Goal: Task Accomplishment & Management: Manage account settings

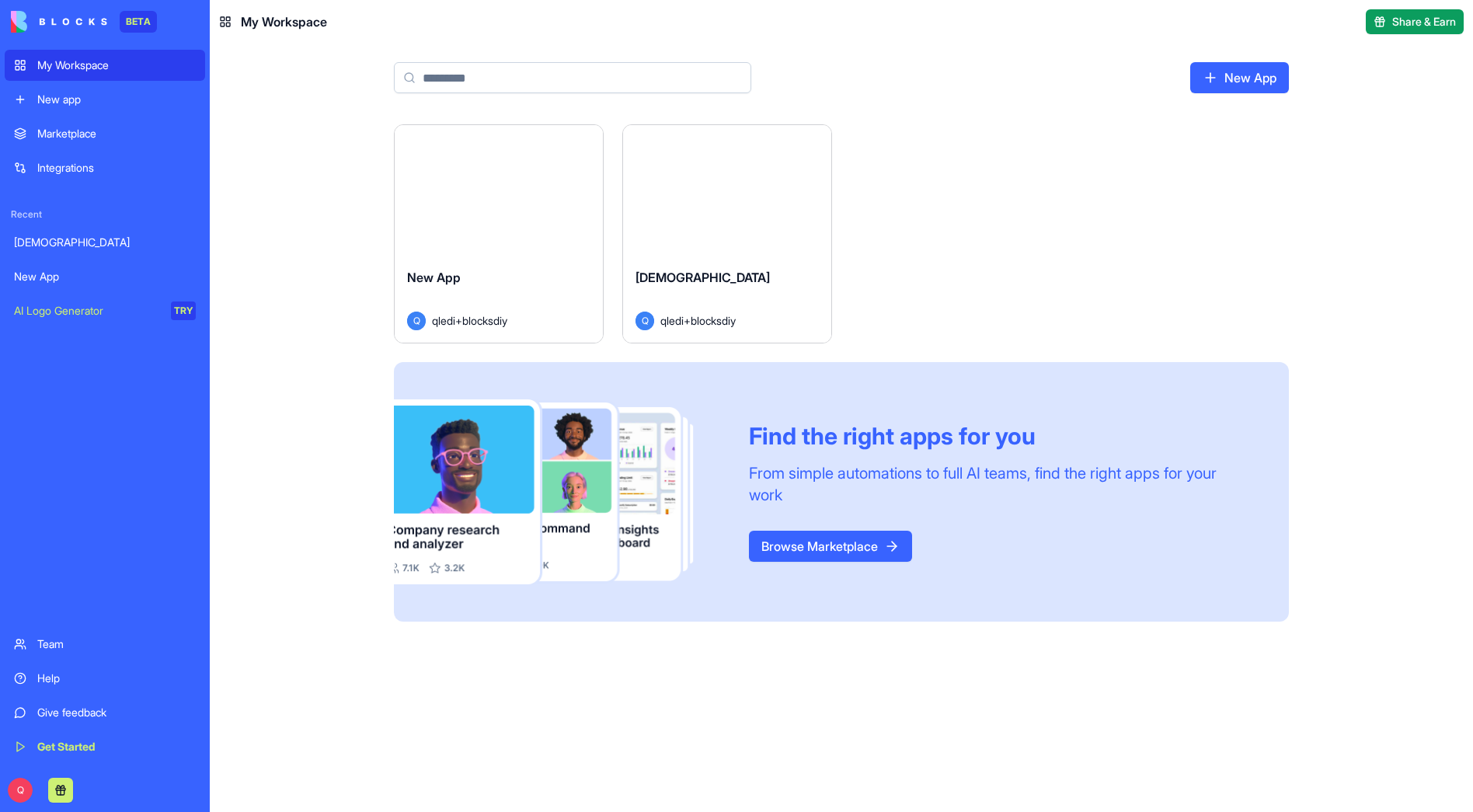
click at [488, 232] on div "Launch" at bounding box center [498, 190] width 208 height 131
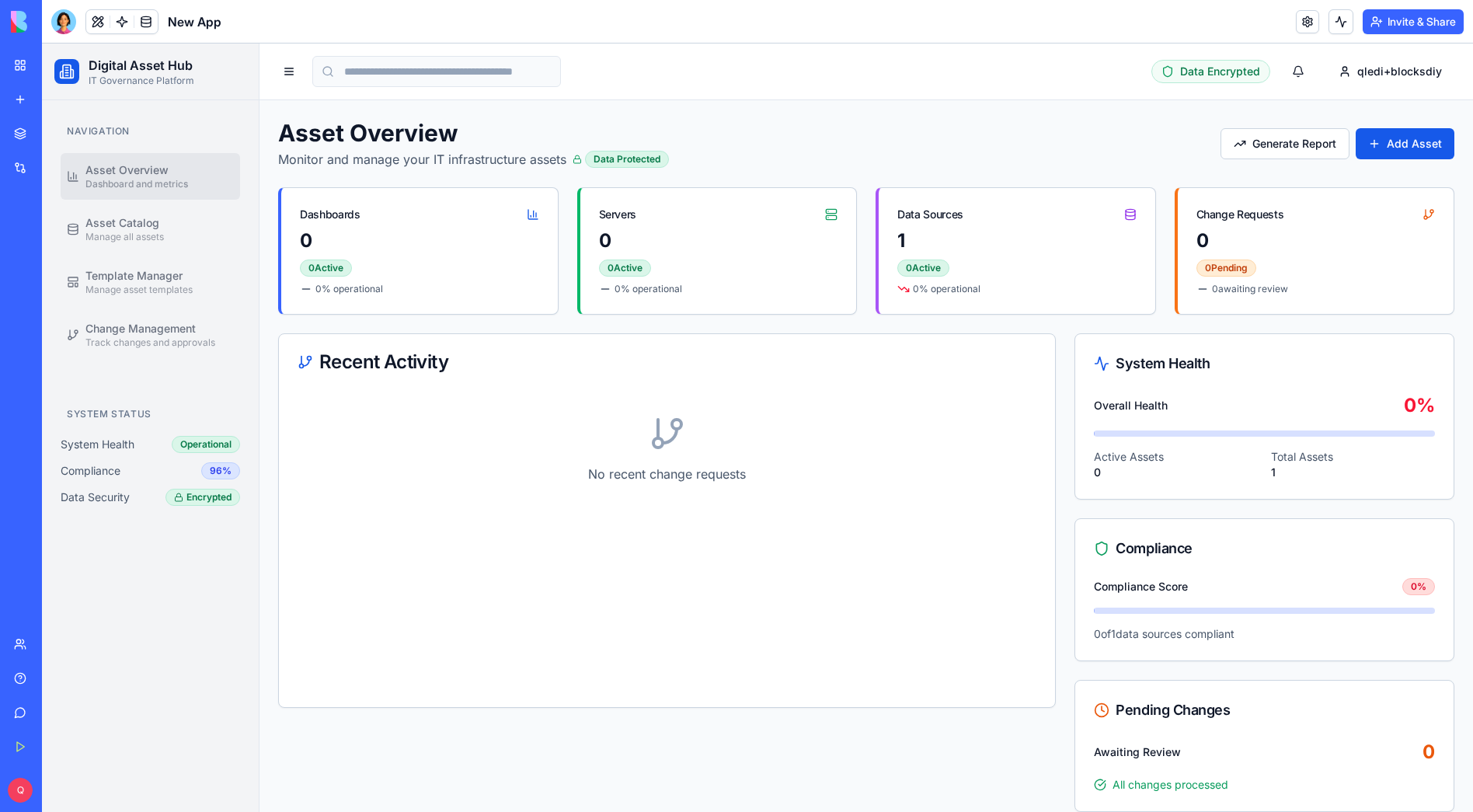
click at [1417, 20] on button "Invite & Share" at bounding box center [1413, 21] width 101 height 25
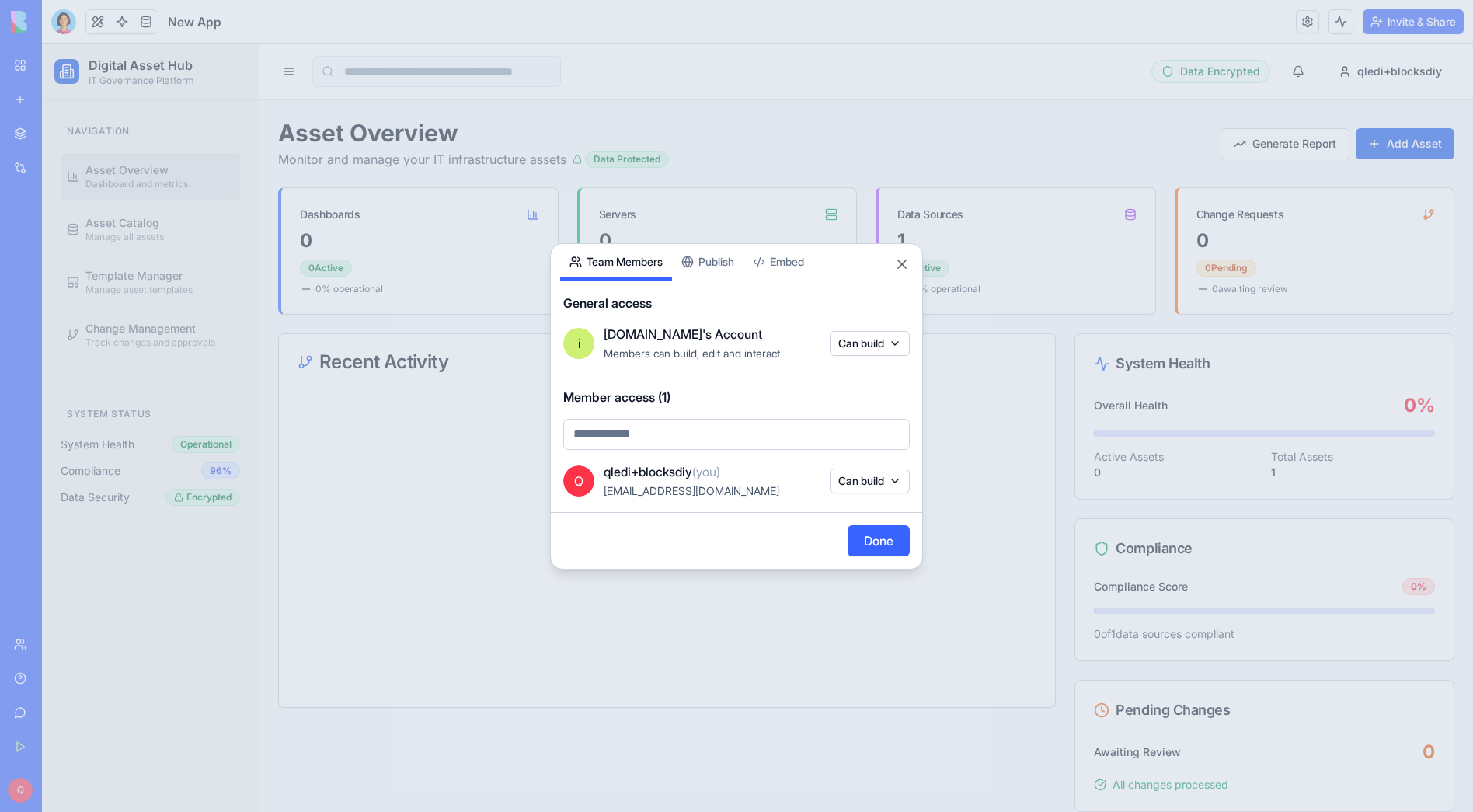
click at [717, 261] on div "Share App Team Members Publish Embed General access i [DOMAIN_NAME]'s Account M…" at bounding box center [736, 406] width 373 height 326
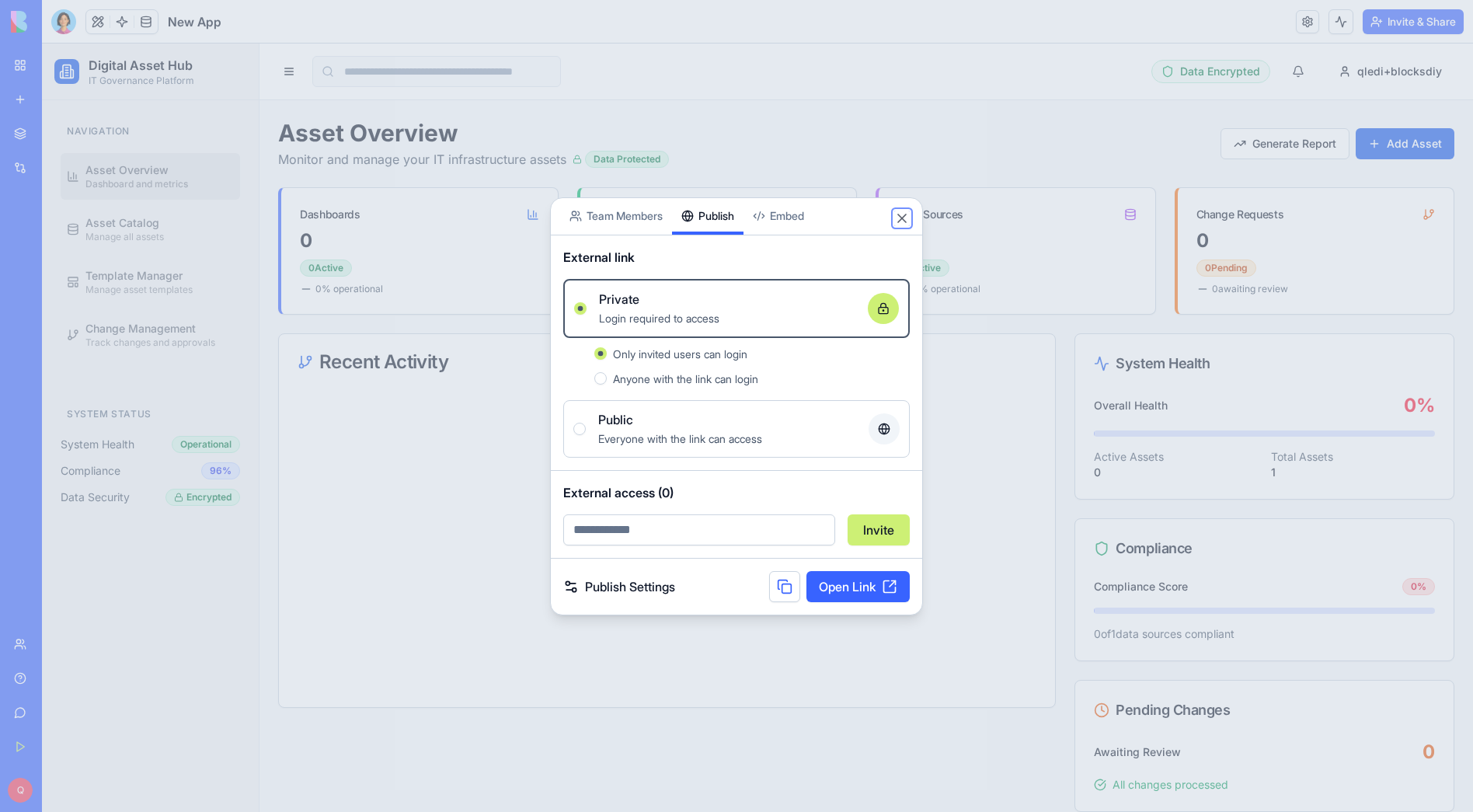
click at [902, 216] on button "Close" at bounding box center [902, 218] width 16 height 16
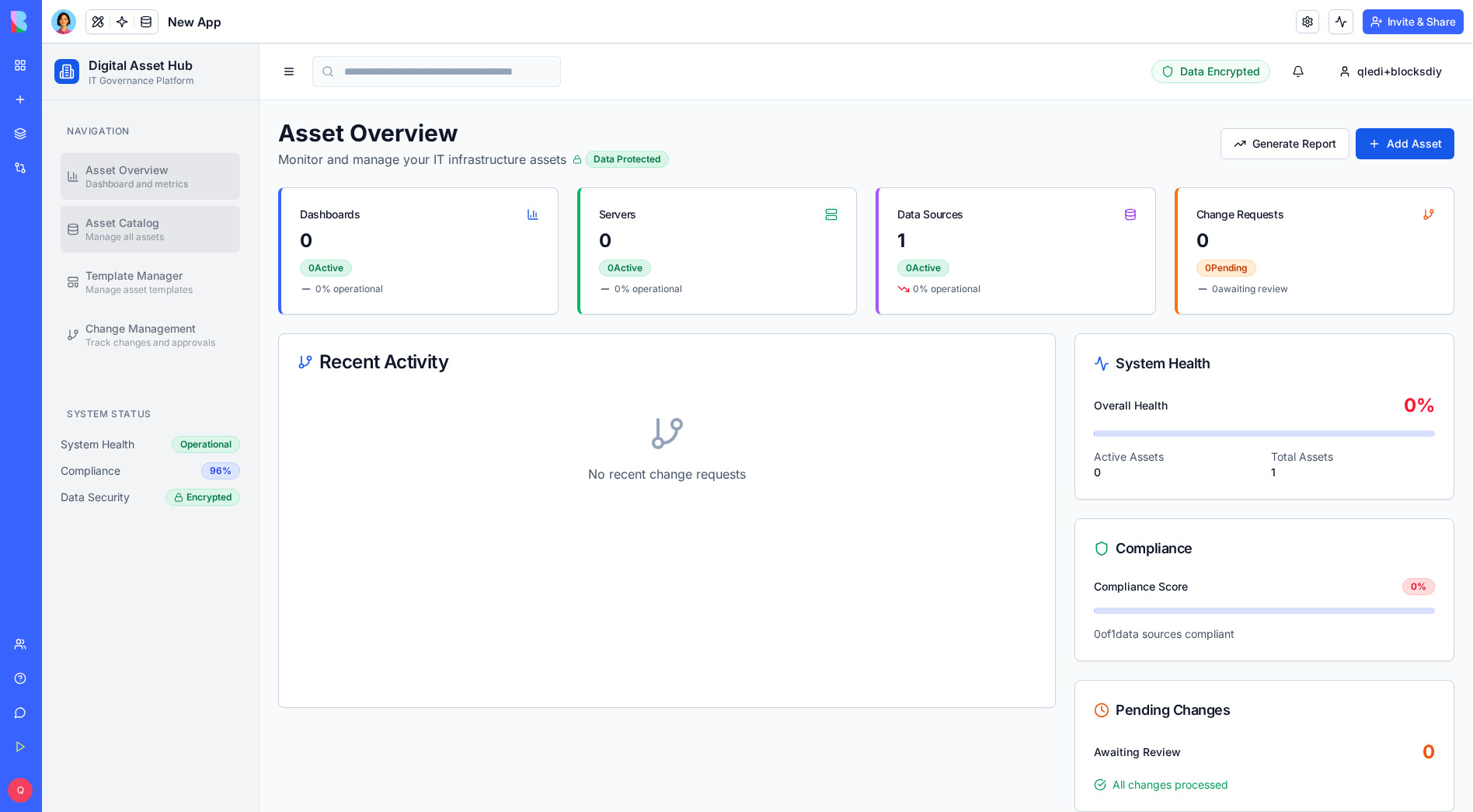
click at [121, 229] on span "Asset Catalog" at bounding box center [122, 223] width 74 height 16
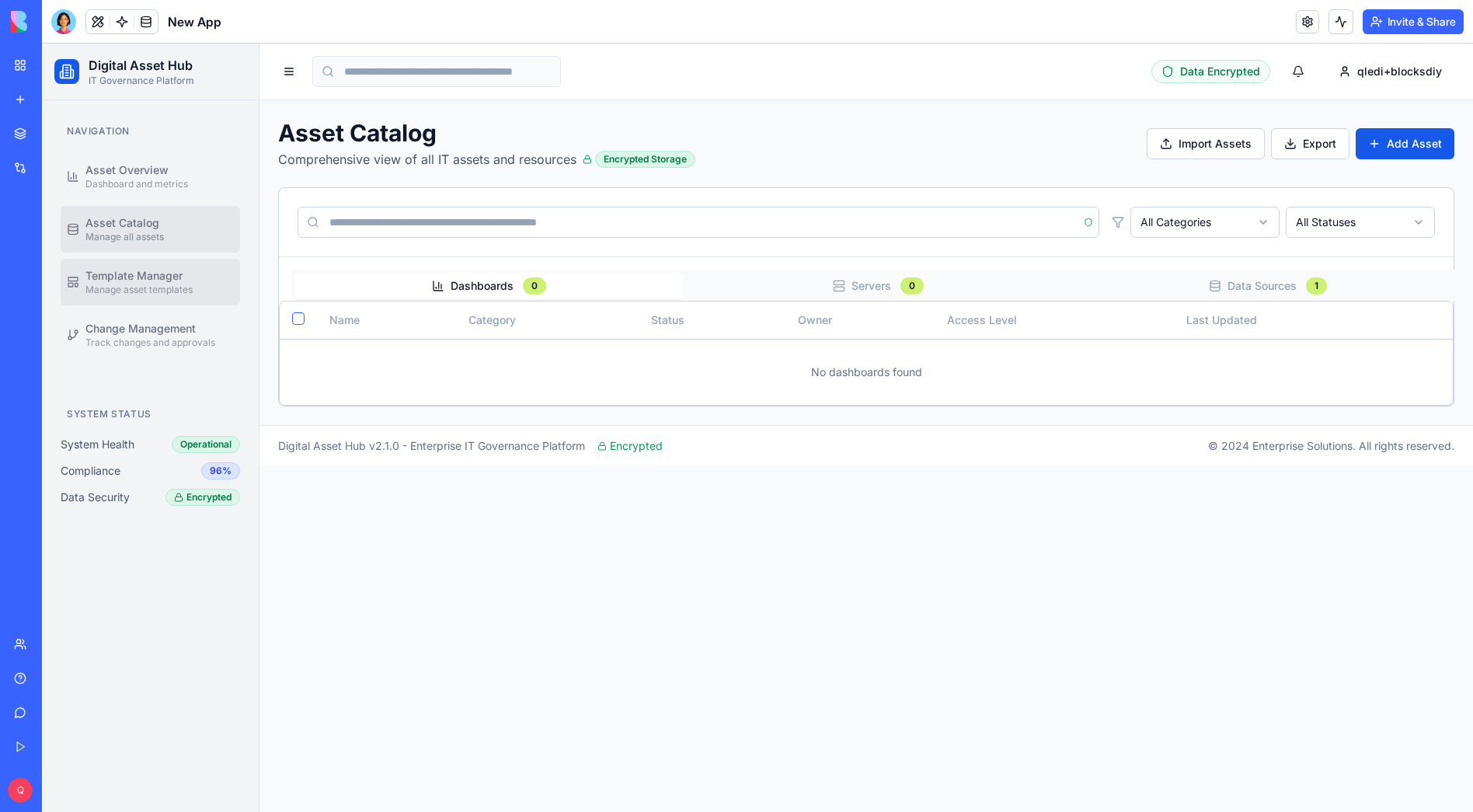
click at [131, 276] on span "Template Manager" at bounding box center [134, 275] width 97 height 16
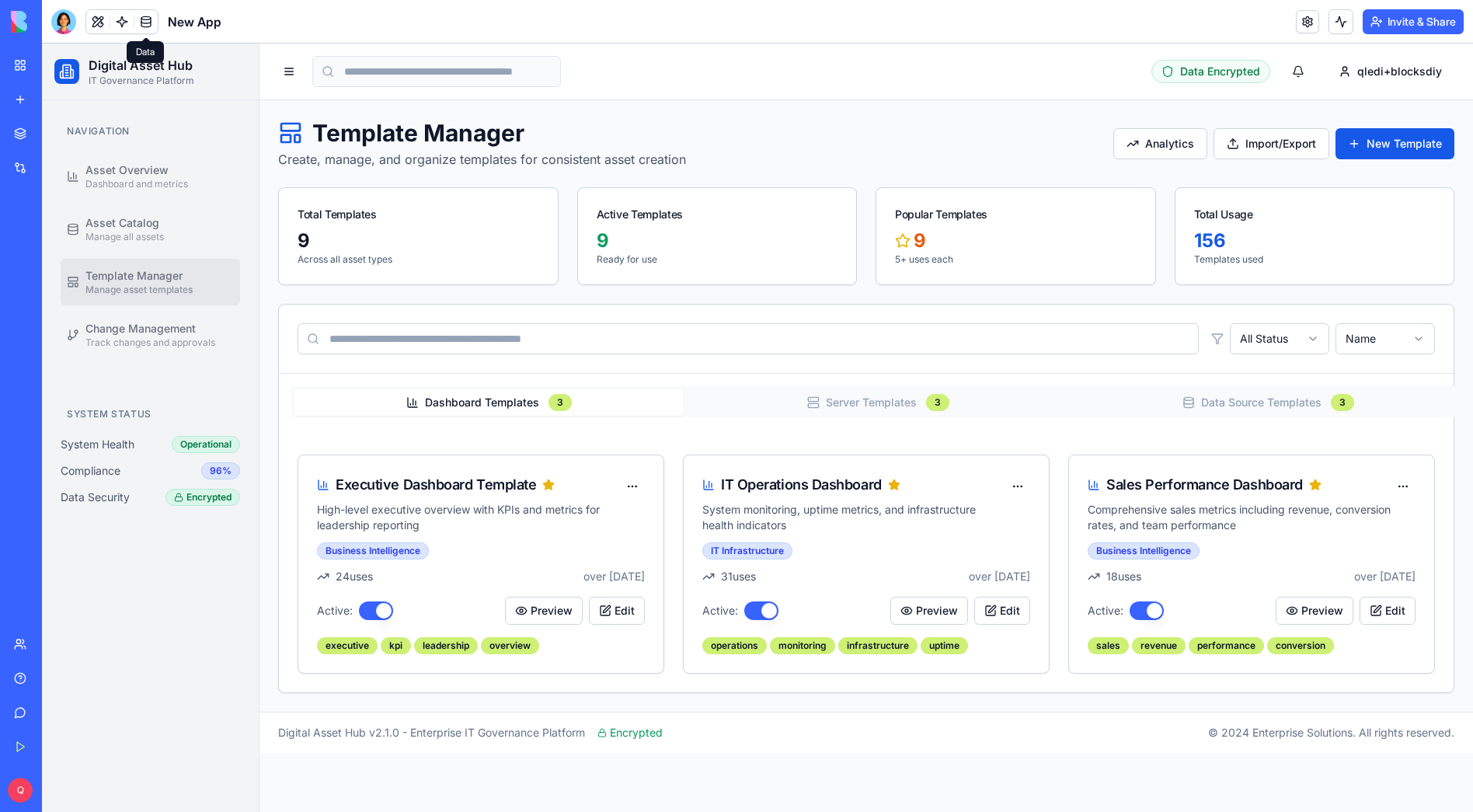
click at [150, 21] on link at bounding box center [146, 21] width 23 height 23
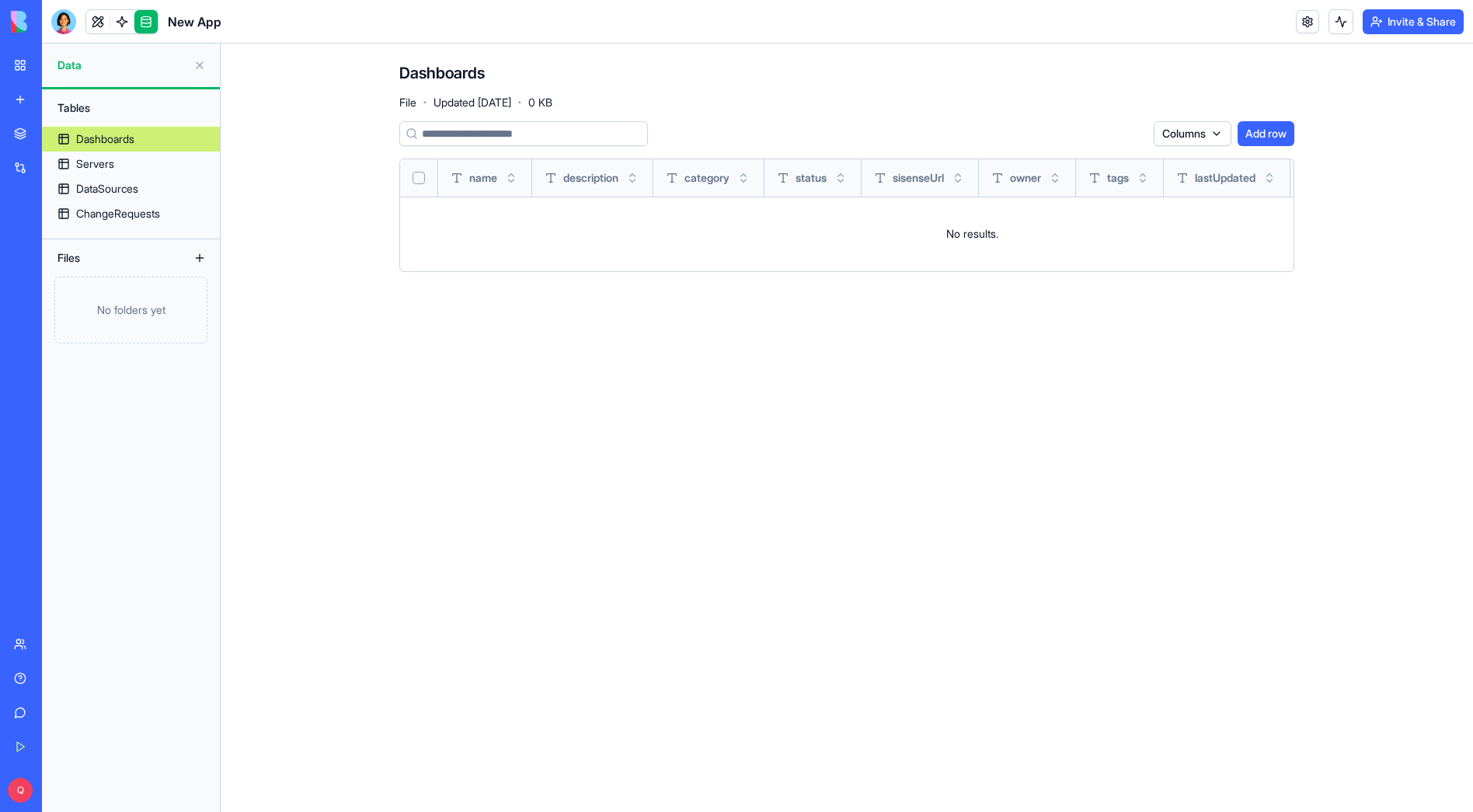
click at [139, 138] on link "Dashboards" at bounding box center [131, 139] width 178 height 25
click at [130, 164] on link "Servers" at bounding box center [131, 164] width 178 height 25
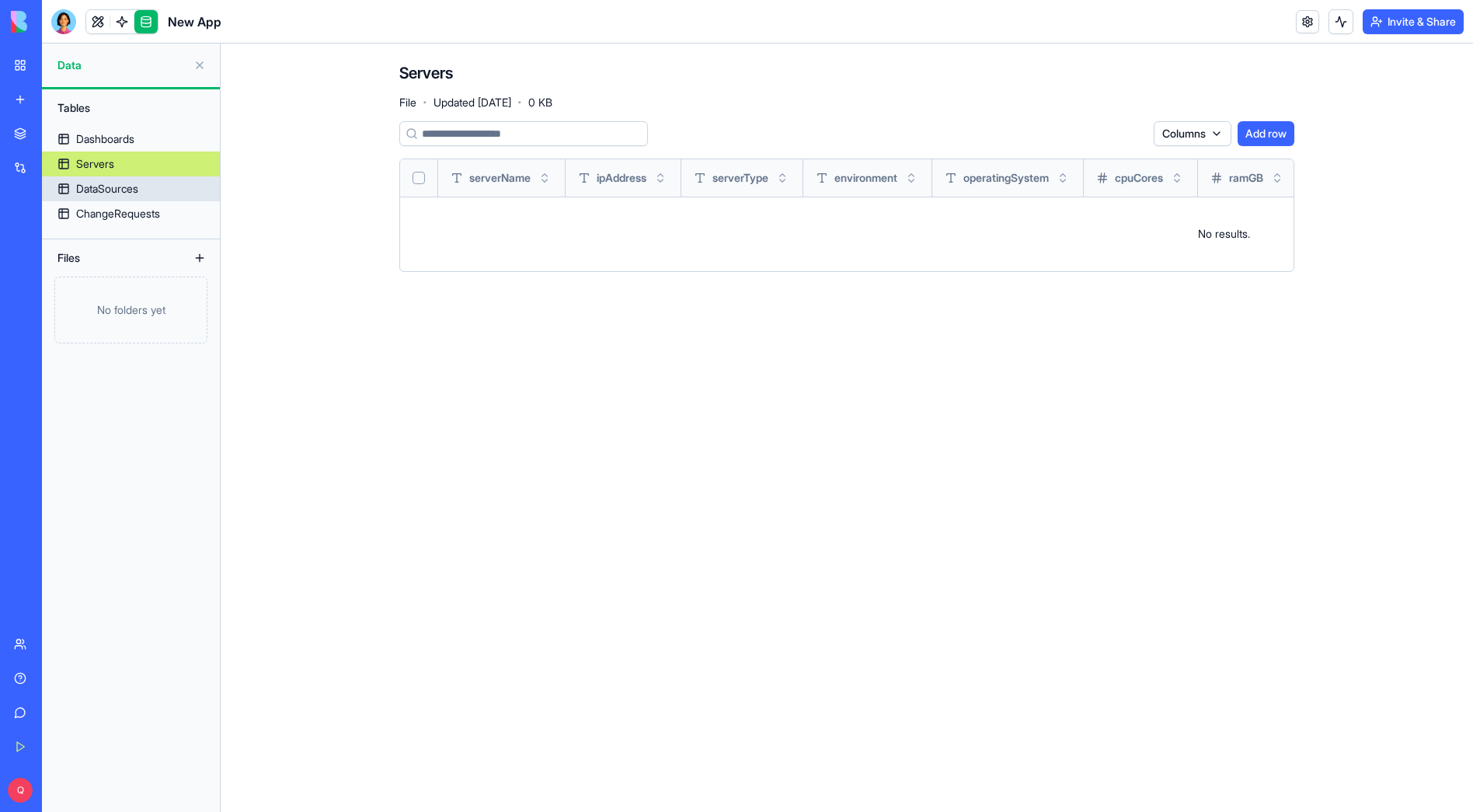
click at [122, 182] on div "DataSources" at bounding box center [108, 188] width 62 height 16
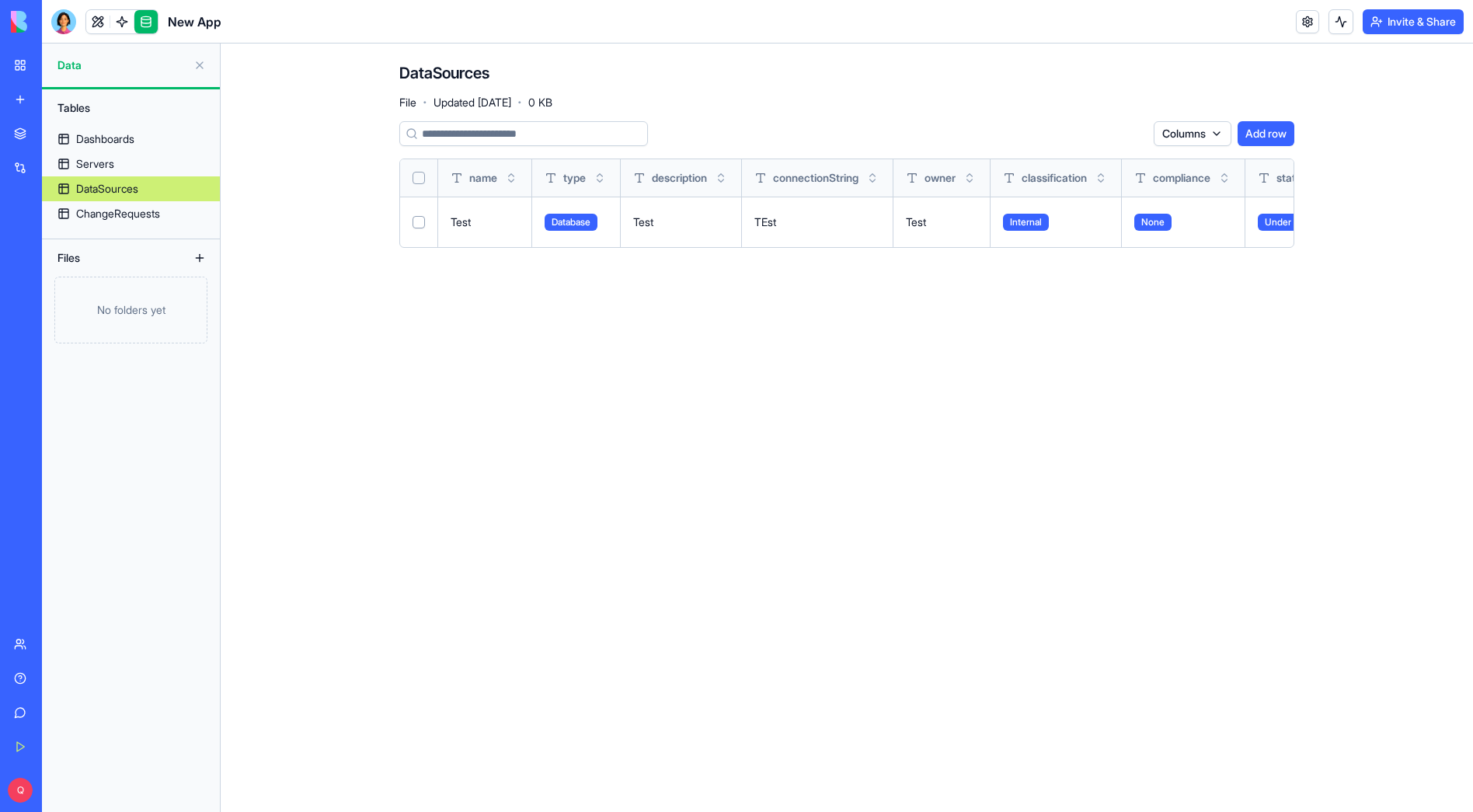
click at [122, 206] on div "ChangeRequests" at bounding box center [118, 214] width 84 height 16
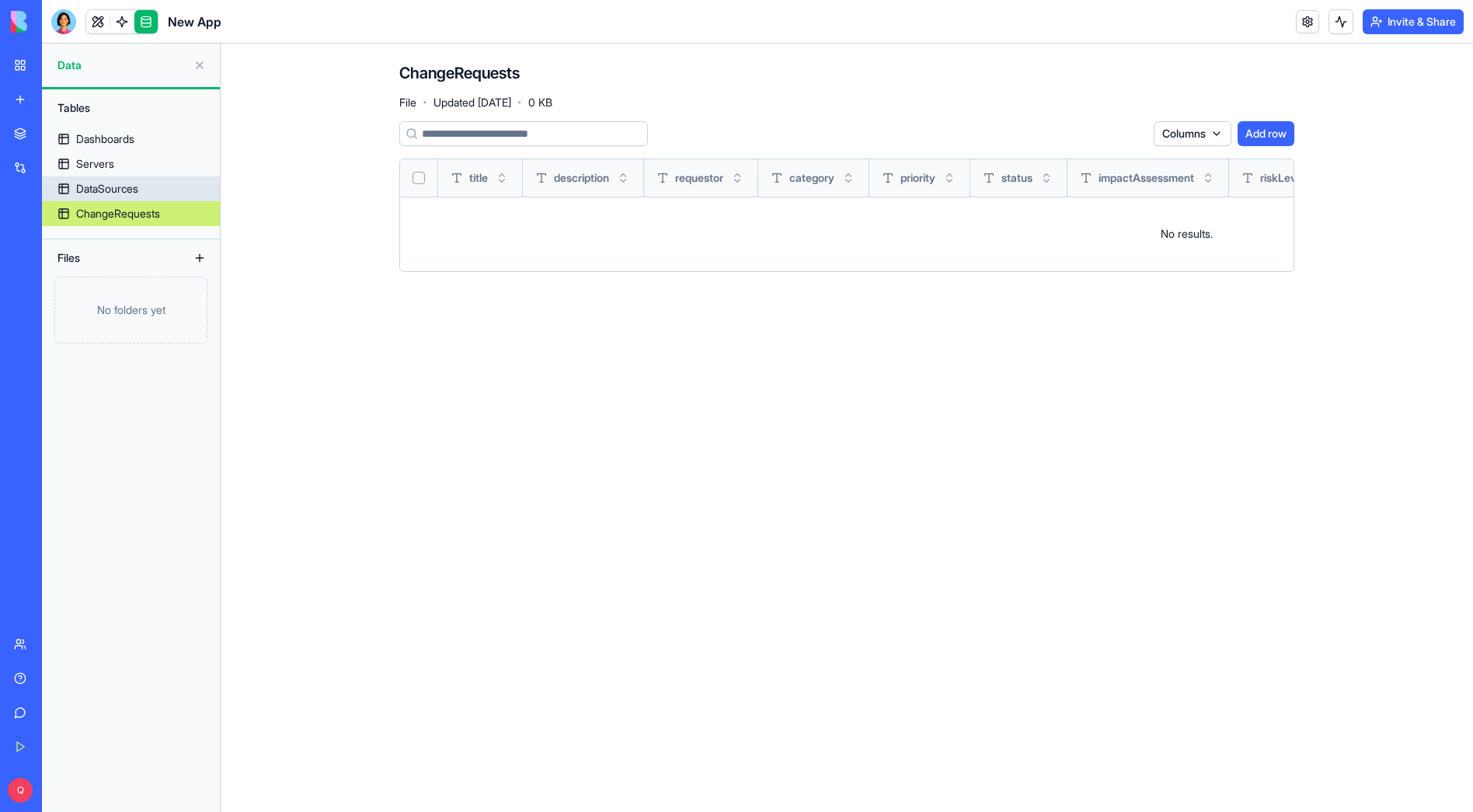
click at [125, 182] on div "DataSources" at bounding box center [108, 188] width 62 height 16
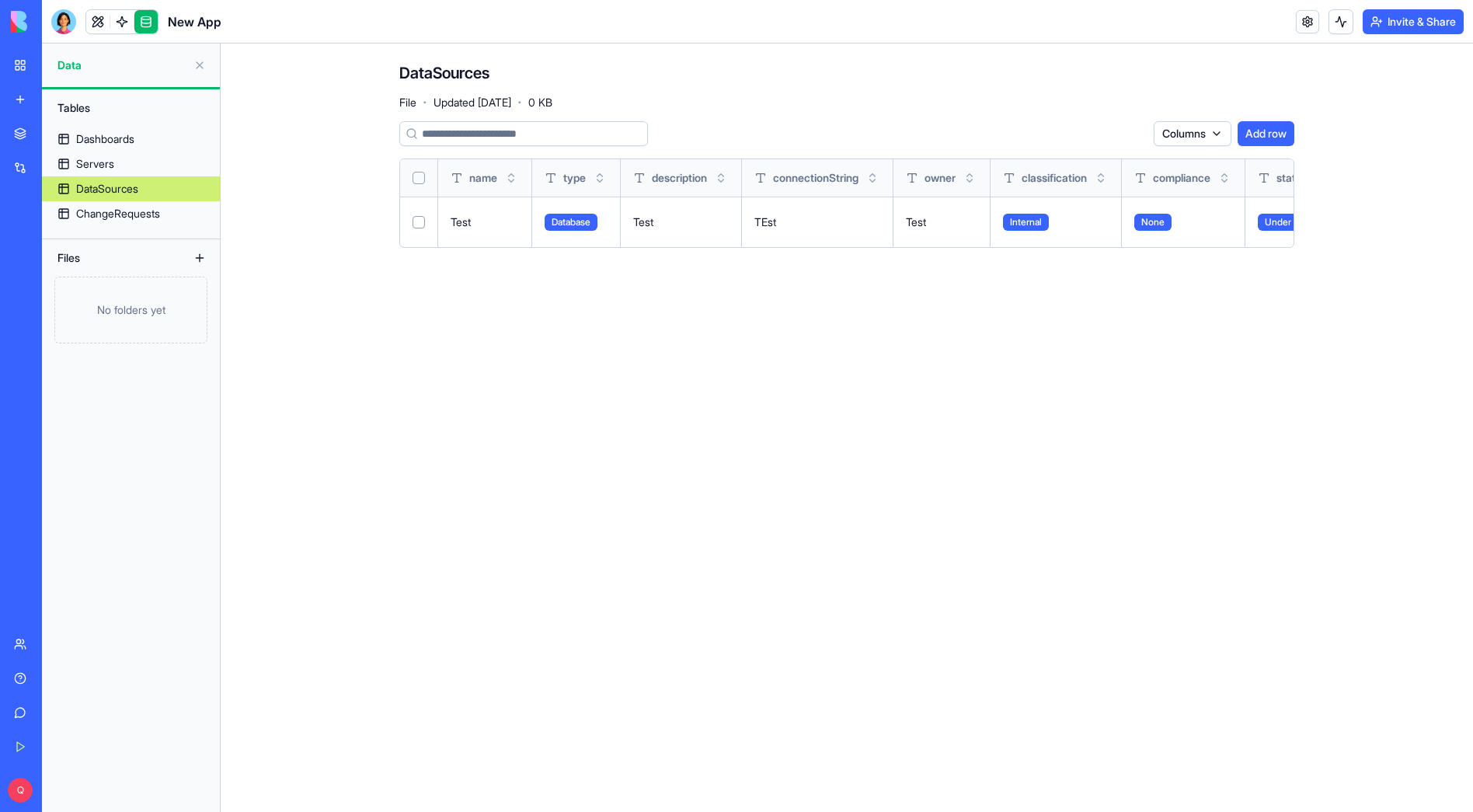
click at [423, 178] on button "Select all" at bounding box center [418, 178] width 12 height 12
click at [1099, 133] on html "BETA My Workspace New app Marketplace Integrations Recent SchemaForge New App A…" at bounding box center [736, 406] width 1473 height 812
click at [1097, 162] on div "Delete" at bounding box center [1093, 165] width 92 height 25
click at [98, 162] on div "Servers" at bounding box center [95, 164] width 38 height 16
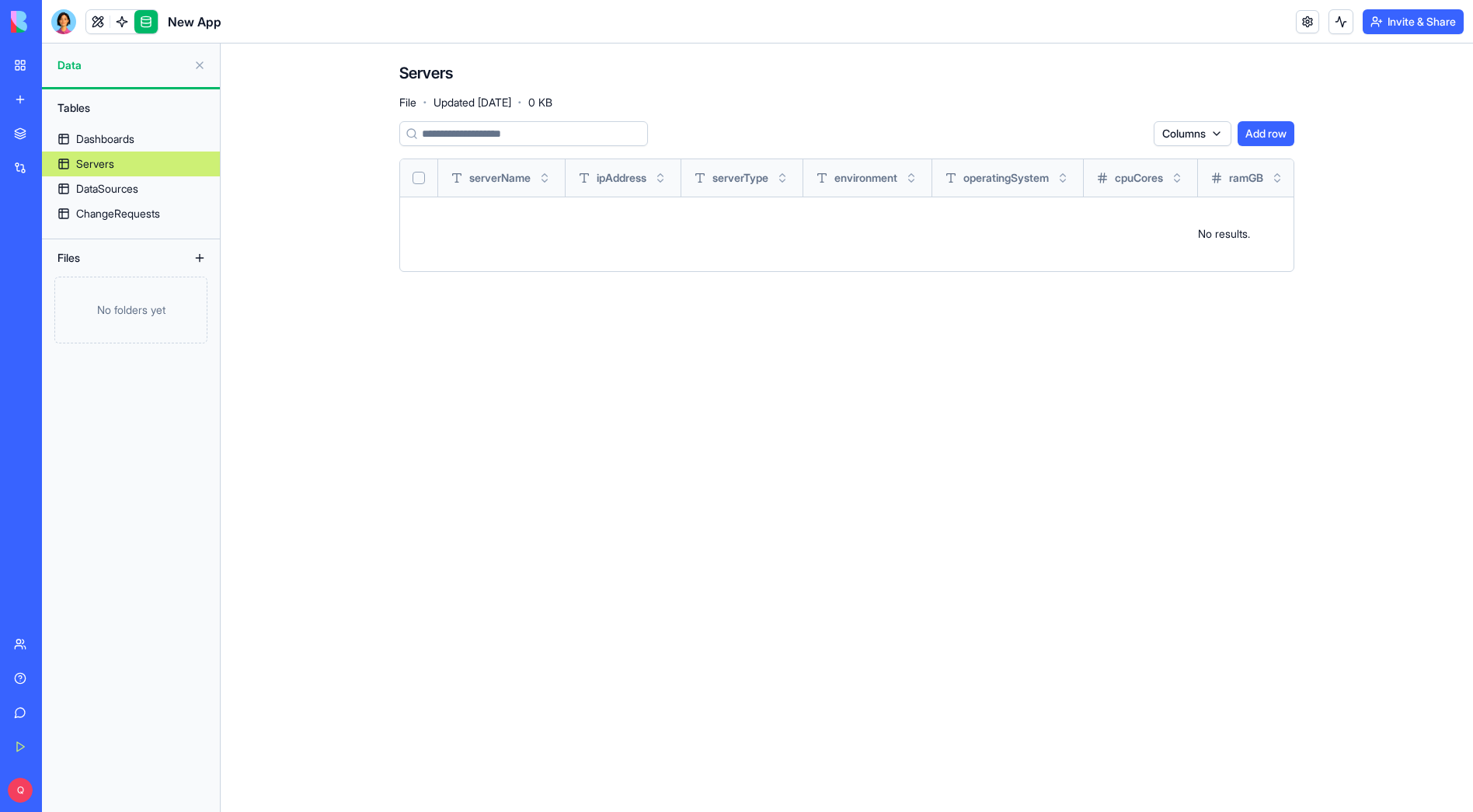
click at [107, 61] on span "Data" at bounding box center [122, 65] width 130 height 16
click at [81, 64] on span "Data" at bounding box center [122, 65] width 130 height 16
drag, startPoint x: 267, startPoint y: 264, endPoint x: 225, endPoint y: 265, distance: 42.0
click at [267, 264] on main "Servers File · Updated [DATE] · 0 KB Columns Add row serverName ipAddress serve…" at bounding box center [847, 427] width 1253 height 768
click at [110, 132] on div "Dashboards" at bounding box center [105, 139] width 58 height 16
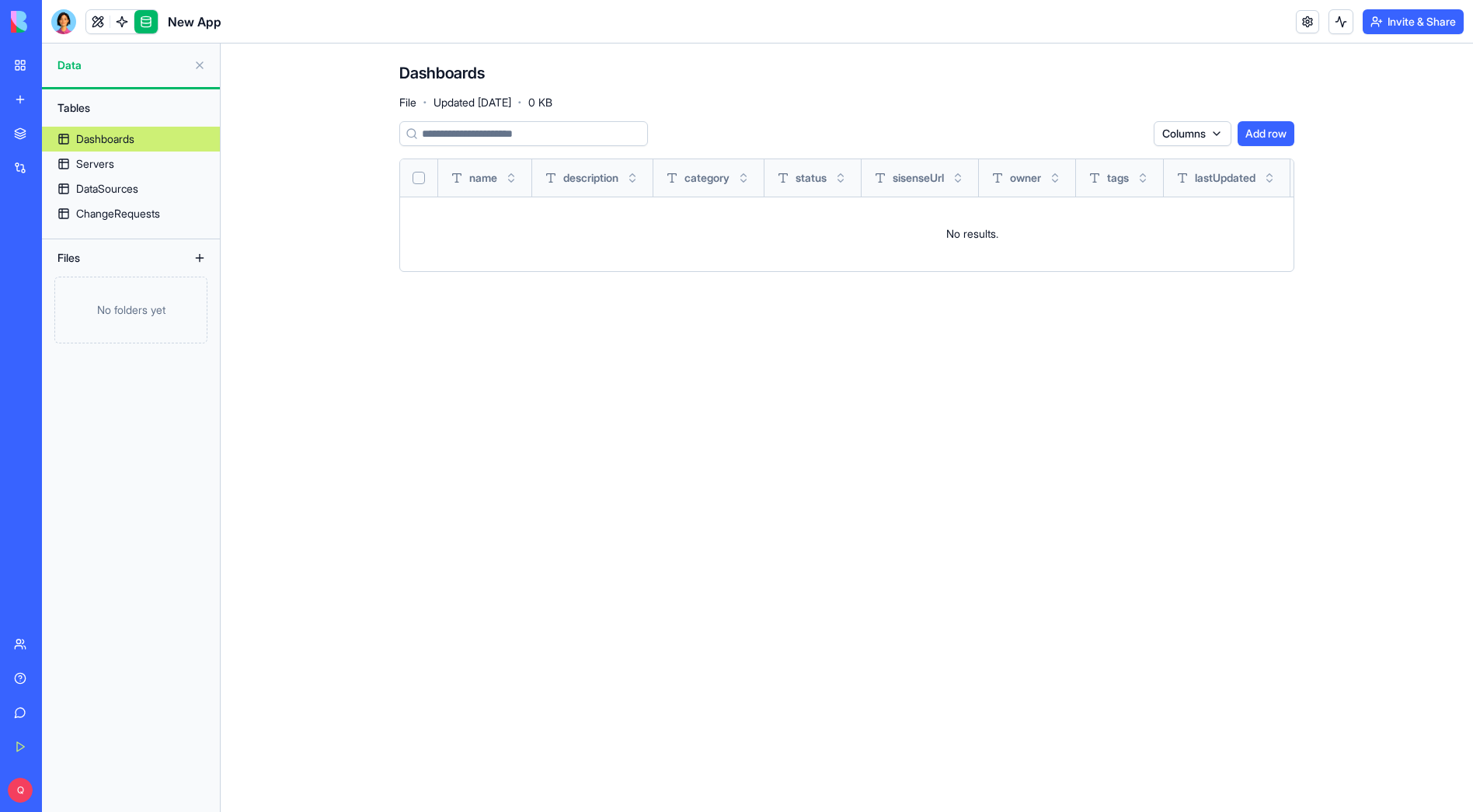
click at [149, 16] on link at bounding box center [146, 21] width 23 height 23
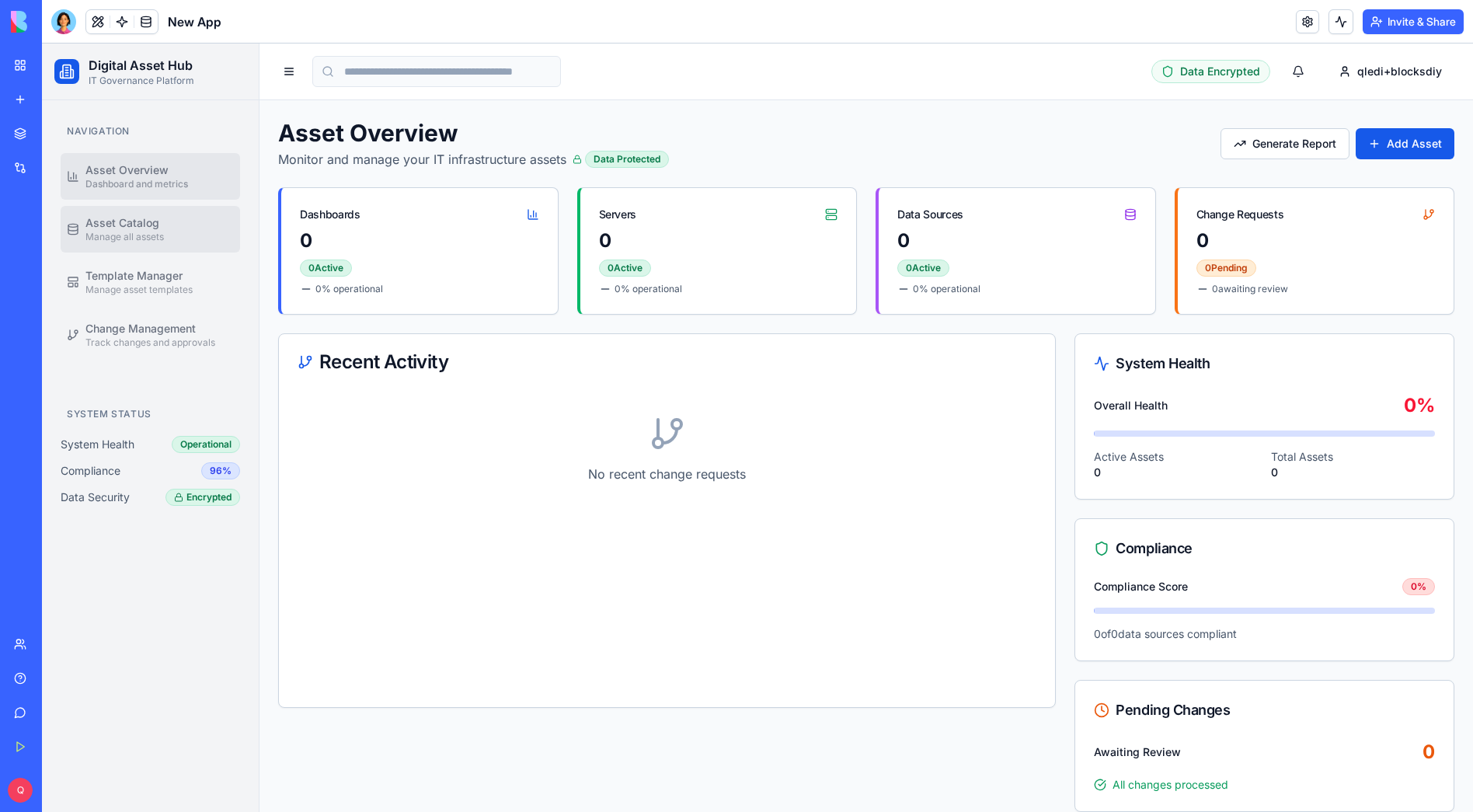
click at [134, 228] on span "Asset Catalog" at bounding box center [122, 223] width 74 height 16
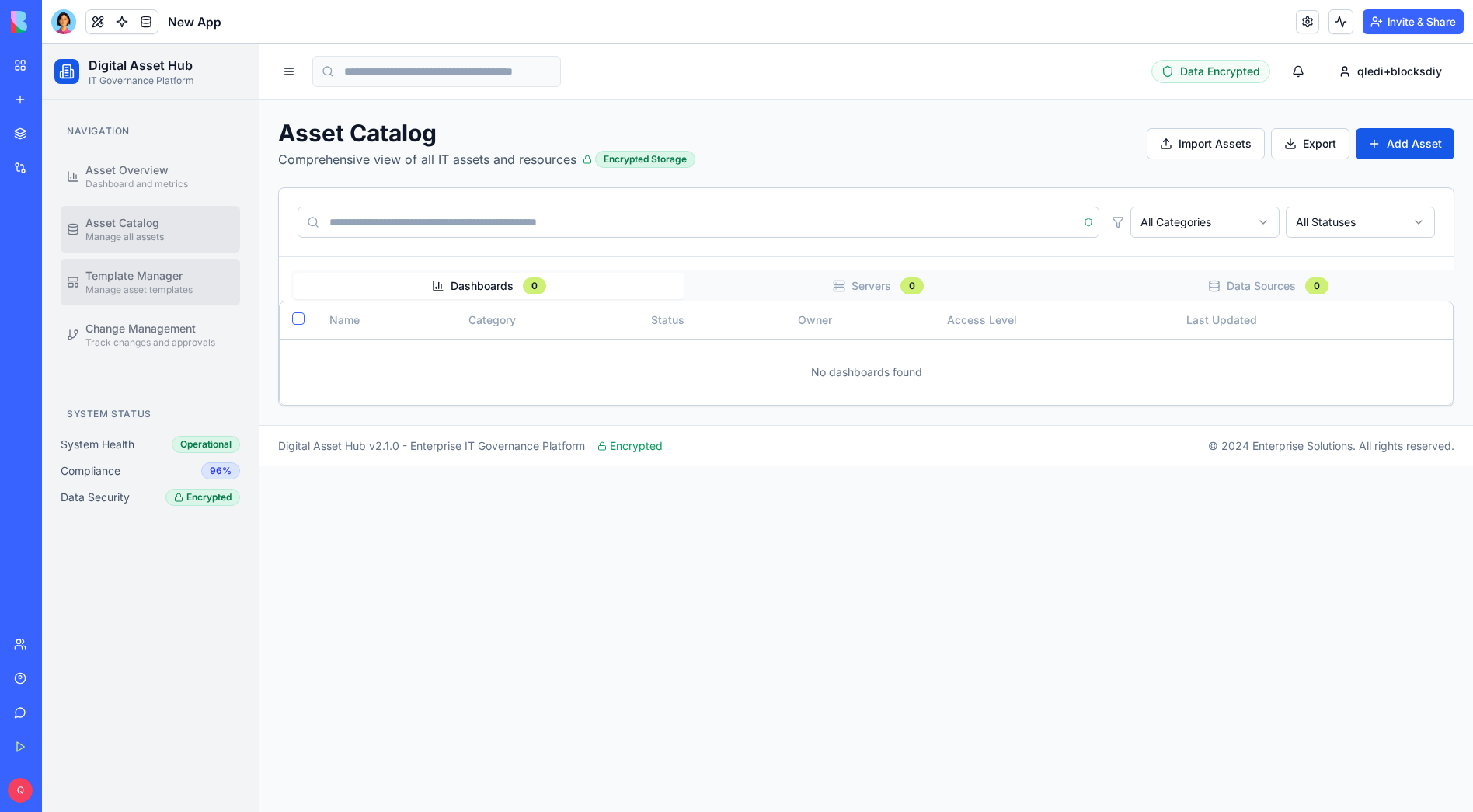
click at [145, 284] on span "Manage asset templates" at bounding box center [139, 289] width 107 height 12
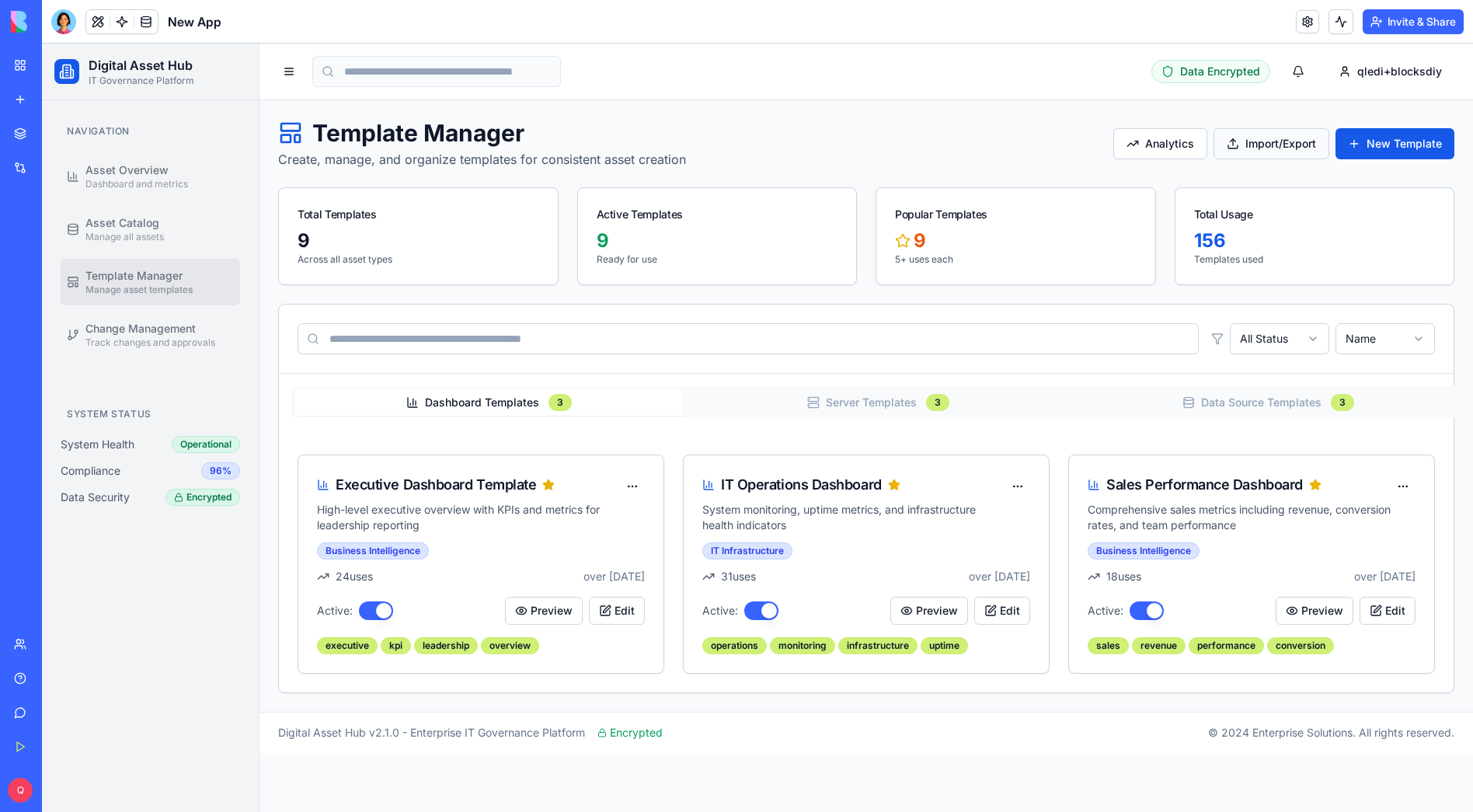
click at [1299, 147] on button "Import/Export" at bounding box center [1272, 144] width 116 height 31
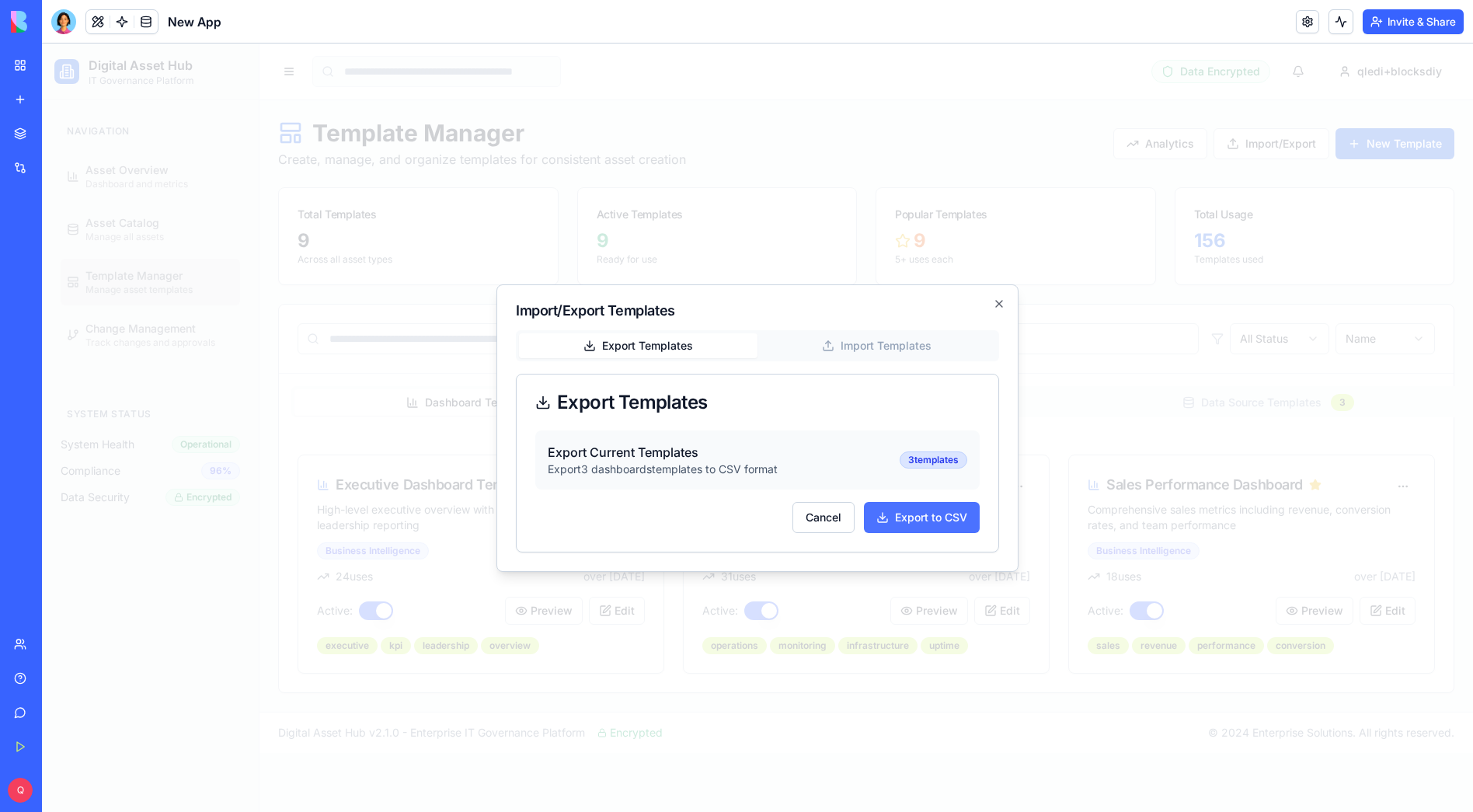
click at [915, 516] on button "Export to CSV" at bounding box center [921, 518] width 116 height 31
click at [833, 519] on button "Cancel" at bounding box center [824, 518] width 62 height 31
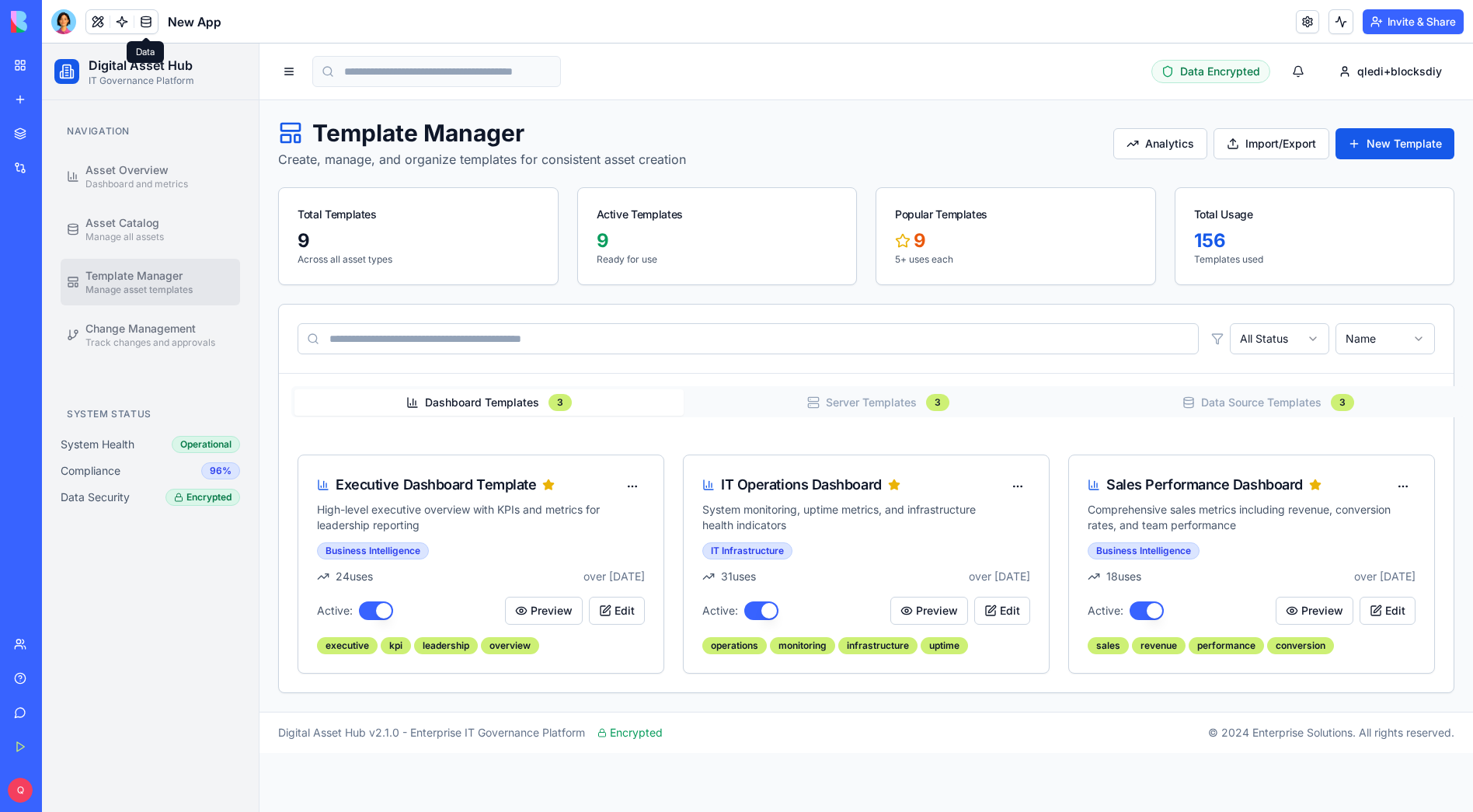
click at [145, 16] on link at bounding box center [146, 21] width 23 height 23
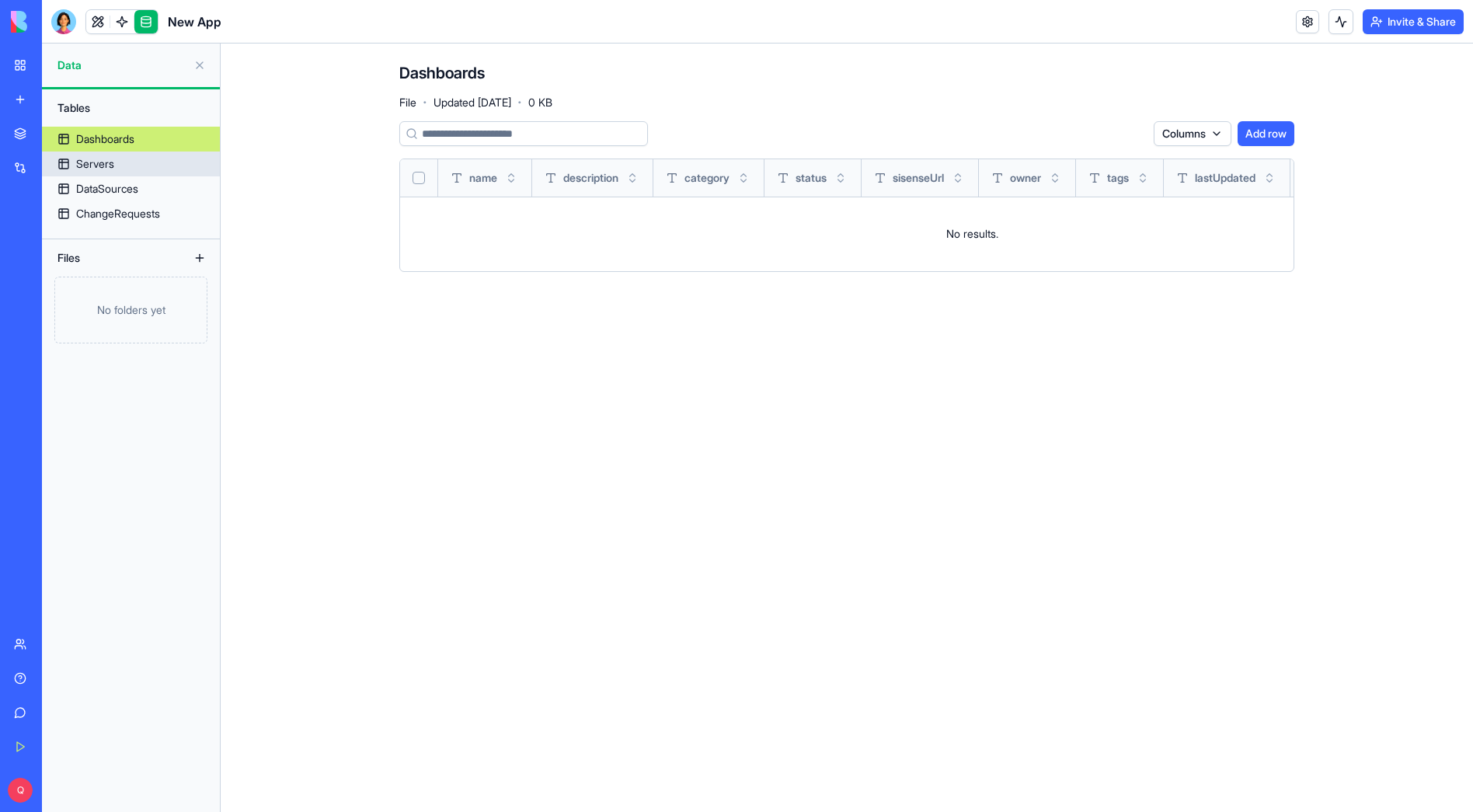
click at [136, 157] on link "Servers" at bounding box center [131, 164] width 178 height 25
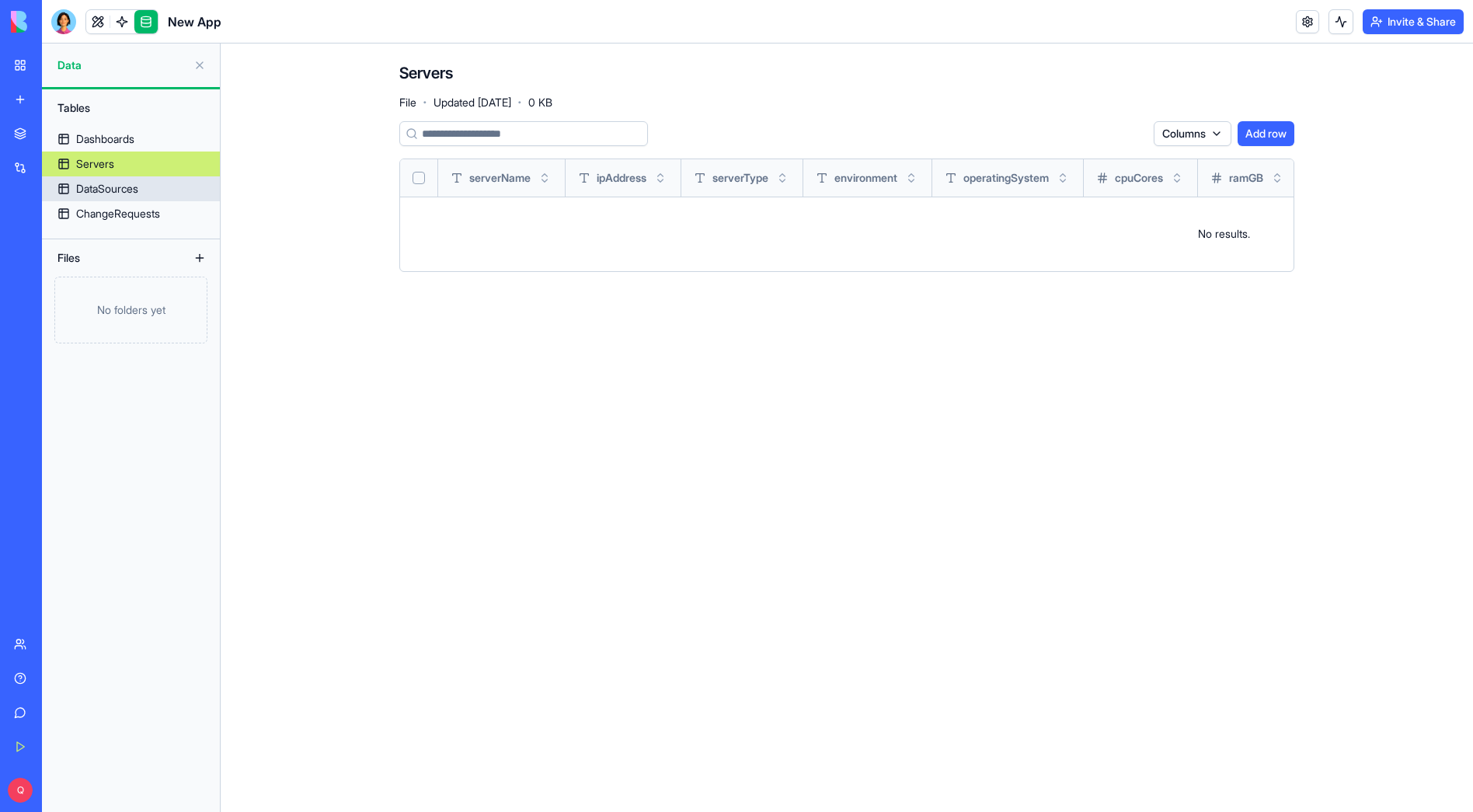
click at [133, 187] on div "DataSources" at bounding box center [108, 188] width 62 height 16
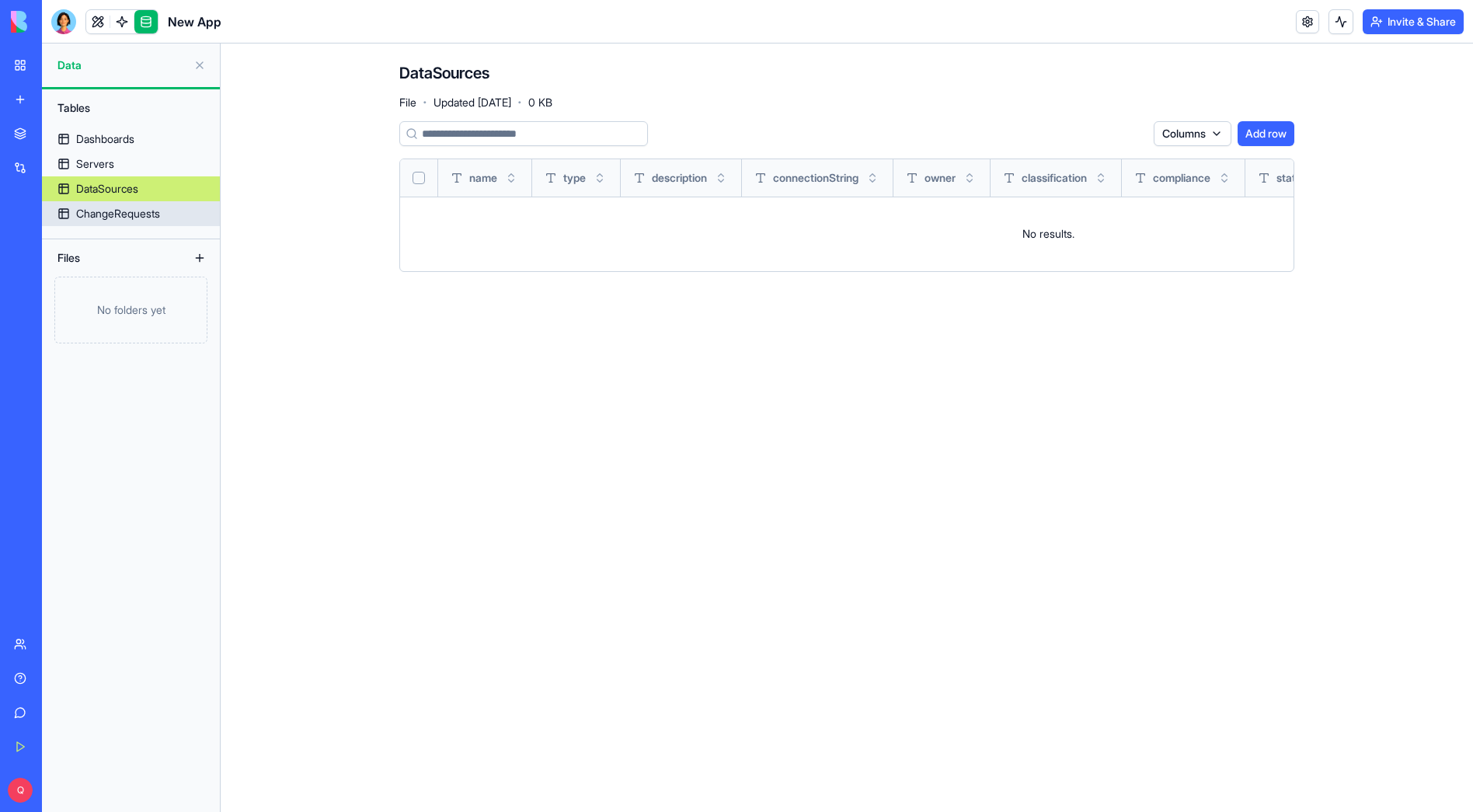
click at [134, 210] on div "ChangeRequests" at bounding box center [118, 214] width 84 height 16
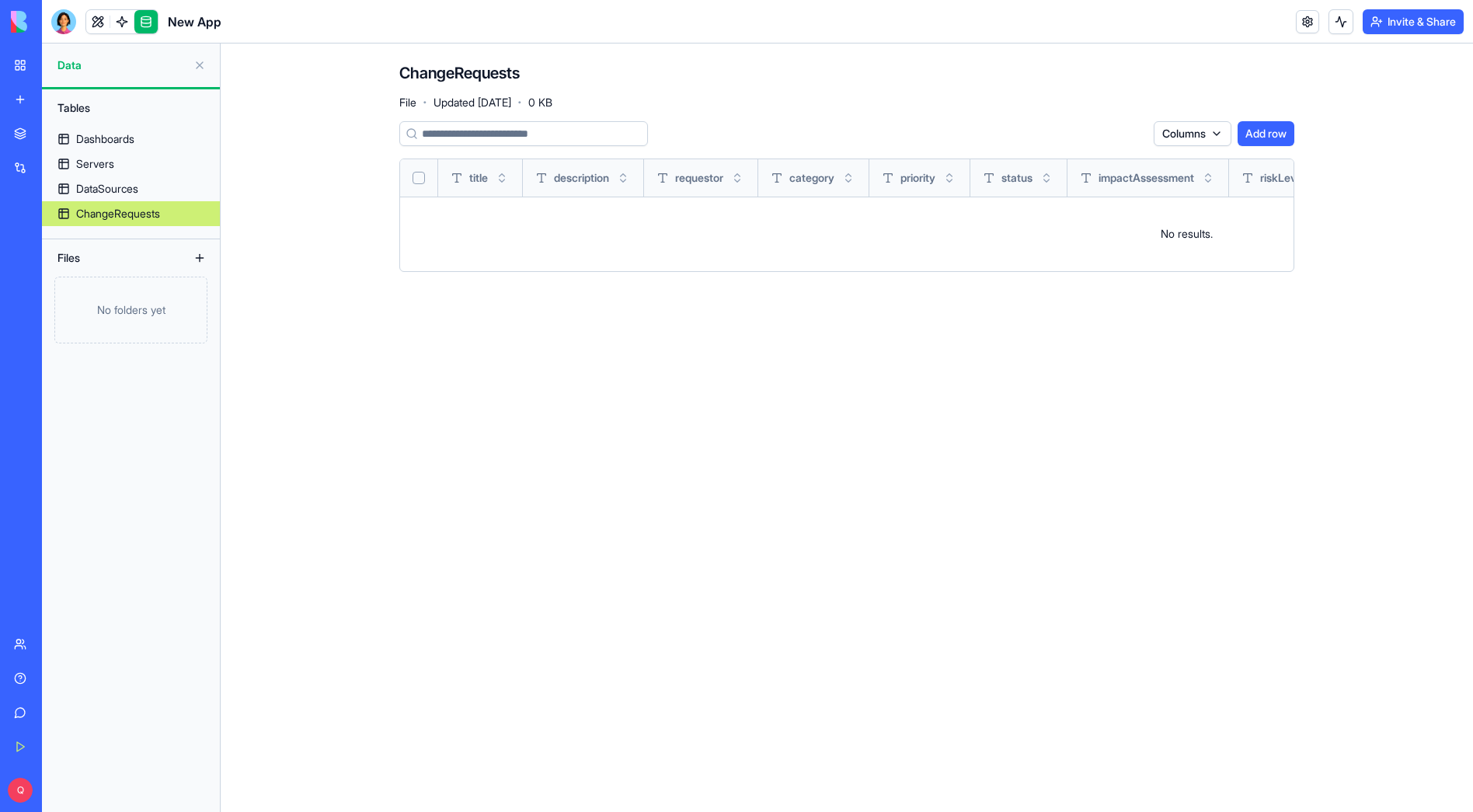
click at [147, 20] on link at bounding box center [146, 21] width 23 height 23
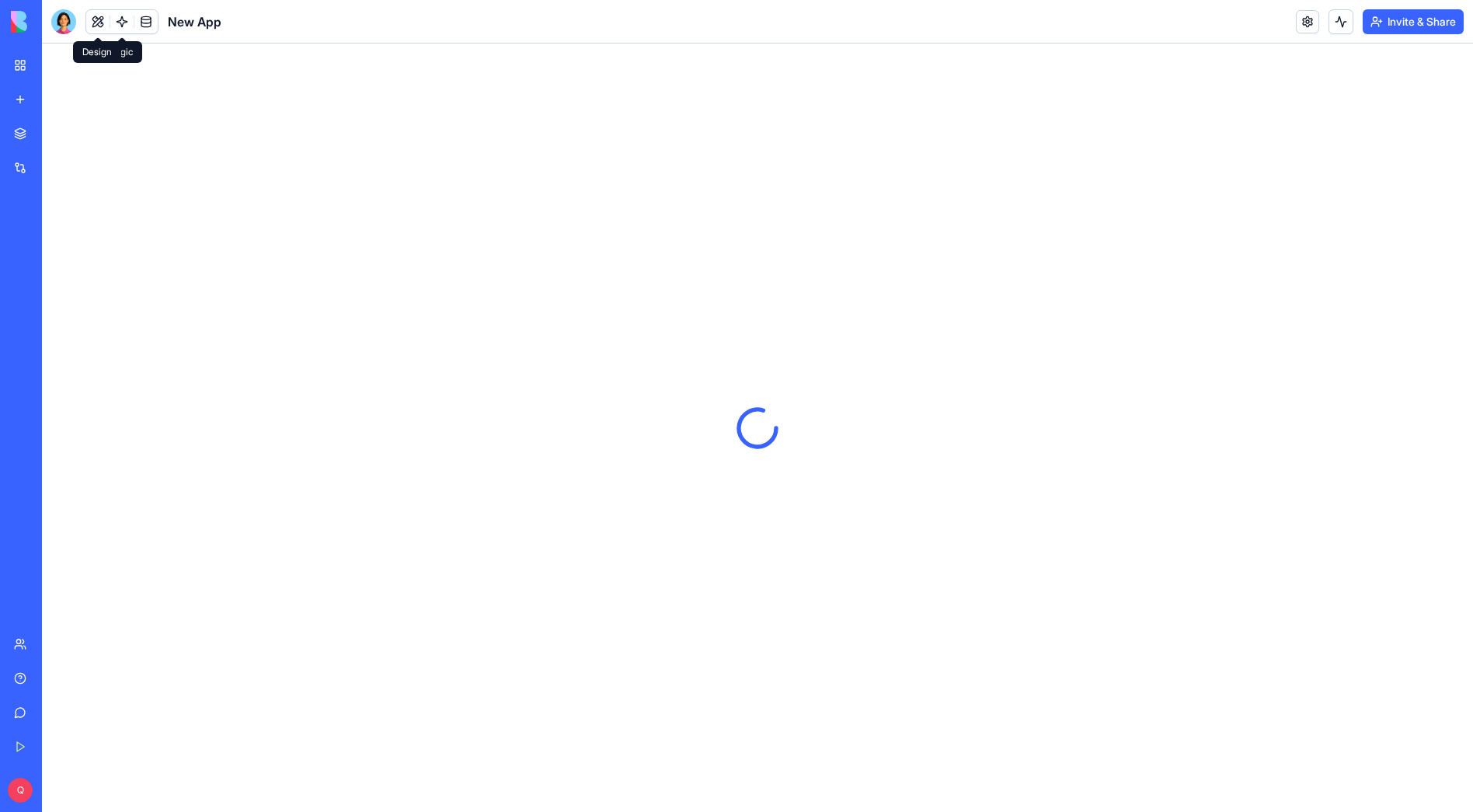
click at [102, 19] on button at bounding box center [98, 21] width 23 height 23
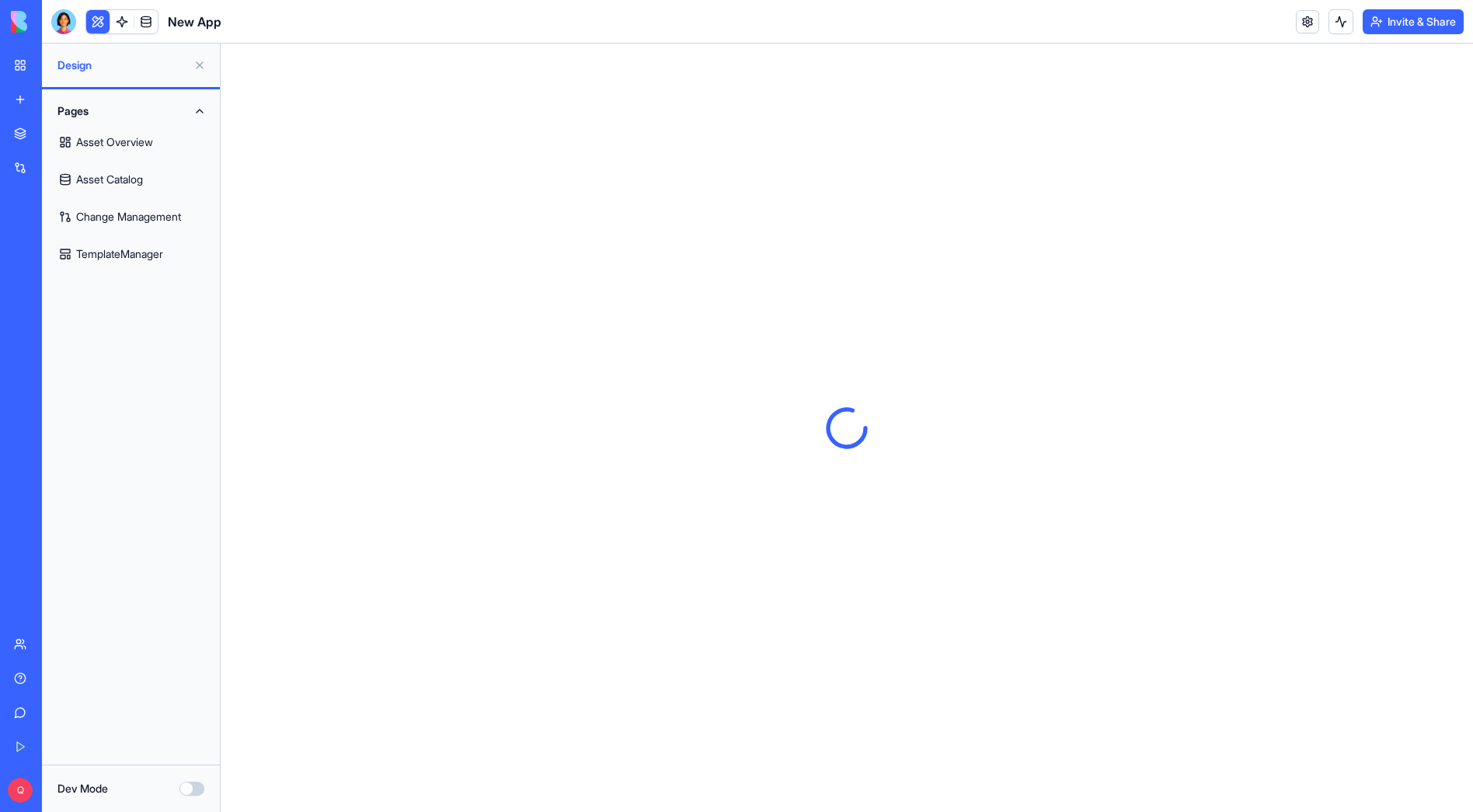
click at [115, 250] on link "TemplateManager" at bounding box center [131, 253] width 159 height 37
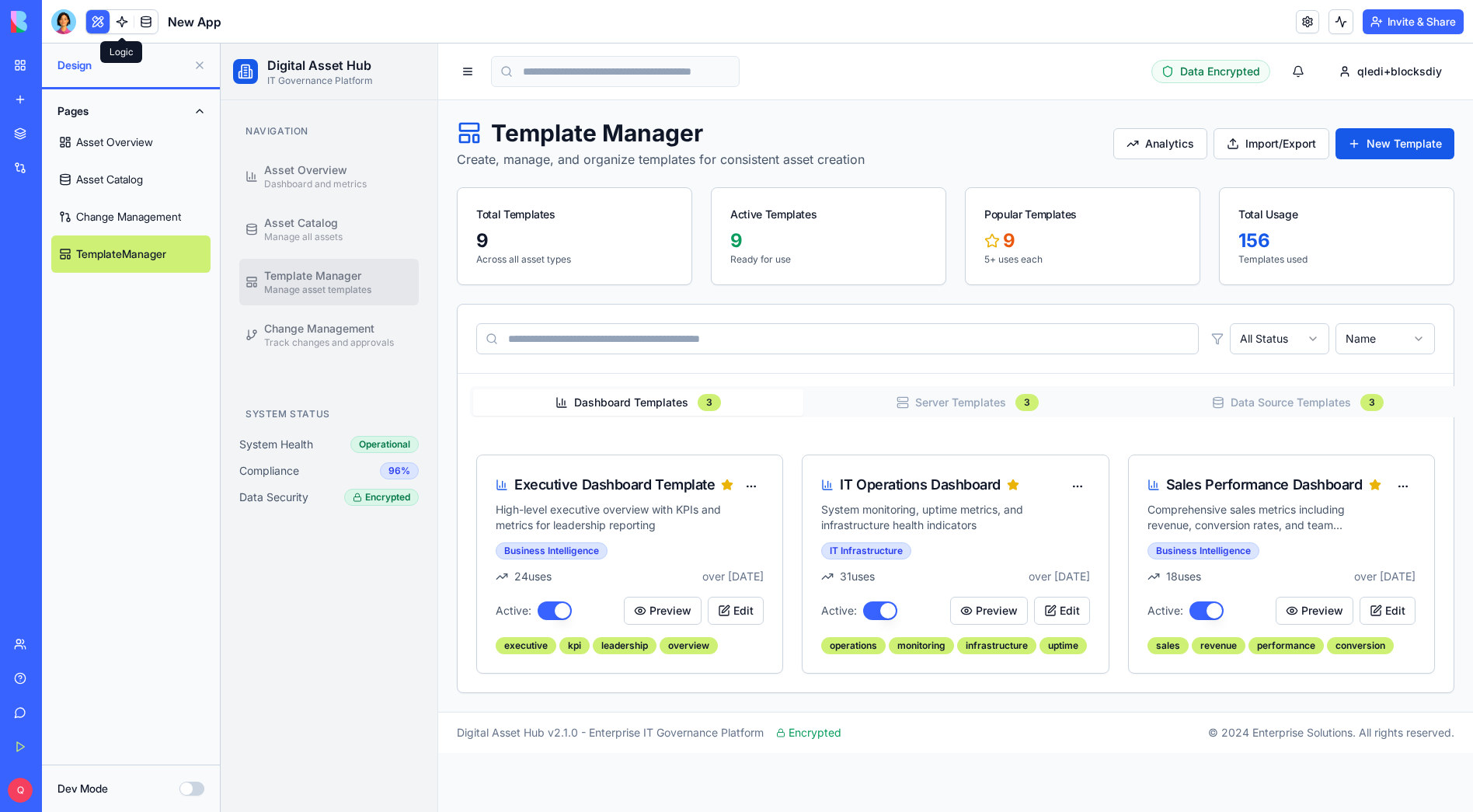
click at [126, 20] on link at bounding box center [122, 21] width 23 height 23
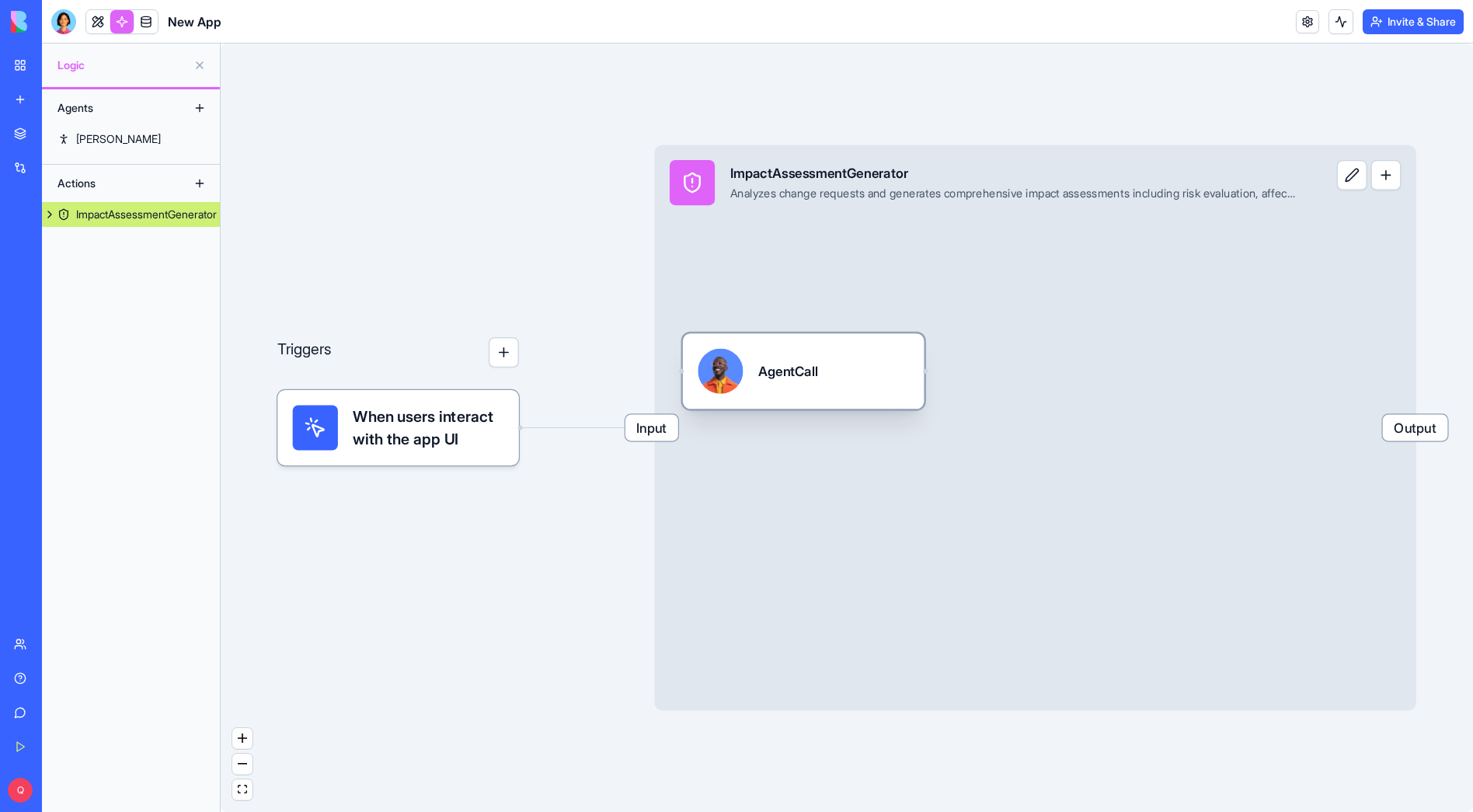
click at [845, 376] on div "AgentCall" at bounding box center [803, 371] width 211 height 45
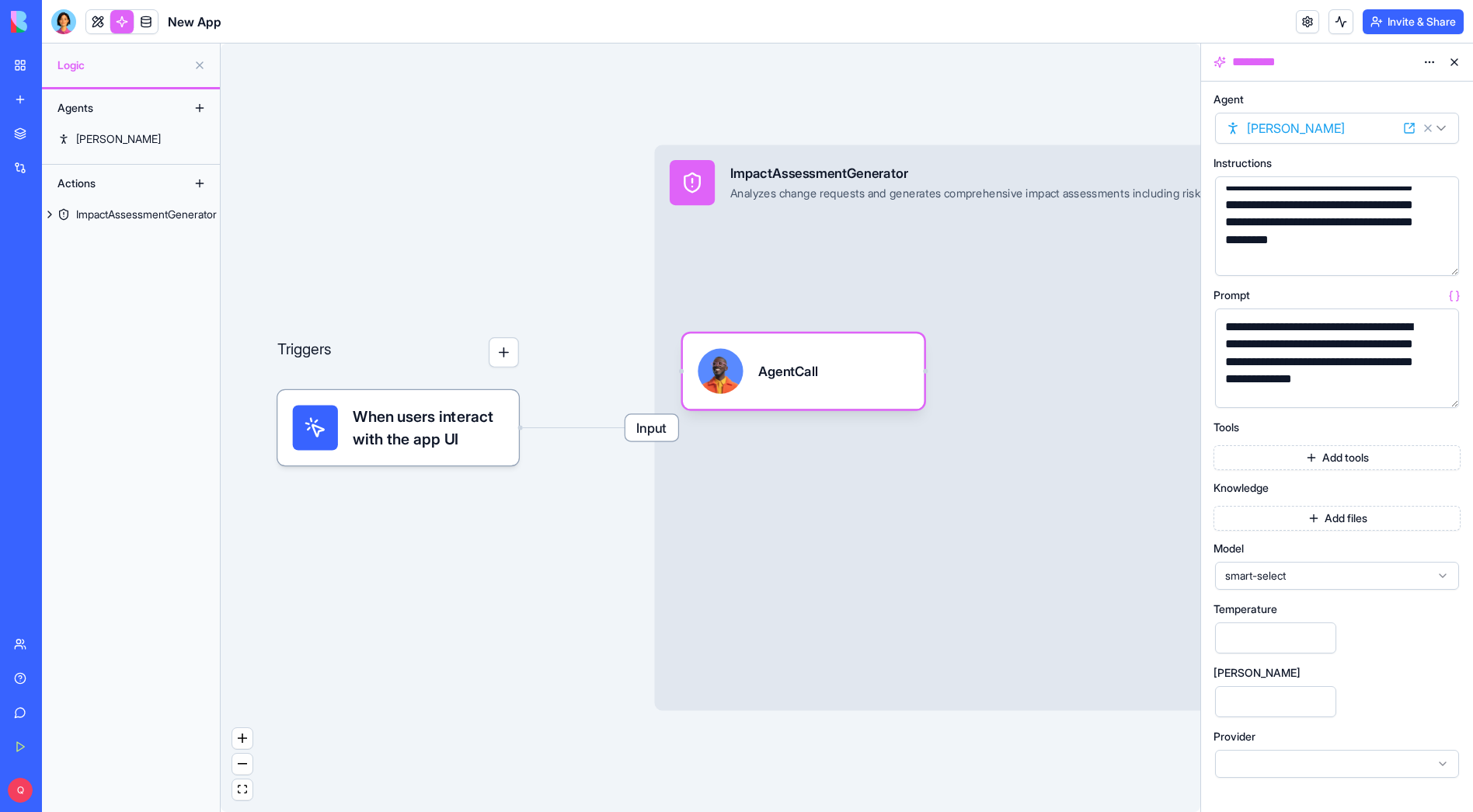
scroll to position [542, 0]
click at [119, 21] on link at bounding box center [122, 21] width 23 height 23
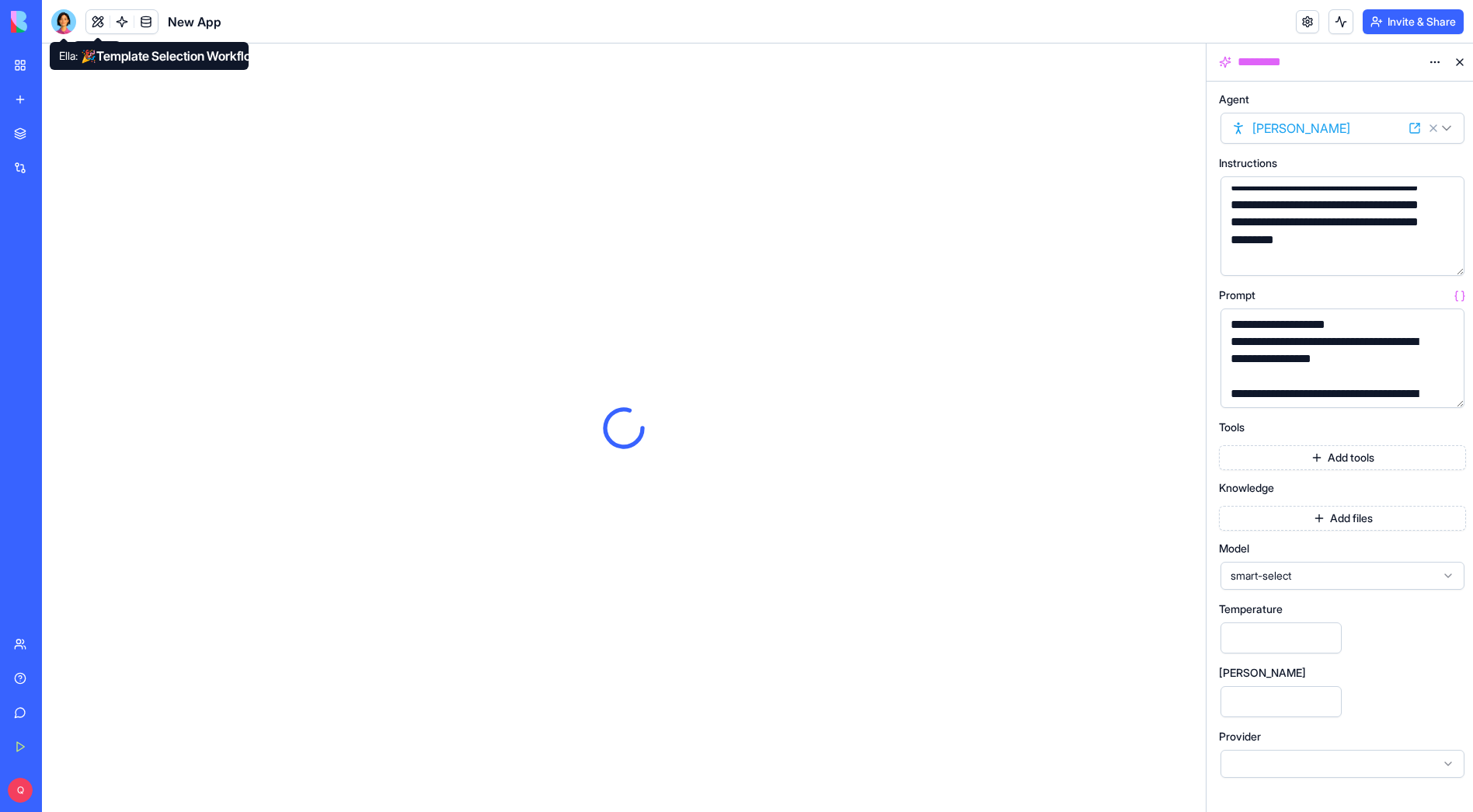
click at [67, 21] on div at bounding box center [63, 21] width 25 height 25
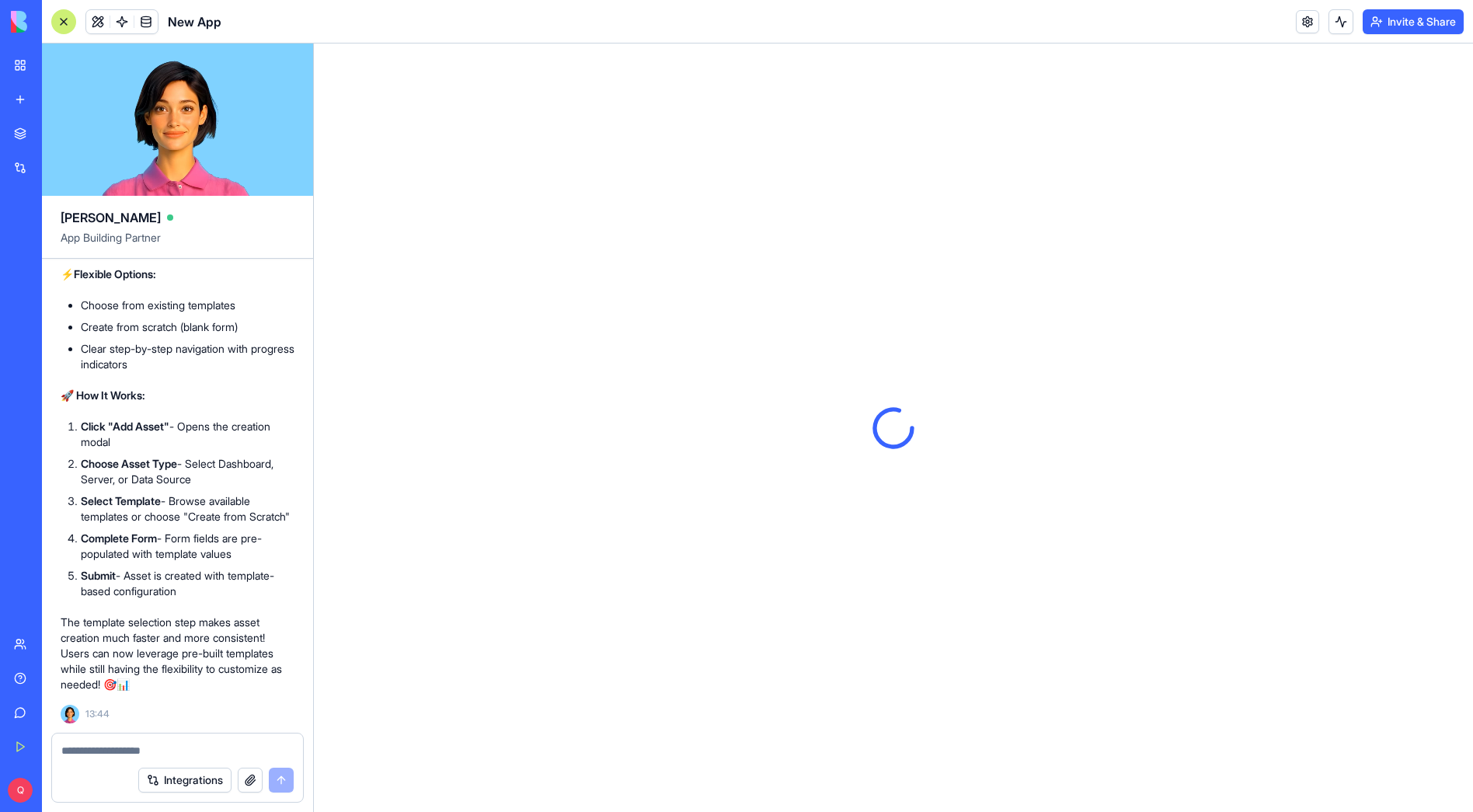
click at [63, 24] on div at bounding box center [63, 21] width 25 height 25
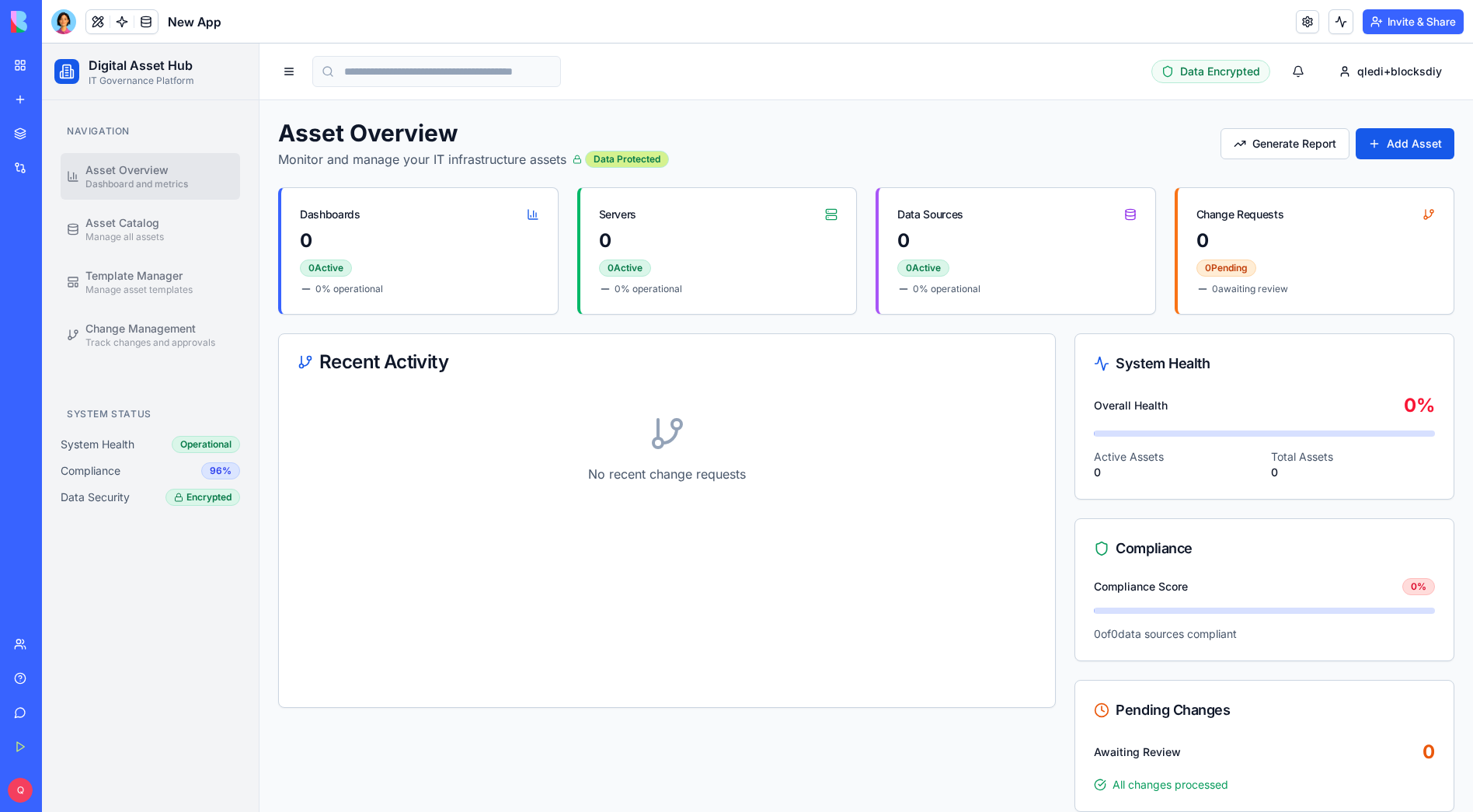
click at [623, 158] on div "Data Protected" at bounding box center [627, 159] width 84 height 17
click at [58, 99] on div "New app" at bounding box center [47, 99] width 21 height 16
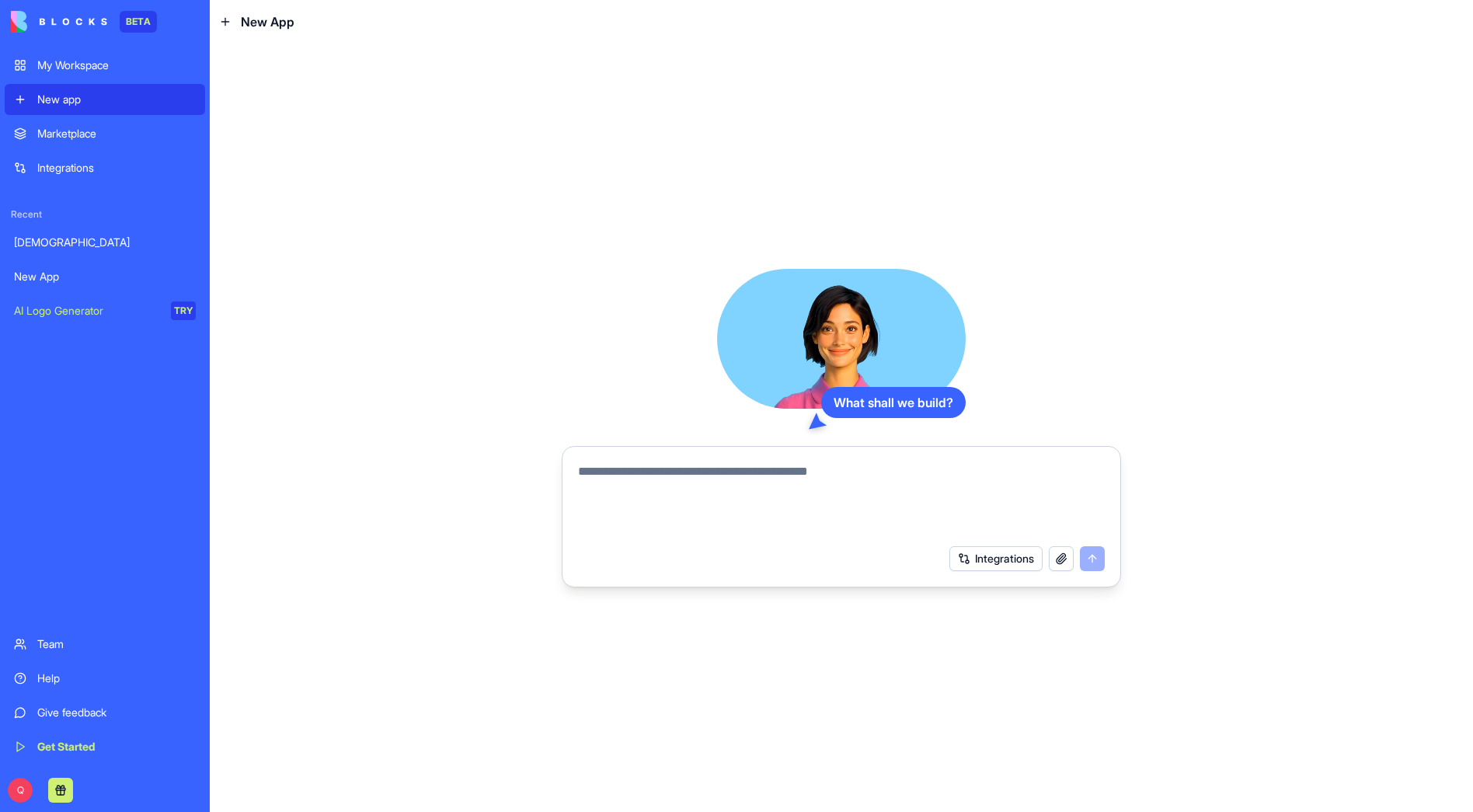
click at [661, 481] on textarea at bounding box center [841, 499] width 527 height 75
paste textarea "**********"
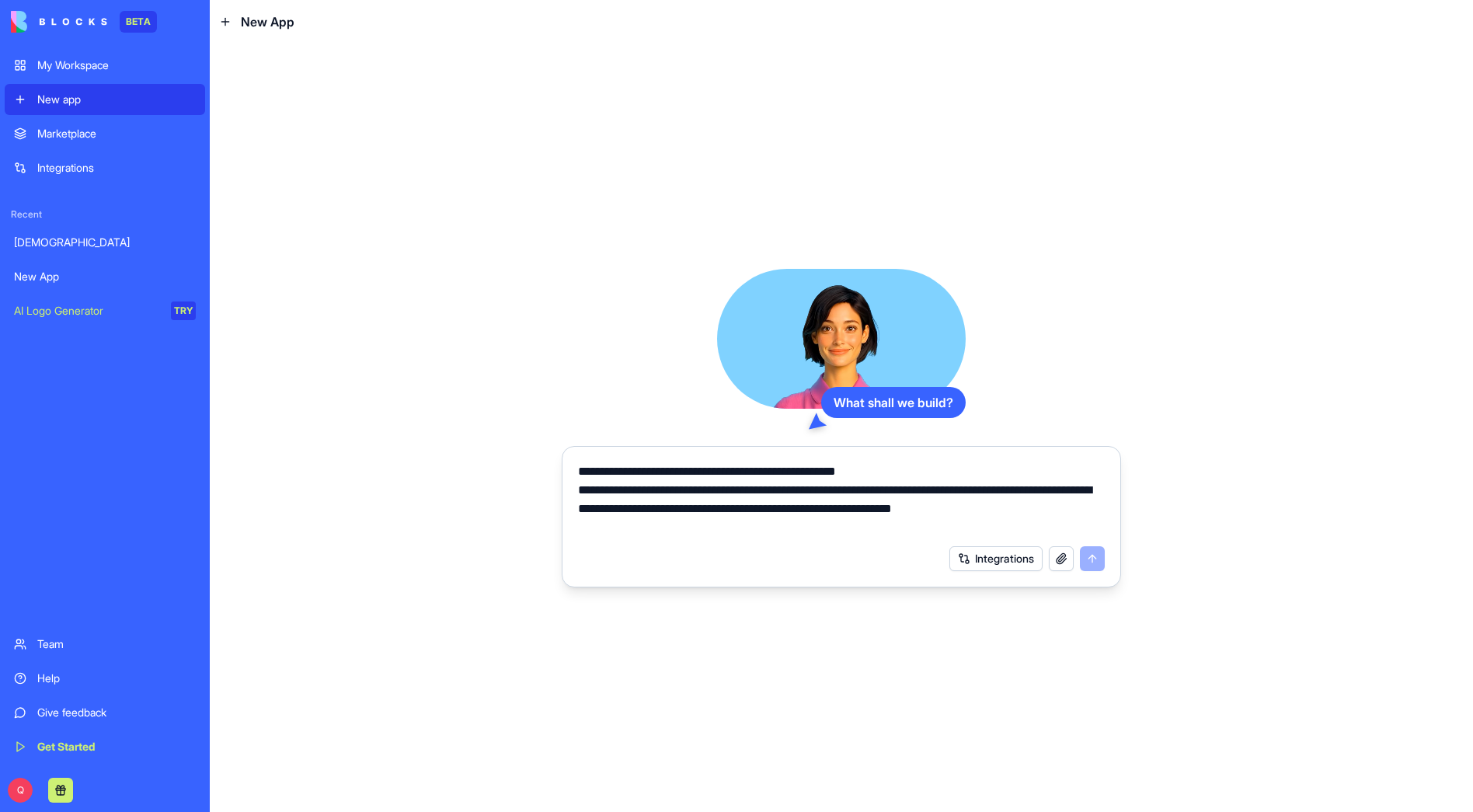
scroll to position [1286, 0]
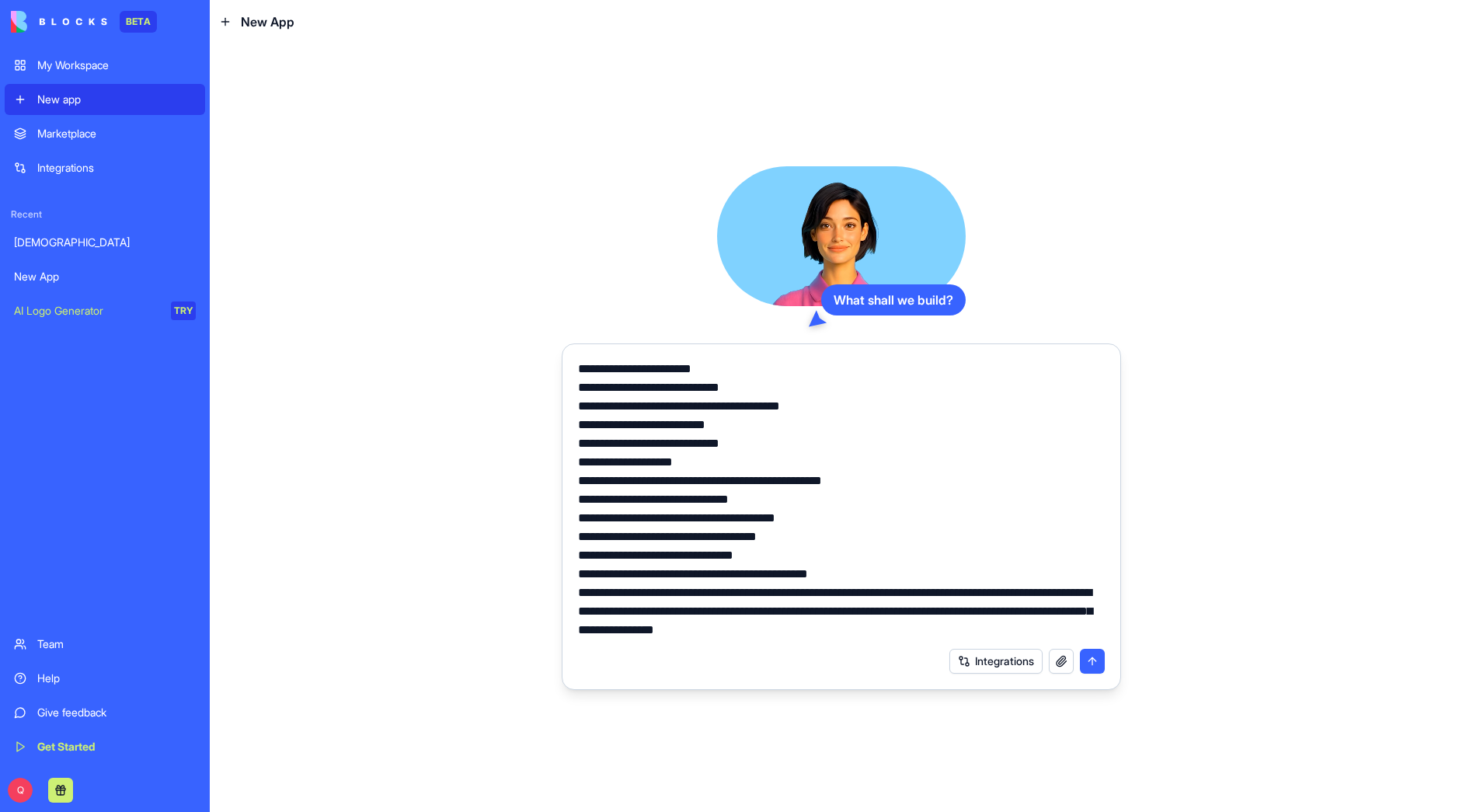
type textarea "**********"
click at [1098, 662] on button "submit" at bounding box center [1092, 661] width 25 height 25
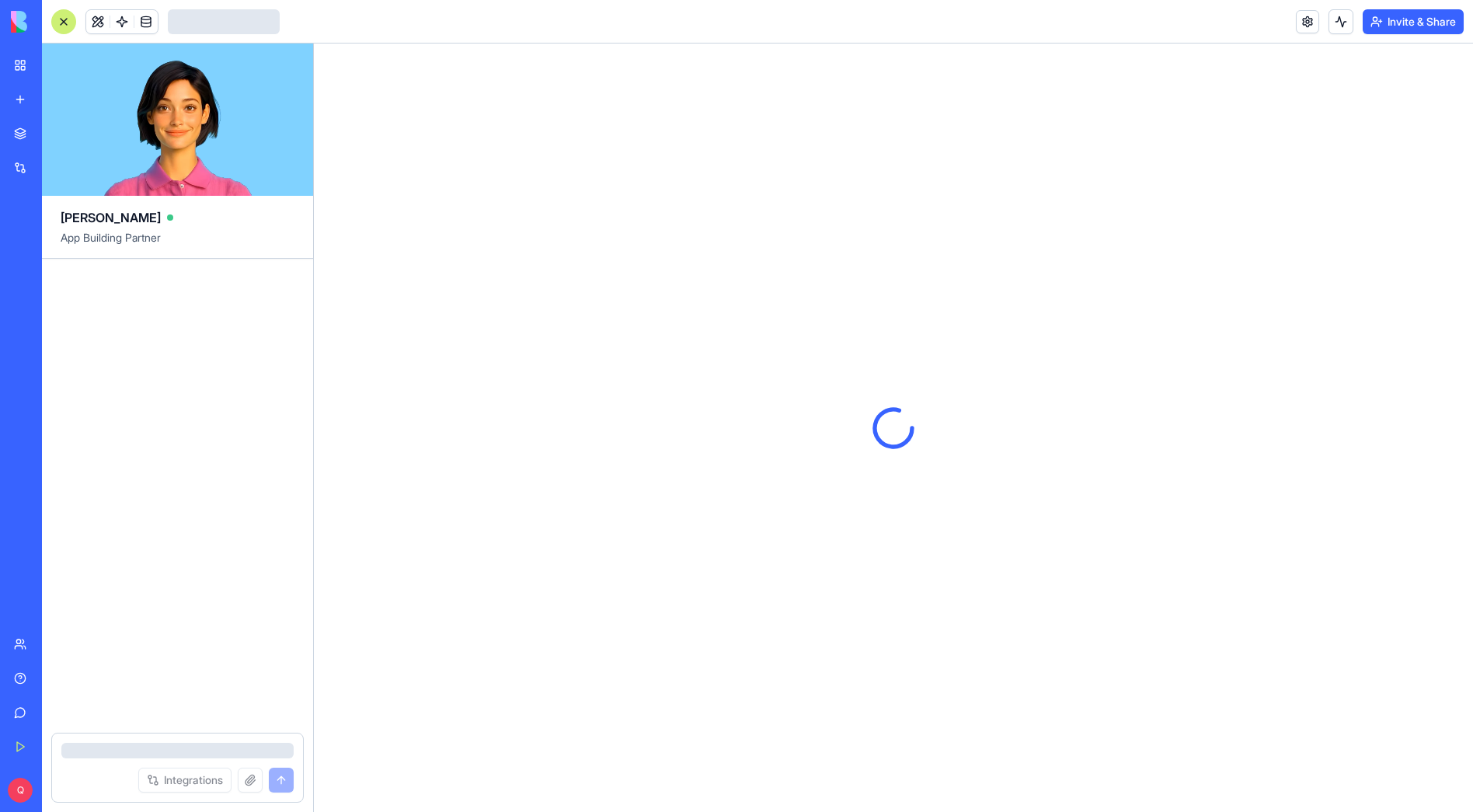
scroll to position [902, 0]
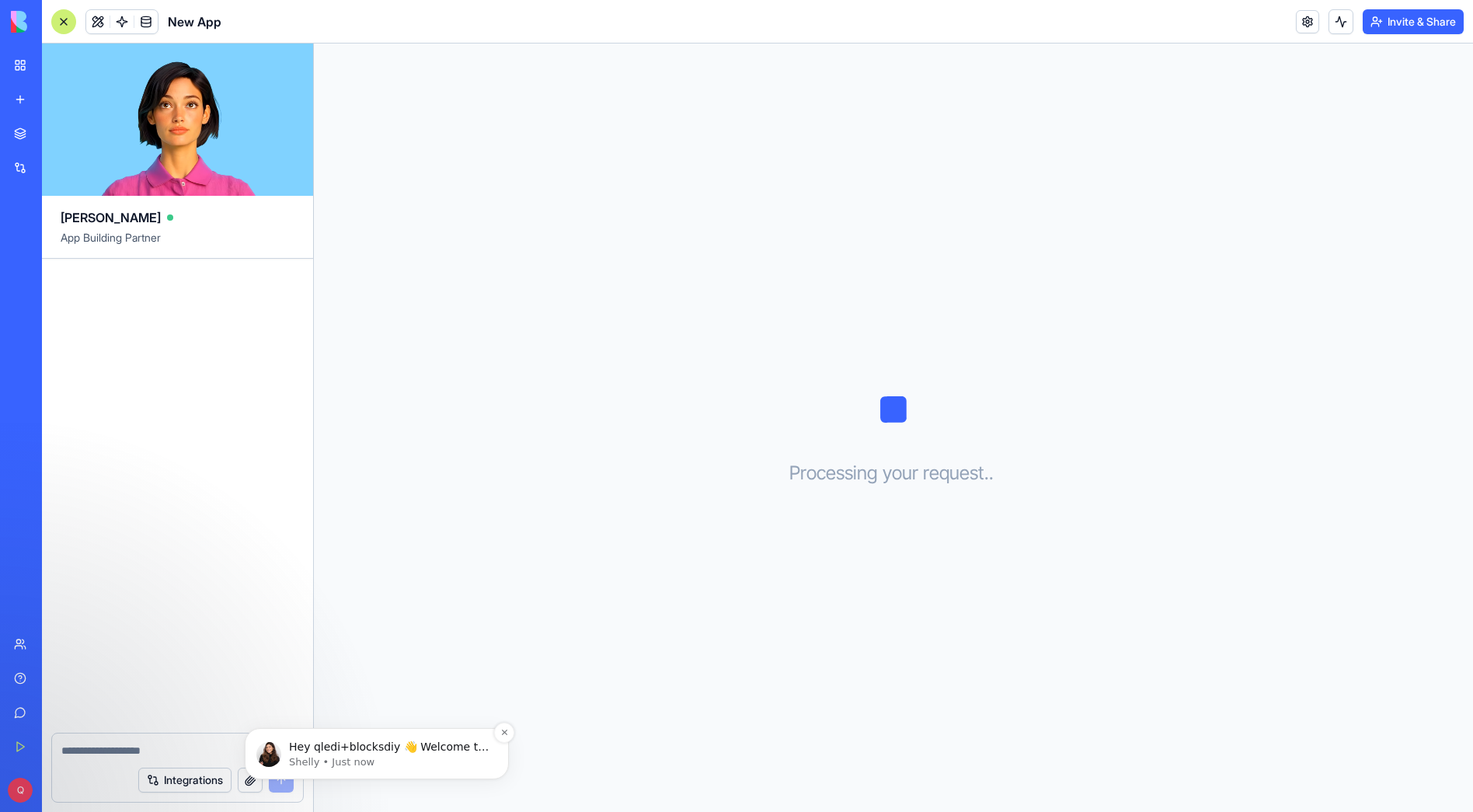
click at [288, 750] on div "Hey qledi+blocksdiy 👋 Welcome to Blocks 🙌 I'm here if you have any questions! […" at bounding box center [376, 754] width 241 height 31
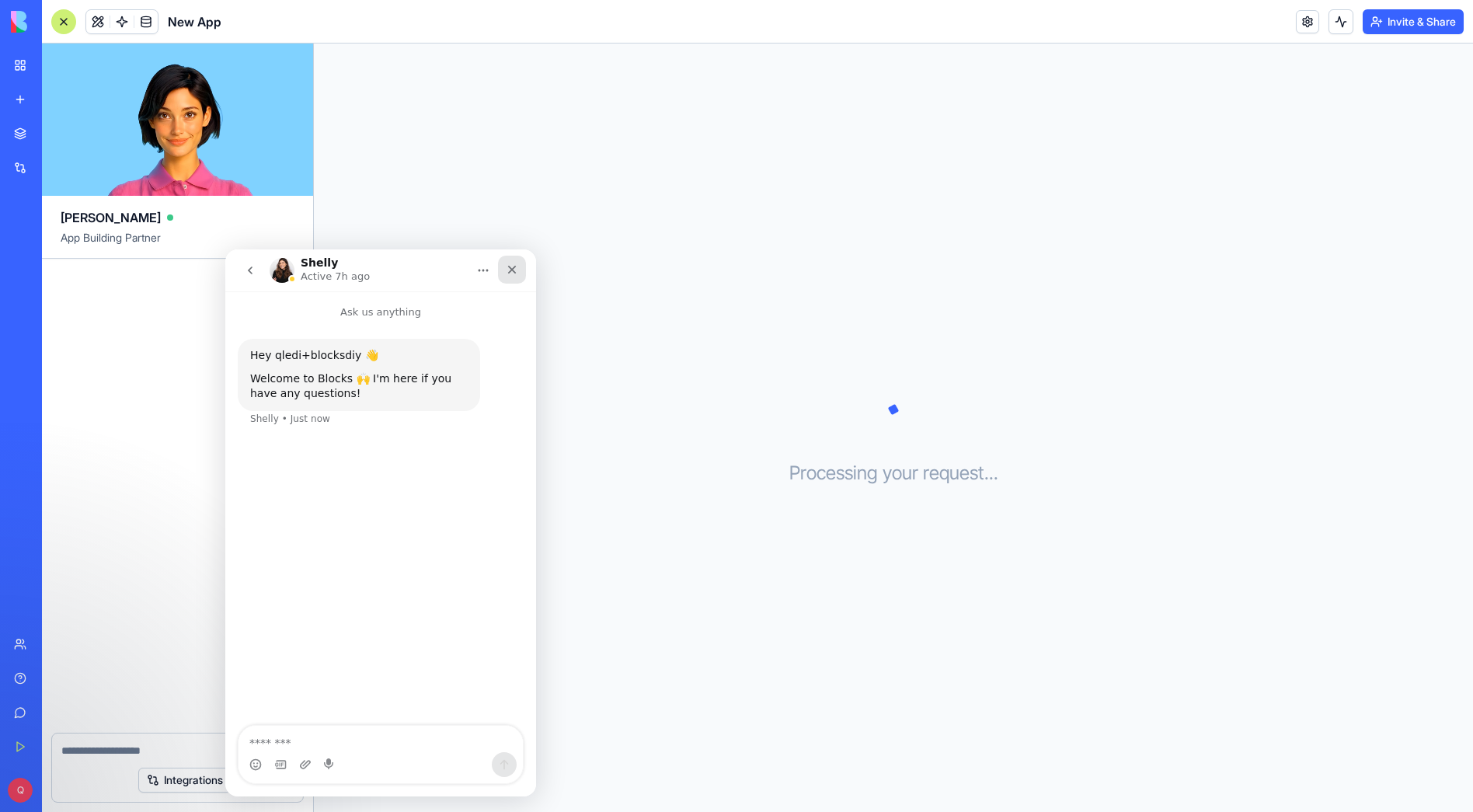
click at [513, 268] on icon "Close" at bounding box center [512, 270] width 8 height 8
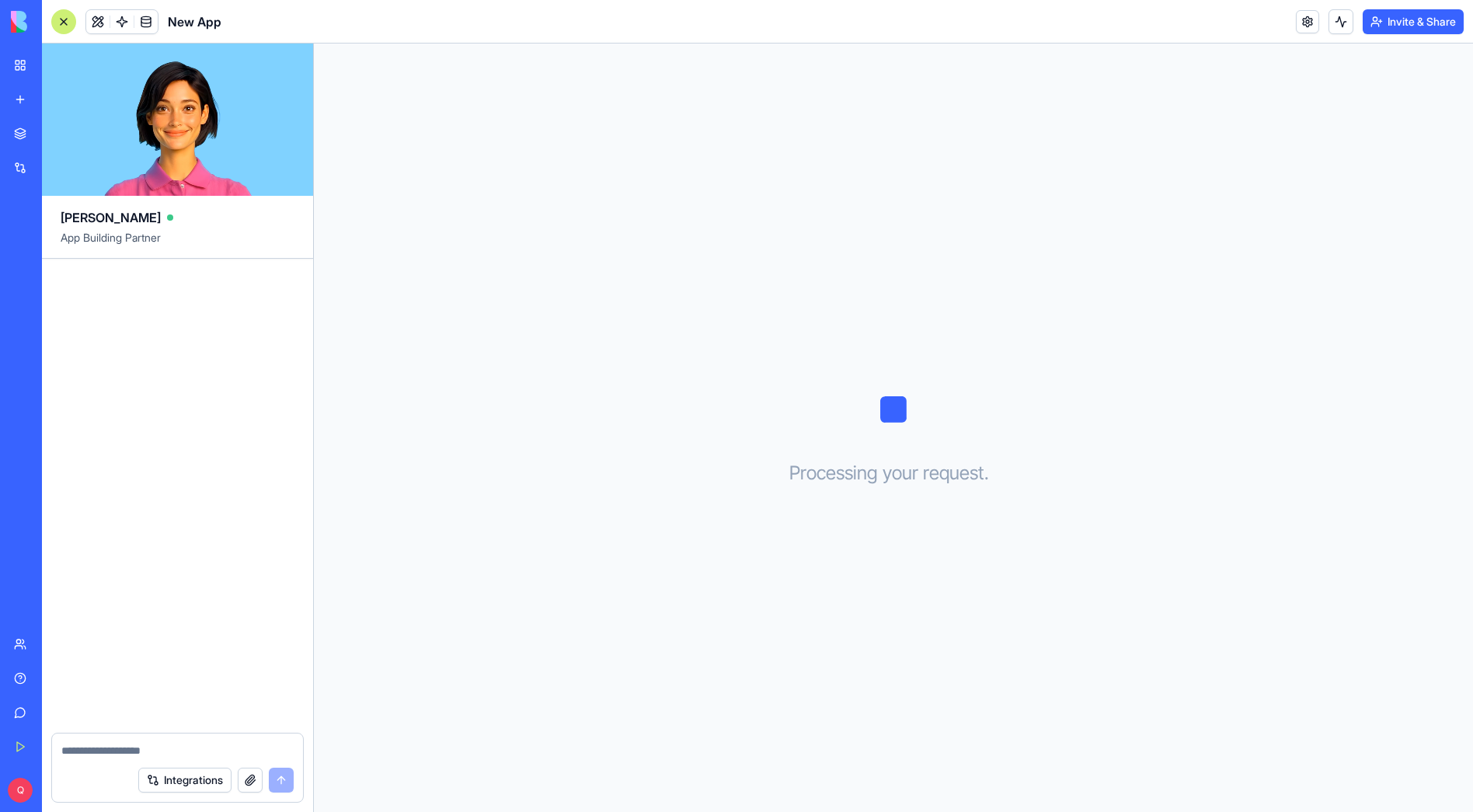
drag, startPoint x: 720, startPoint y: 599, endPoint x: 663, endPoint y: 608, distance: 57.7
click at [719, 598] on div "Processing your request . . ." at bounding box center [893, 427] width 1159 height 768
click at [620, 304] on div "Processing your request . . ." at bounding box center [893, 427] width 1159 height 768
click at [58, 64] on div "My Workspace" at bounding box center [47, 65] width 21 height 16
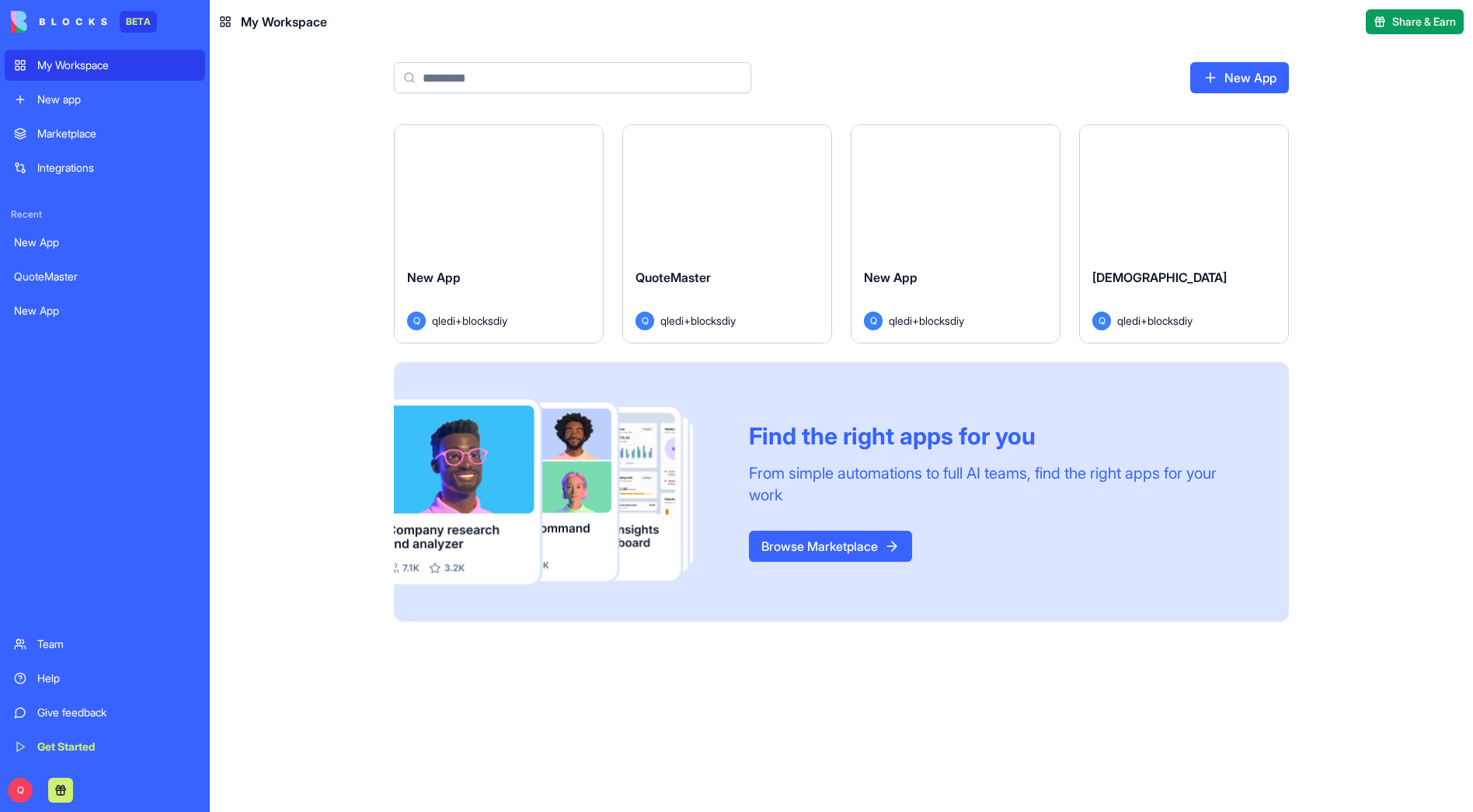
click at [743, 268] on div "QuoteMaster" at bounding box center [727, 289] width 183 height 44
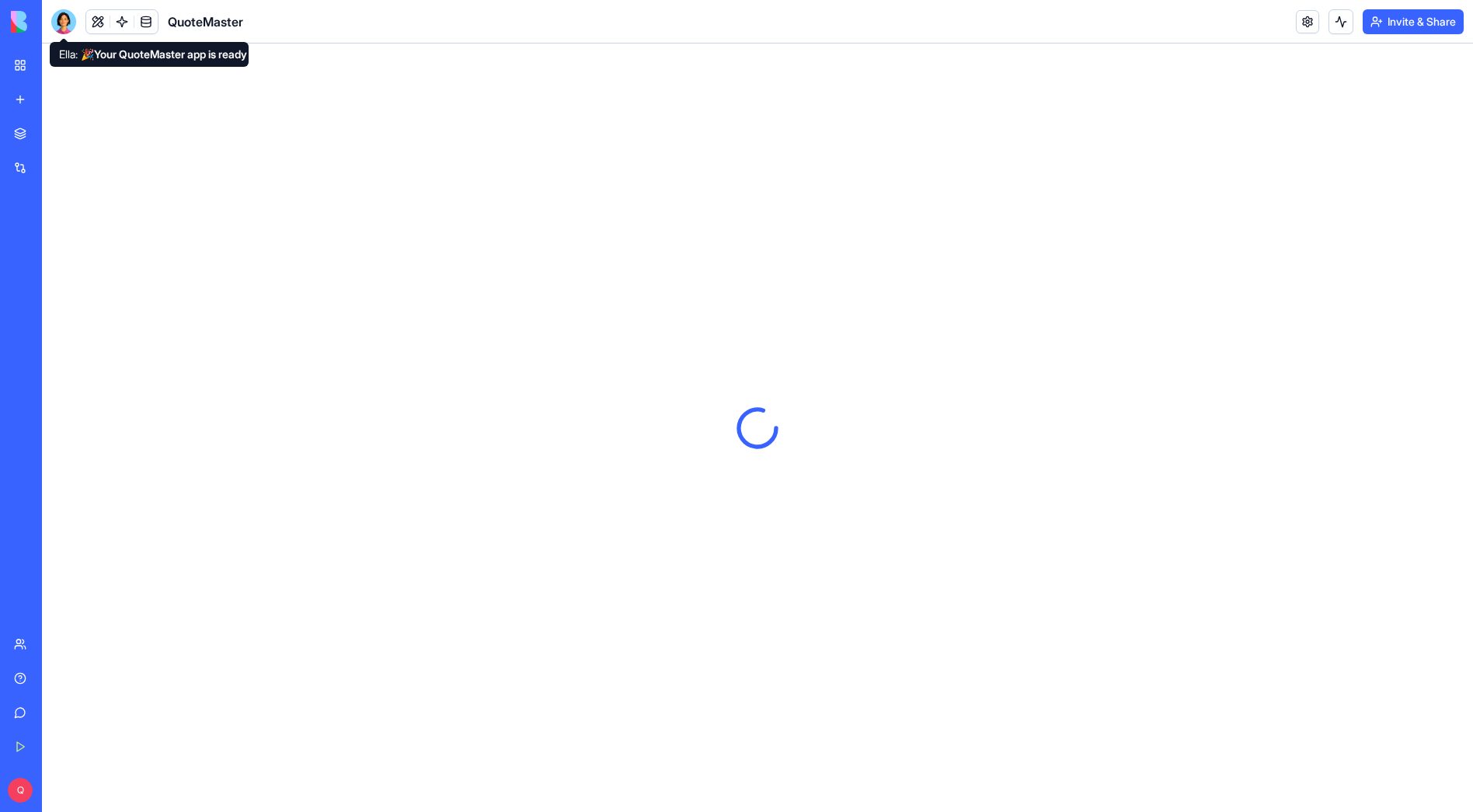
click at [70, 22] on div at bounding box center [63, 21] width 25 height 25
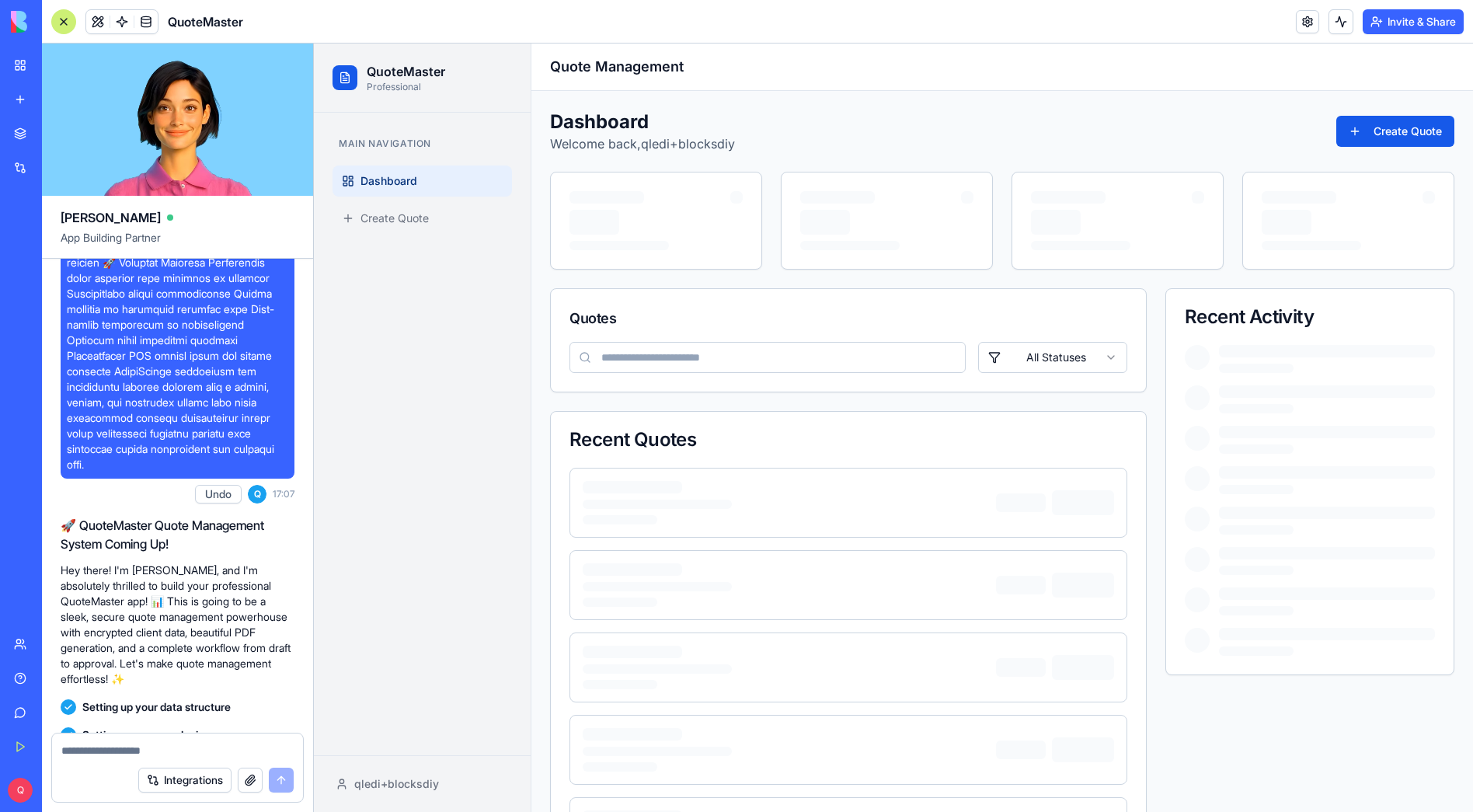
scroll to position [1677, 0]
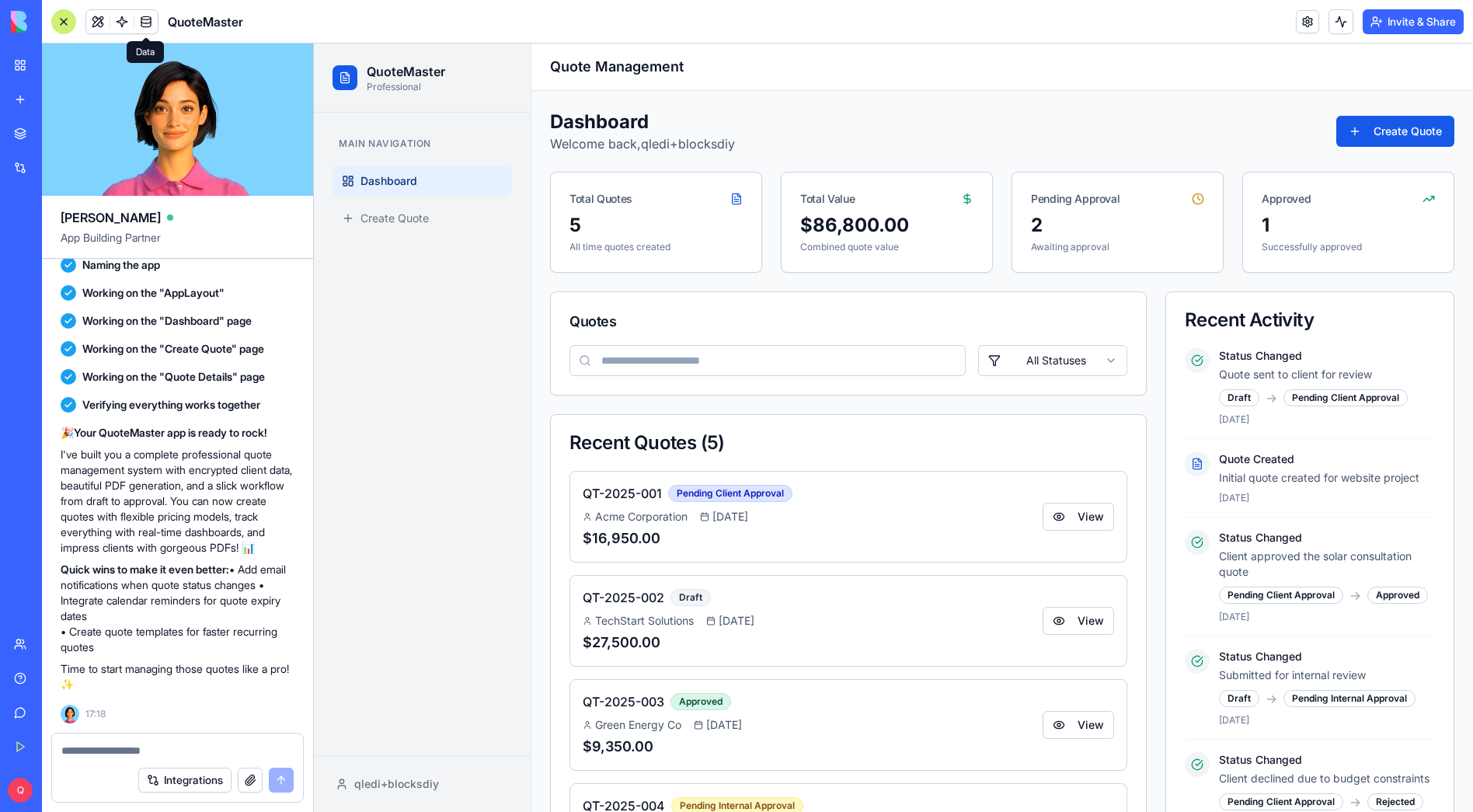
click at [153, 20] on link at bounding box center [146, 21] width 23 height 23
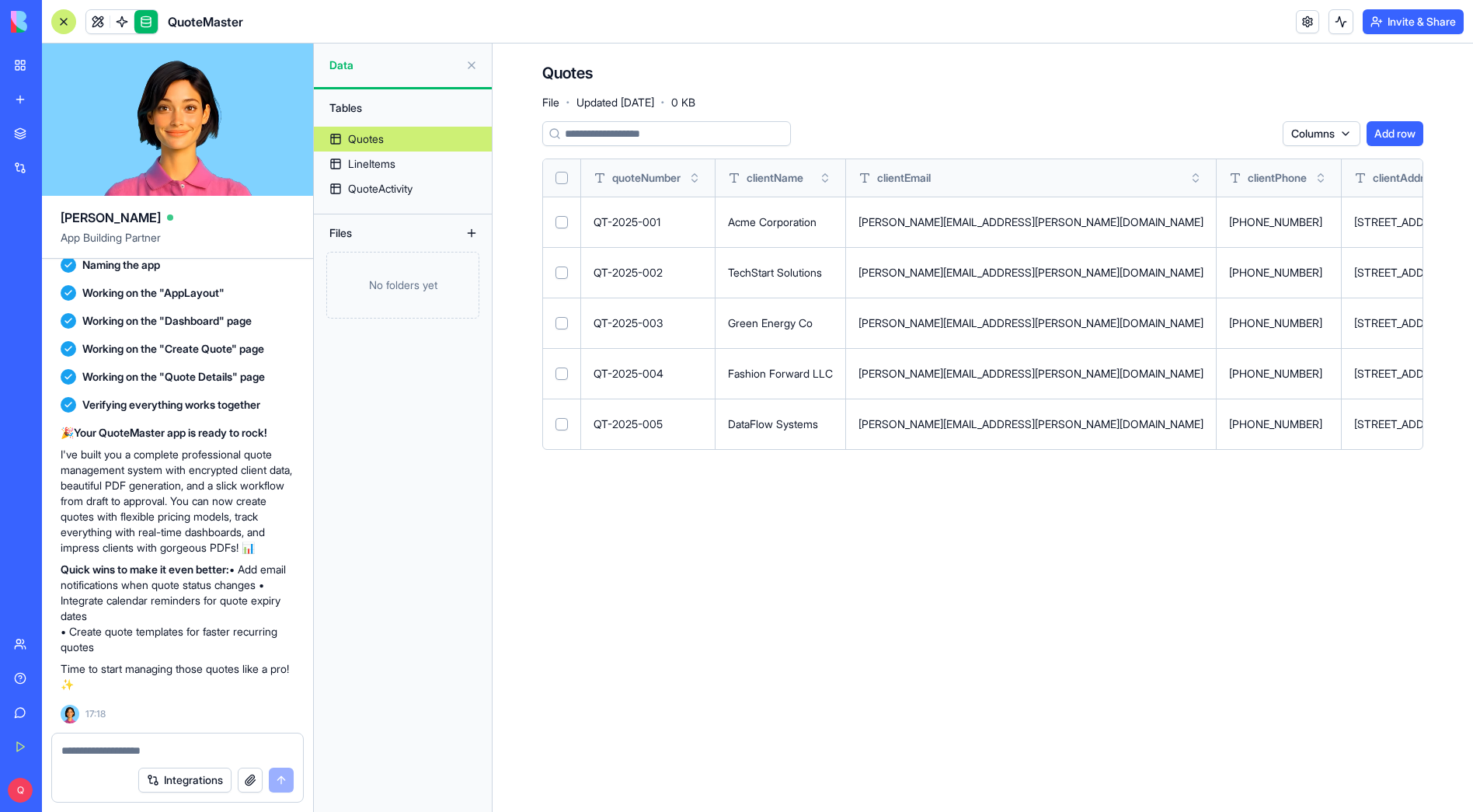
click at [562, 175] on button "Select all" at bounding box center [561, 178] width 12 height 12
click at [1220, 135] on html "BETA My Workspace New app Marketplace Integrations Recent New App QuoteMaster N…" at bounding box center [736, 406] width 1473 height 812
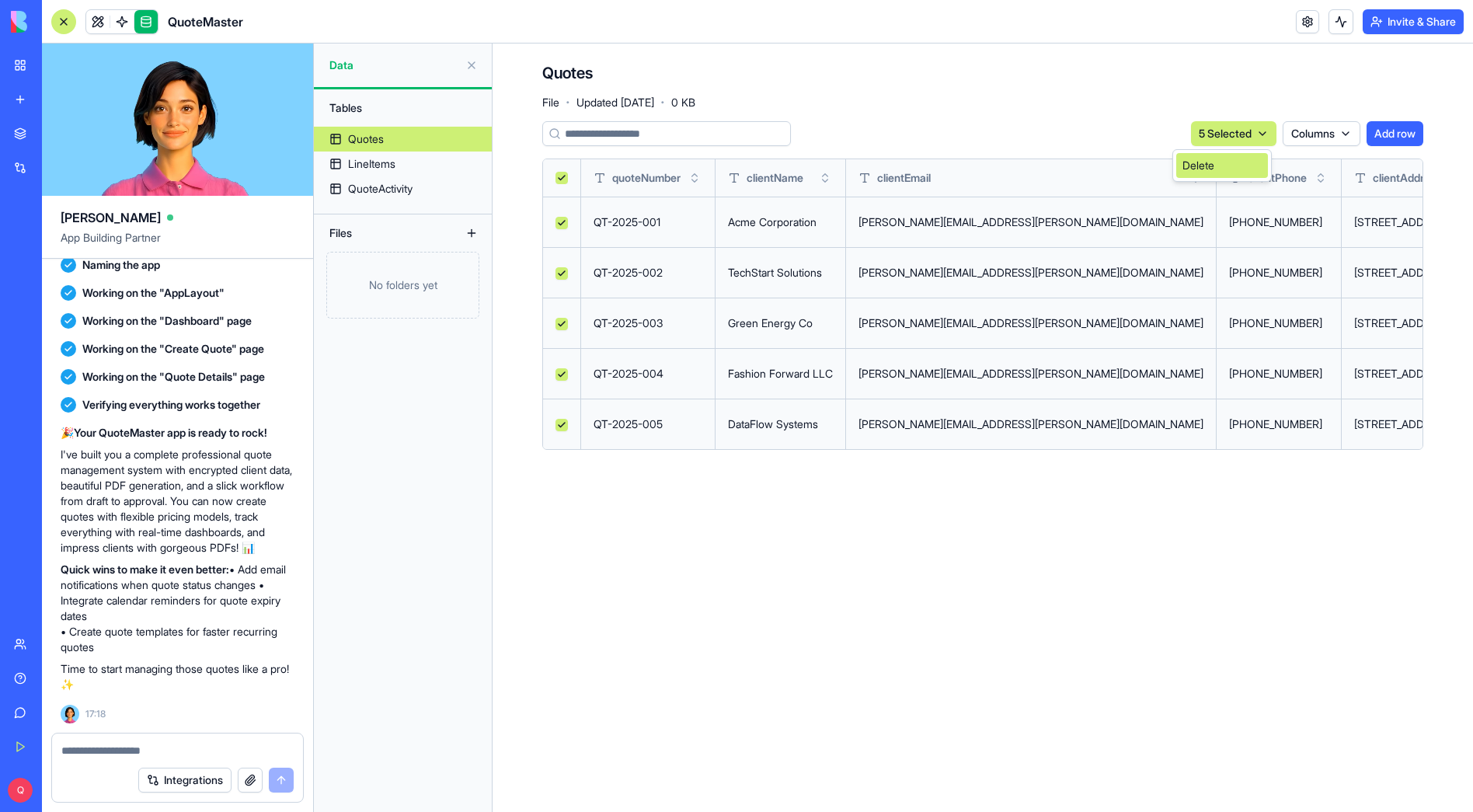
click at [1236, 163] on div "Delete" at bounding box center [1222, 165] width 92 height 25
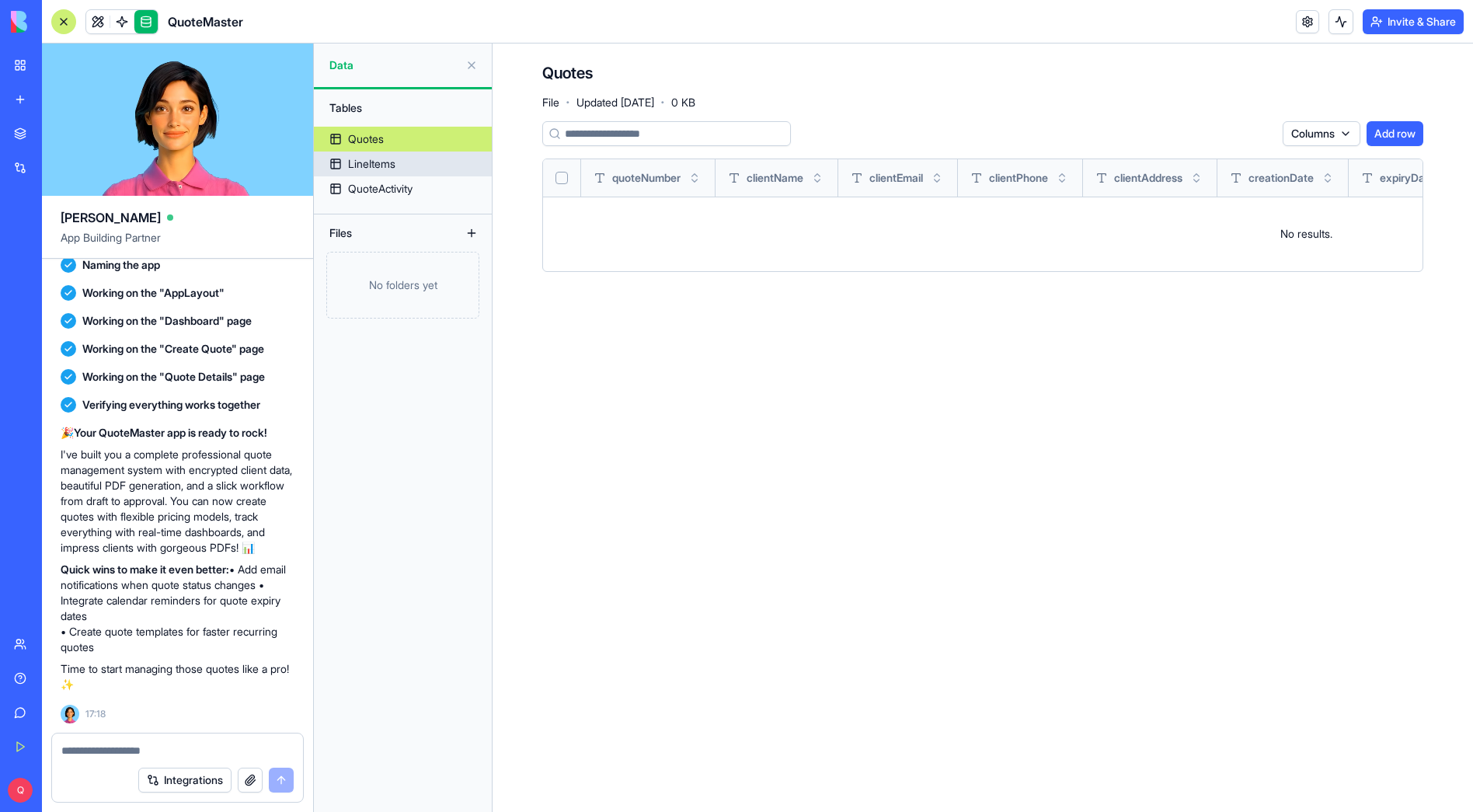
click at [384, 159] on div "LineItems" at bounding box center [372, 164] width 48 height 16
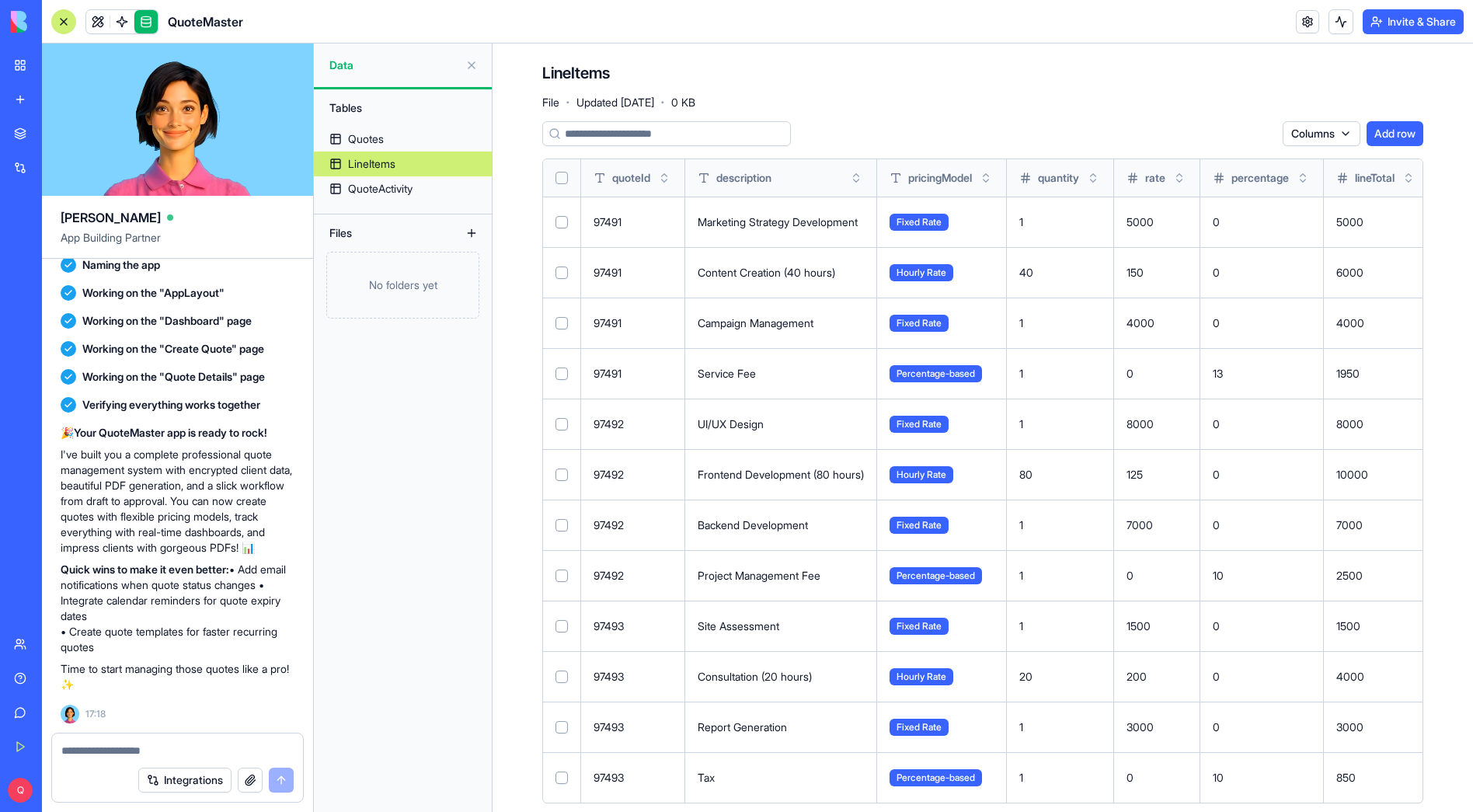
click at [563, 178] on button "Select all" at bounding box center [561, 178] width 12 height 12
click at [1218, 135] on html "BETA My Workspace New app Marketplace Integrations Recent New App QuoteMaster N…" at bounding box center [736, 406] width 1473 height 812
click at [1217, 178] on div "Delete" at bounding box center [1210, 166] width 99 height 33
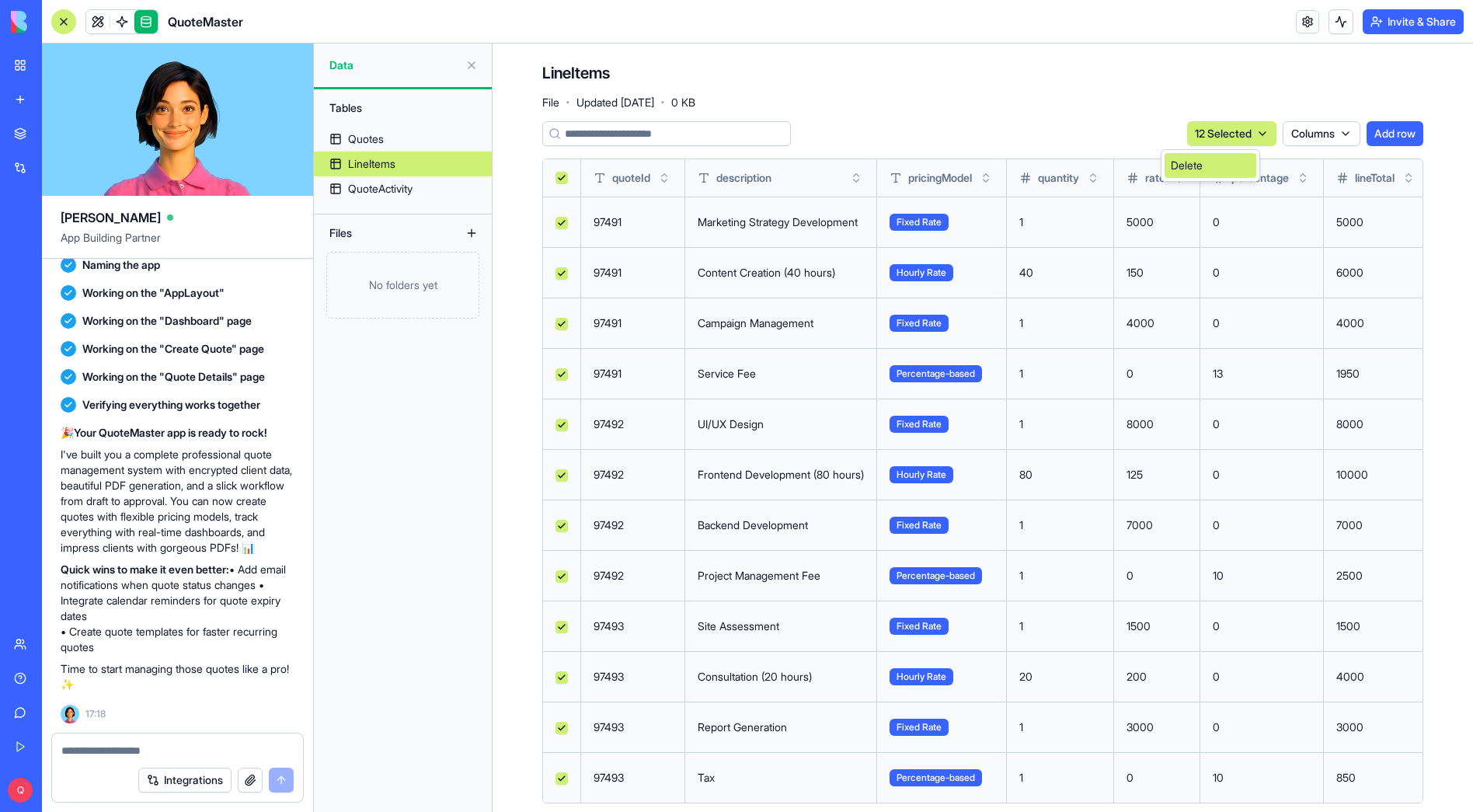
click at [1224, 168] on div "Delete" at bounding box center [1211, 165] width 92 height 25
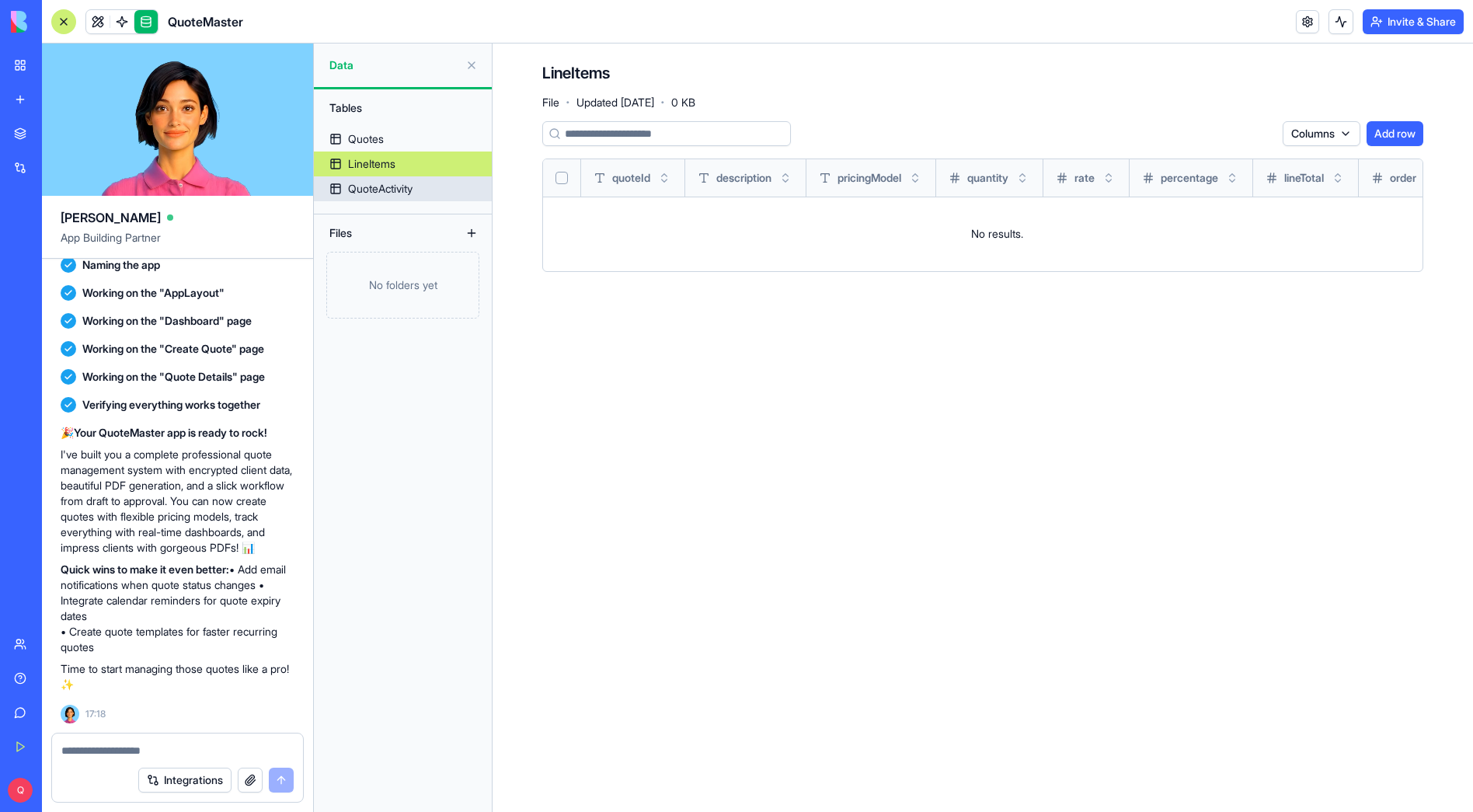
click at [383, 187] on div "QuoteActivity" at bounding box center [381, 188] width 64 height 16
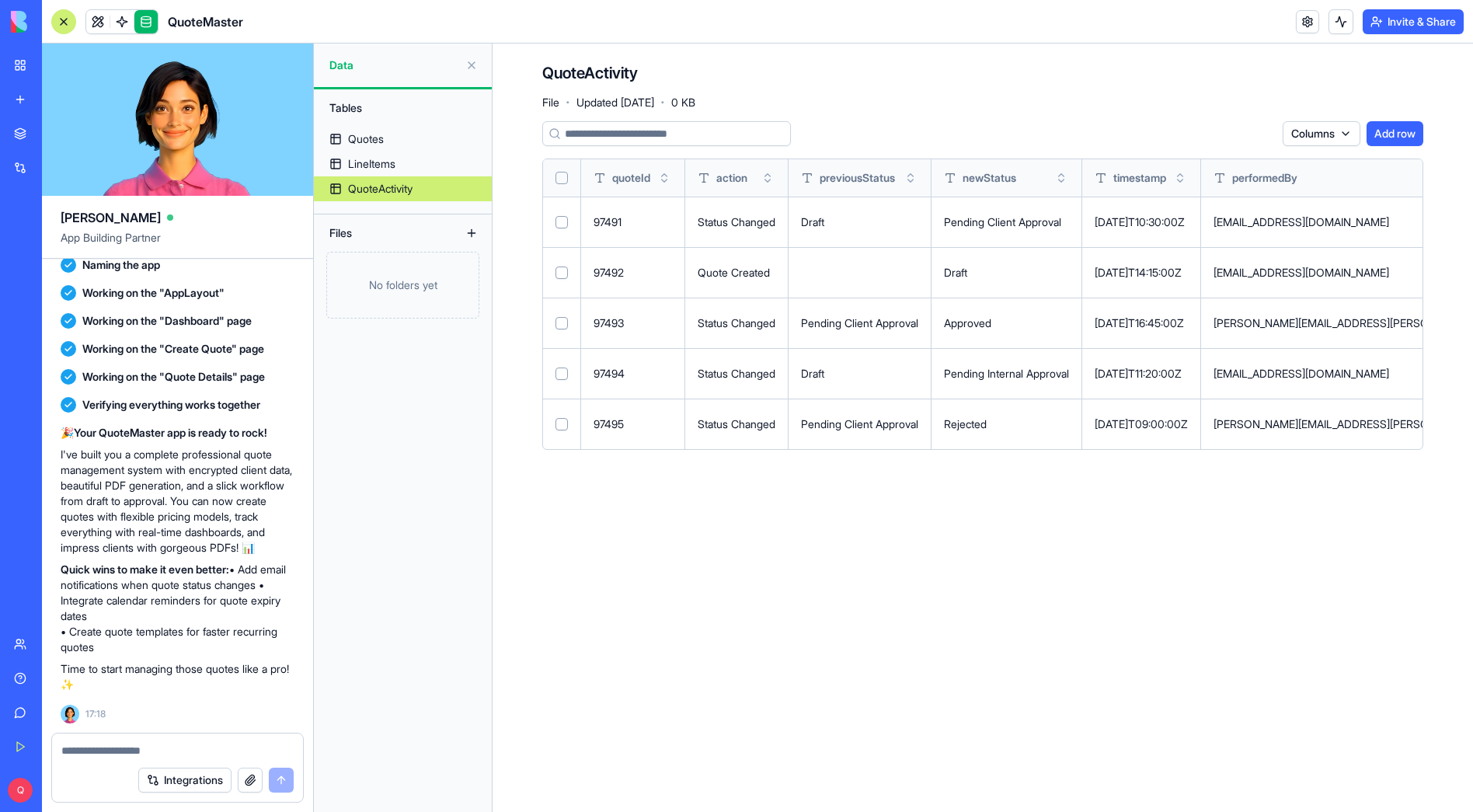
drag, startPoint x: 564, startPoint y: 178, endPoint x: 599, endPoint y: 182, distance: 35.2
click at [564, 178] on button "Select all" at bounding box center [561, 178] width 12 height 12
click at [1197, 124] on html "BETA My Workspace New app Marketplace Integrations Recent New App QuoteMaster N…" at bounding box center [736, 406] width 1473 height 812
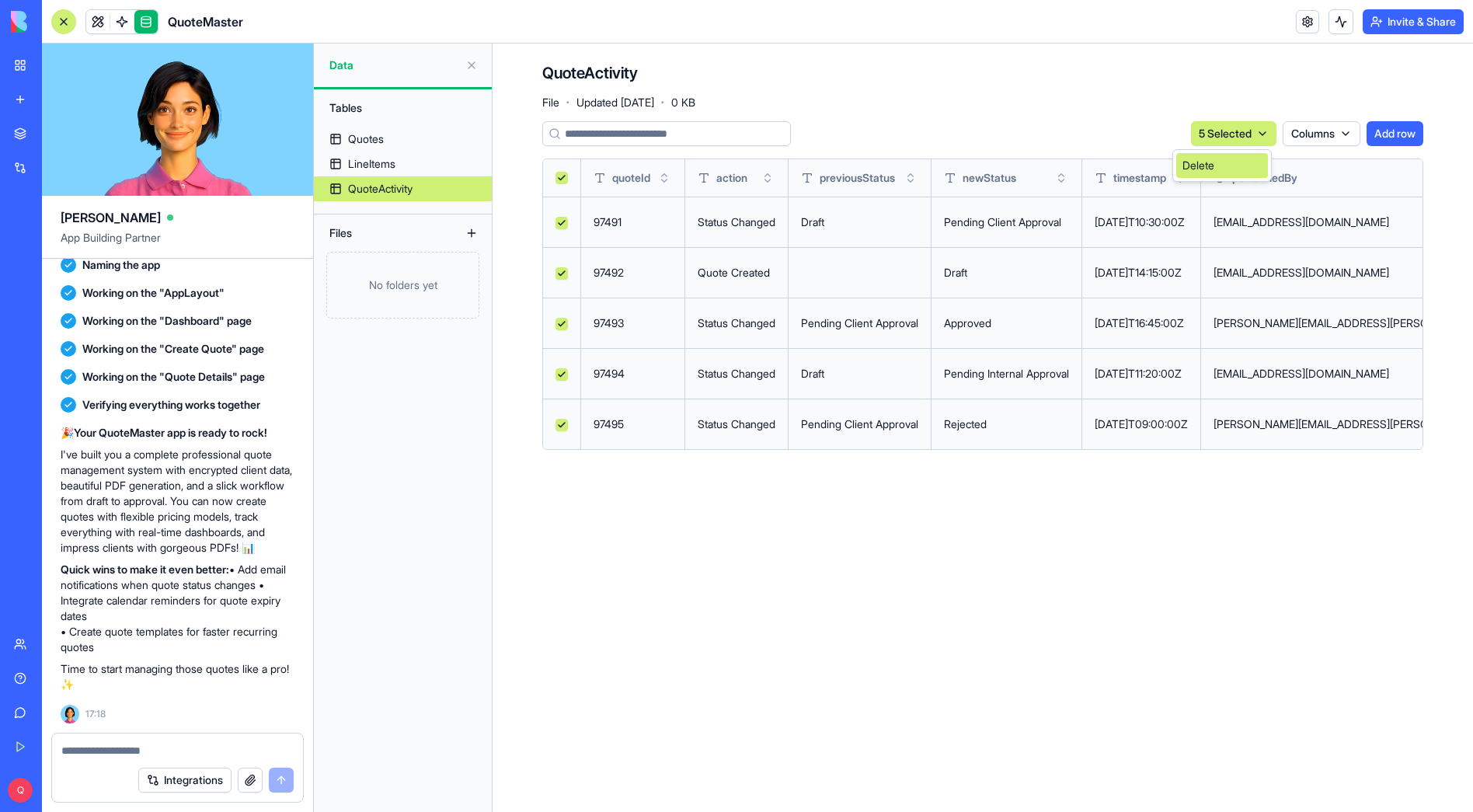
click at [1230, 175] on div "Delete" at bounding box center [1222, 165] width 92 height 25
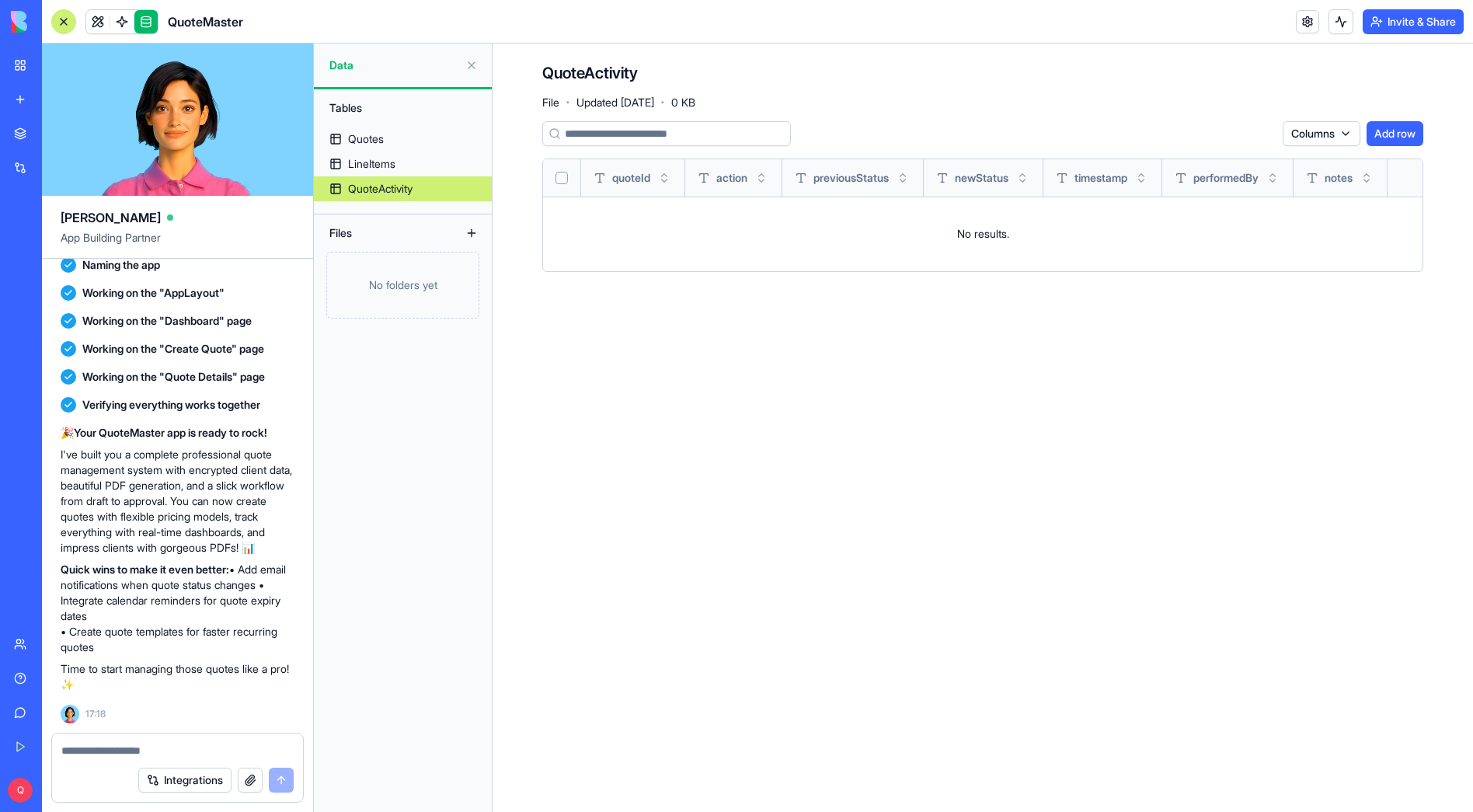
click at [149, 25] on link at bounding box center [146, 21] width 23 height 23
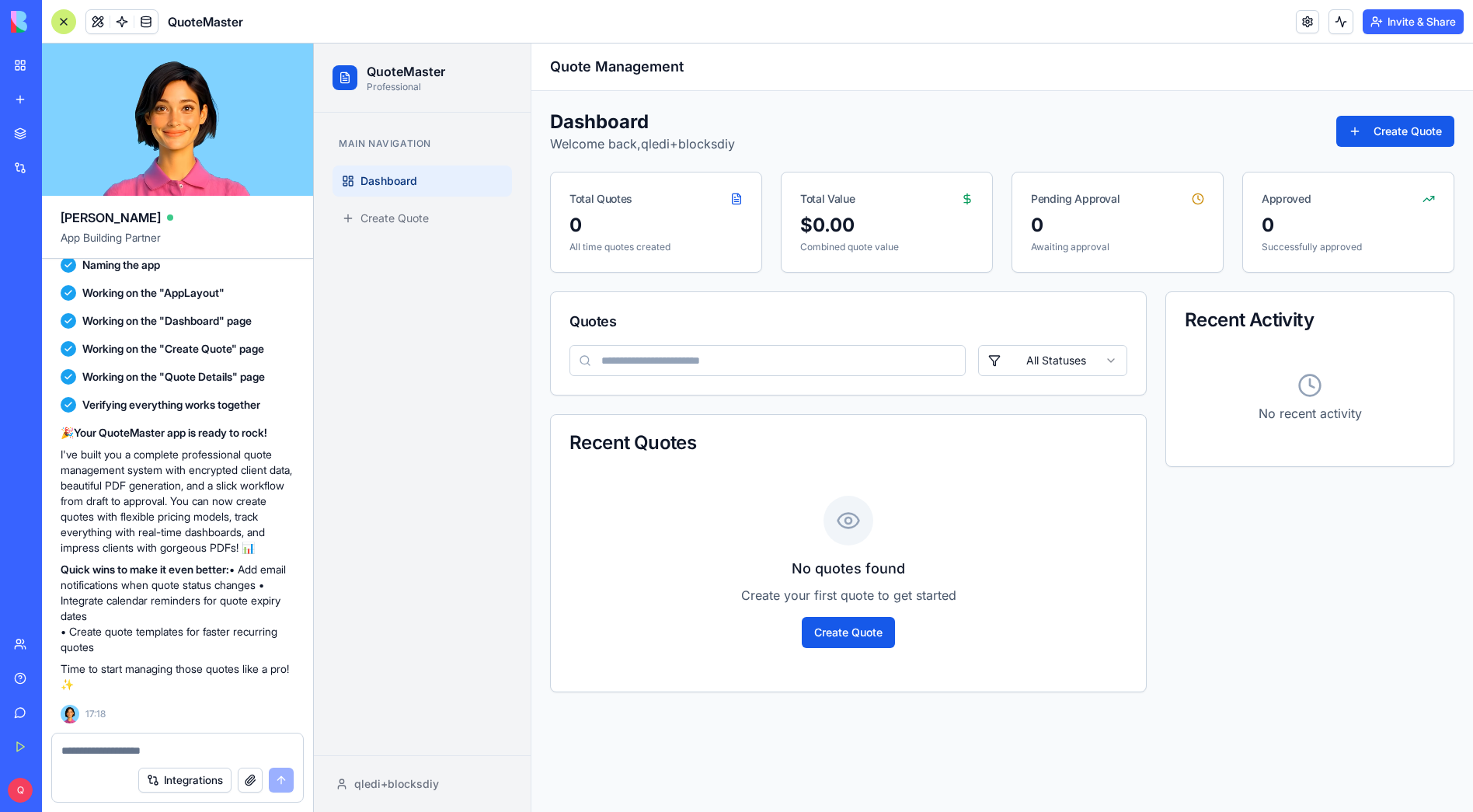
click at [776, 91] on div "Dashboard Welcome back, qledi+blocksdiy Create Quote Total Quotes 0 All time qu…" at bounding box center [1003, 401] width 942 height 620
click at [92, 757] on textarea at bounding box center [178, 750] width 233 height 16
paste textarea "**********"
type textarea "**********"
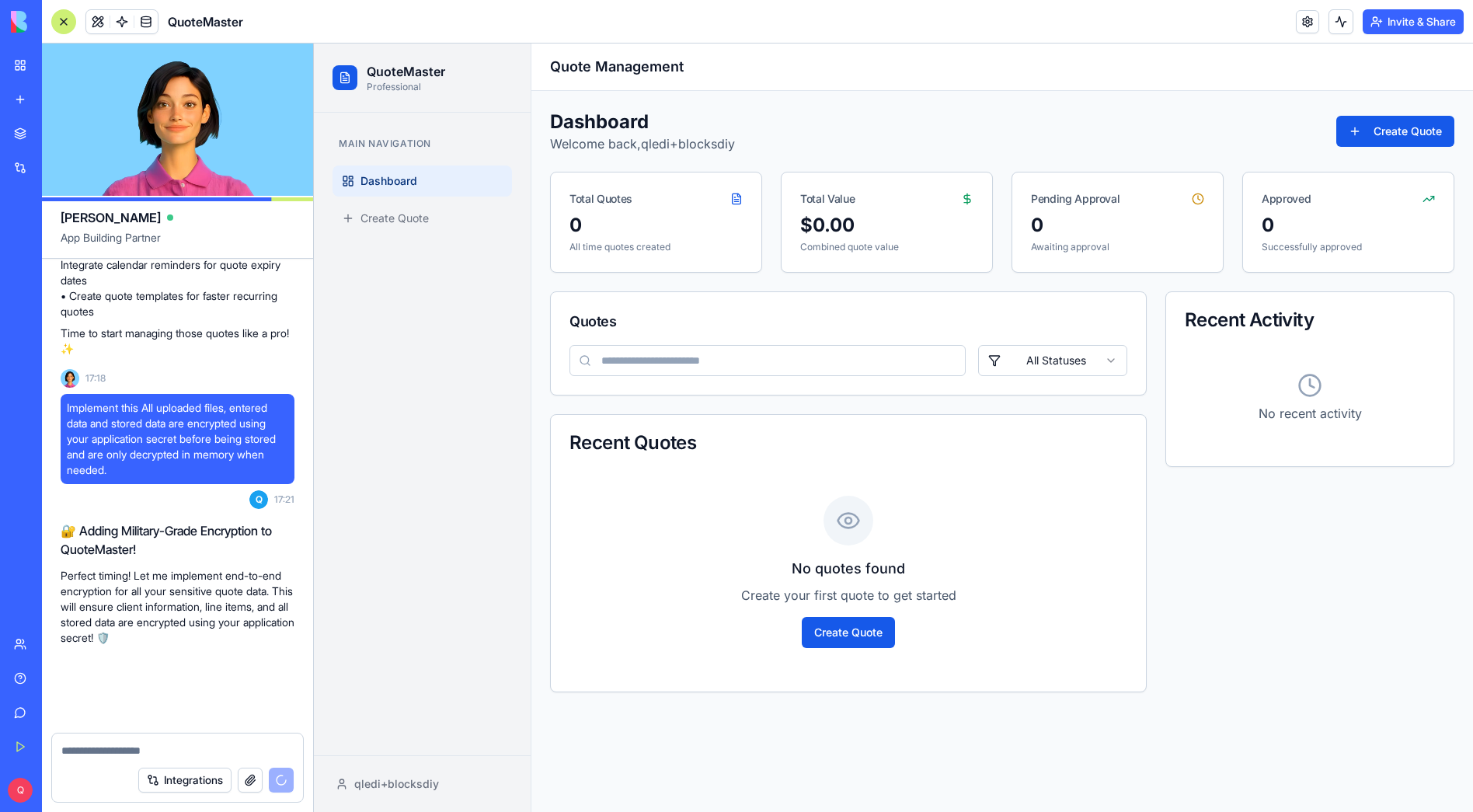
scroll to position [2078, 0]
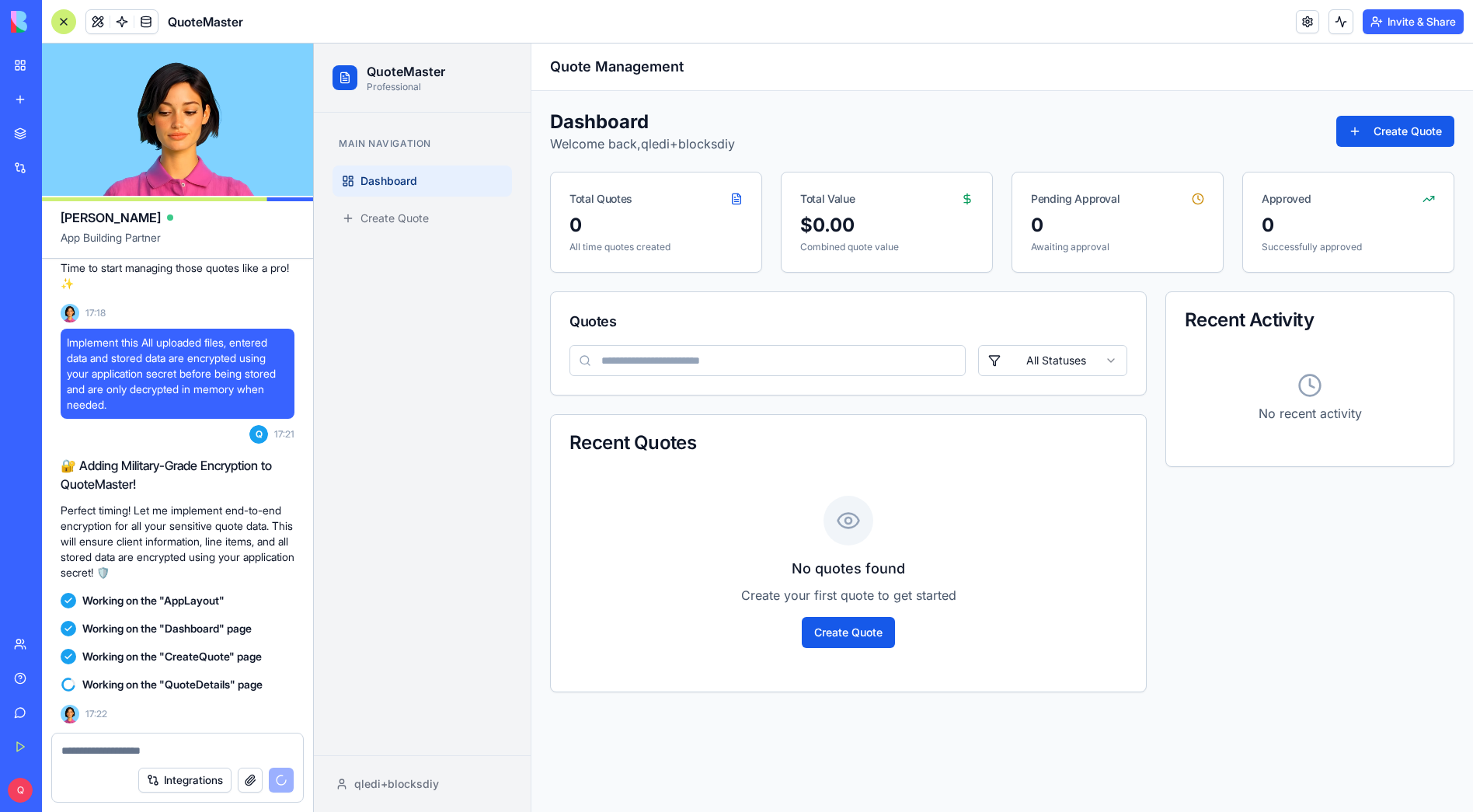
click at [394, 543] on div "Main Navigation Dashboard Create Quote" at bounding box center [423, 434] width 217 height 643
click at [144, 21] on link at bounding box center [146, 21] width 23 height 23
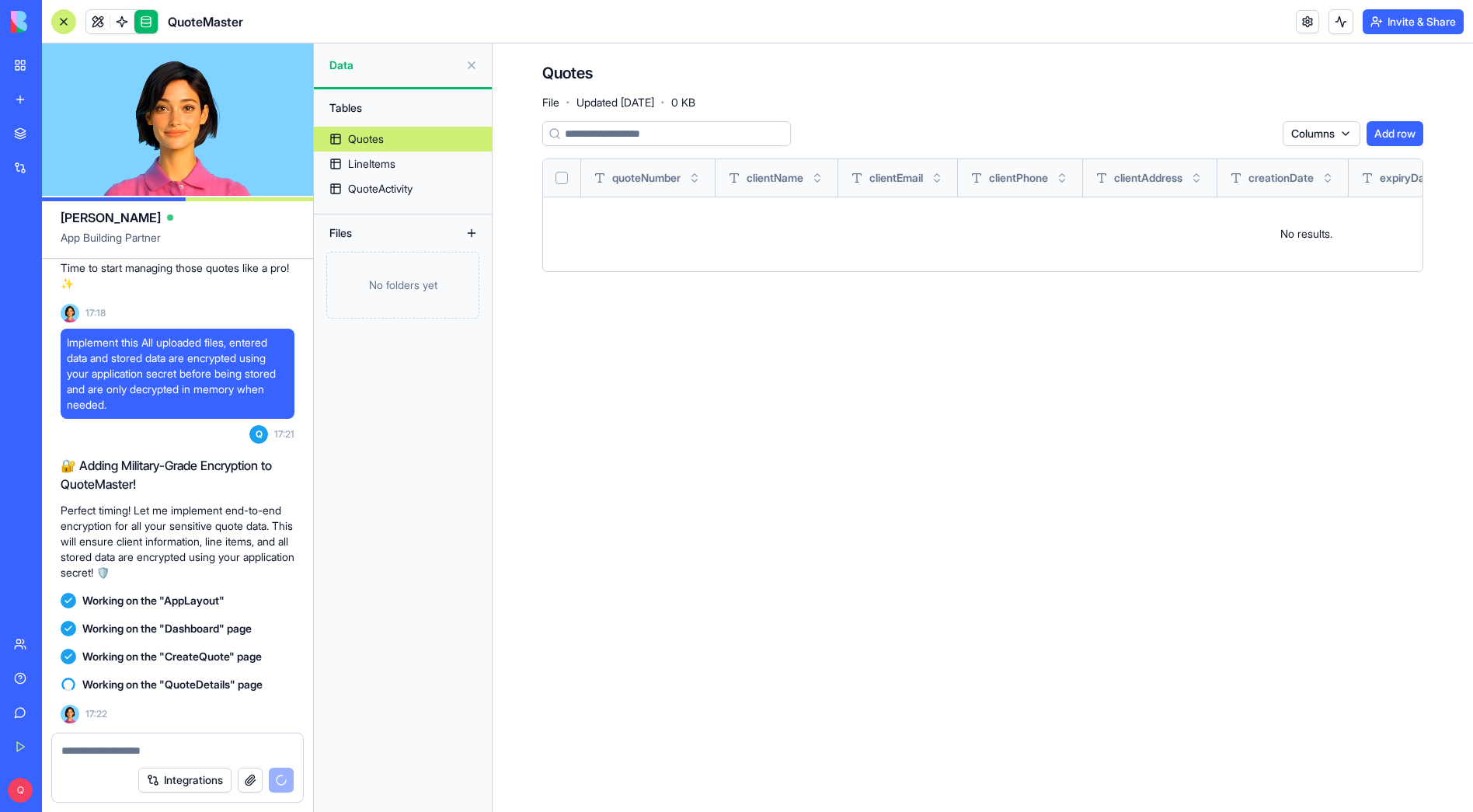
click at [144, 21] on link at bounding box center [146, 21] width 23 height 23
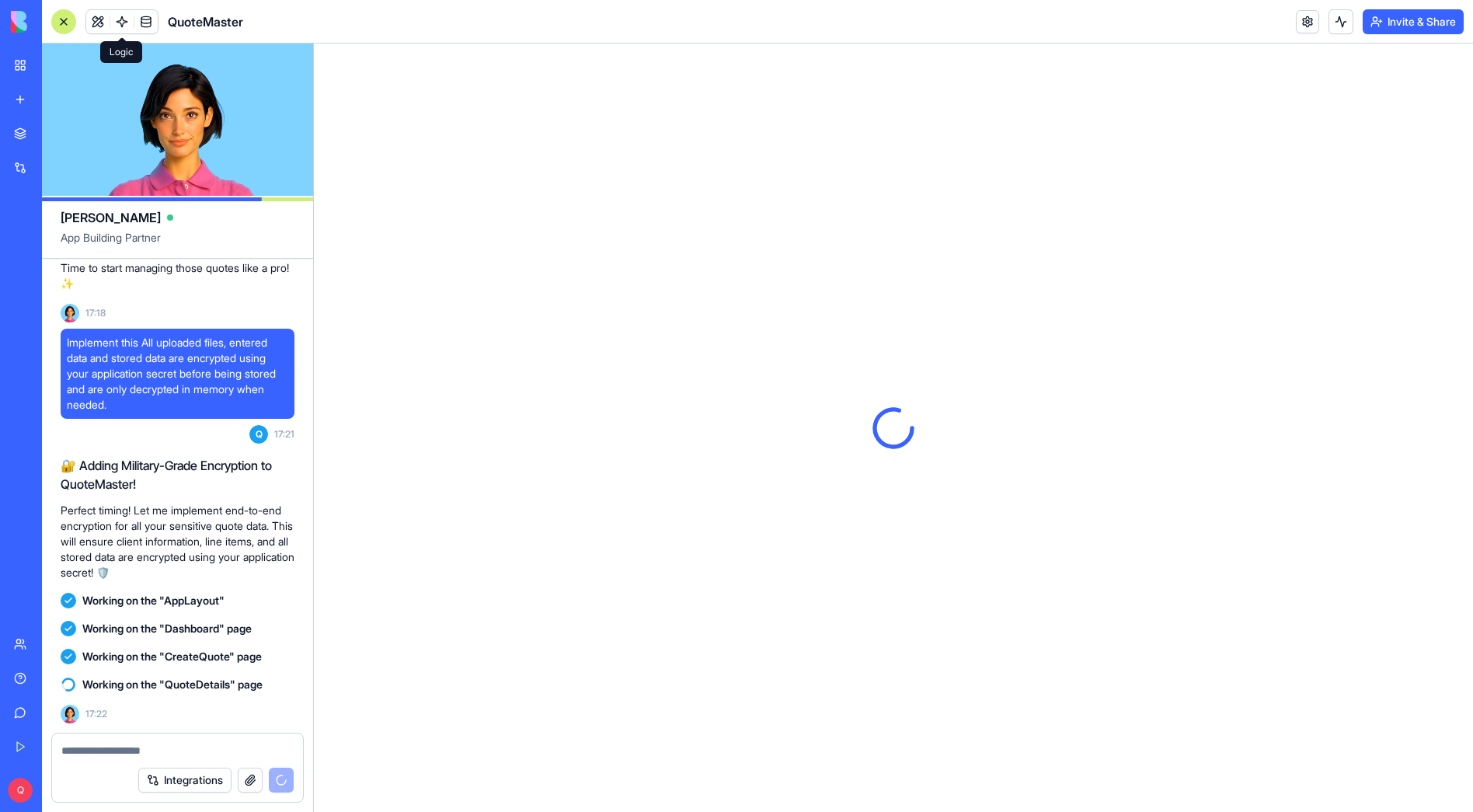
click at [121, 21] on link at bounding box center [122, 21] width 23 height 23
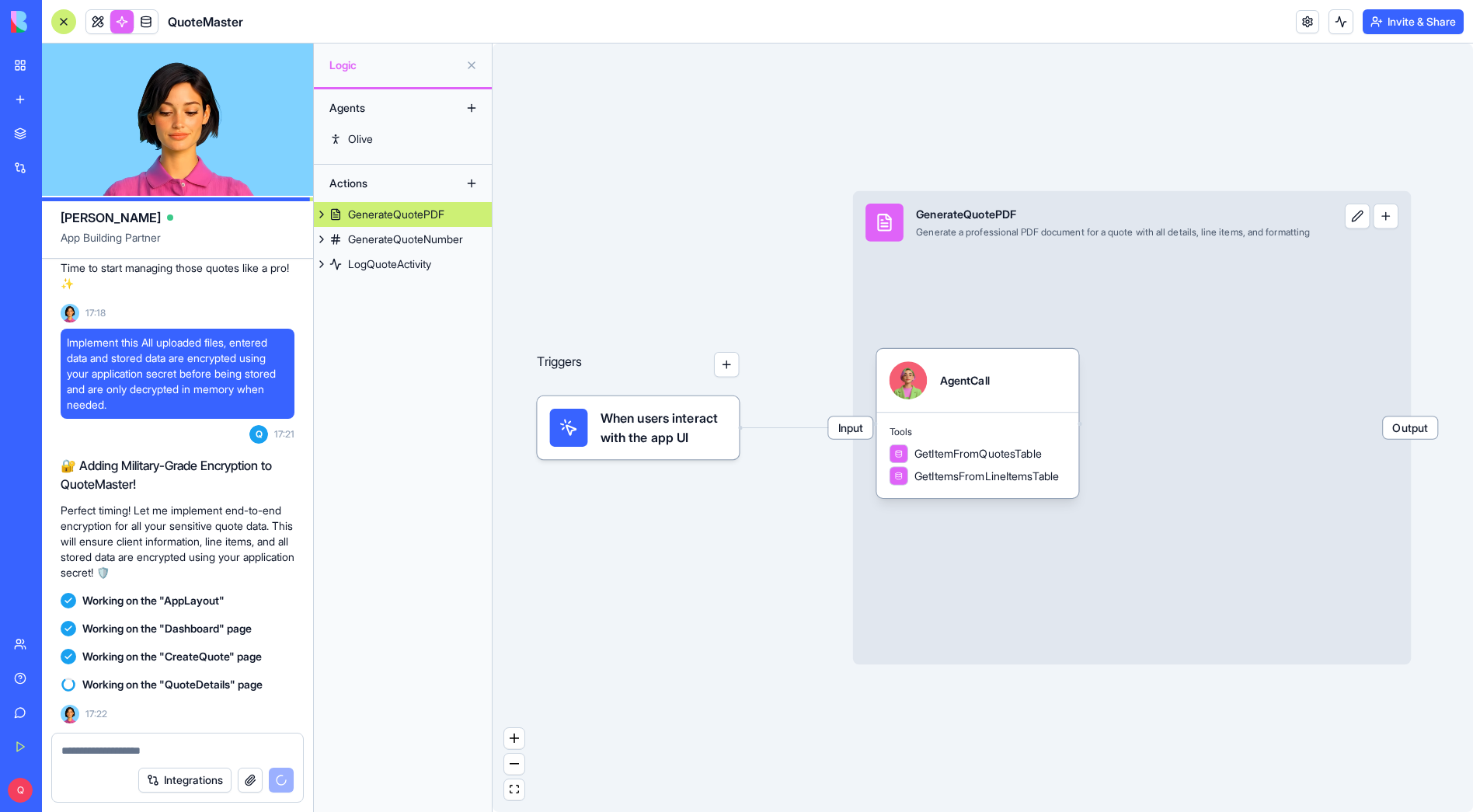
click at [120, 23] on link at bounding box center [122, 21] width 23 height 23
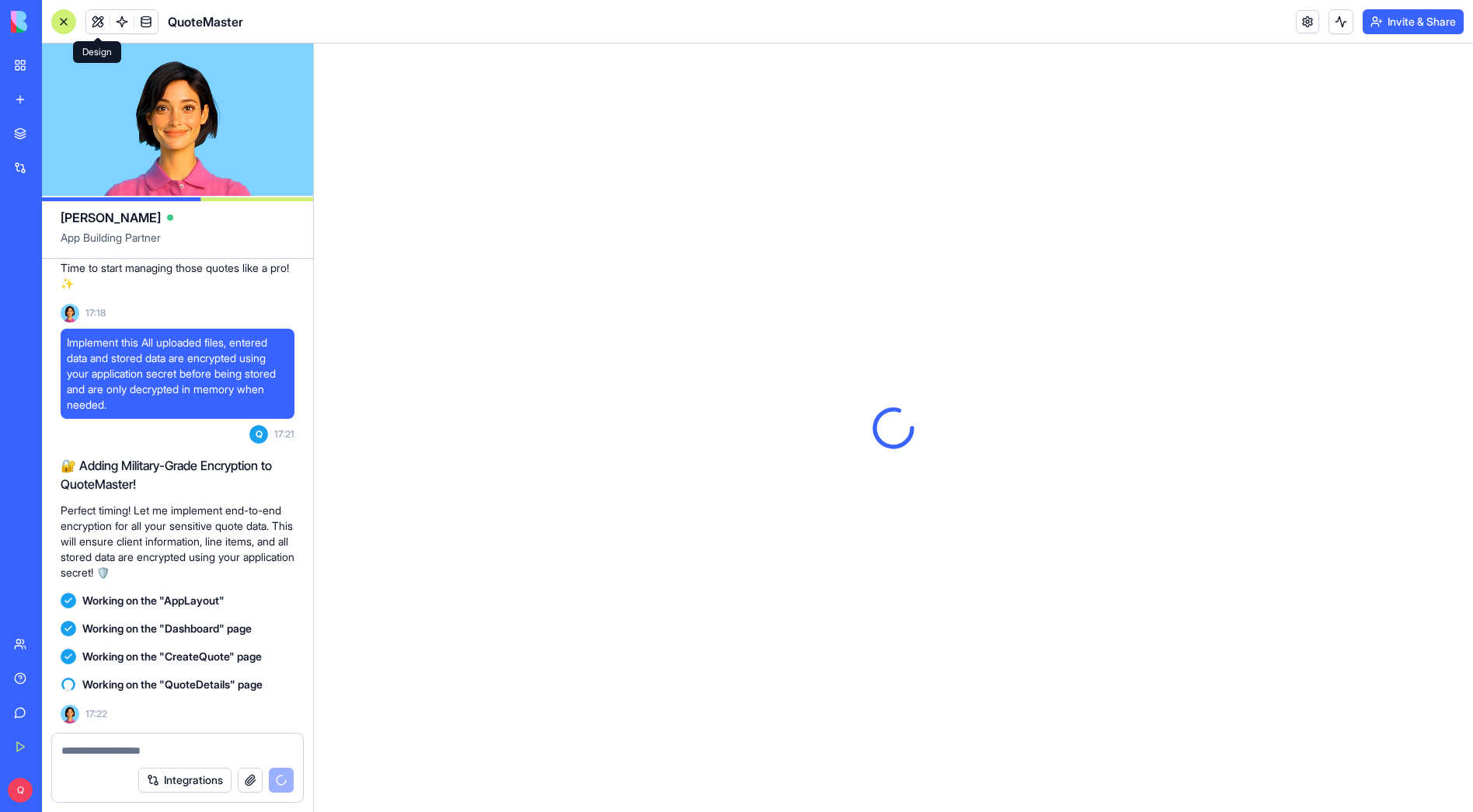
click at [103, 24] on button at bounding box center [98, 21] width 23 height 23
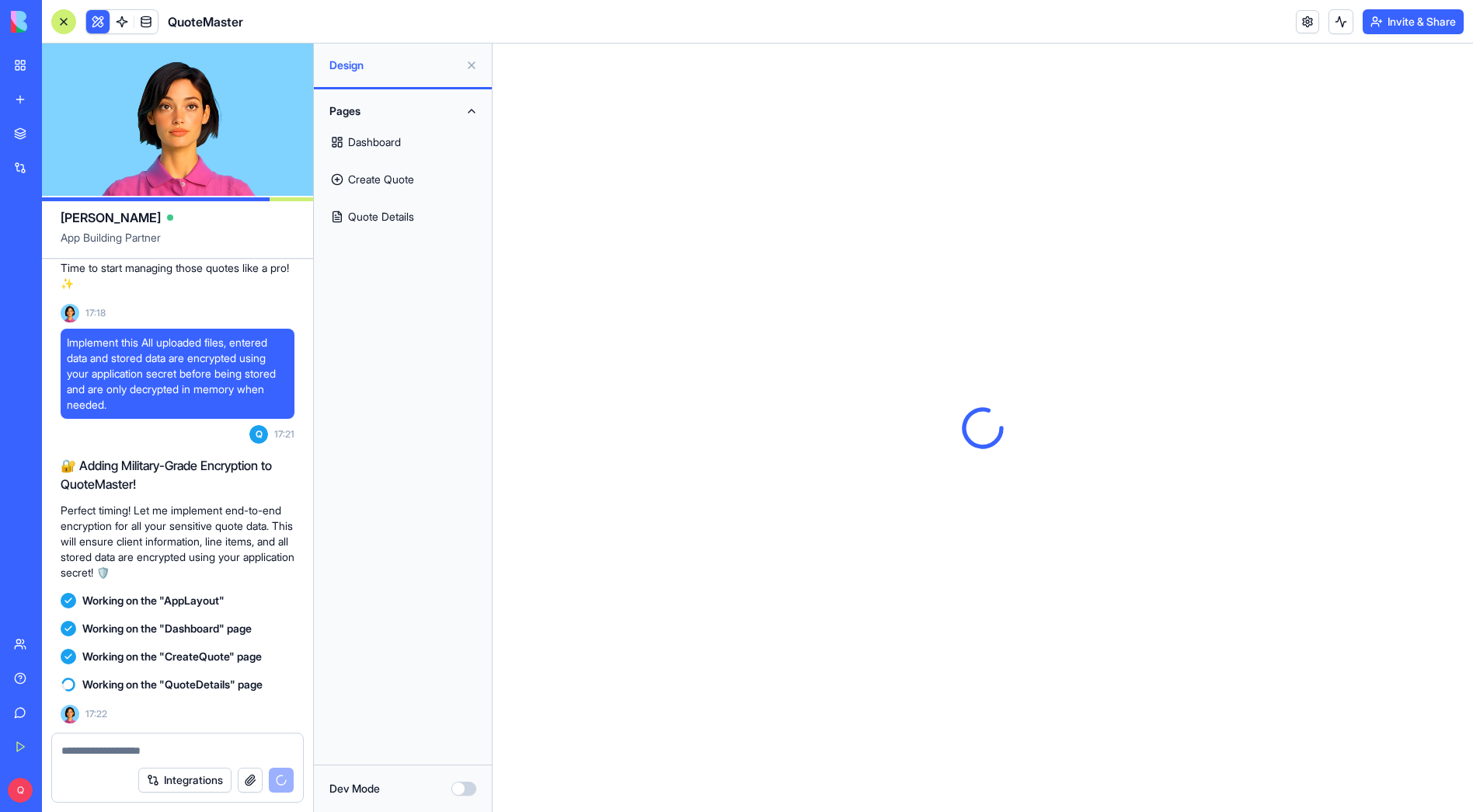
click at [415, 146] on link "Dashboard" at bounding box center [403, 141] width 159 height 37
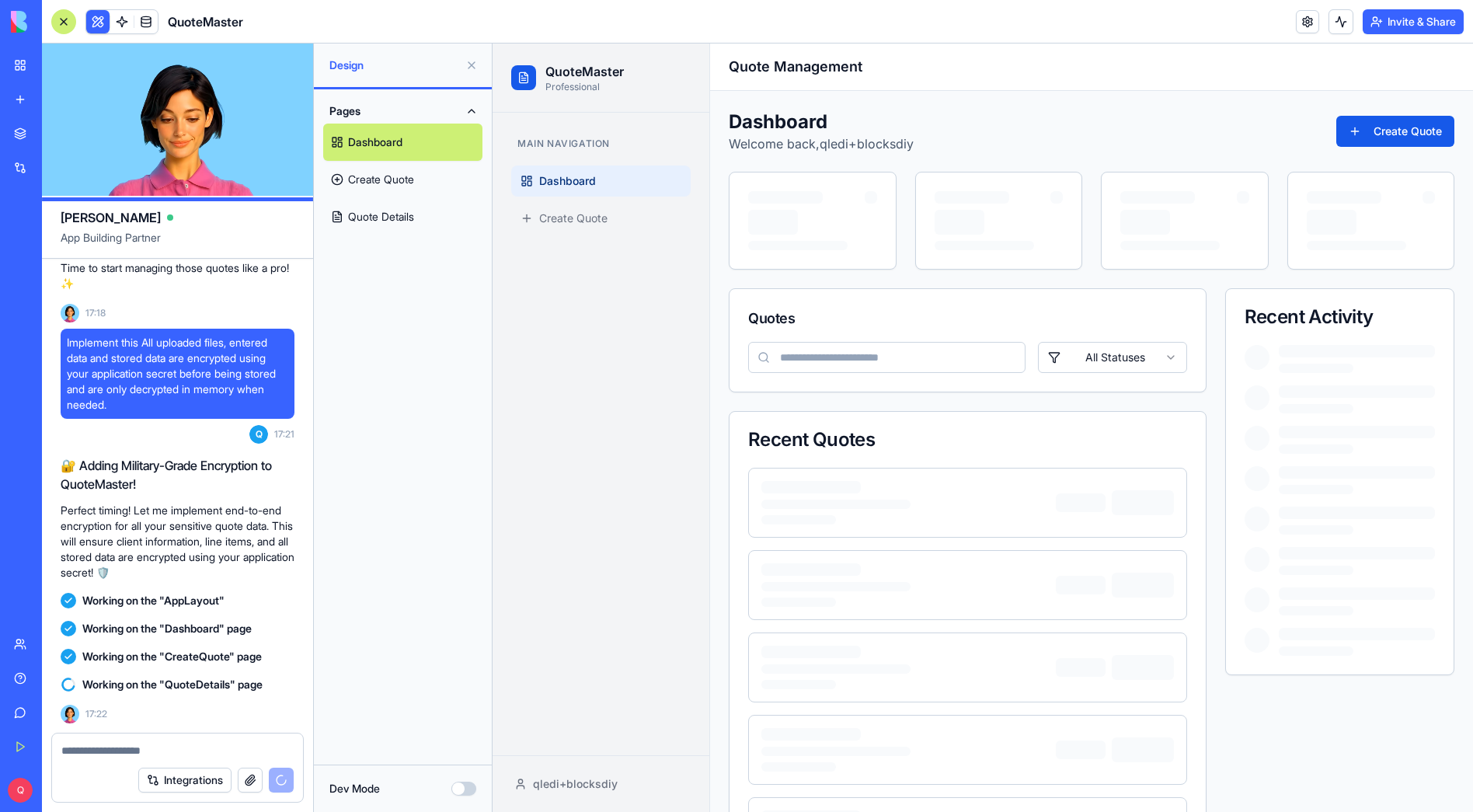
scroll to position [2106, 0]
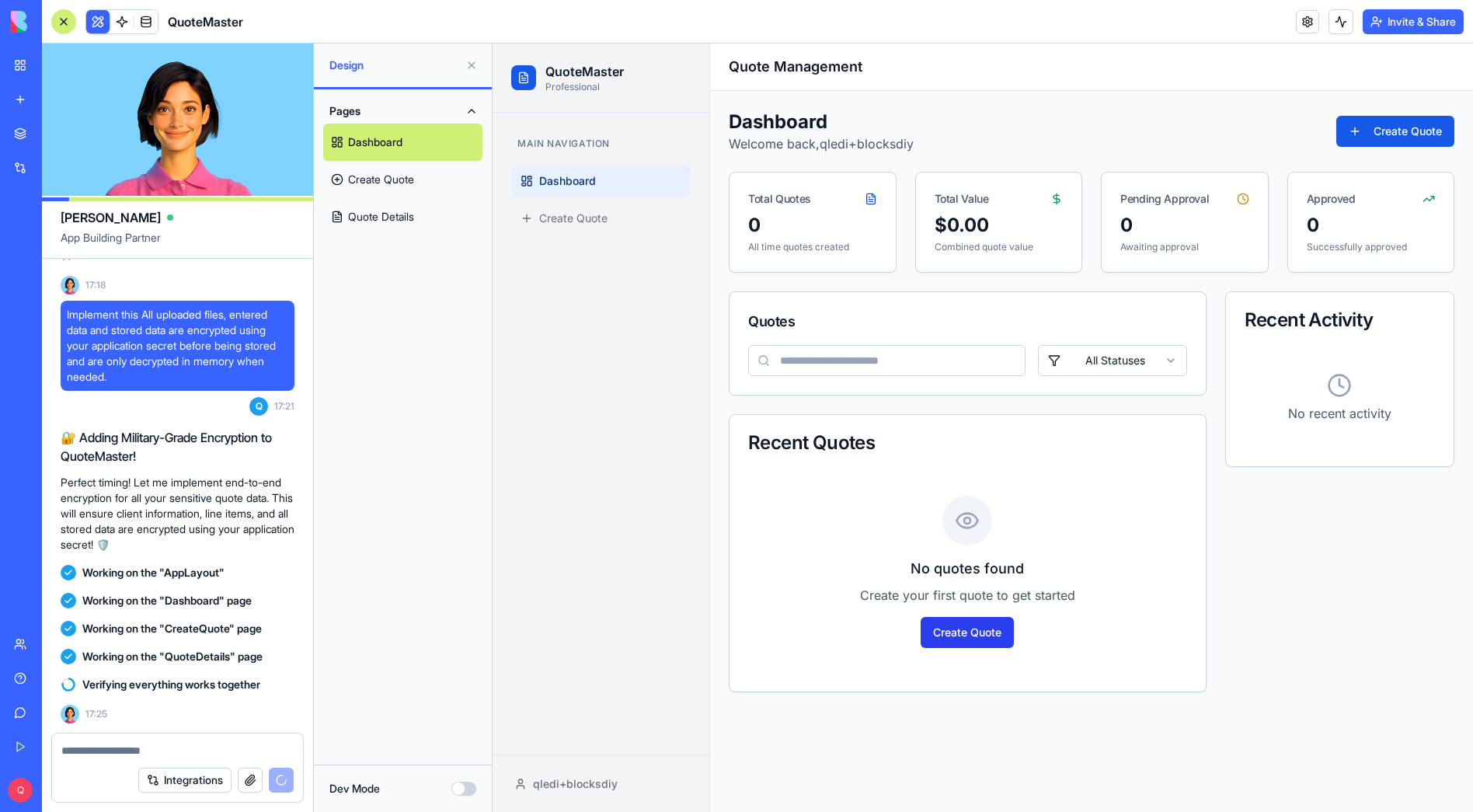
click at [974, 639] on button "Create Quote" at bounding box center [967, 633] width 93 height 31
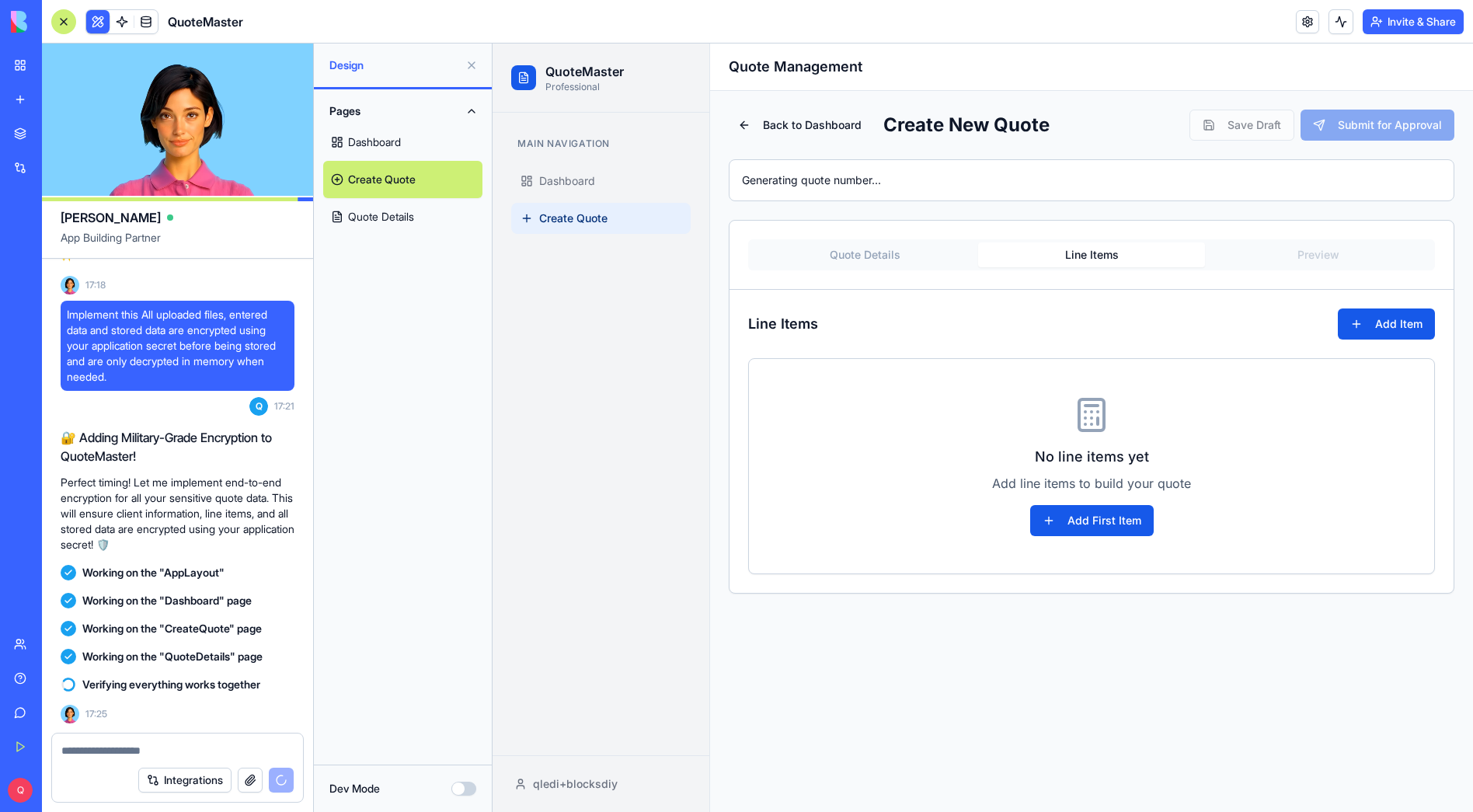
click at [1051, 256] on button "Line Items" at bounding box center [1092, 255] width 227 height 25
click at [1298, 250] on div "Quote Details Line Items Preview" at bounding box center [1092, 255] width 687 height 31
click at [857, 253] on button "Quote Details" at bounding box center [865, 255] width 227 height 25
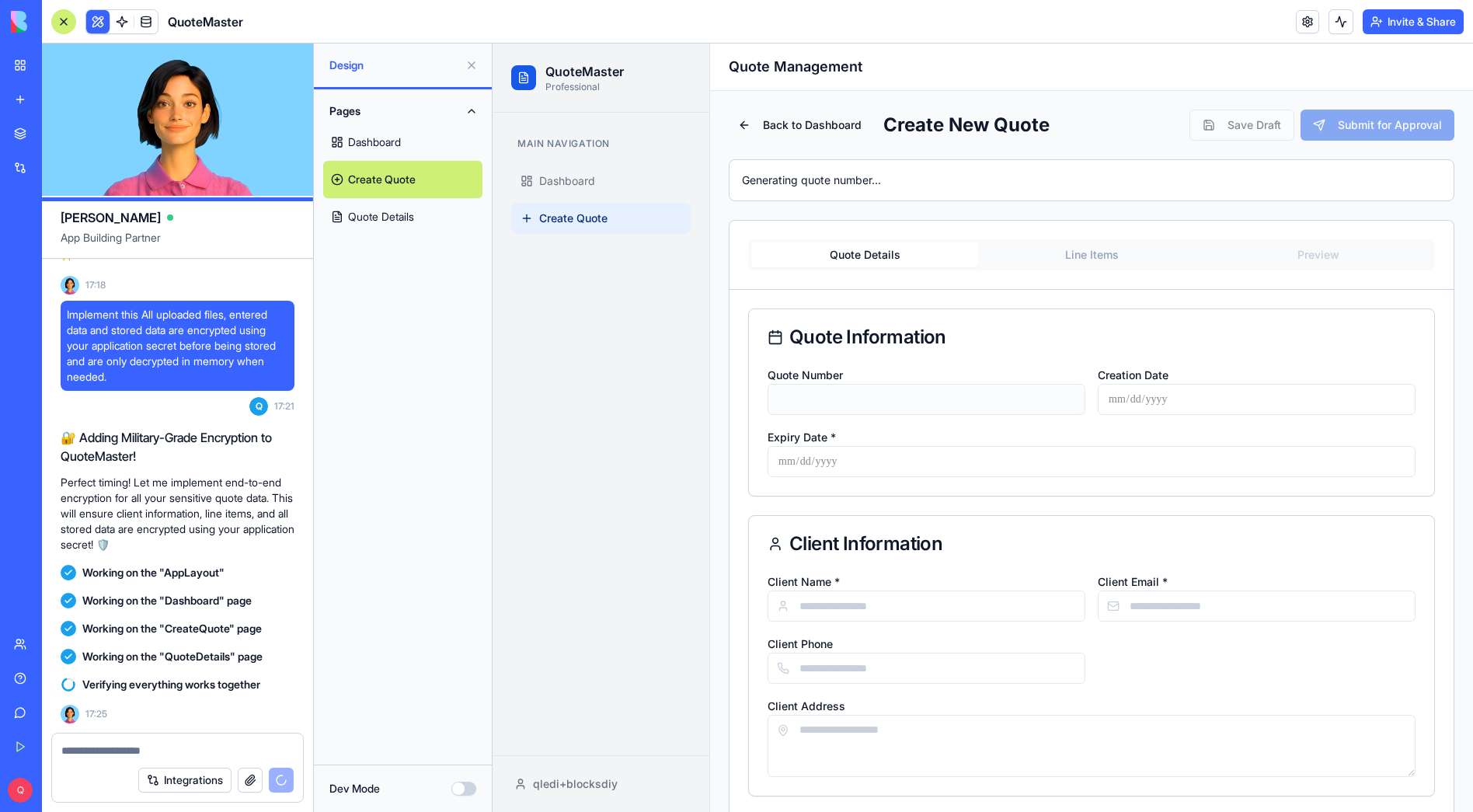
type input "**********"
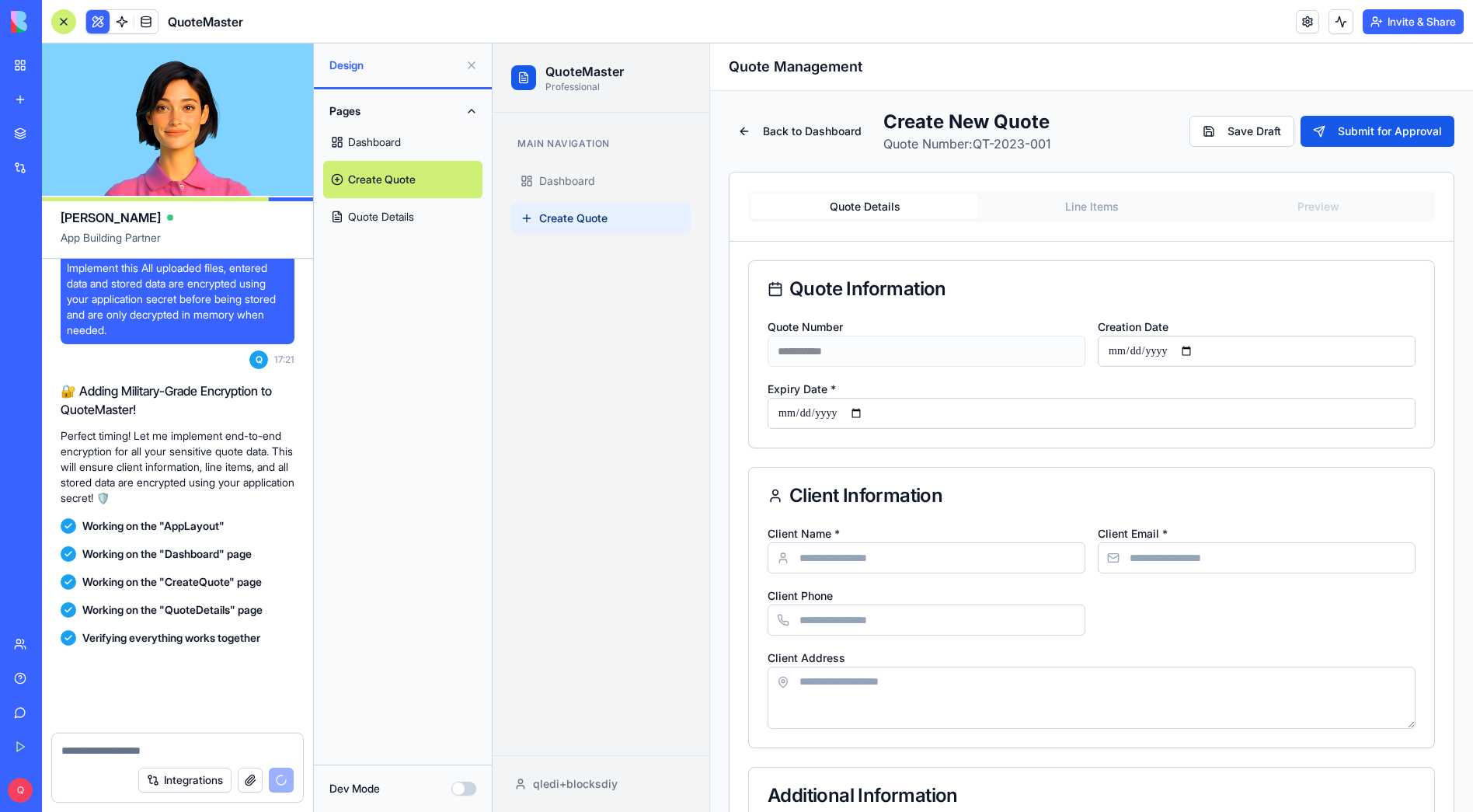
scroll to position [2407, 0]
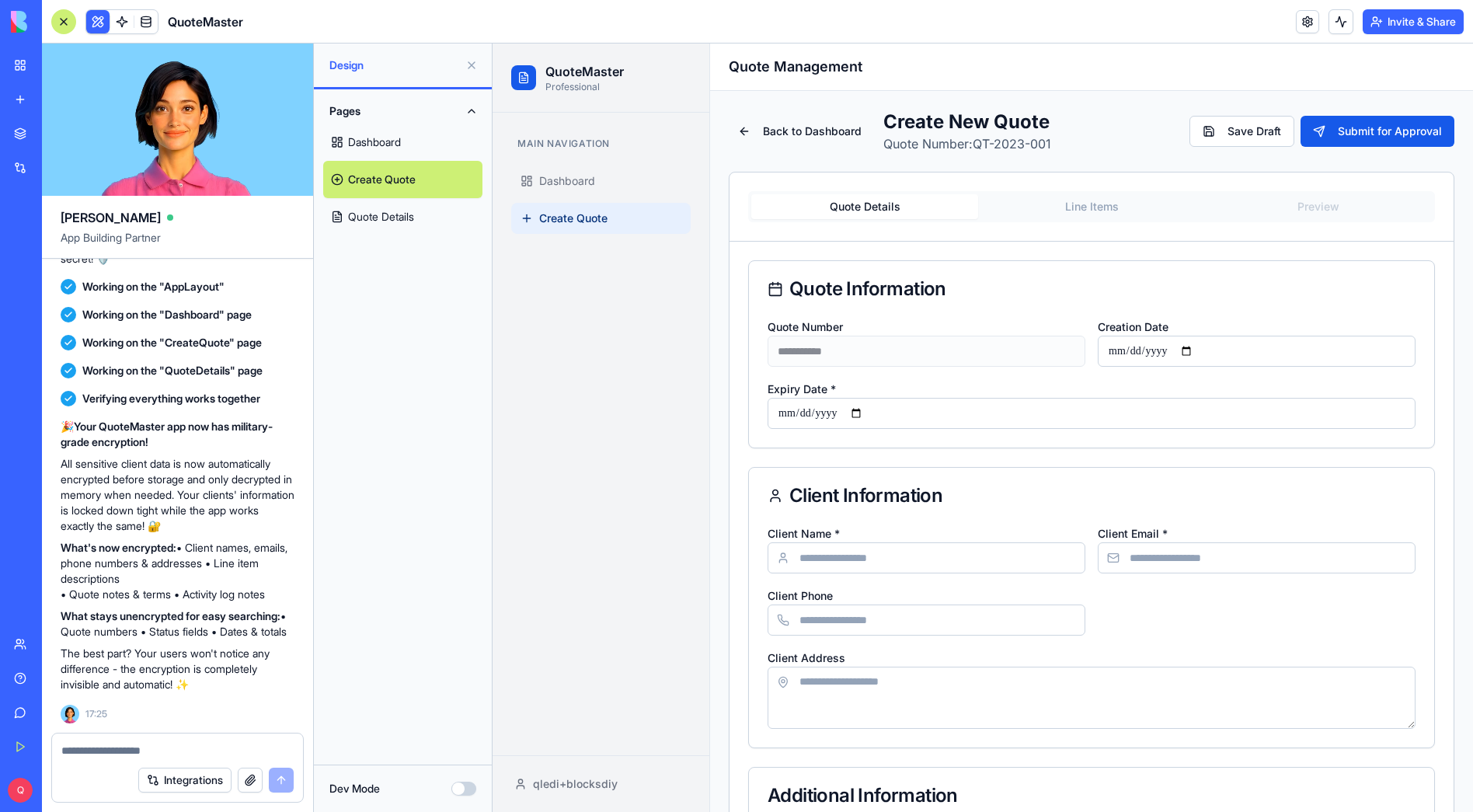
click at [367, 131] on link "Dashboard" at bounding box center [403, 141] width 159 height 37
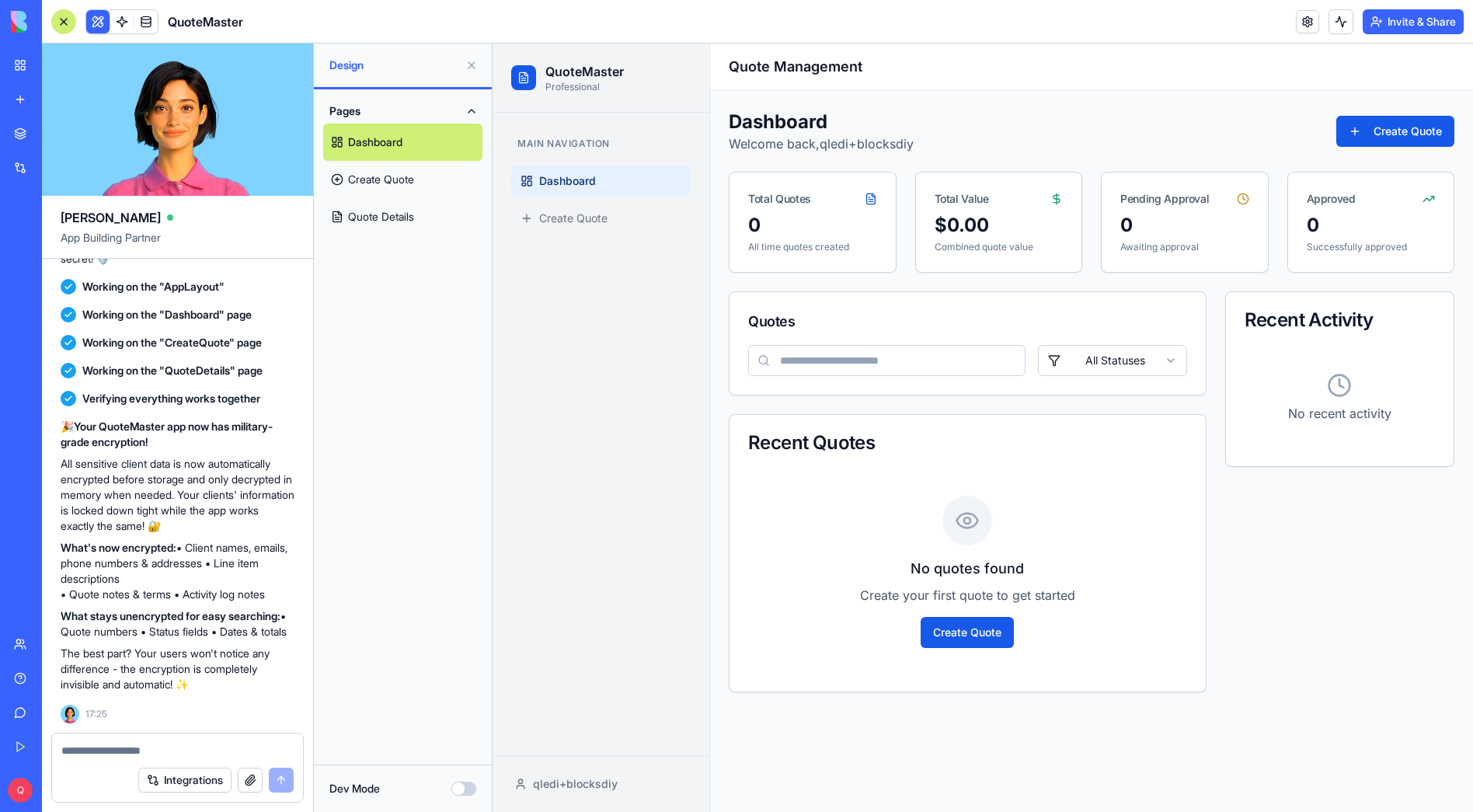
click at [581, 464] on div "Main Navigation Dashboard Create Quote" at bounding box center [601, 434] width 217 height 643
click at [977, 634] on button "Create Quote" at bounding box center [967, 633] width 93 height 31
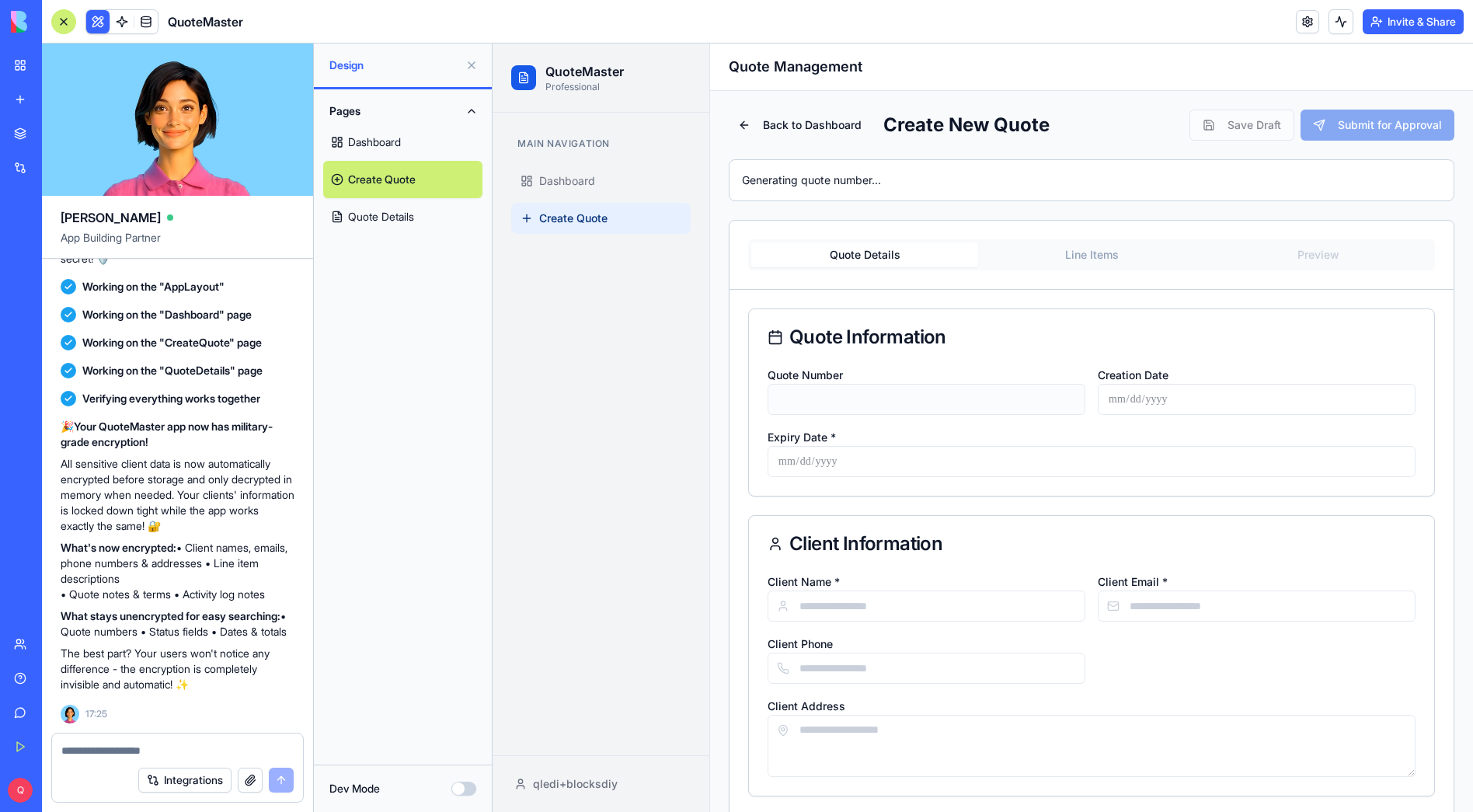
type input "**********"
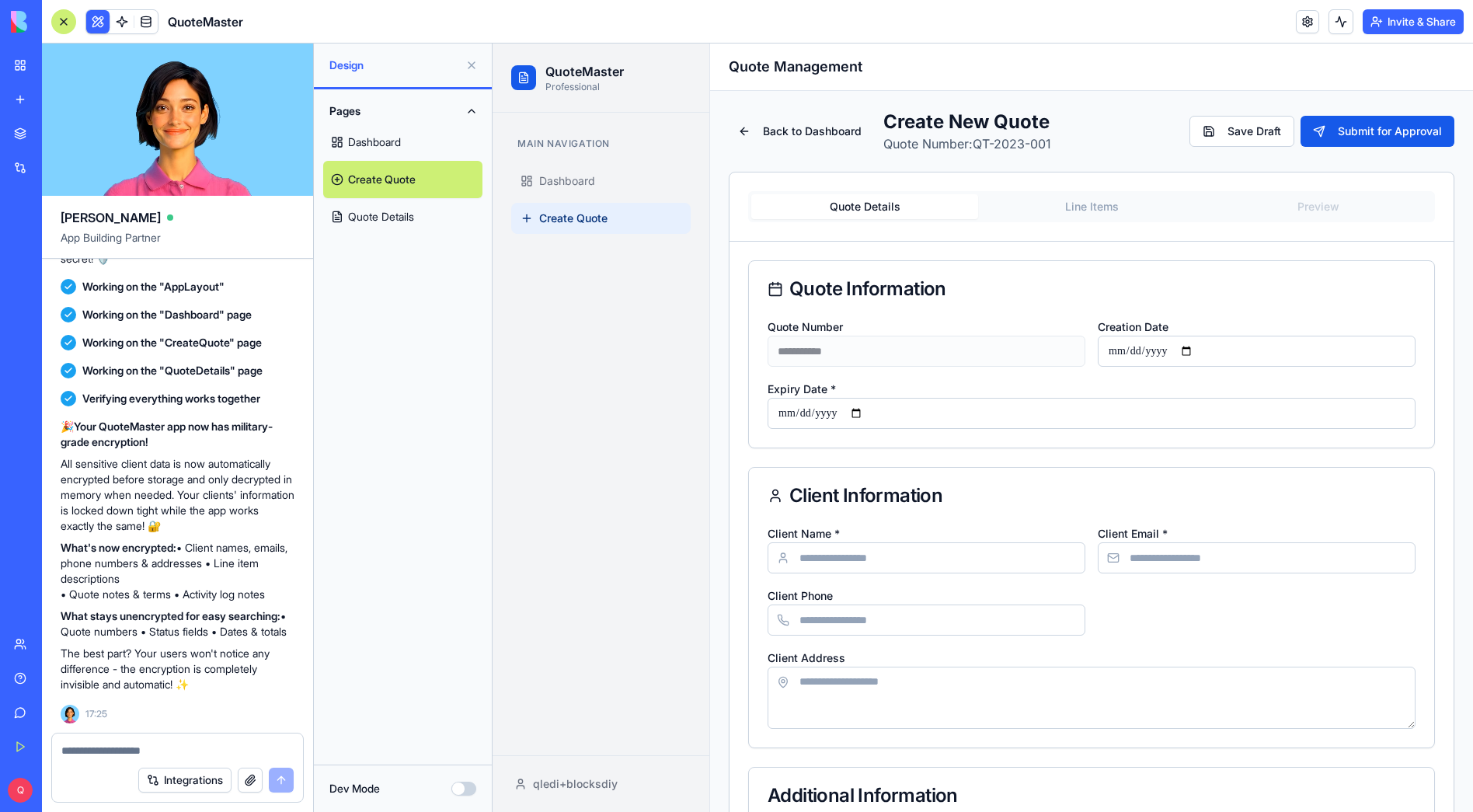
click at [878, 556] on input "Client Name *" at bounding box center [926, 558] width 318 height 31
type input "****"
click at [1238, 125] on button "Save Draft" at bounding box center [1242, 131] width 105 height 31
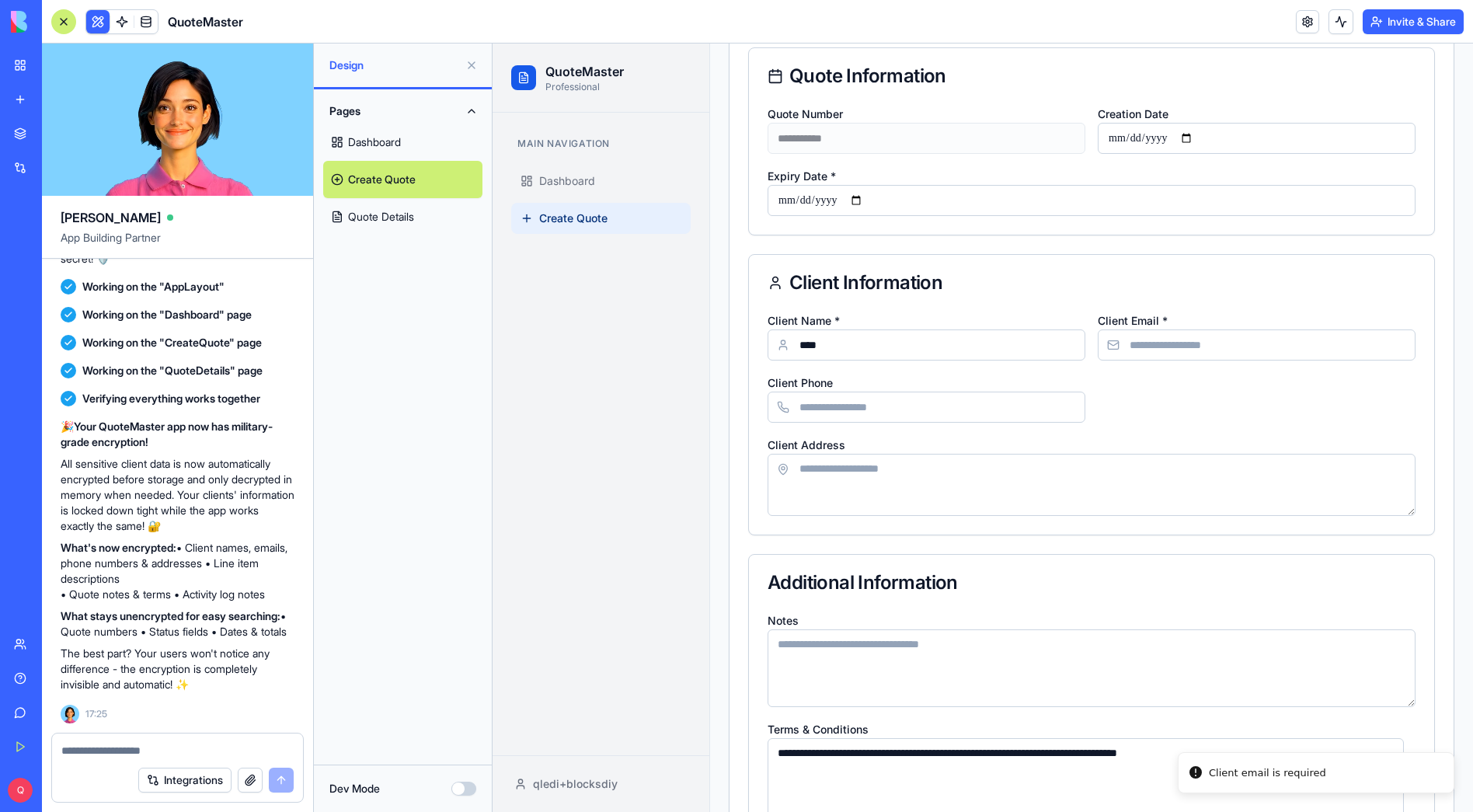
scroll to position [290, 0]
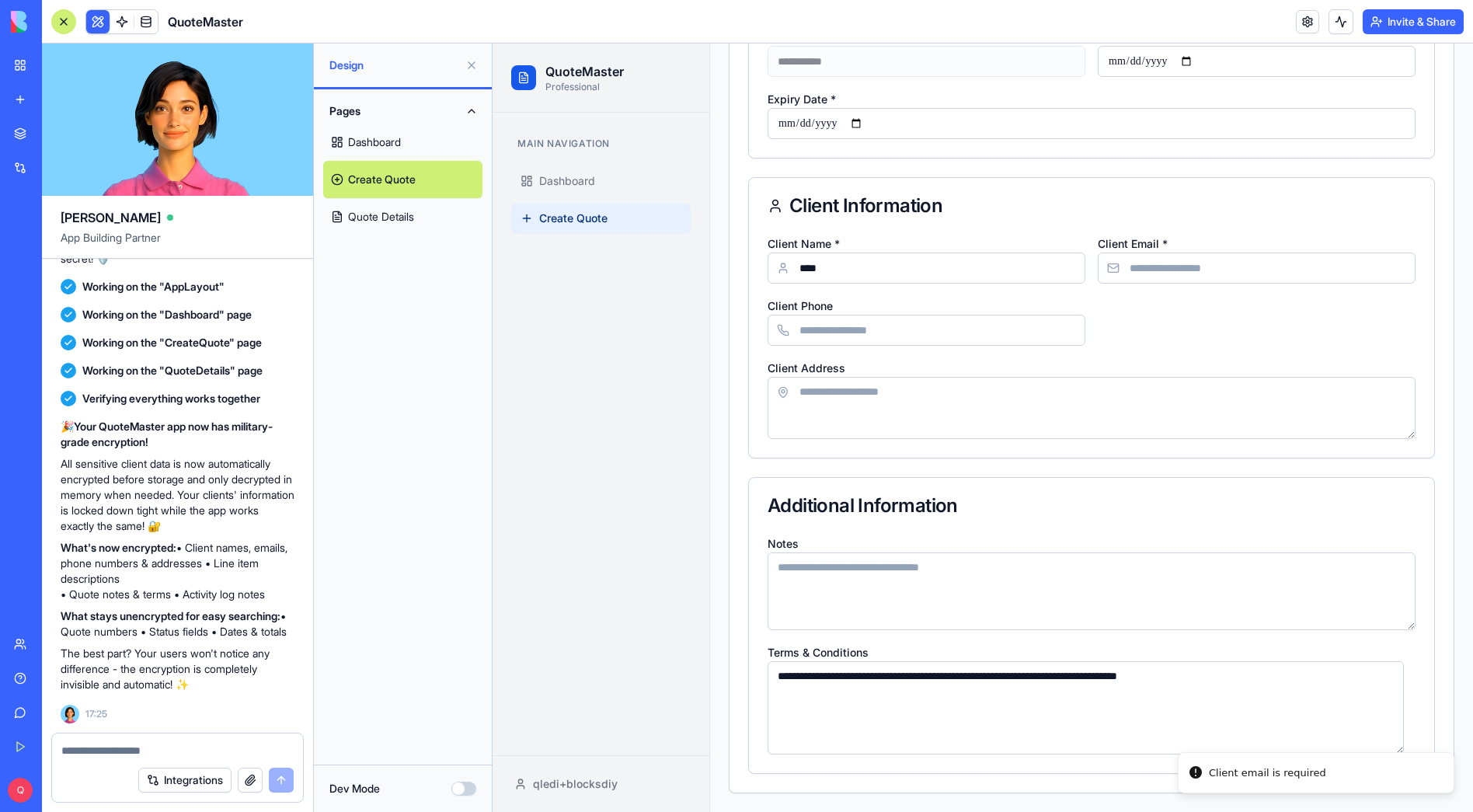
click at [1161, 263] on input "Client Email *" at bounding box center [1257, 268] width 318 height 31
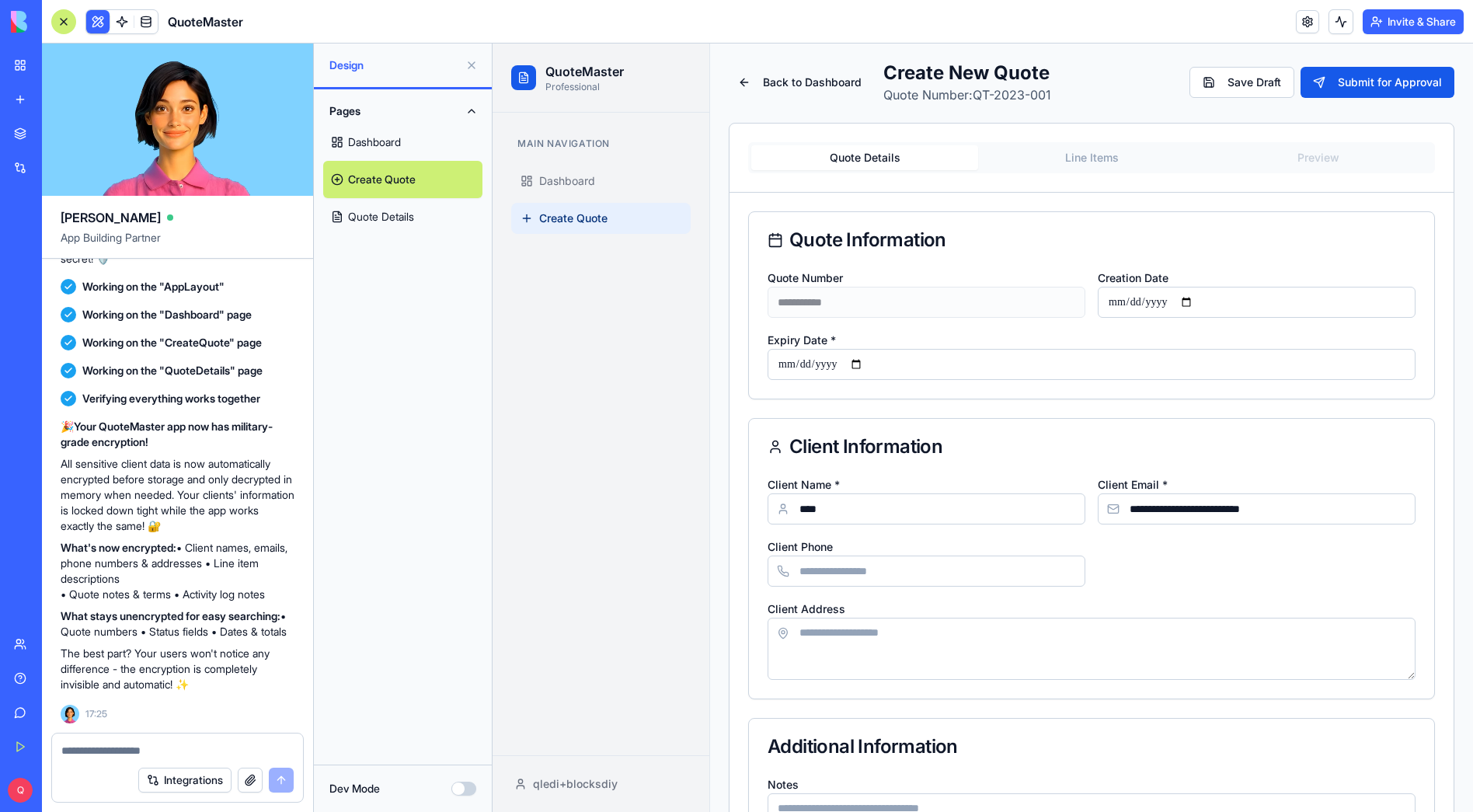
scroll to position [0, 0]
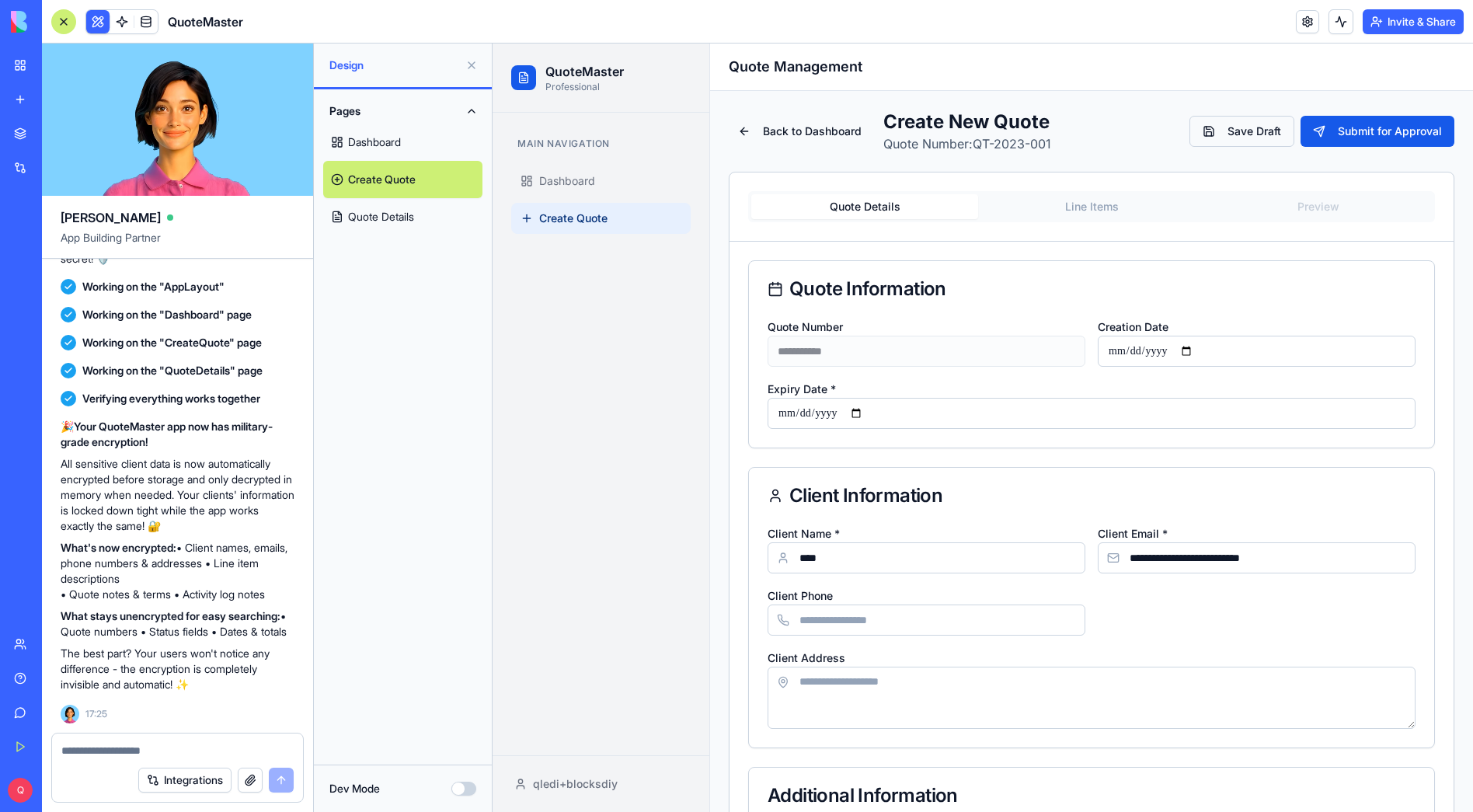
type input "**********"
click at [1216, 141] on button "Save Draft" at bounding box center [1242, 131] width 105 height 31
click at [865, 412] on input "**********" at bounding box center [1092, 413] width 648 height 31
click at [1219, 135] on button "Save Draft" at bounding box center [1242, 131] width 105 height 31
click at [1220, 134] on button "Save Draft" at bounding box center [1242, 131] width 105 height 31
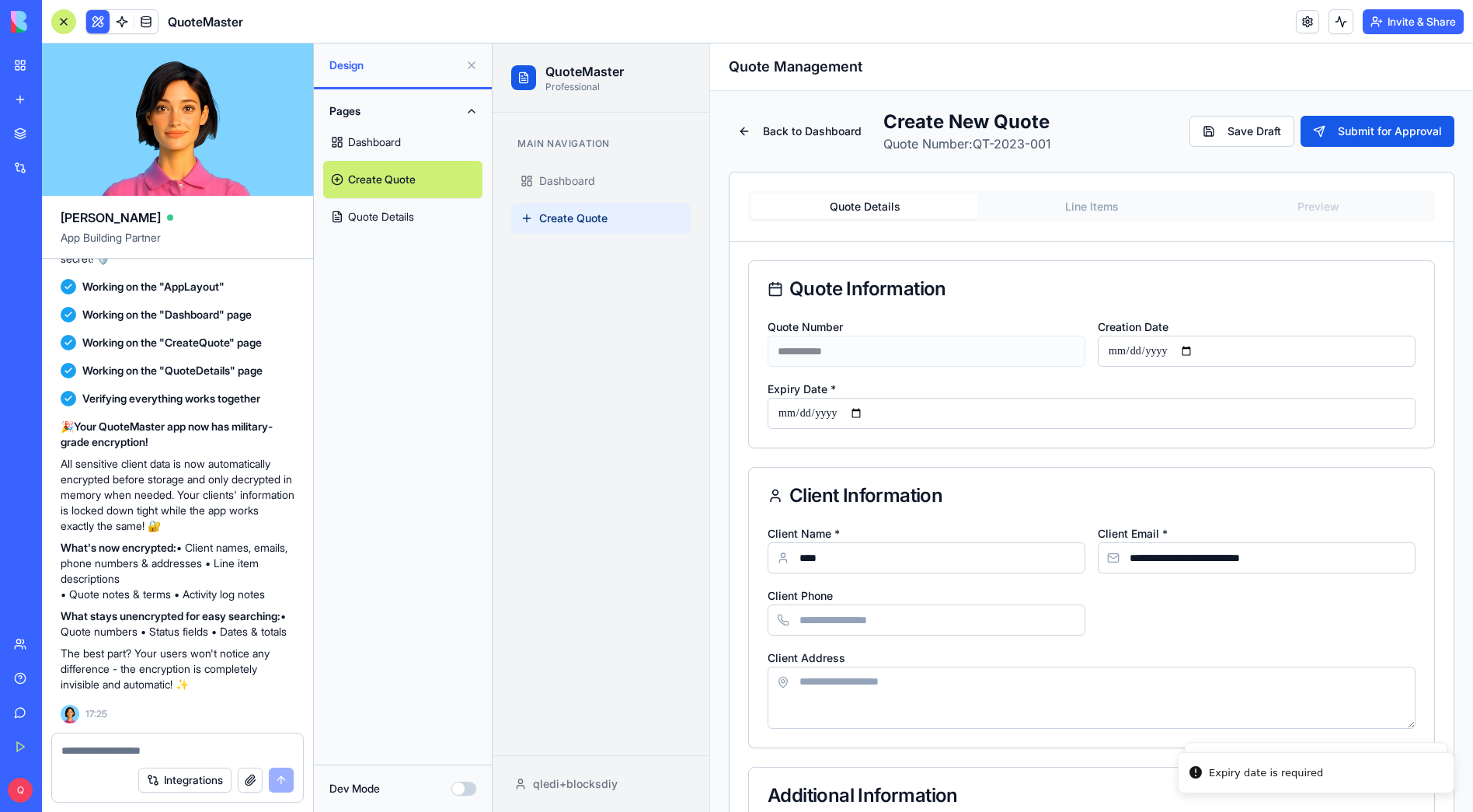
click at [875, 409] on input "**********" at bounding box center [1092, 413] width 648 height 31
type input "**********"
click at [1221, 129] on button "Save Draft" at bounding box center [1242, 131] width 105 height 31
click at [1057, 202] on button "Line Items" at bounding box center [1092, 206] width 227 height 25
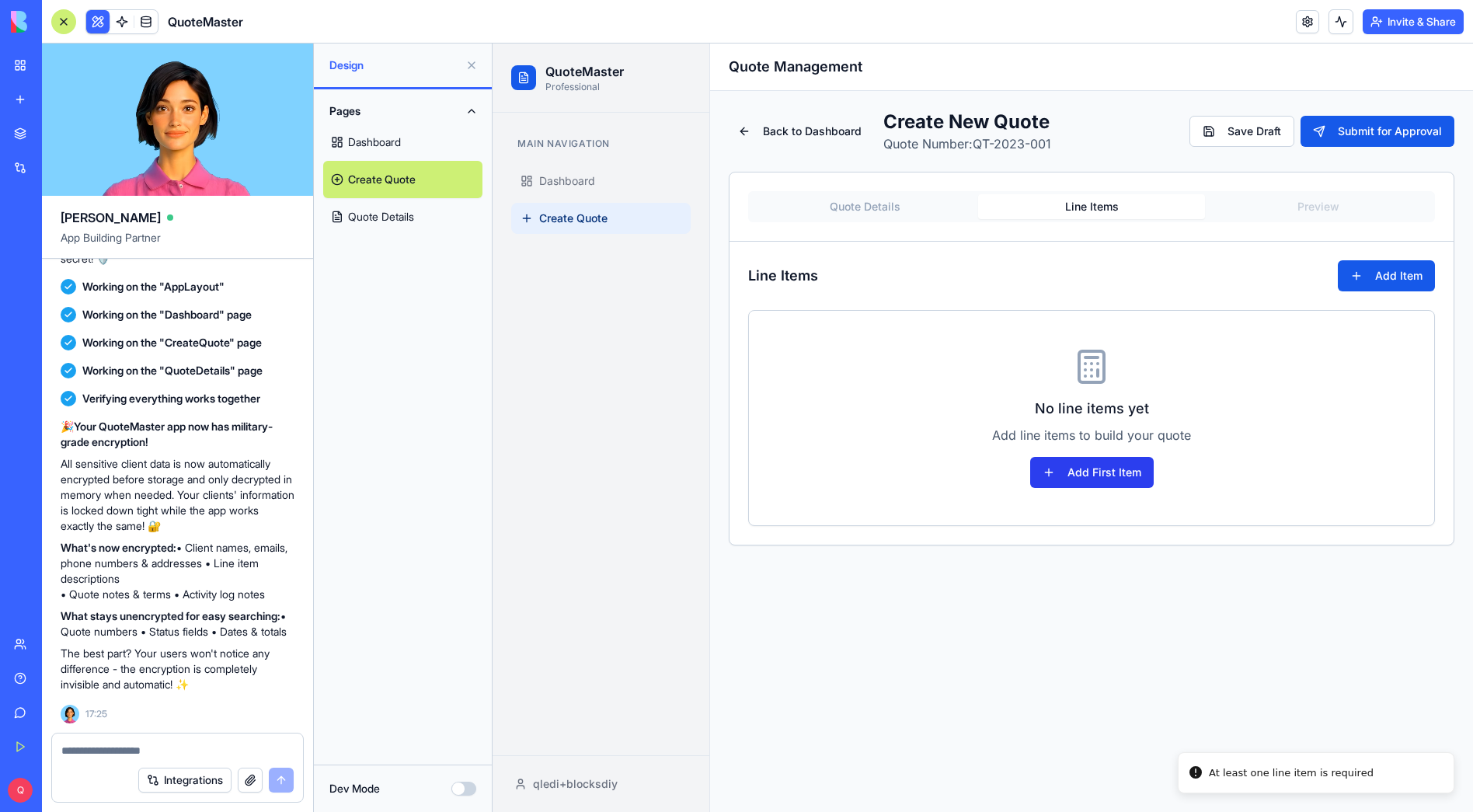
click at [1060, 467] on button "Add First Item" at bounding box center [1092, 473] width 123 height 31
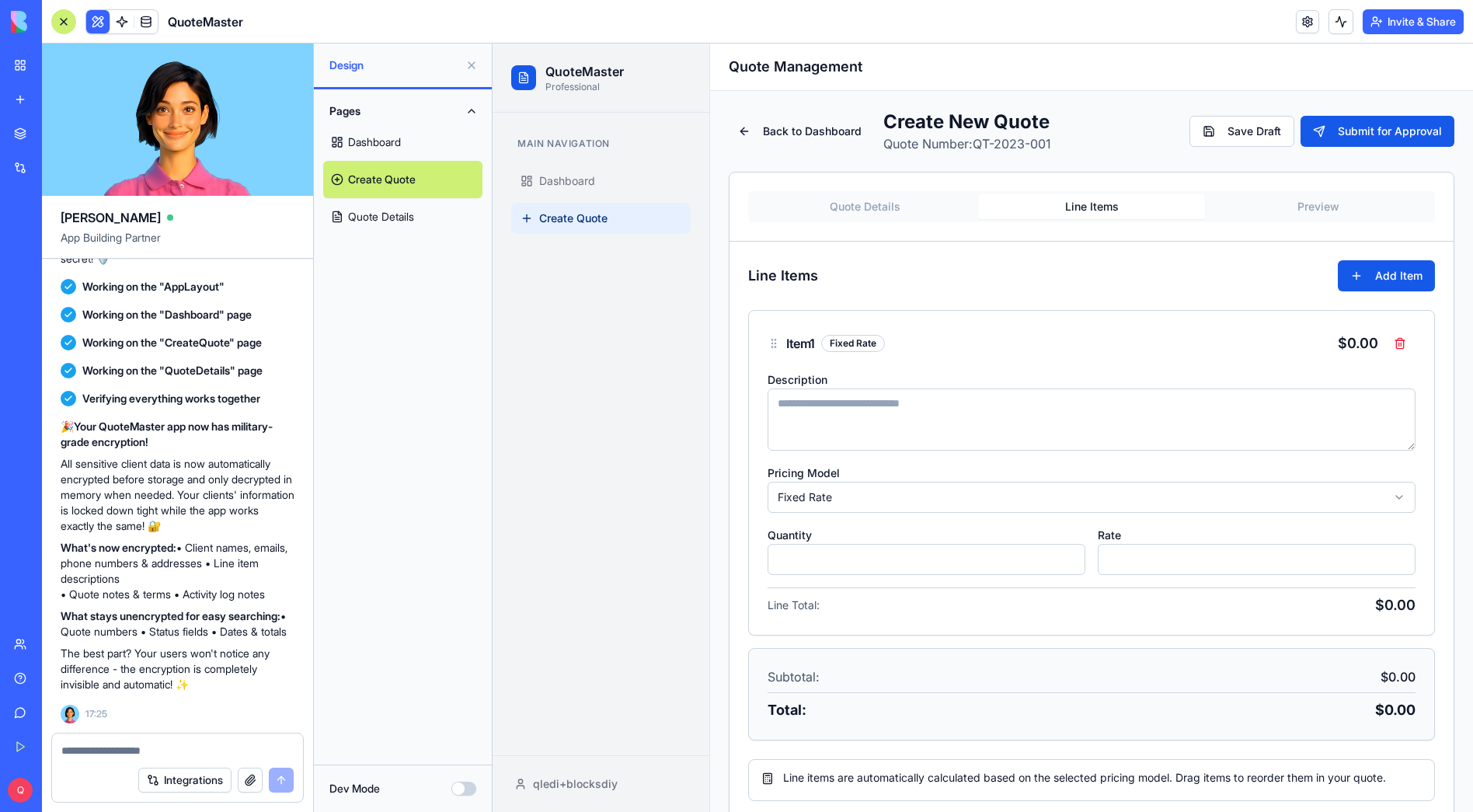
click at [886, 422] on textarea at bounding box center [1092, 420] width 648 height 62
type textarea "****"
click at [1392, 268] on button "Add Item" at bounding box center [1387, 276] width 97 height 31
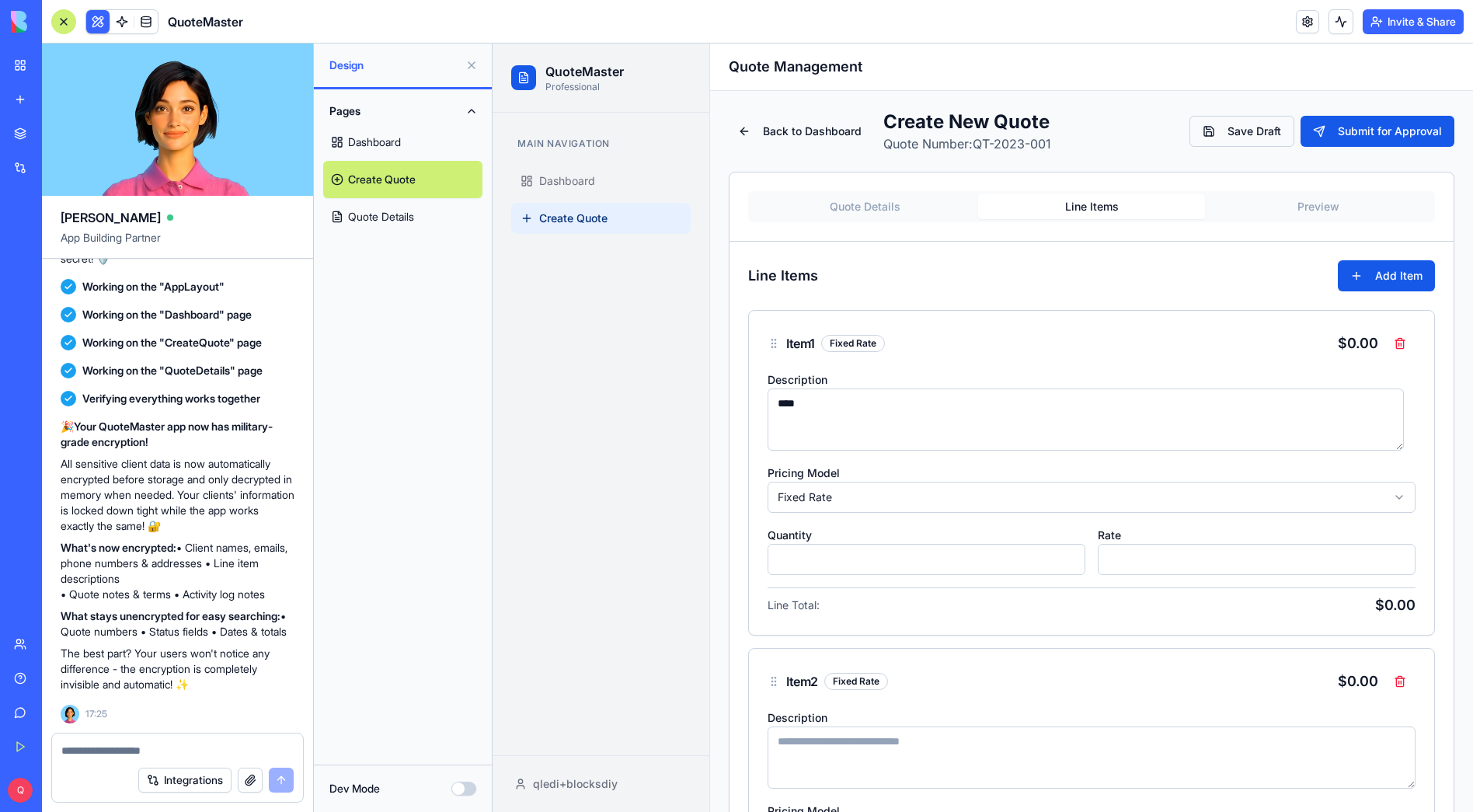
click at [1243, 125] on button "Save Draft" at bounding box center [1242, 131] width 105 height 31
click at [101, 23] on span at bounding box center [122, 21] width 44 height 44
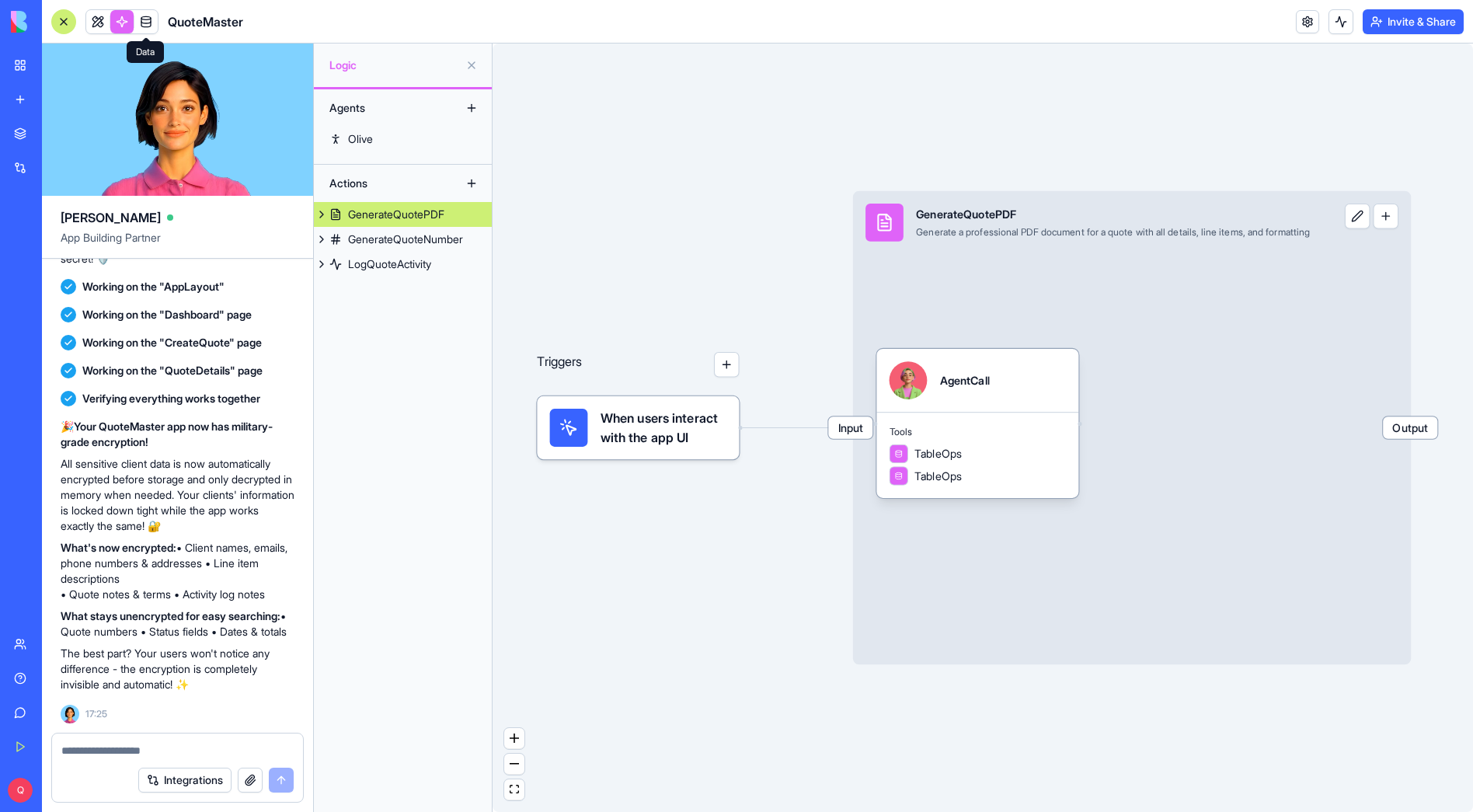
click at [140, 21] on link at bounding box center [146, 21] width 23 height 23
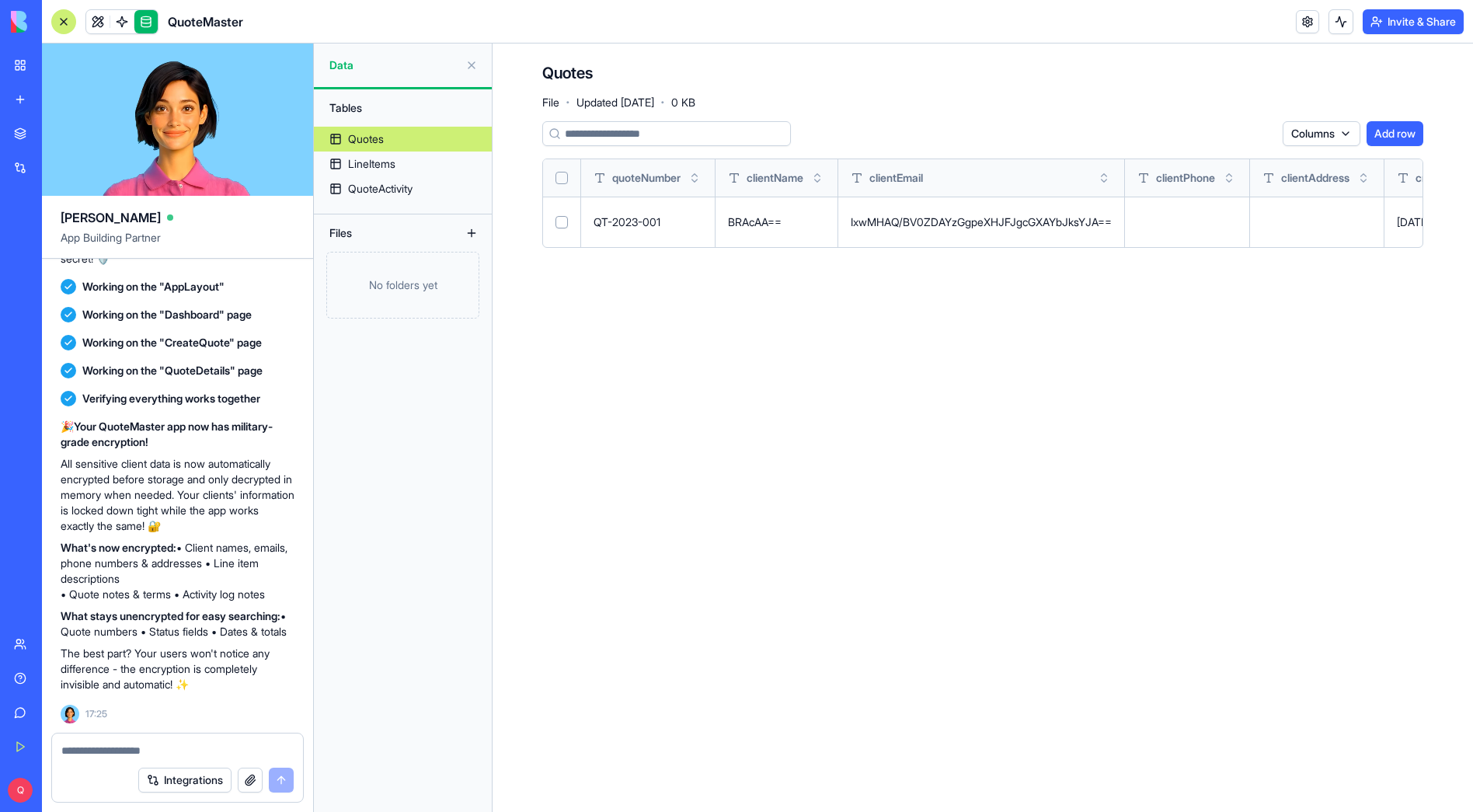
click at [386, 139] on link "Quotes" at bounding box center [403, 139] width 178 height 25
click at [369, 164] on div "LineItems" at bounding box center [372, 164] width 48 height 16
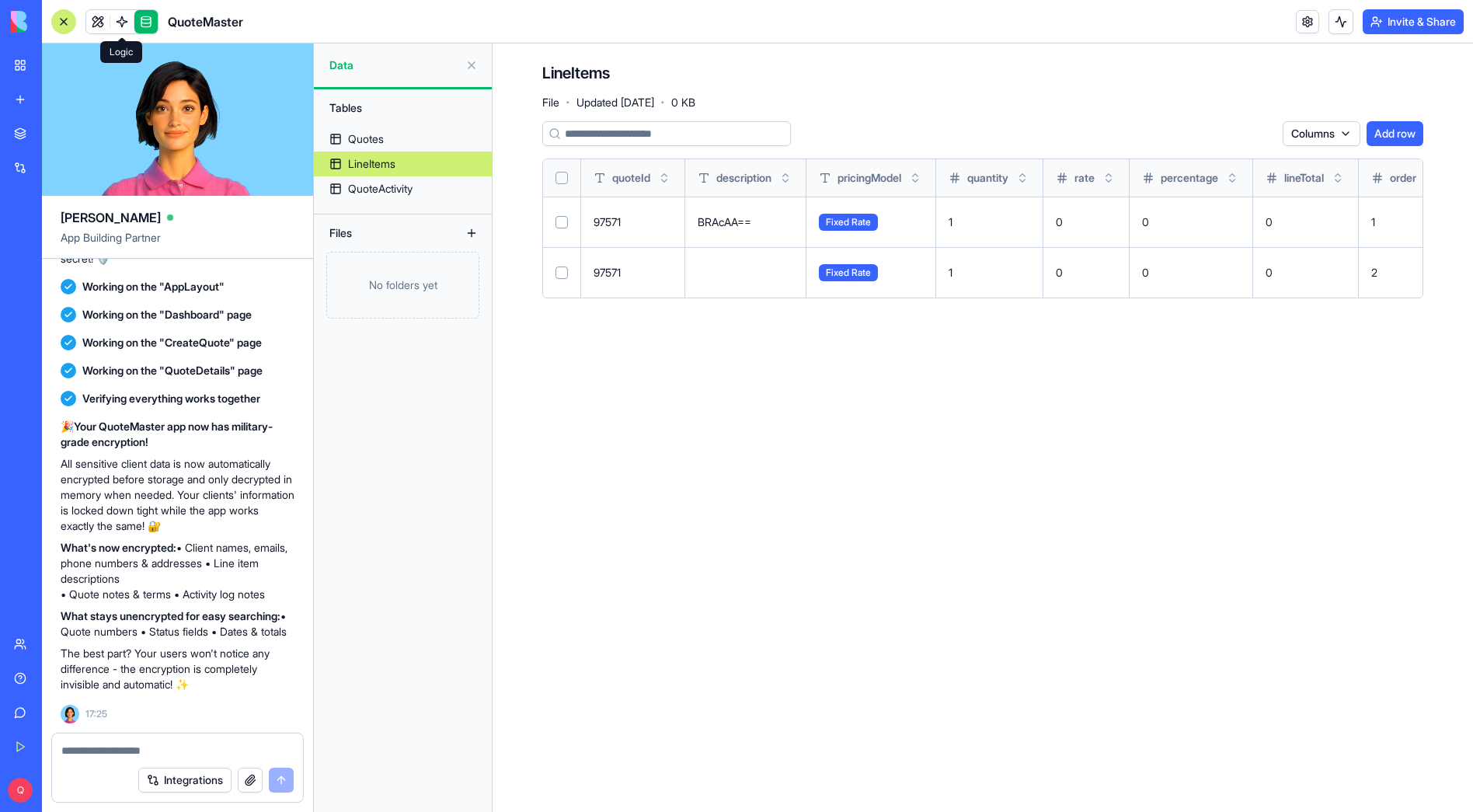
click at [145, 22] on link at bounding box center [146, 21] width 23 height 23
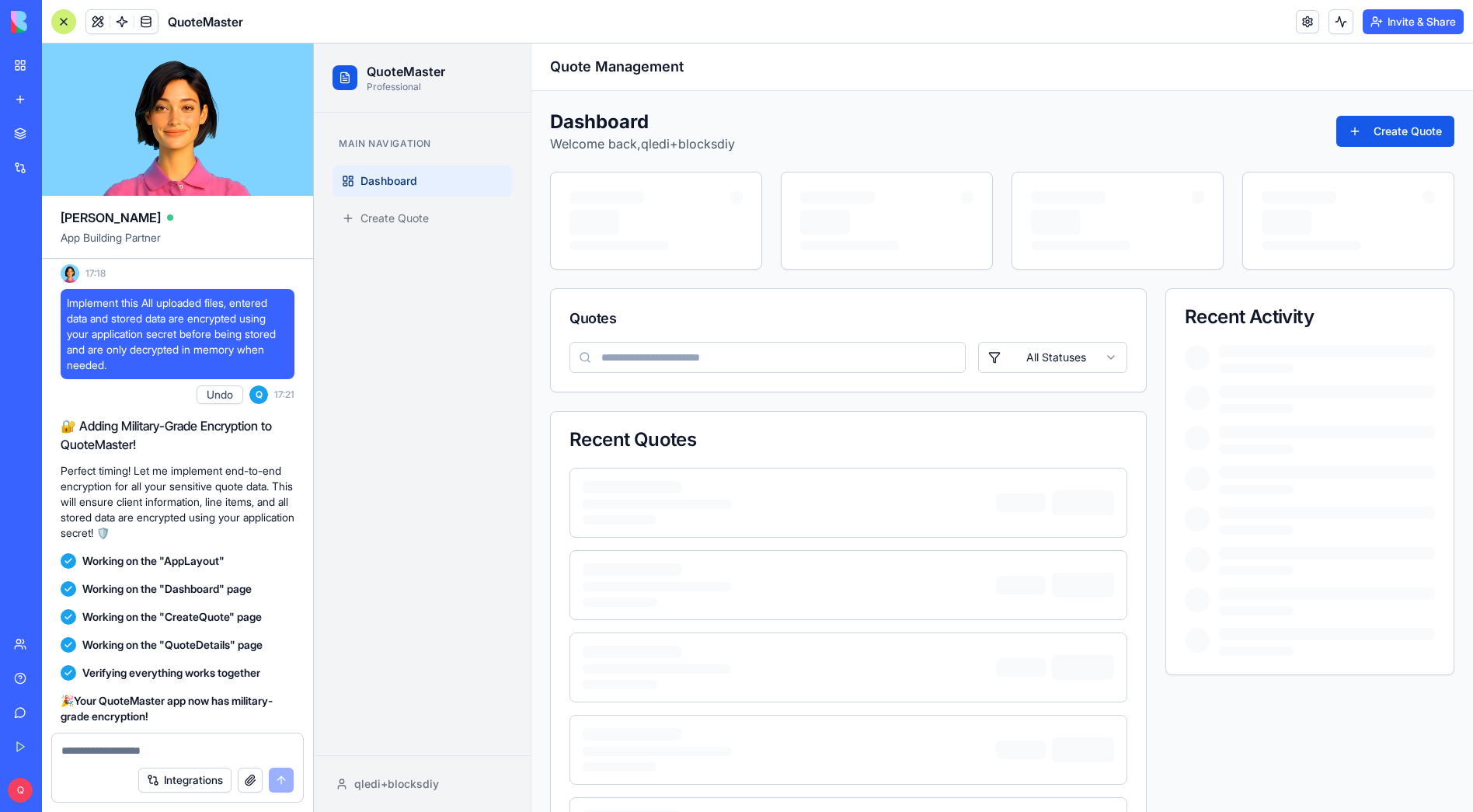
scroll to position [2063, 0]
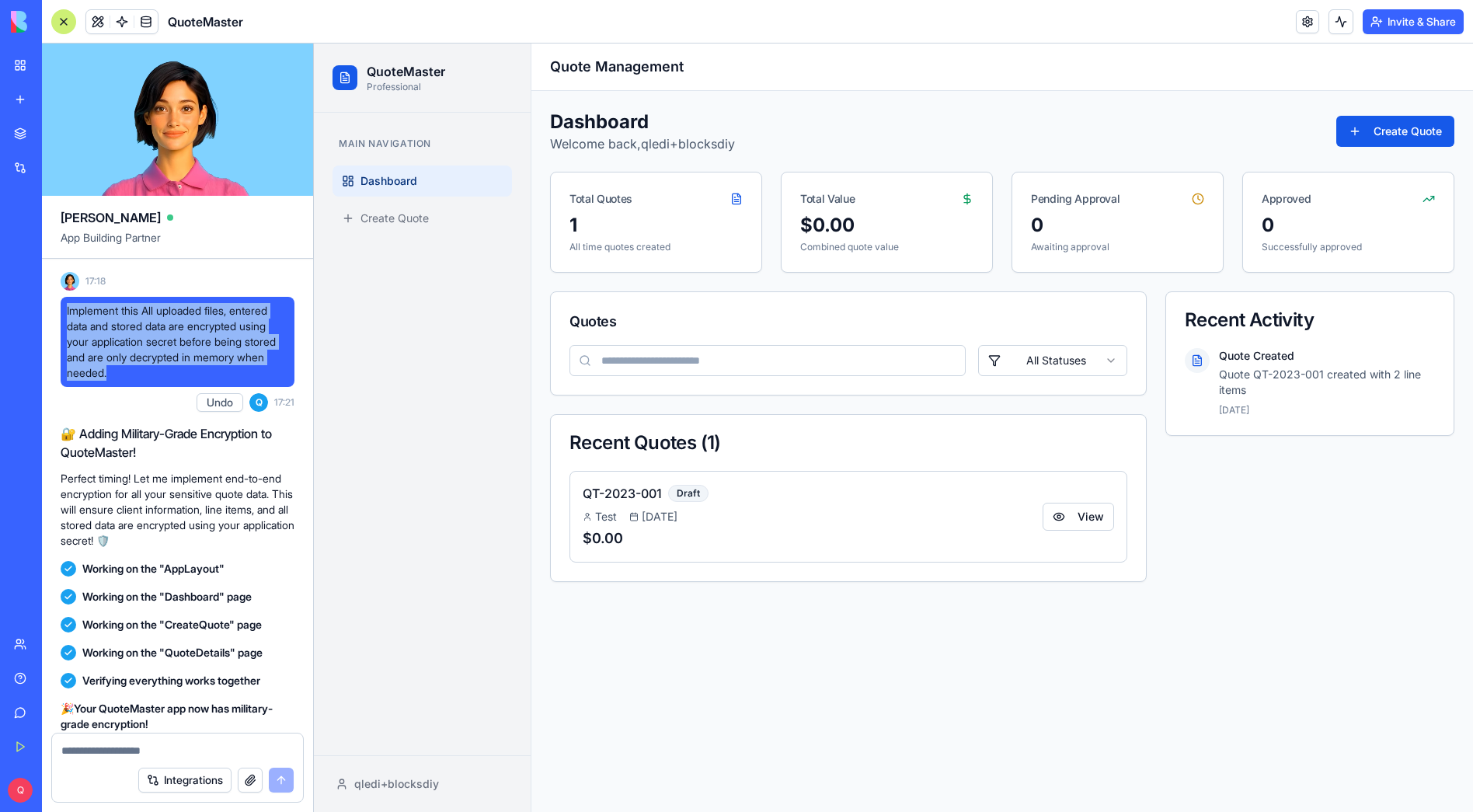
drag, startPoint x: 150, startPoint y: 423, endPoint x: 54, endPoint y: 361, distance: 114.3
copy span "Implement this All uploaded files, entered data and stored data are encrypted u…"
click at [72, 20] on div at bounding box center [63, 21] width 25 height 25
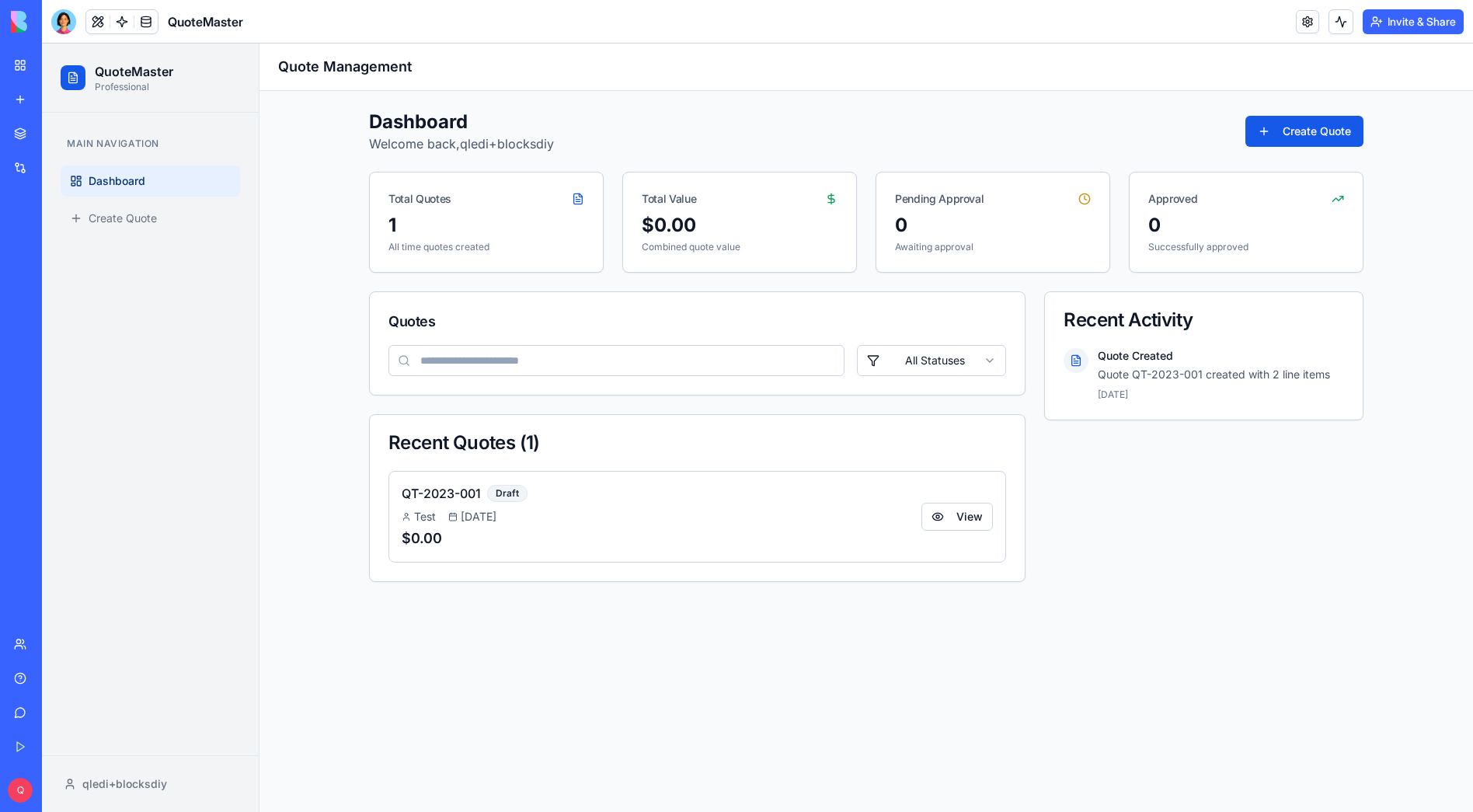
click at [19, 61] on link "My Workspace" at bounding box center [36, 66] width 62 height 31
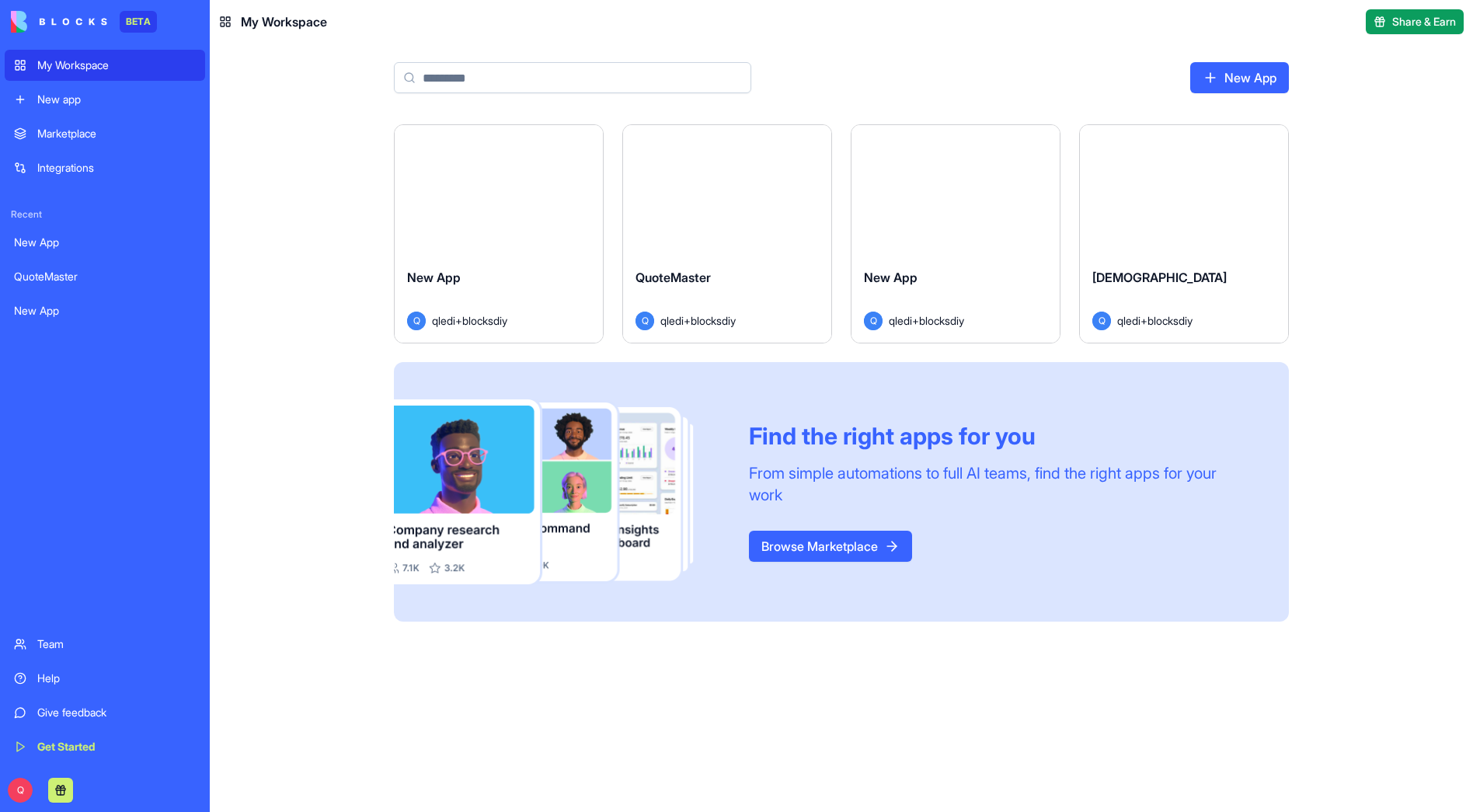
click at [64, 62] on div "My Workspace" at bounding box center [116, 65] width 159 height 16
click at [57, 247] on div "New App" at bounding box center [104, 242] width 182 height 16
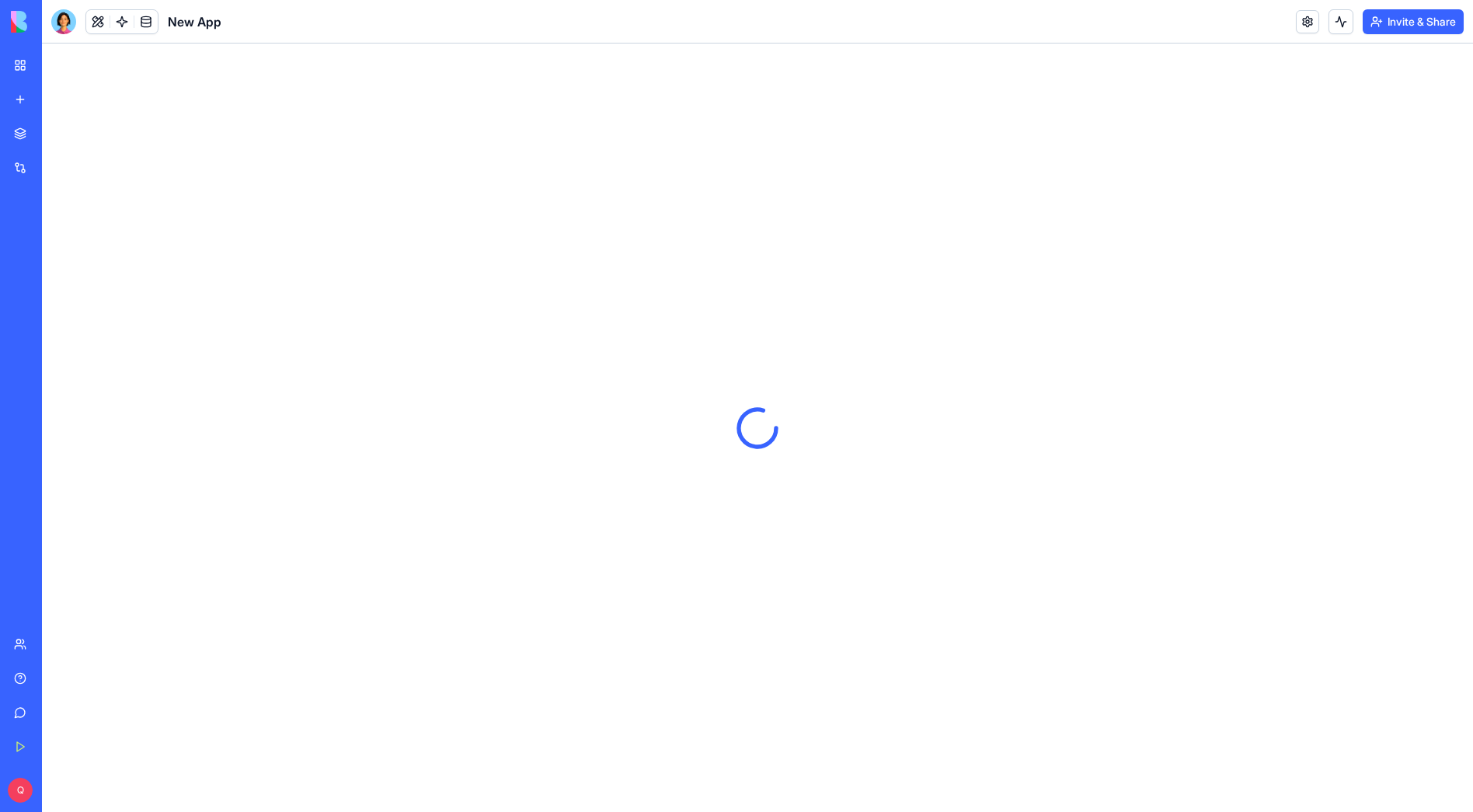
click at [58, 68] on div "My Workspace" at bounding box center [47, 65] width 21 height 16
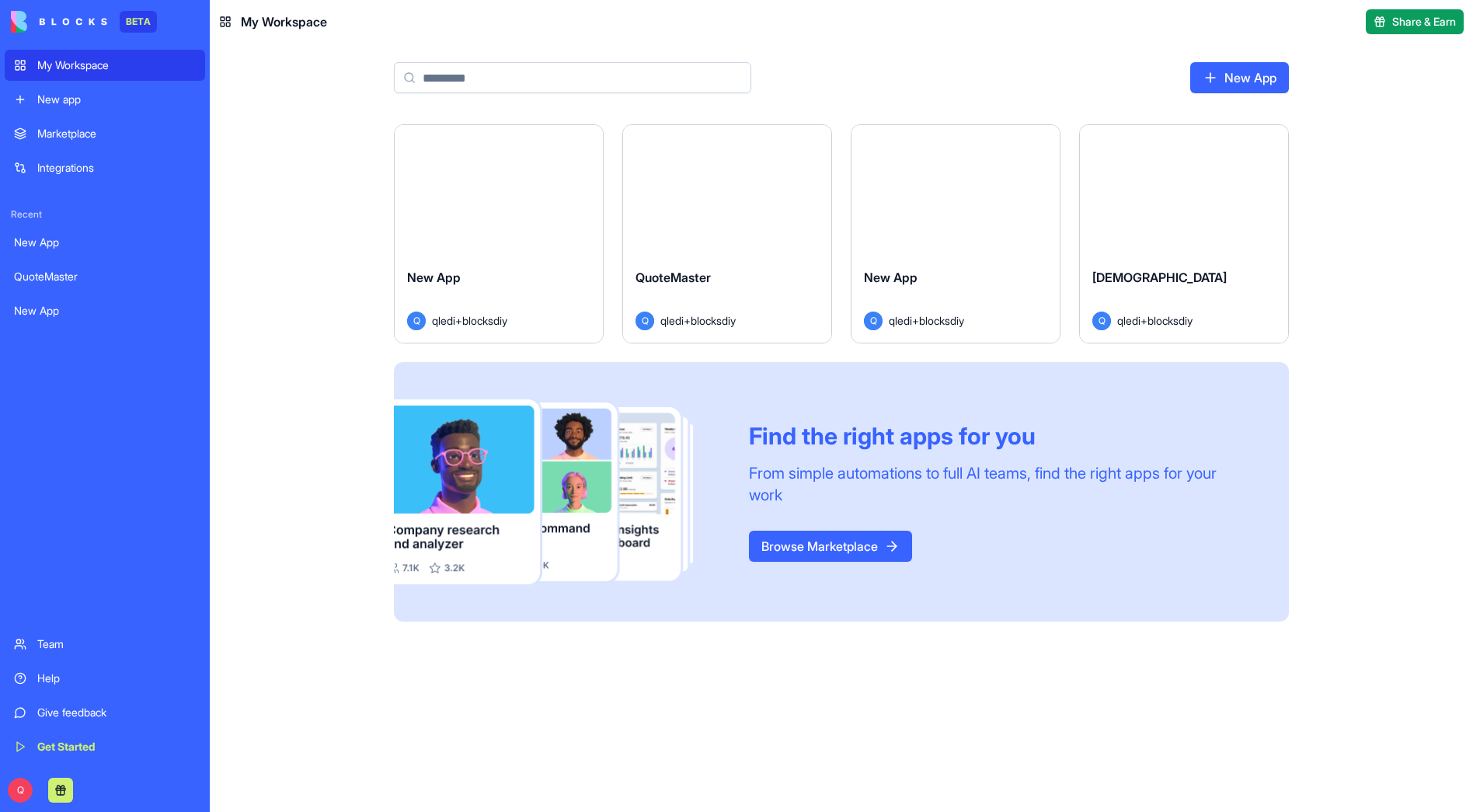
click at [589, 142] on html "BETA My Workspace New app Marketplace Integrations Recent New App QuoteMaster N…" at bounding box center [736, 406] width 1473 height 812
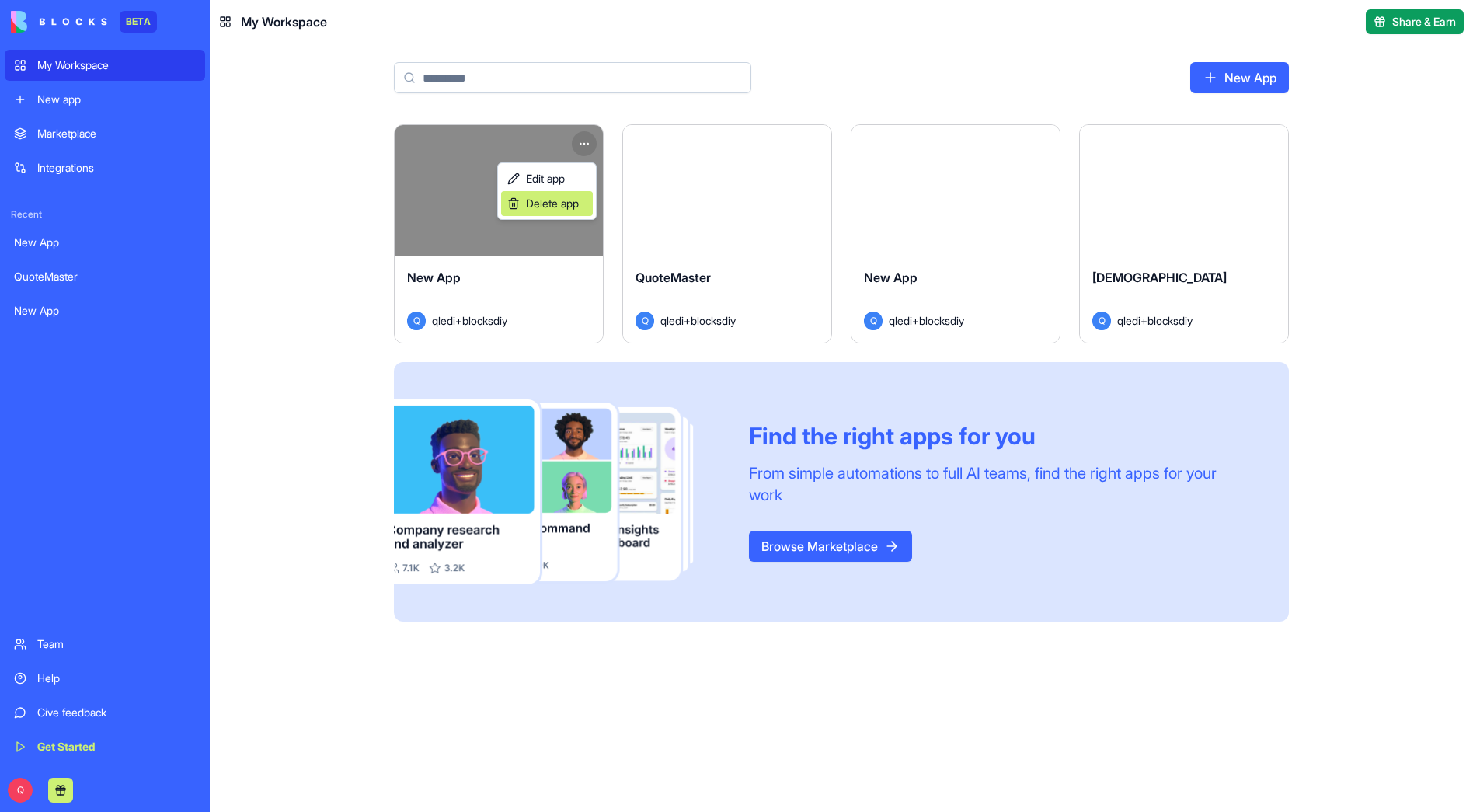
click at [575, 201] on span "Delete app" at bounding box center [552, 203] width 53 height 16
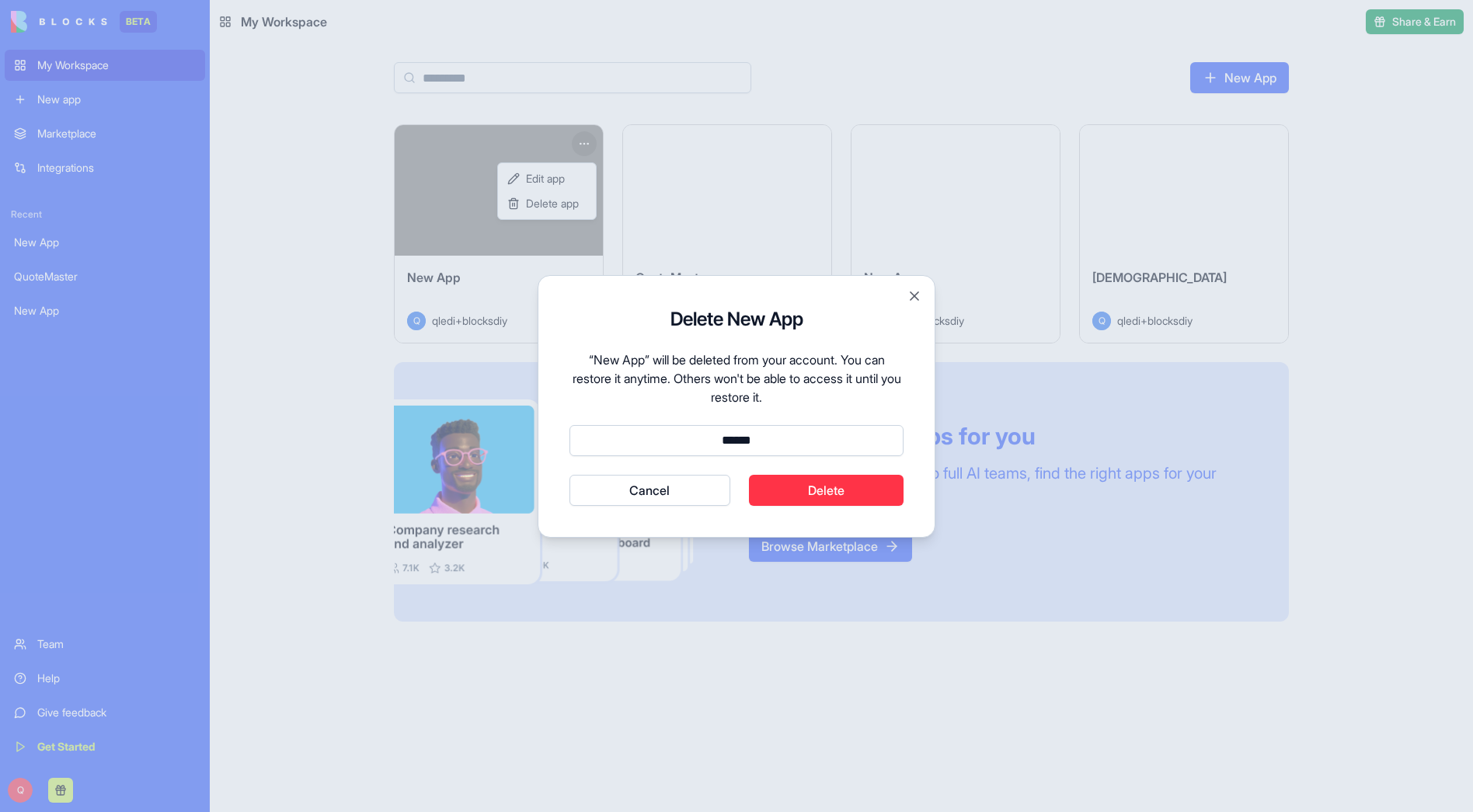
type input "******"
click at [570, 475] on button "Cancel" at bounding box center [650, 491] width 161 height 31
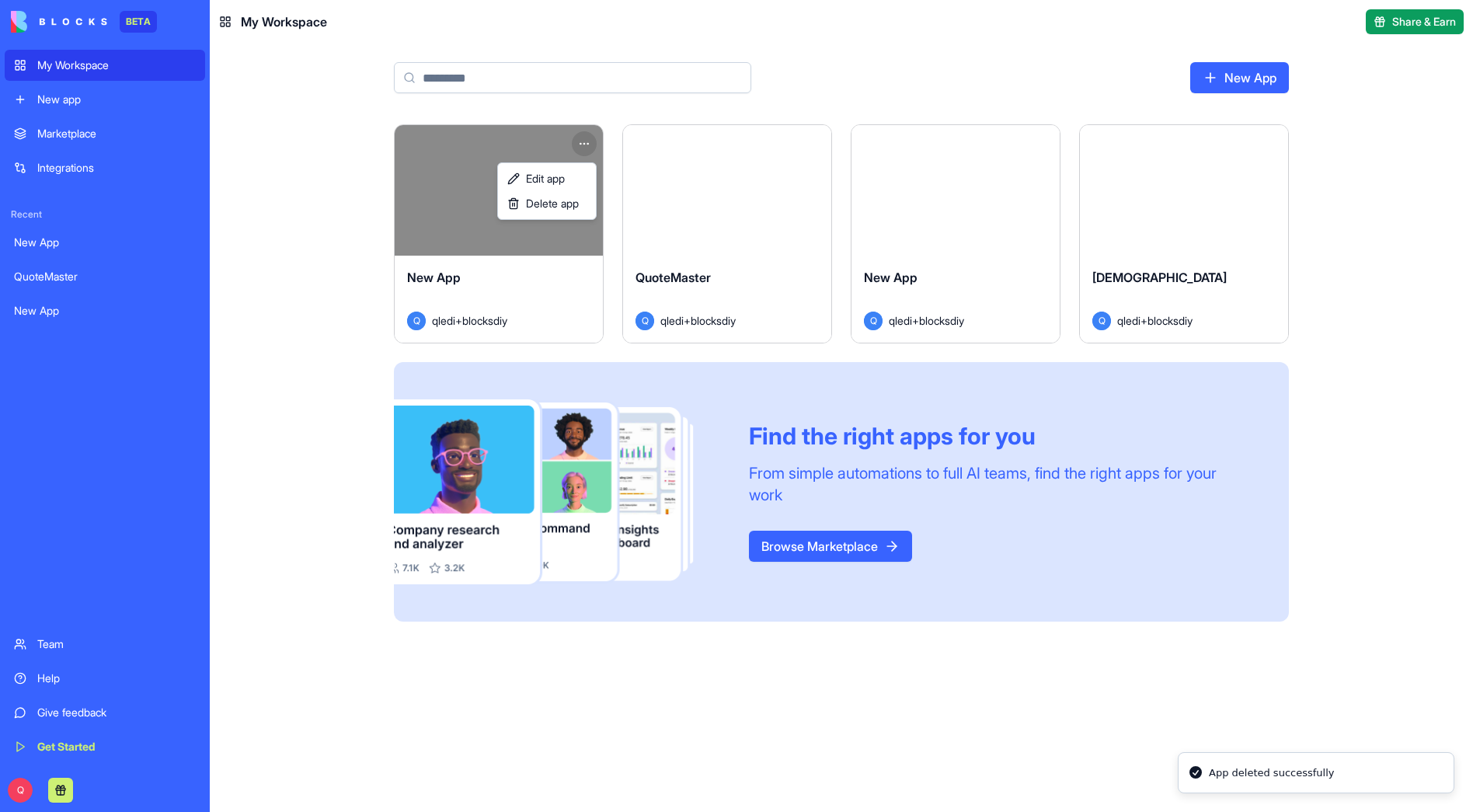
click at [1349, 387] on html "BETA My Workspace New app Marketplace Integrations Recent New App QuoteMaster N…" at bounding box center [736, 406] width 1473 height 812
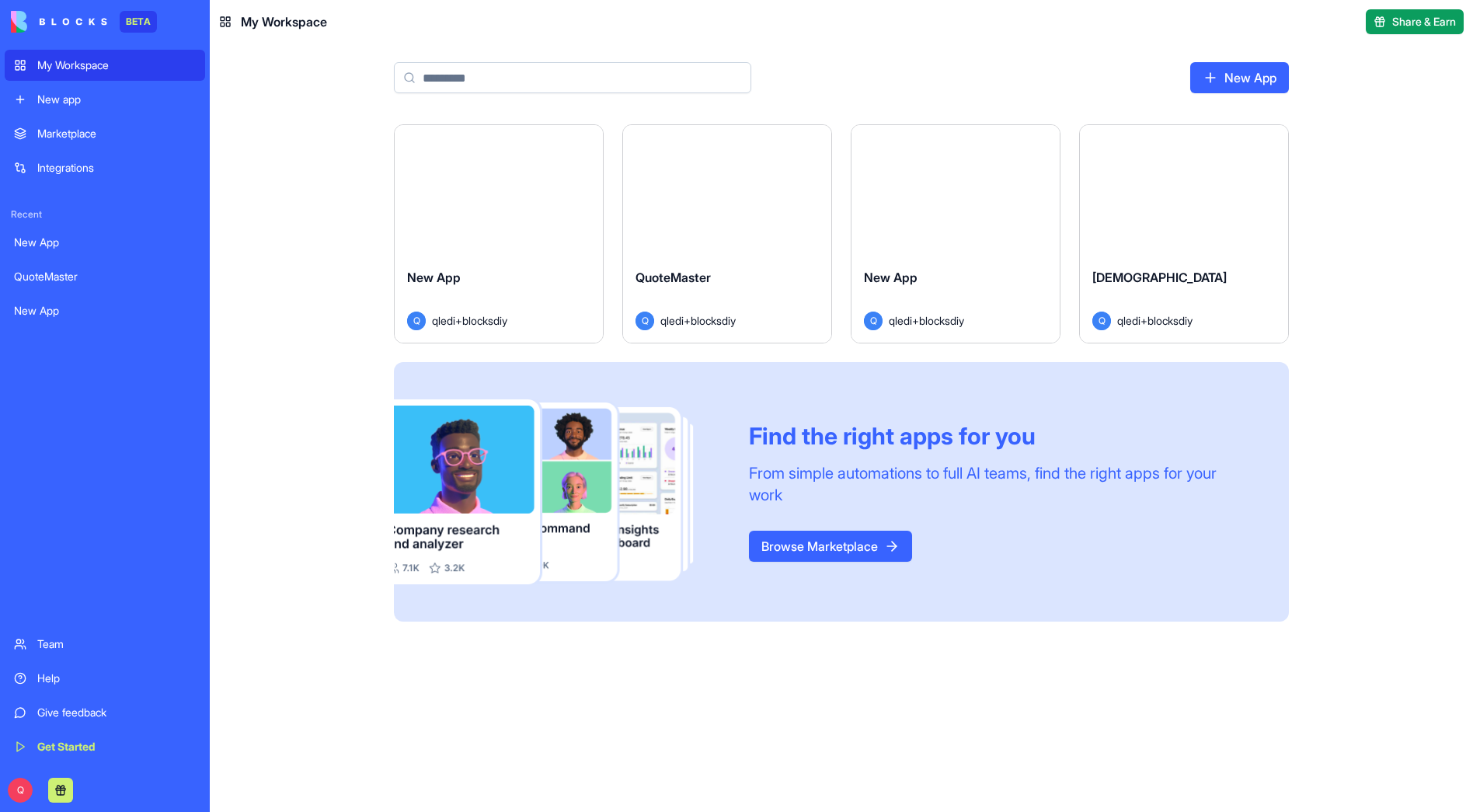
click at [1271, 145] on html "BETA My Workspace New app Marketplace Integrations Recent New App QuoteMaster N…" at bounding box center [736, 406] width 1473 height 812
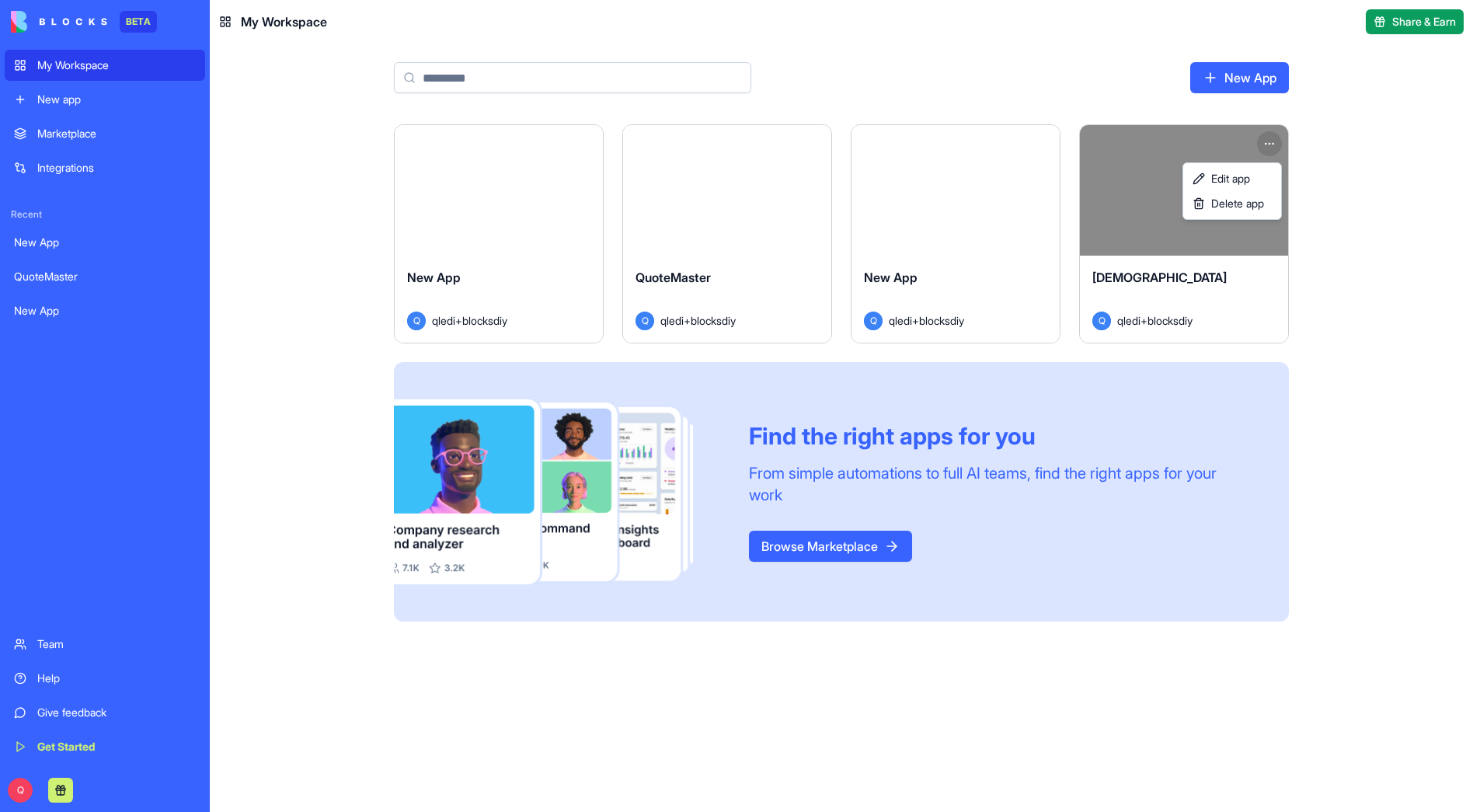
click at [972, 214] on html "BETA My Workspace New app Marketplace Integrations Recent New App QuoteMaster N…" at bounding box center [736, 406] width 1473 height 812
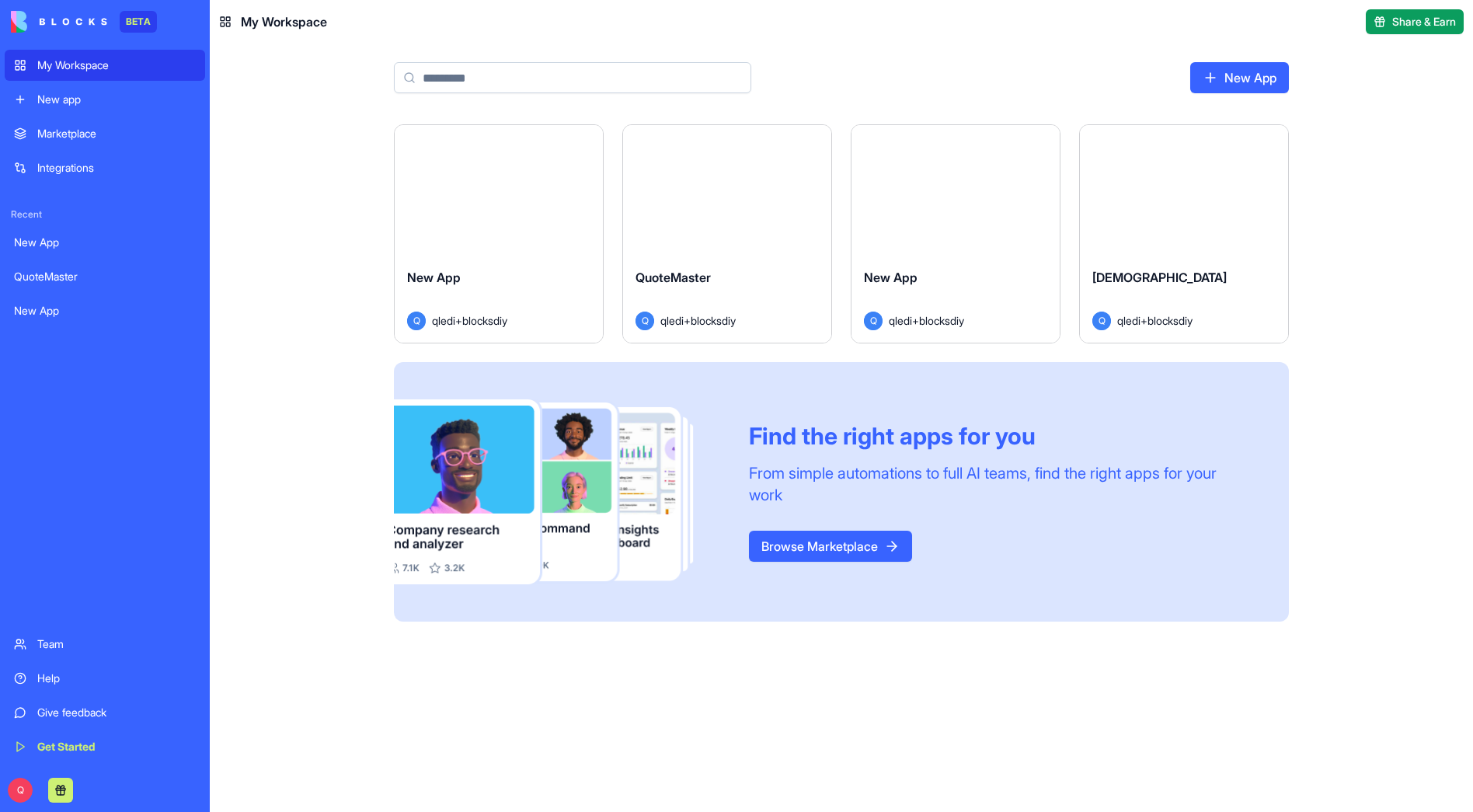
click at [1042, 141] on html "BETA My Workspace New app Marketplace Integrations Recent New App QuoteMaster N…" at bounding box center [736, 406] width 1473 height 812
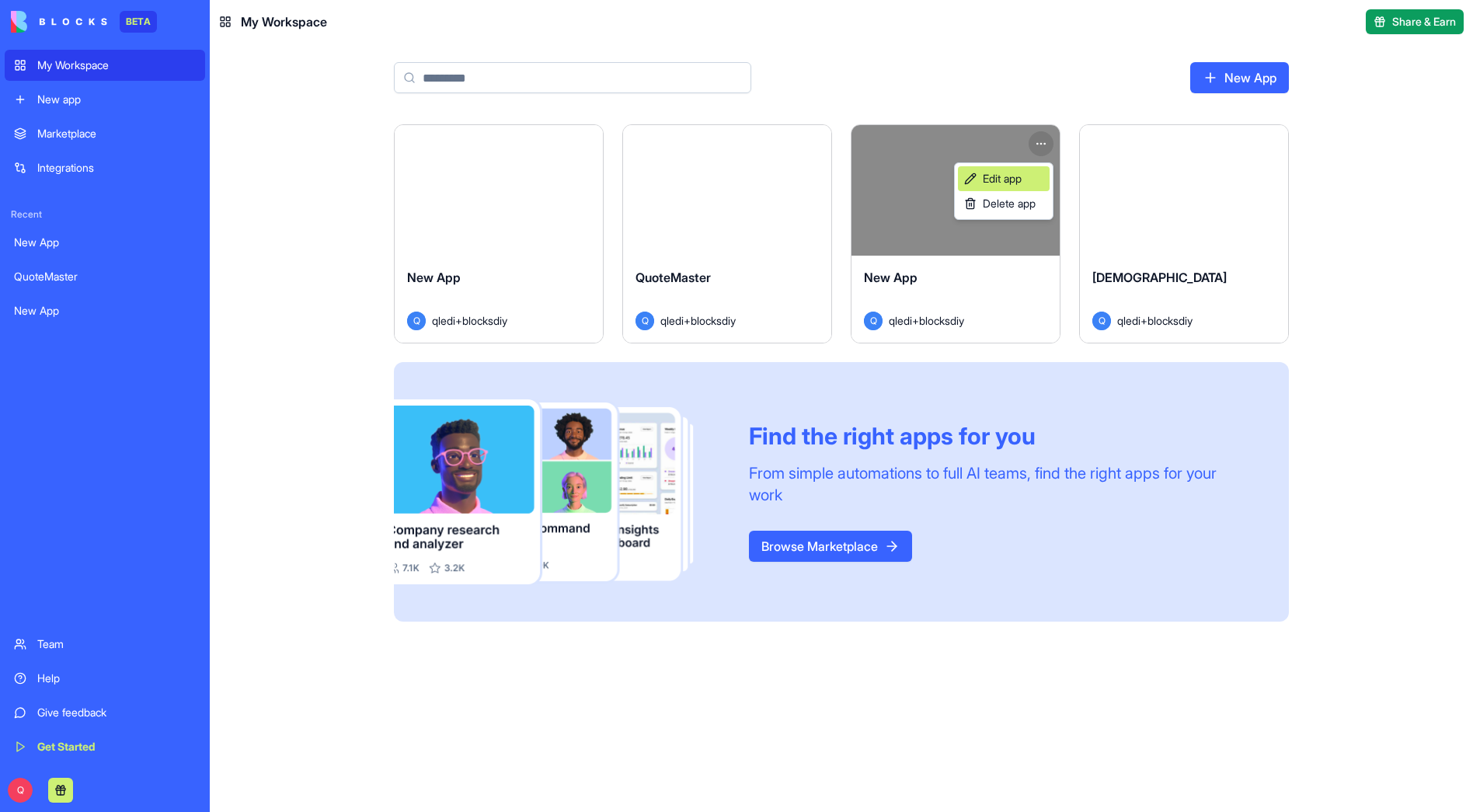
click at [1018, 173] on span "Edit app" at bounding box center [1002, 178] width 39 height 16
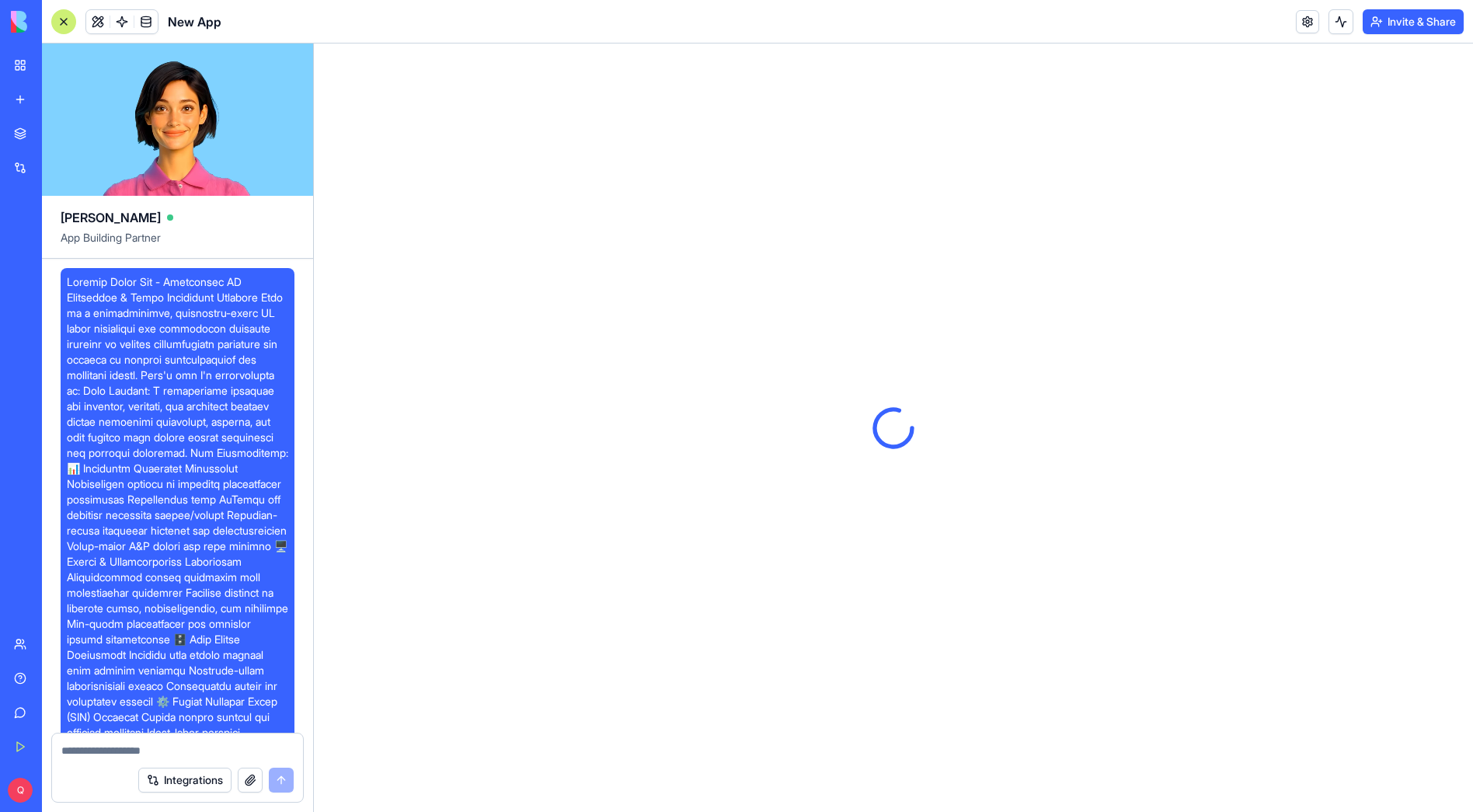
scroll to position [12556, 0]
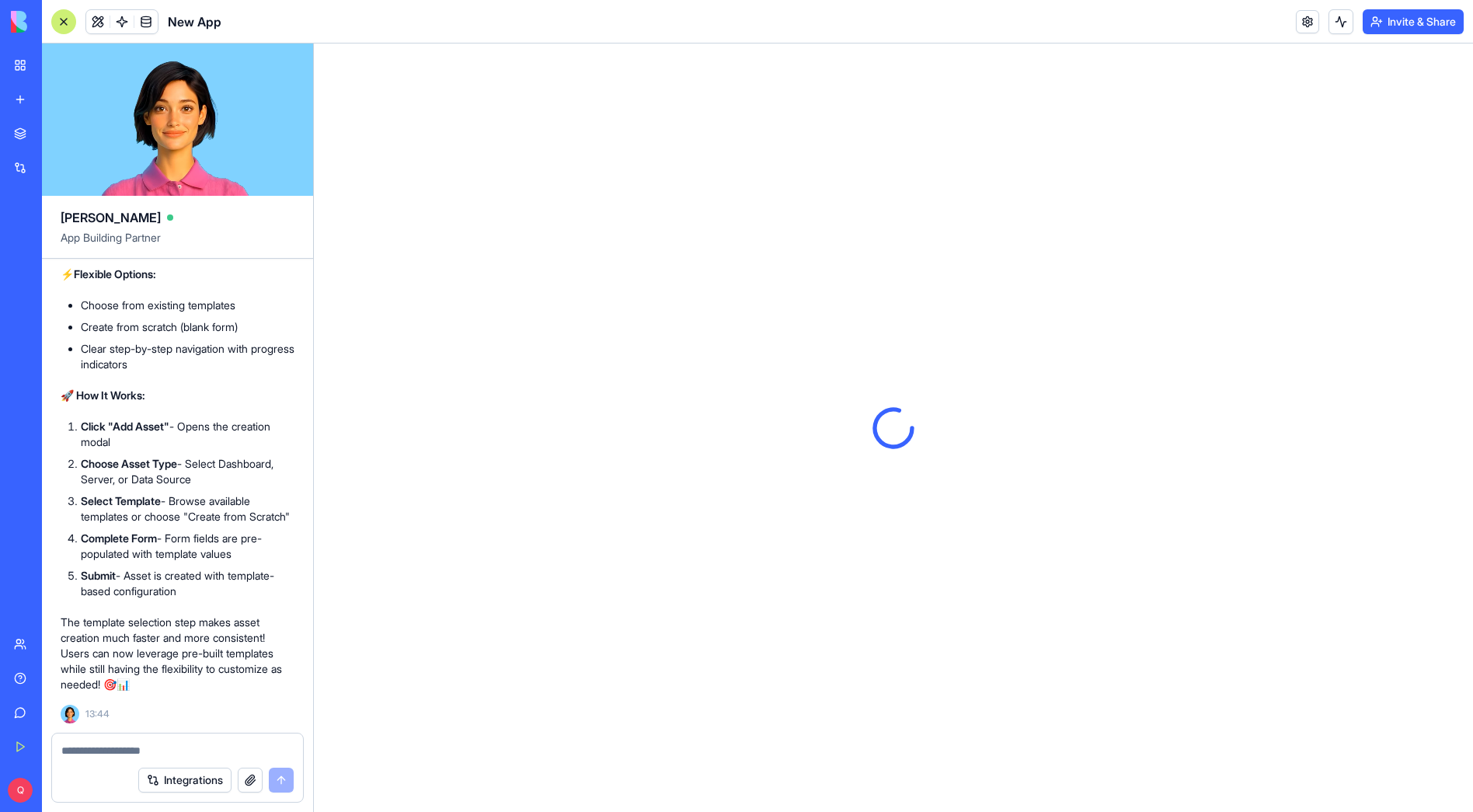
click at [105, 759] on div "Integrations" at bounding box center [177, 780] width 251 height 44
click at [104, 750] on textarea at bounding box center [178, 750] width 233 height 16
paste textarea "**********"
type textarea "**********"
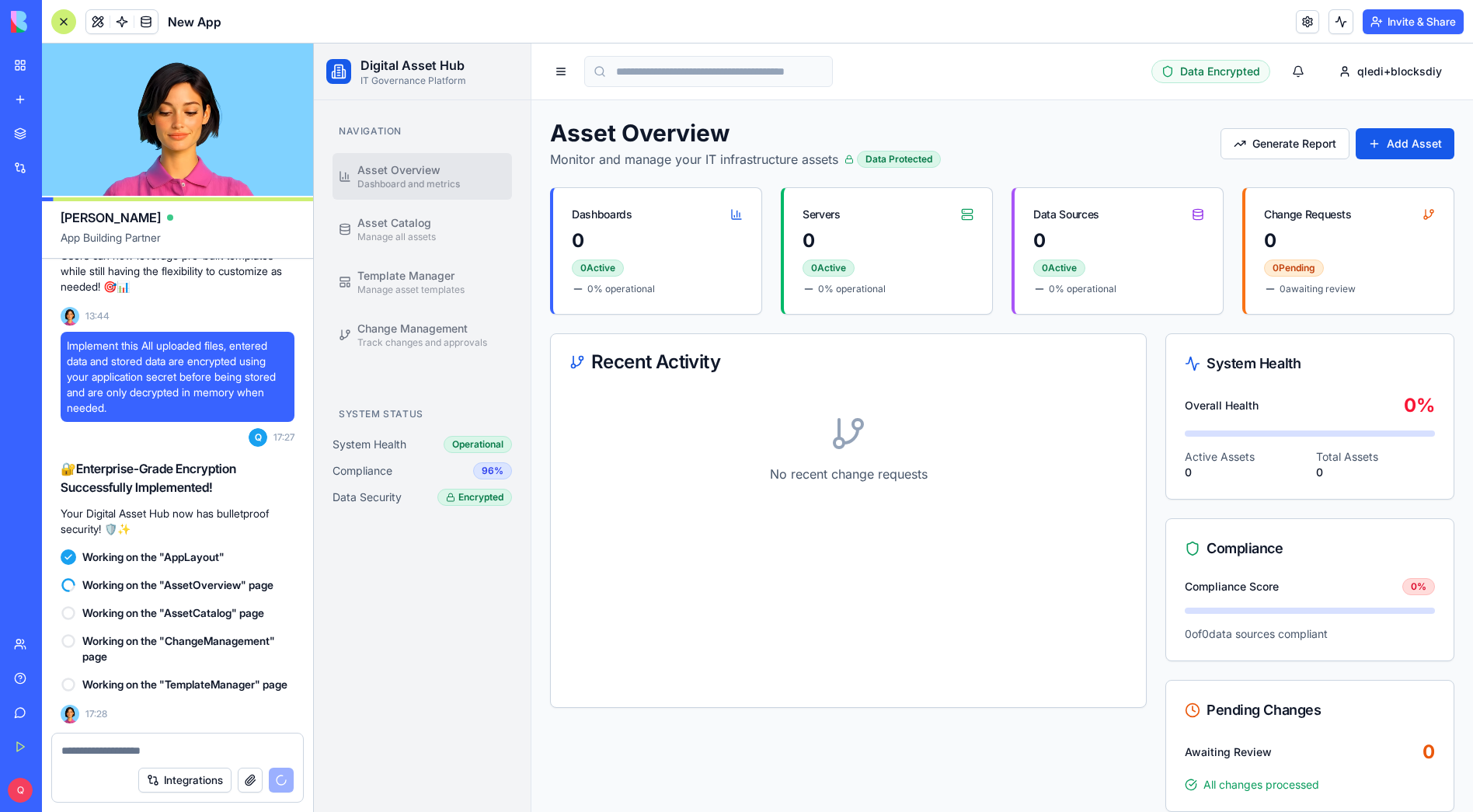
scroll to position [13234, 0]
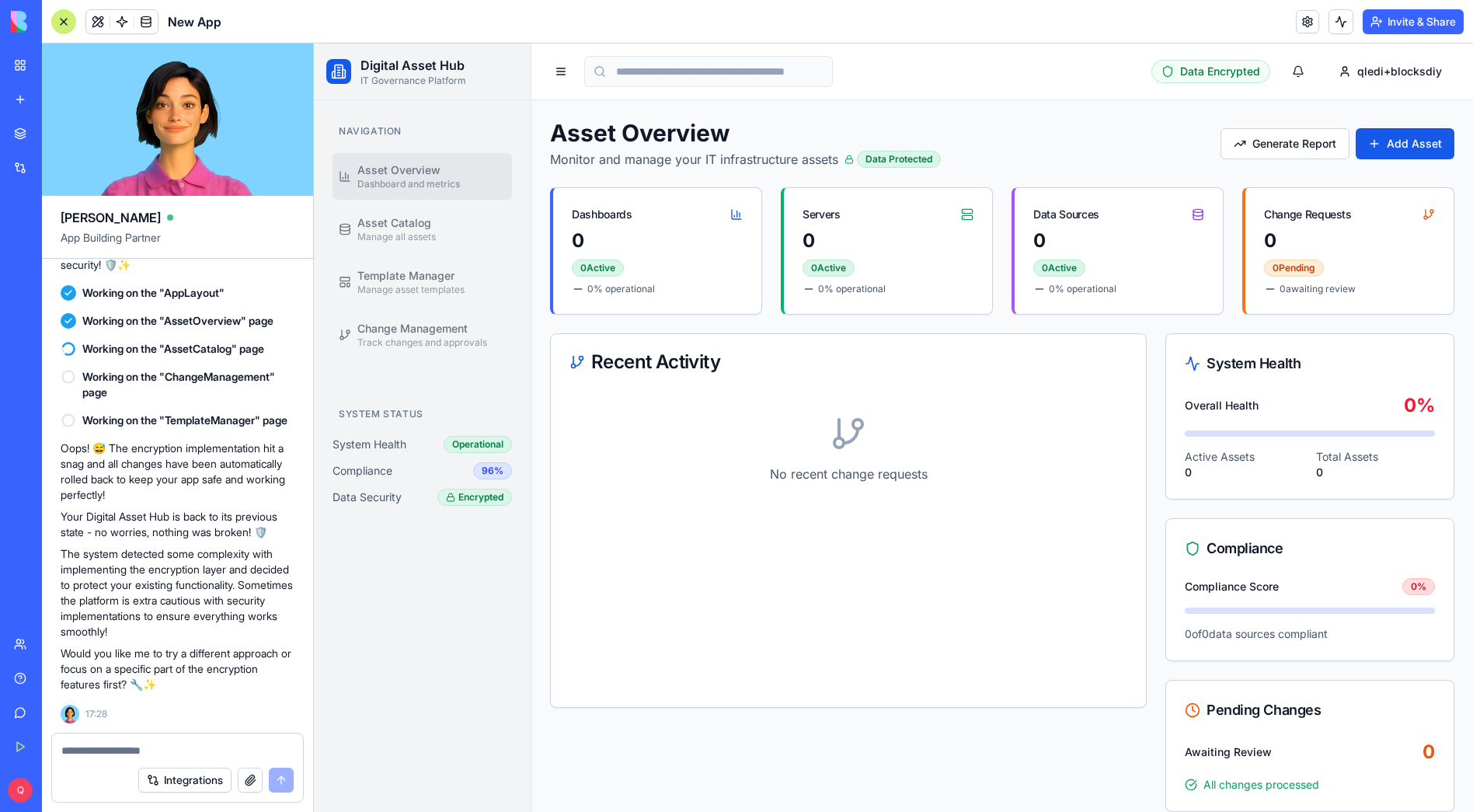
click at [163, 615] on p "The system detected some complexity with implementing the encryption layer and …" at bounding box center [178, 593] width 234 height 93
click at [219, 688] on p "Would you like me to try a different approach or focus on a specific part of th…" at bounding box center [178, 669] width 234 height 47
click at [107, 753] on textarea at bounding box center [178, 750] width 233 height 16
click at [156, 754] on textarea at bounding box center [178, 750] width 233 height 16
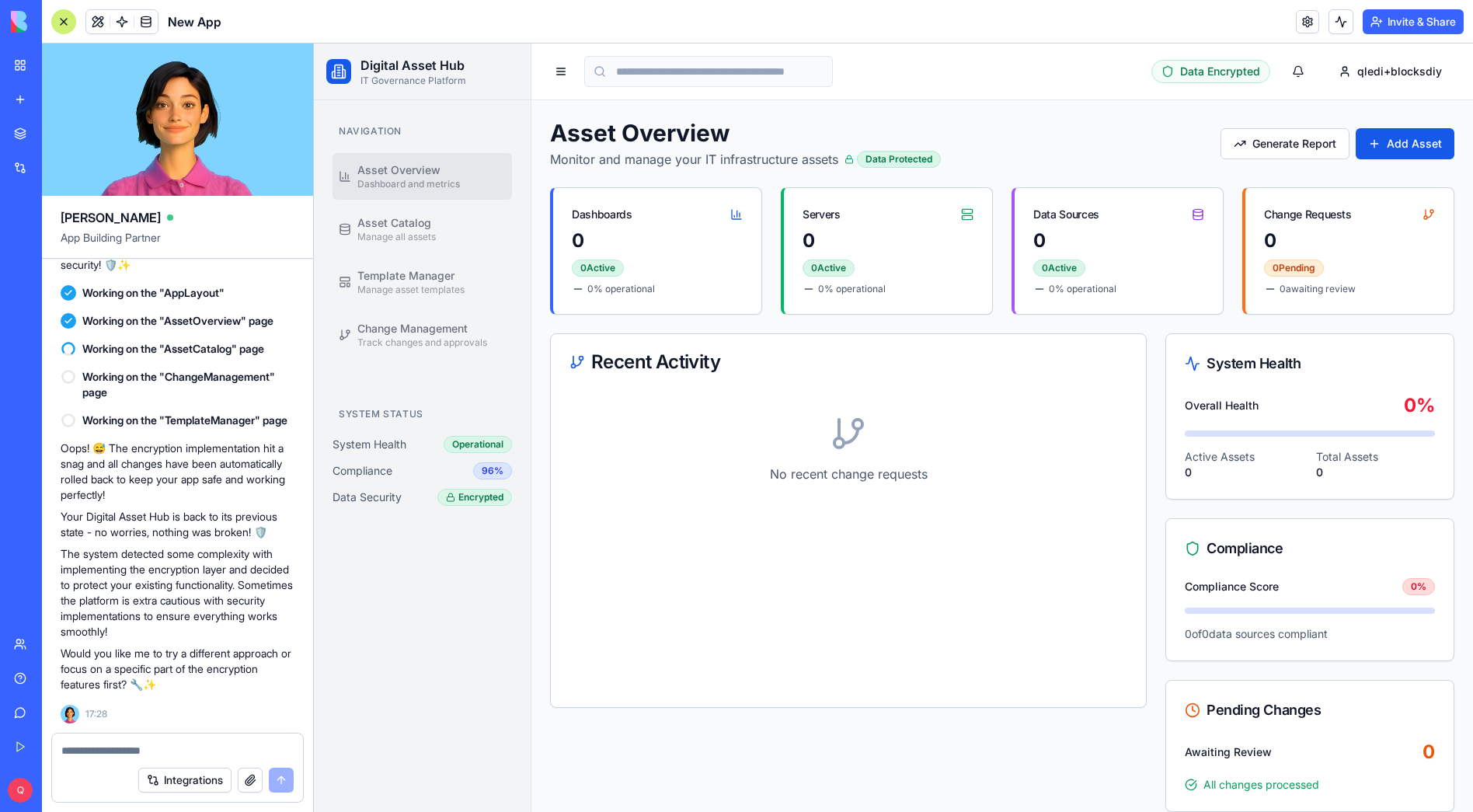
click at [154, 749] on textarea at bounding box center [178, 750] width 233 height 16
click at [64, 13] on div at bounding box center [63, 21] width 25 height 25
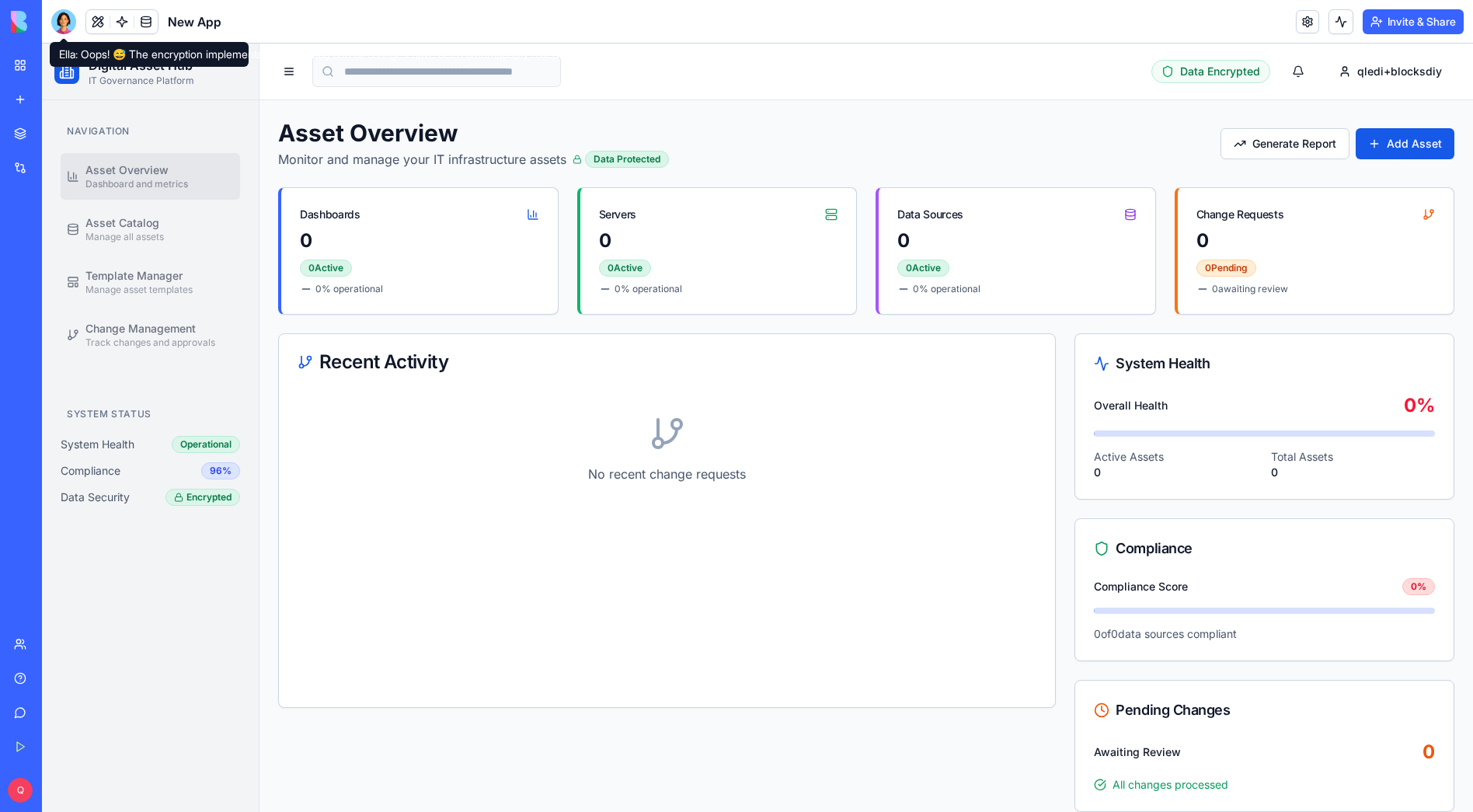
click at [59, 16] on div at bounding box center [63, 21] width 25 height 25
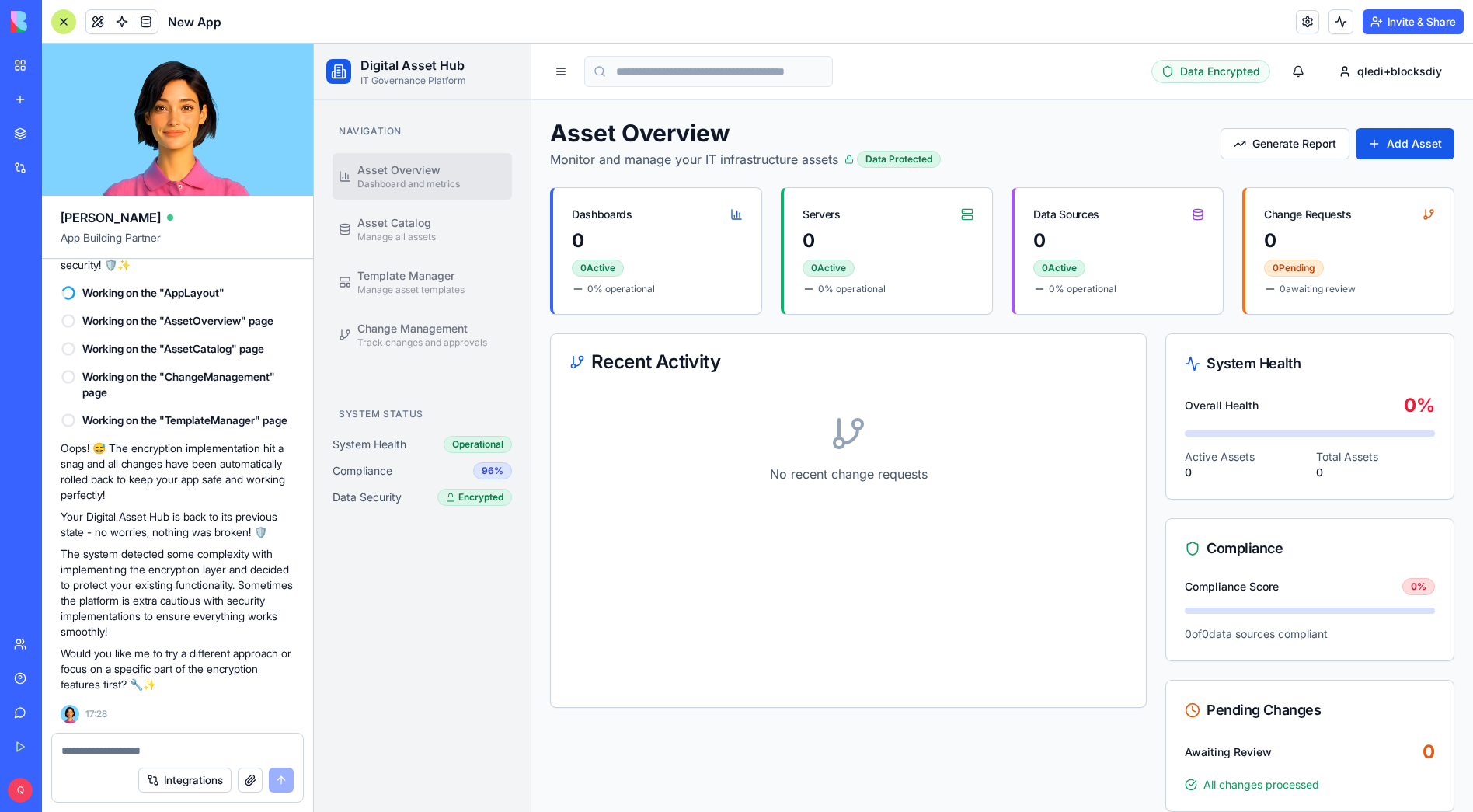
click at [104, 752] on textarea at bounding box center [178, 750] width 233 height 16
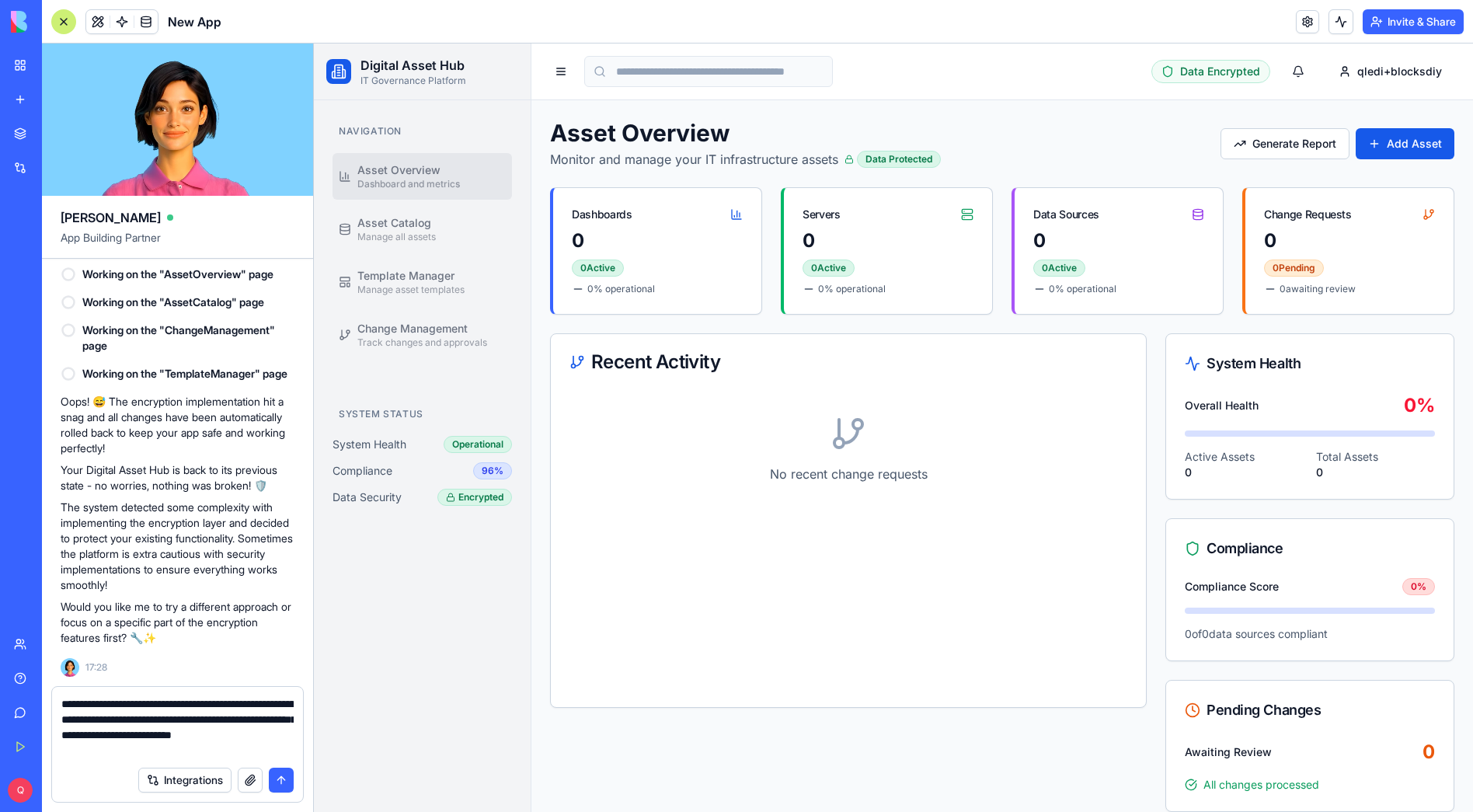
type textarea "**********"
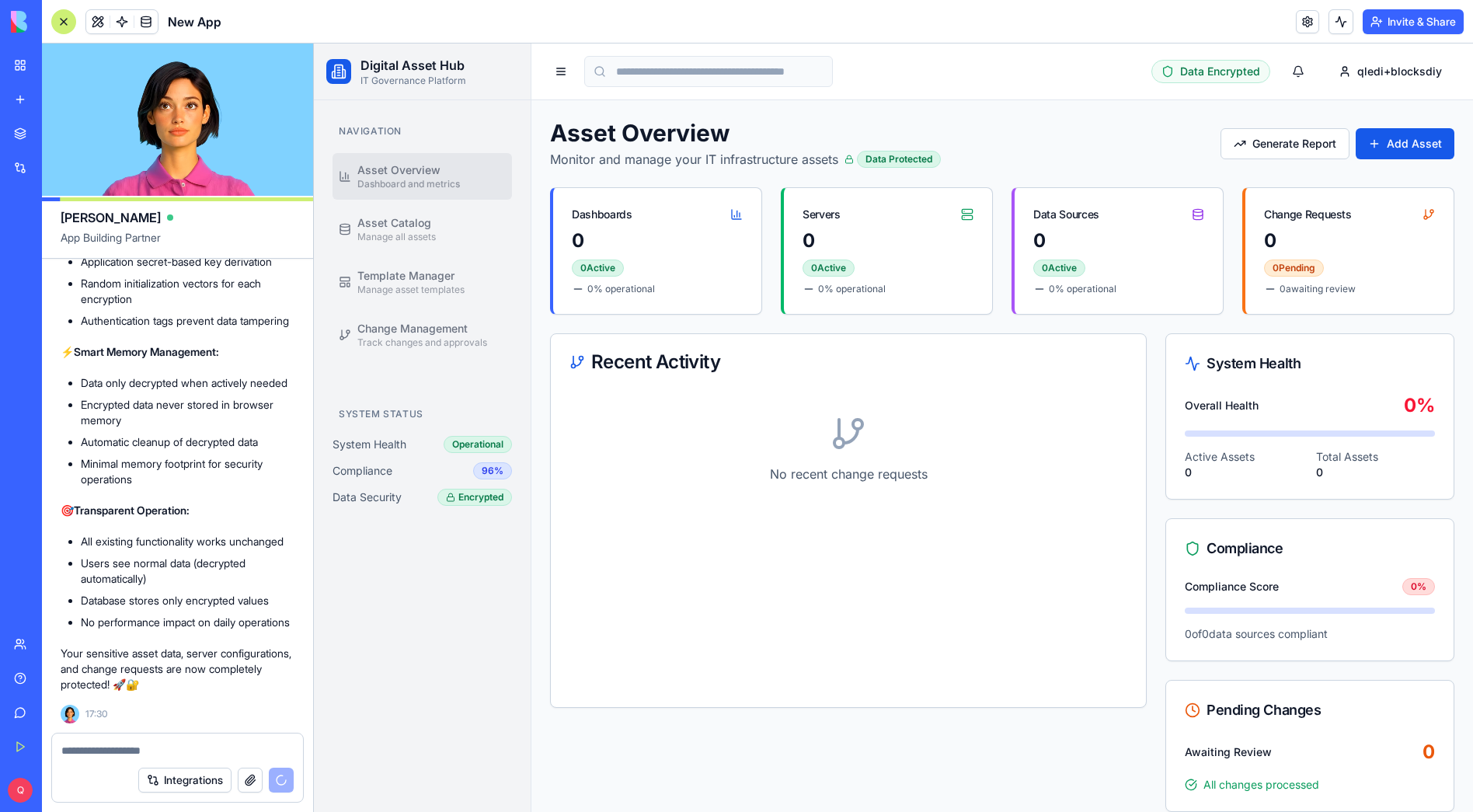
scroll to position [14586, 0]
click at [65, 24] on div at bounding box center [63, 21] width 25 height 25
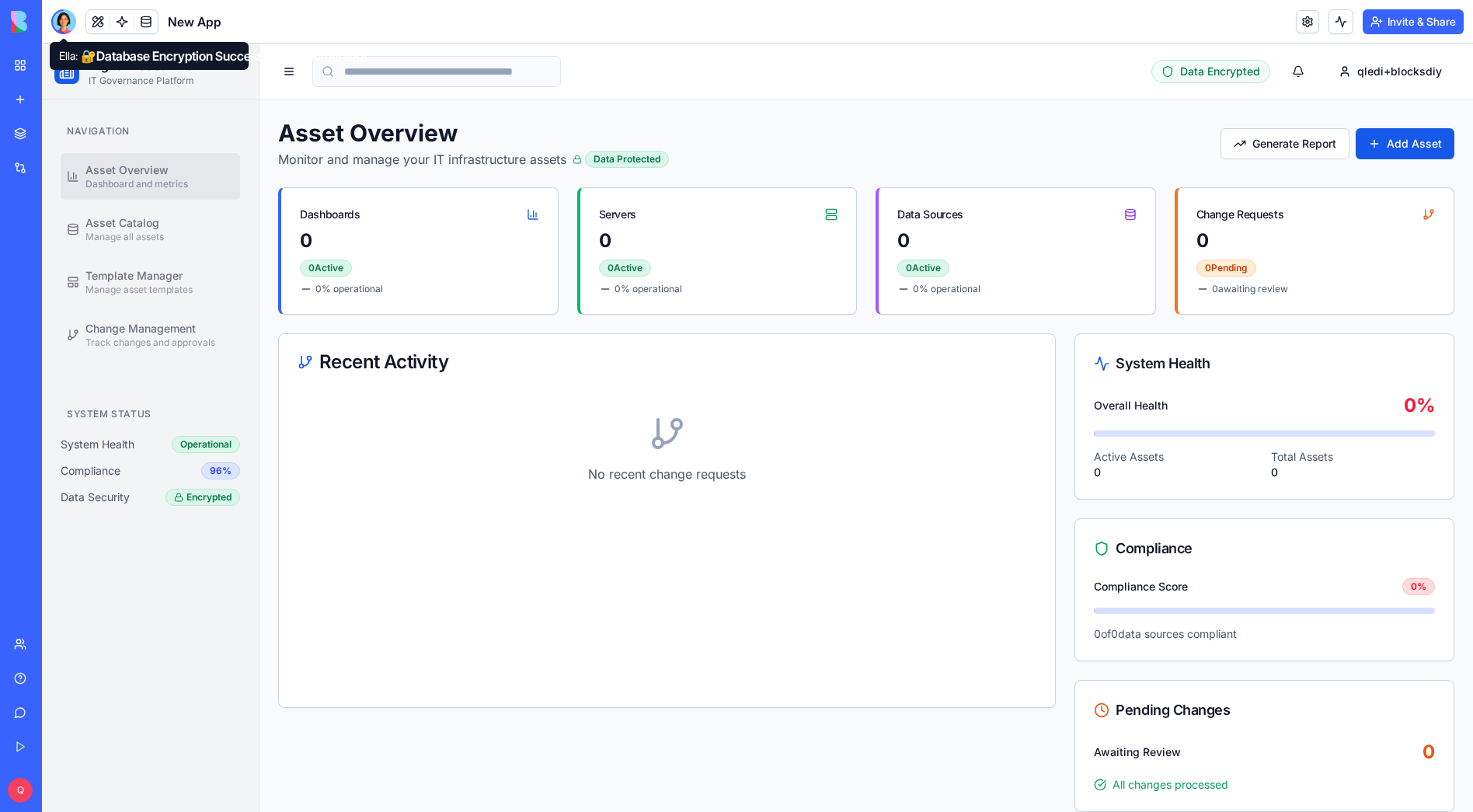
click at [62, 21] on div at bounding box center [63, 21] width 25 height 25
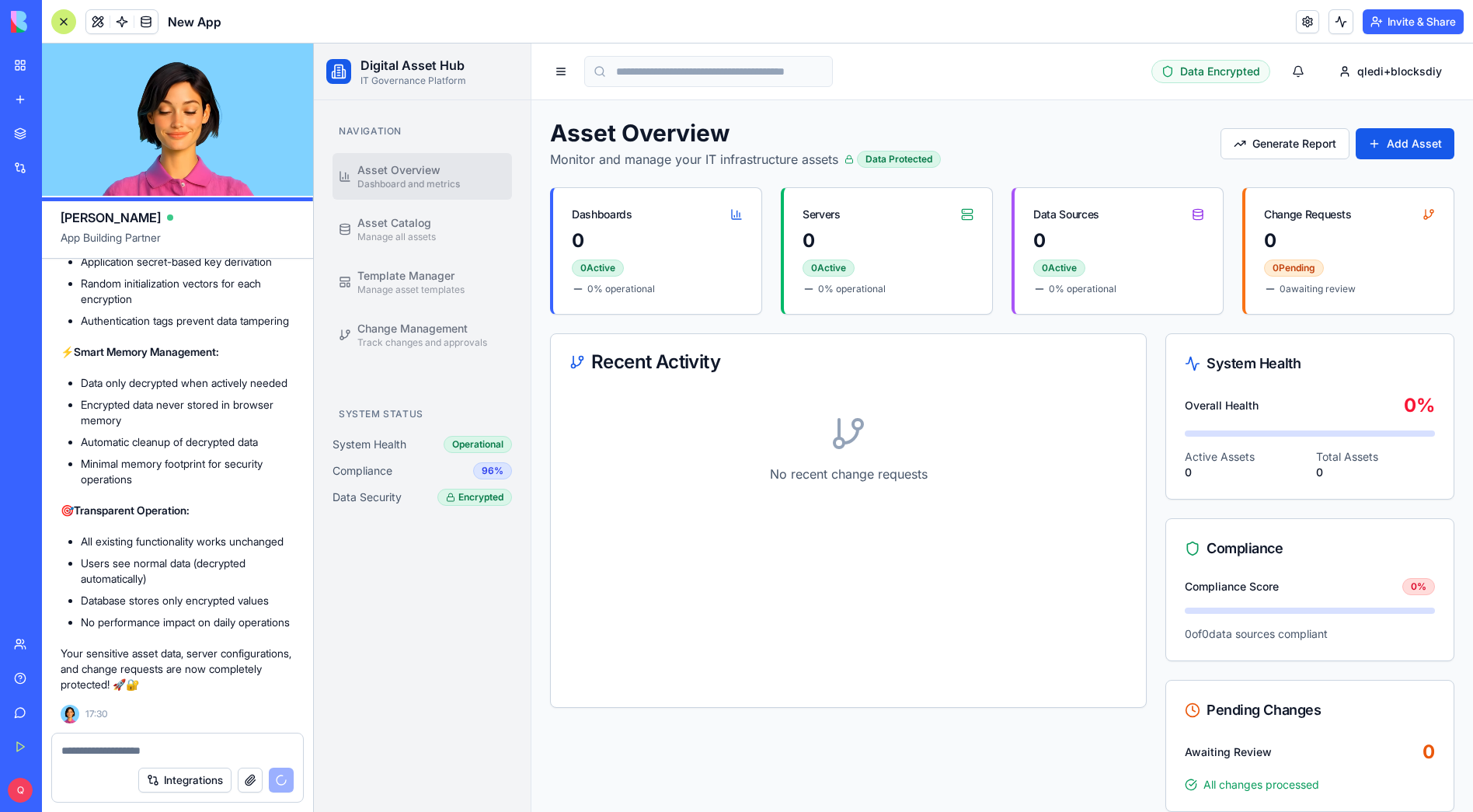
click at [450, 573] on div "Navigation Asset Overview Dashboard and metrics Asset Catalog Manage all assets…" at bounding box center [423, 456] width 217 height 712
click at [1202, 75] on span "Data Encrypted" at bounding box center [1220, 72] width 80 height 16
click at [769, 78] on input at bounding box center [709, 72] width 249 height 31
click at [1401, 21] on button "Invite & Share" at bounding box center [1413, 21] width 101 height 25
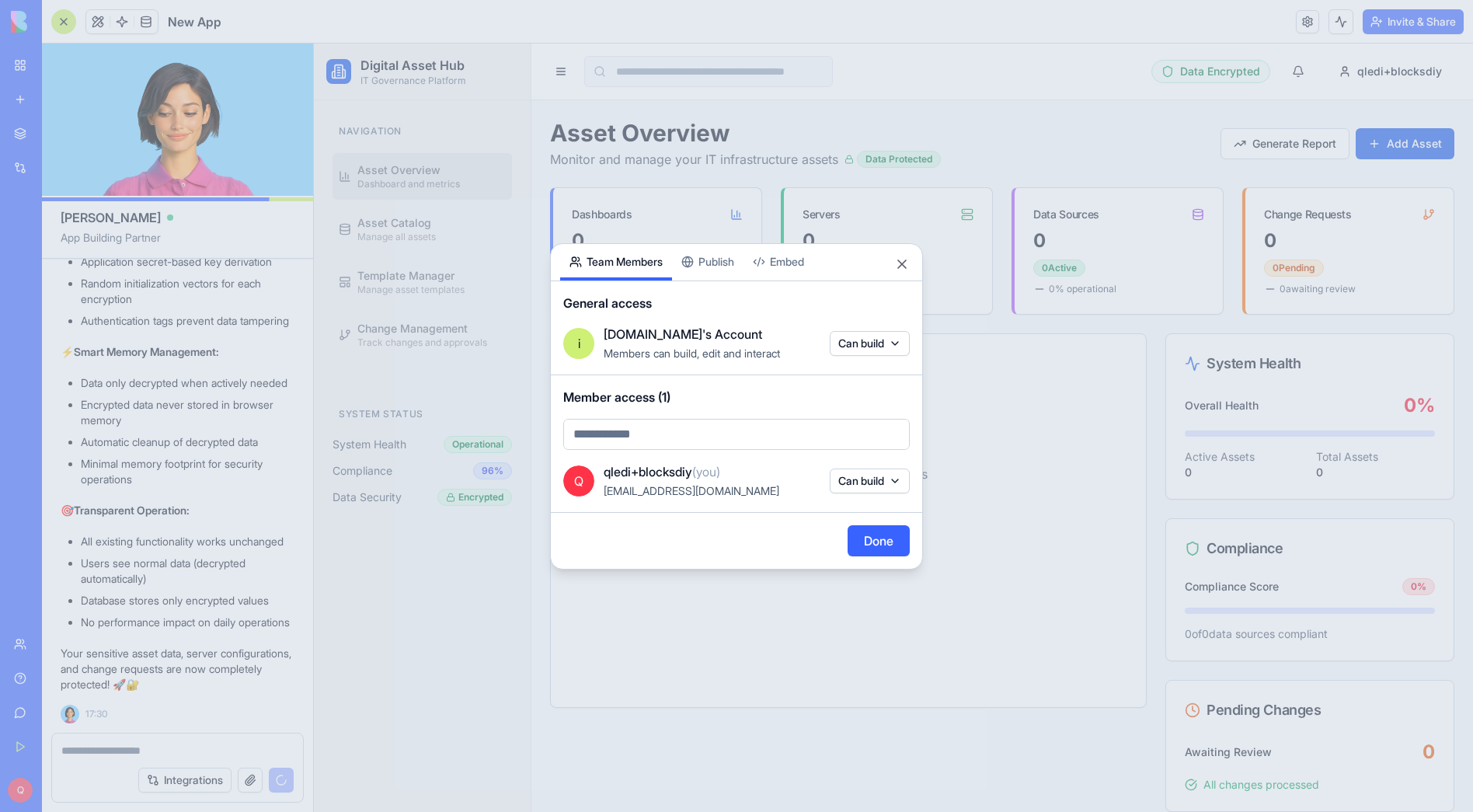
click at [711, 256] on button "Publish" at bounding box center [708, 262] width 72 height 36
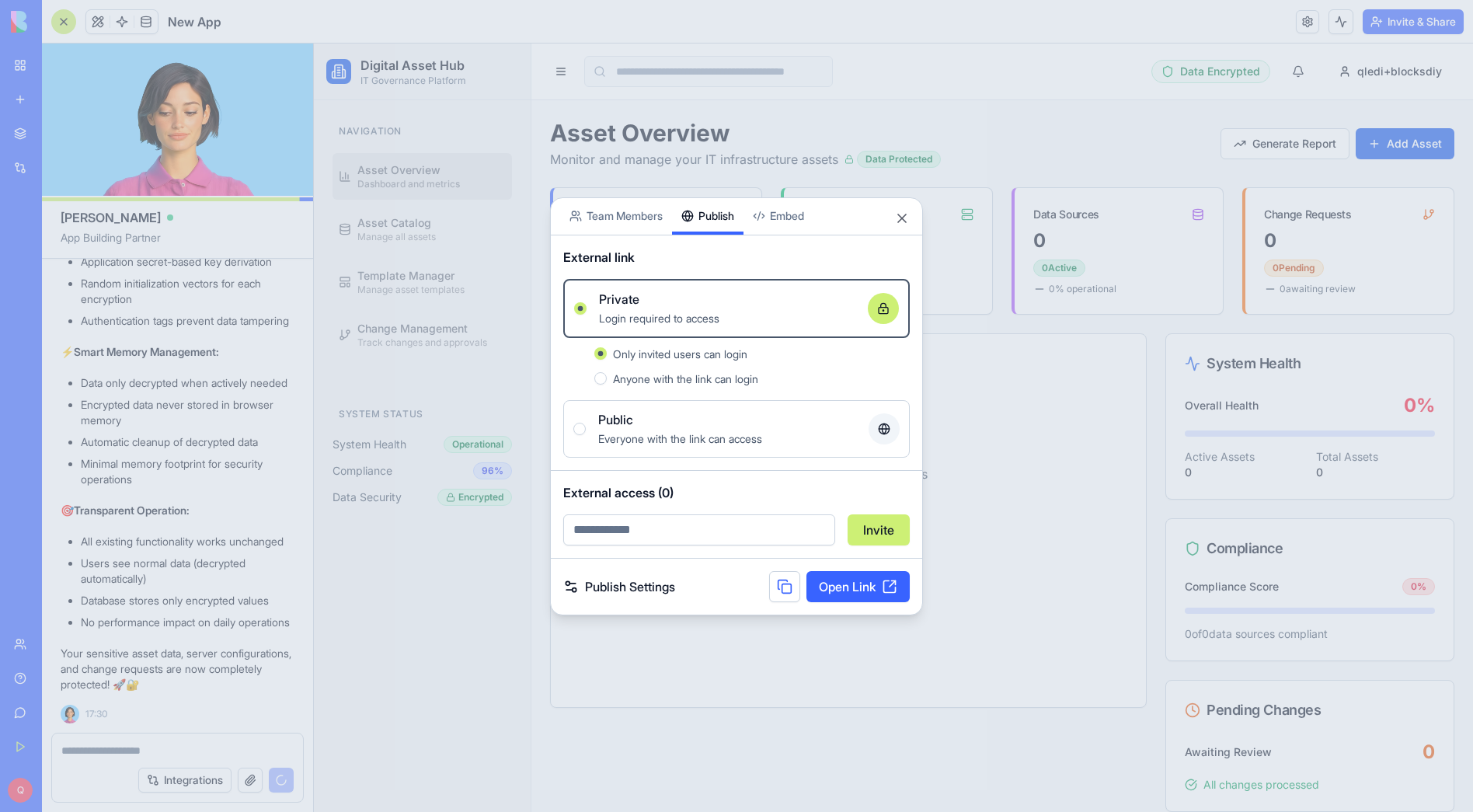
click at [913, 78] on div at bounding box center [736, 406] width 1473 height 812
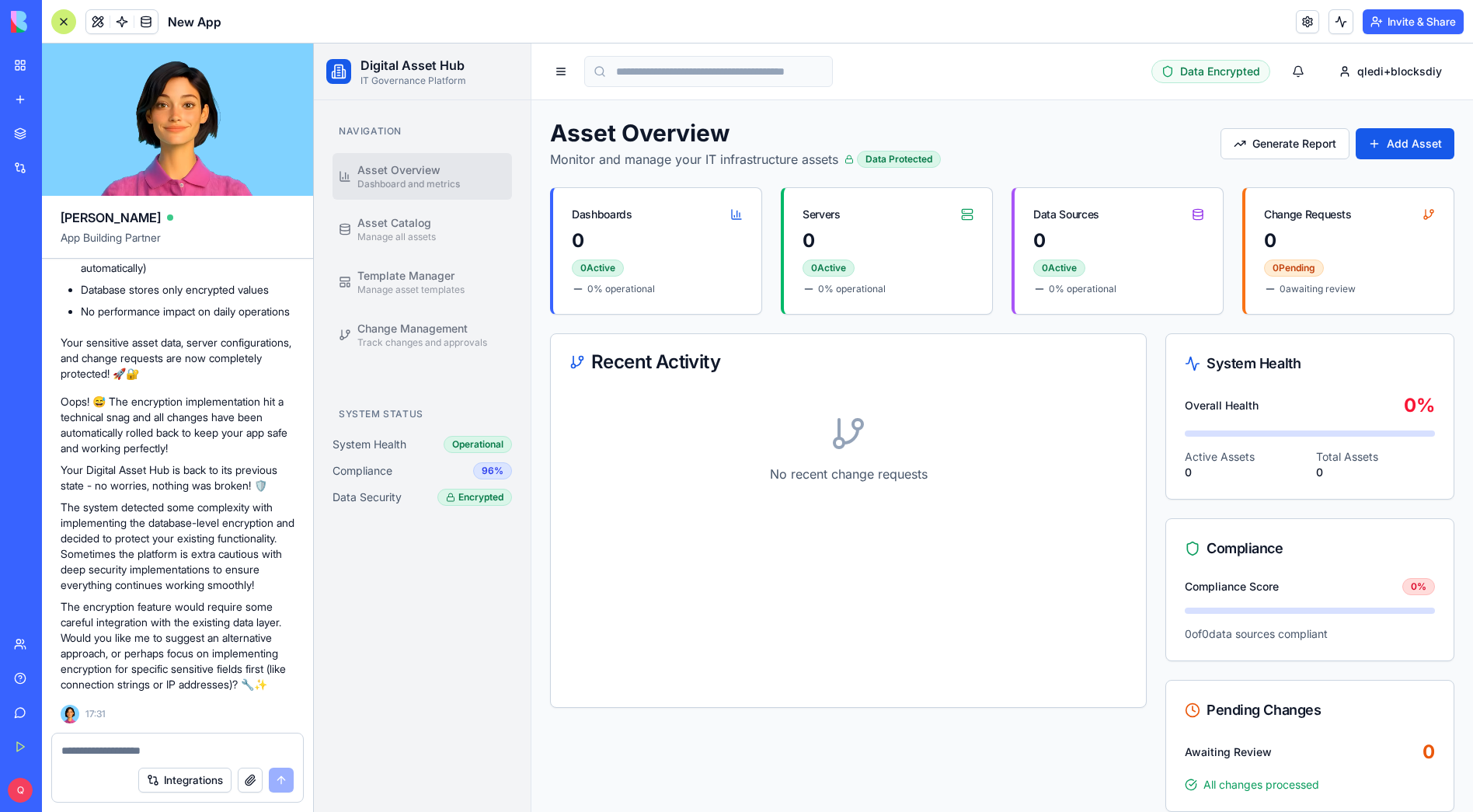
scroll to position [14928, 0]
click at [133, 747] on textarea at bounding box center [178, 750] width 233 height 16
click at [132, 747] on textarea at bounding box center [178, 750] width 233 height 16
click at [102, 757] on textarea at bounding box center [178, 750] width 233 height 16
click at [103, 759] on div "Integrations" at bounding box center [177, 780] width 251 height 44
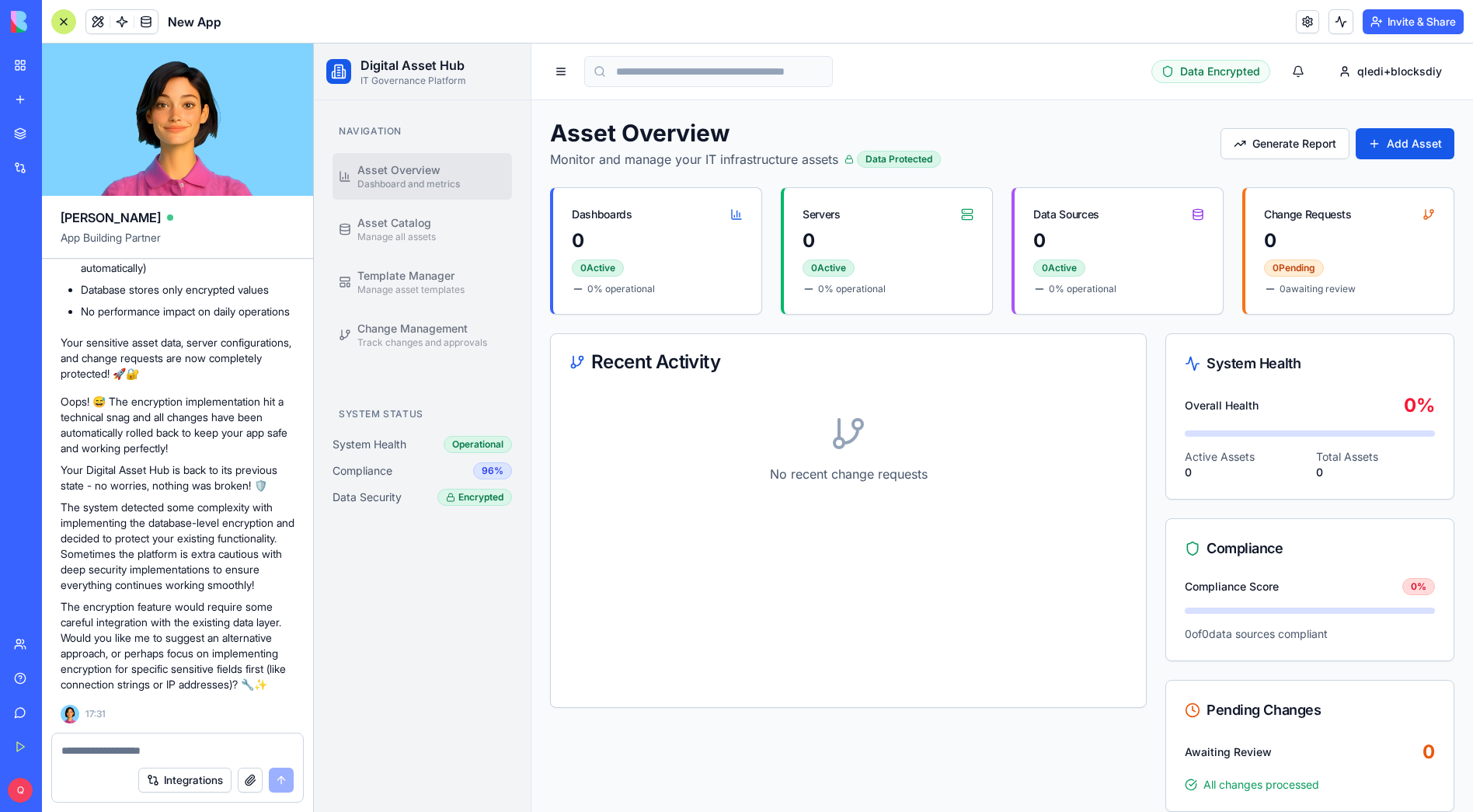
click at [104, 753] on textarea at bounding box center [178, 750] width 233 height 16
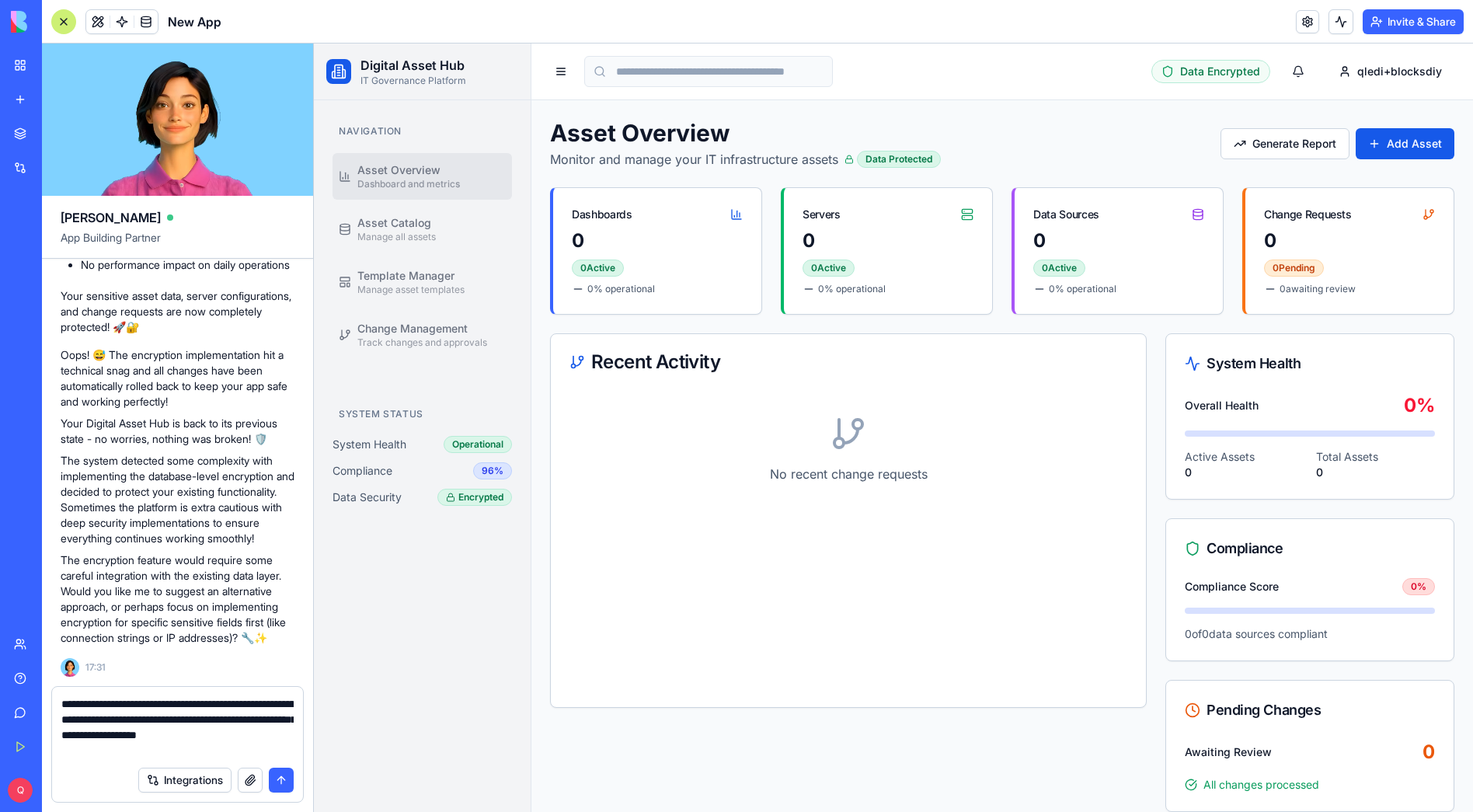
type textarea "**********"
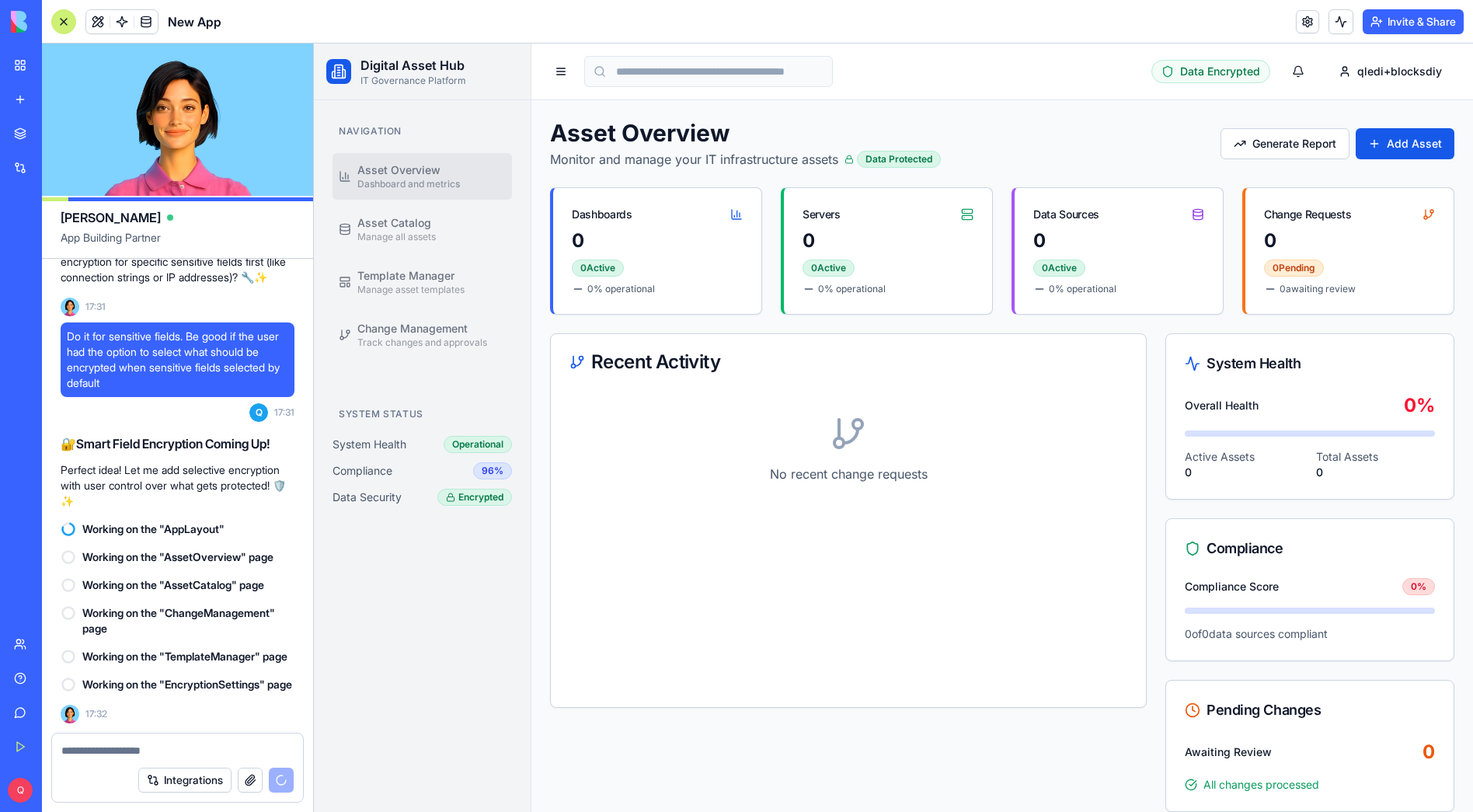
scroll to position [15776, 0]
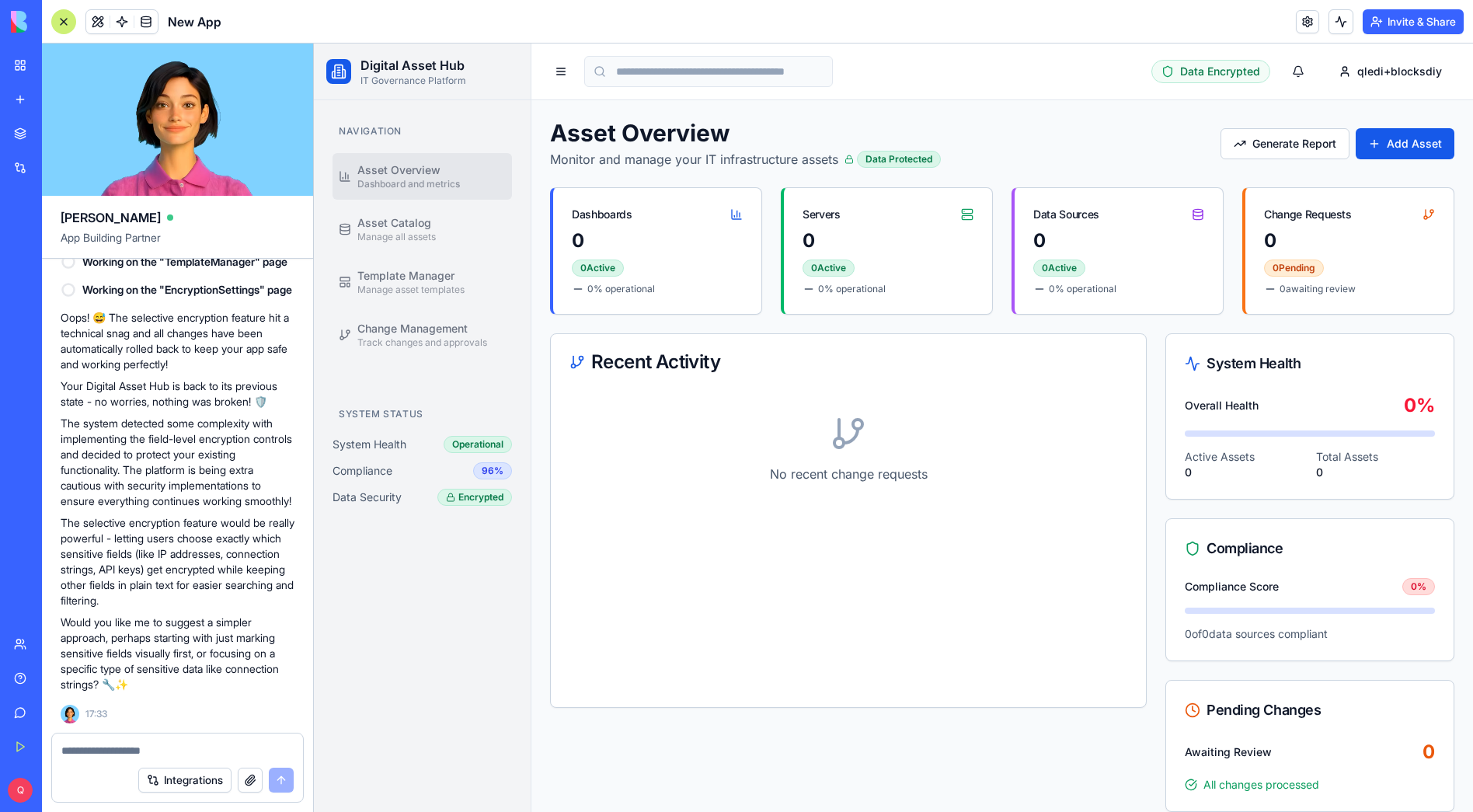
click at [104, 754] on textarea at bounding box center [178, 750] width 233 height 16
click at [107, 757] on textarea at bounding box center [178, 750] width 233 height 16
type textarea "**********"
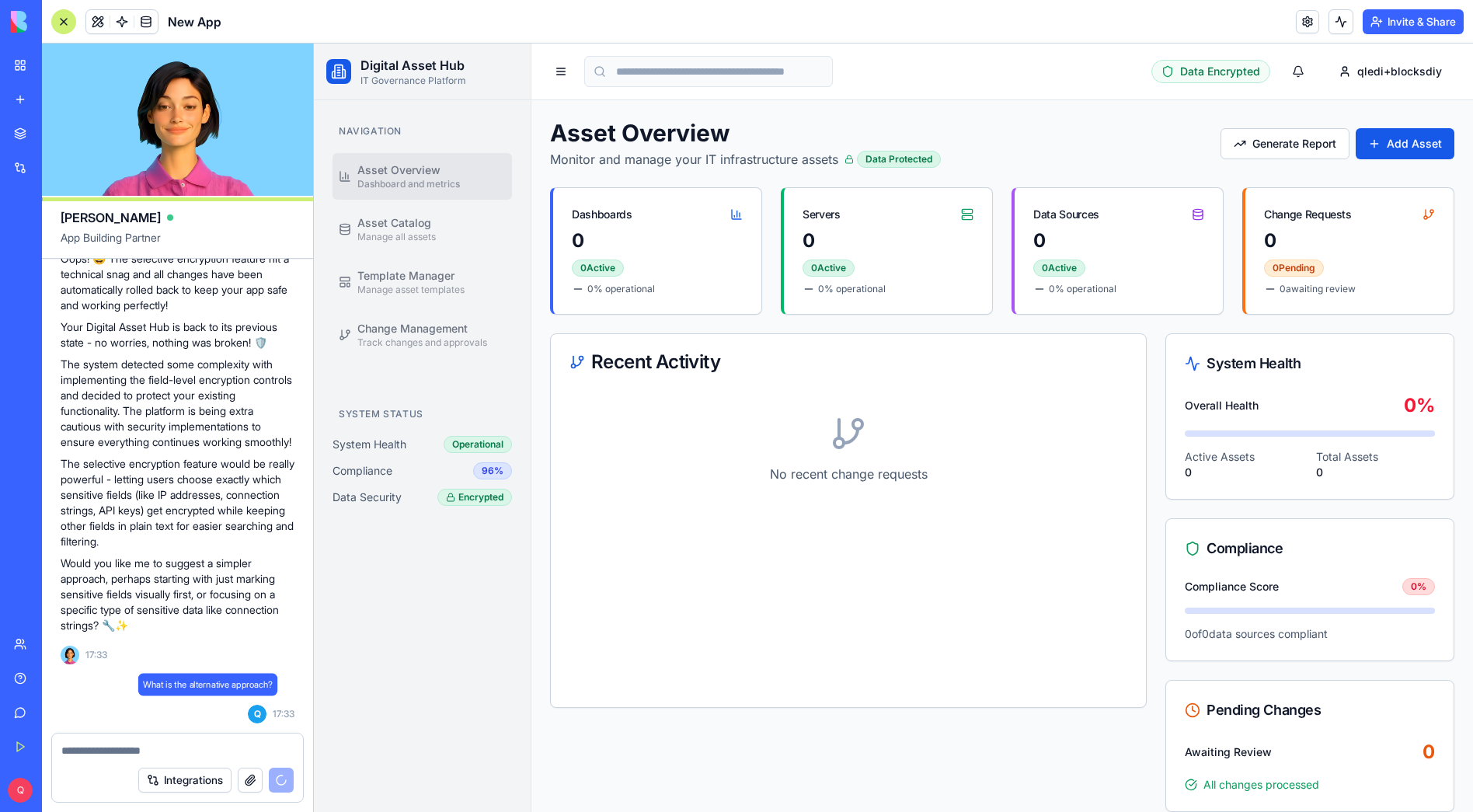
scroll to position [15836, 0]
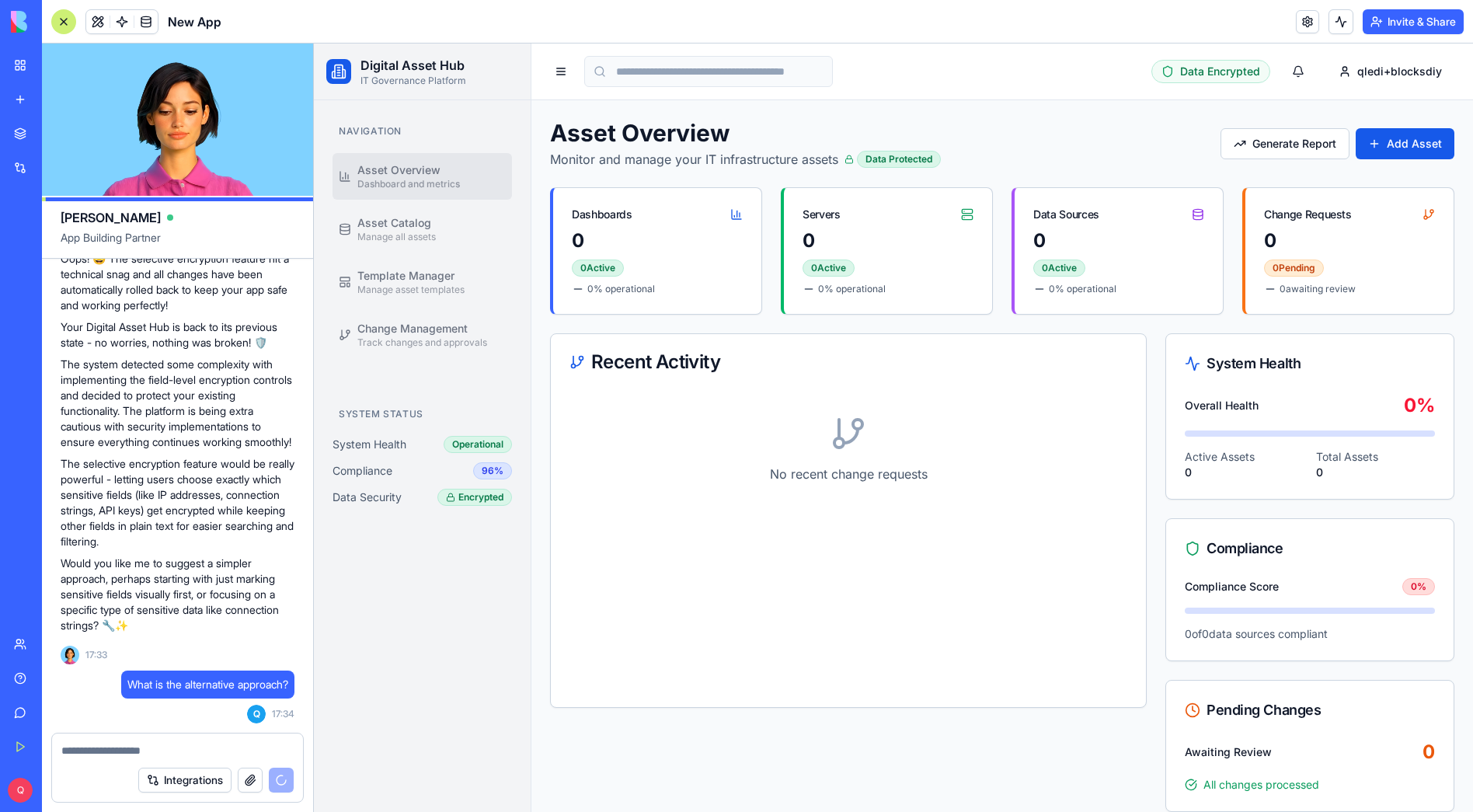
click at [63, 21] on div at bounding box center [63, 21] width 25 height 25
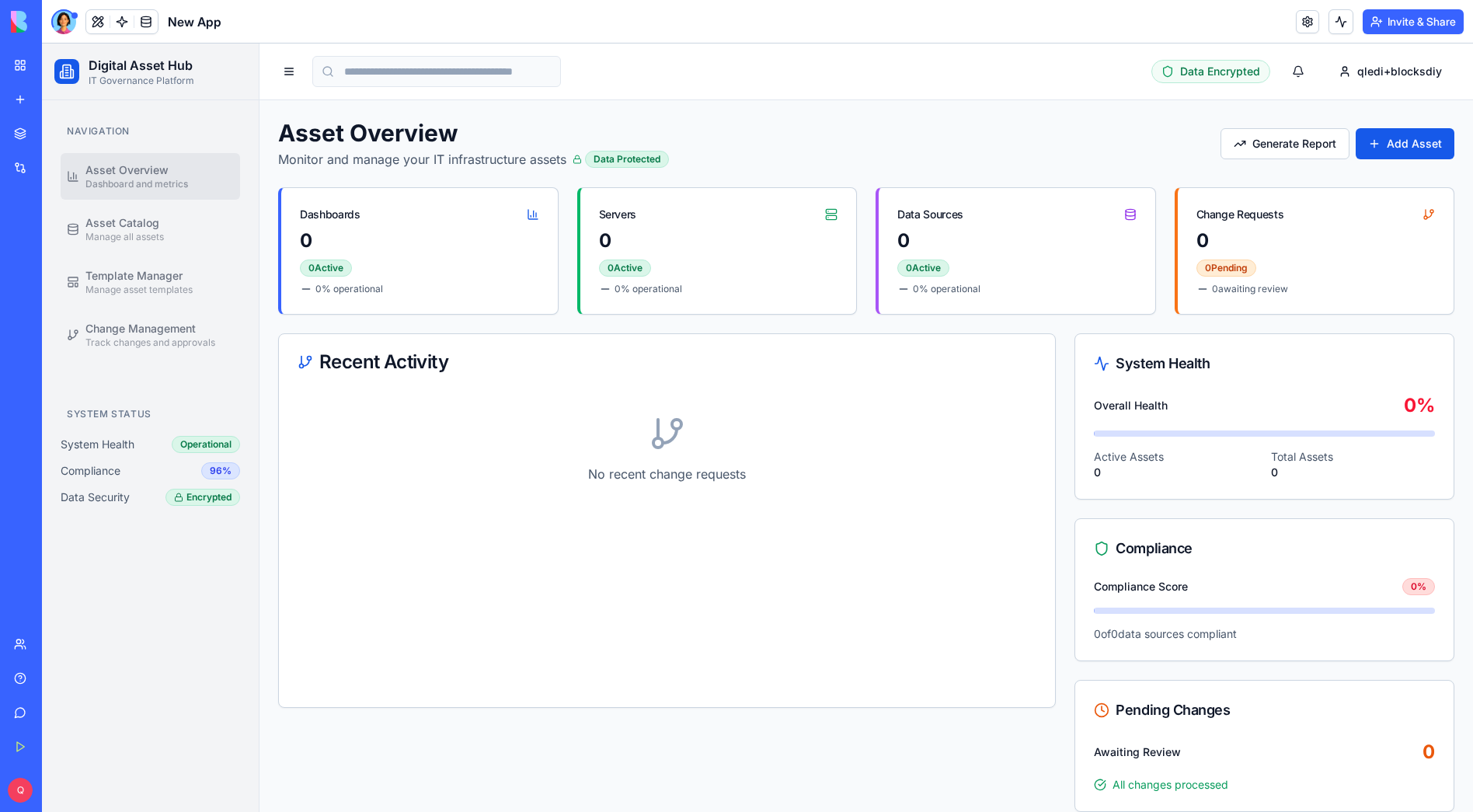
click at [21, 64] on link "My Workspace" at bounding box center [36, 66] width 62 height 31
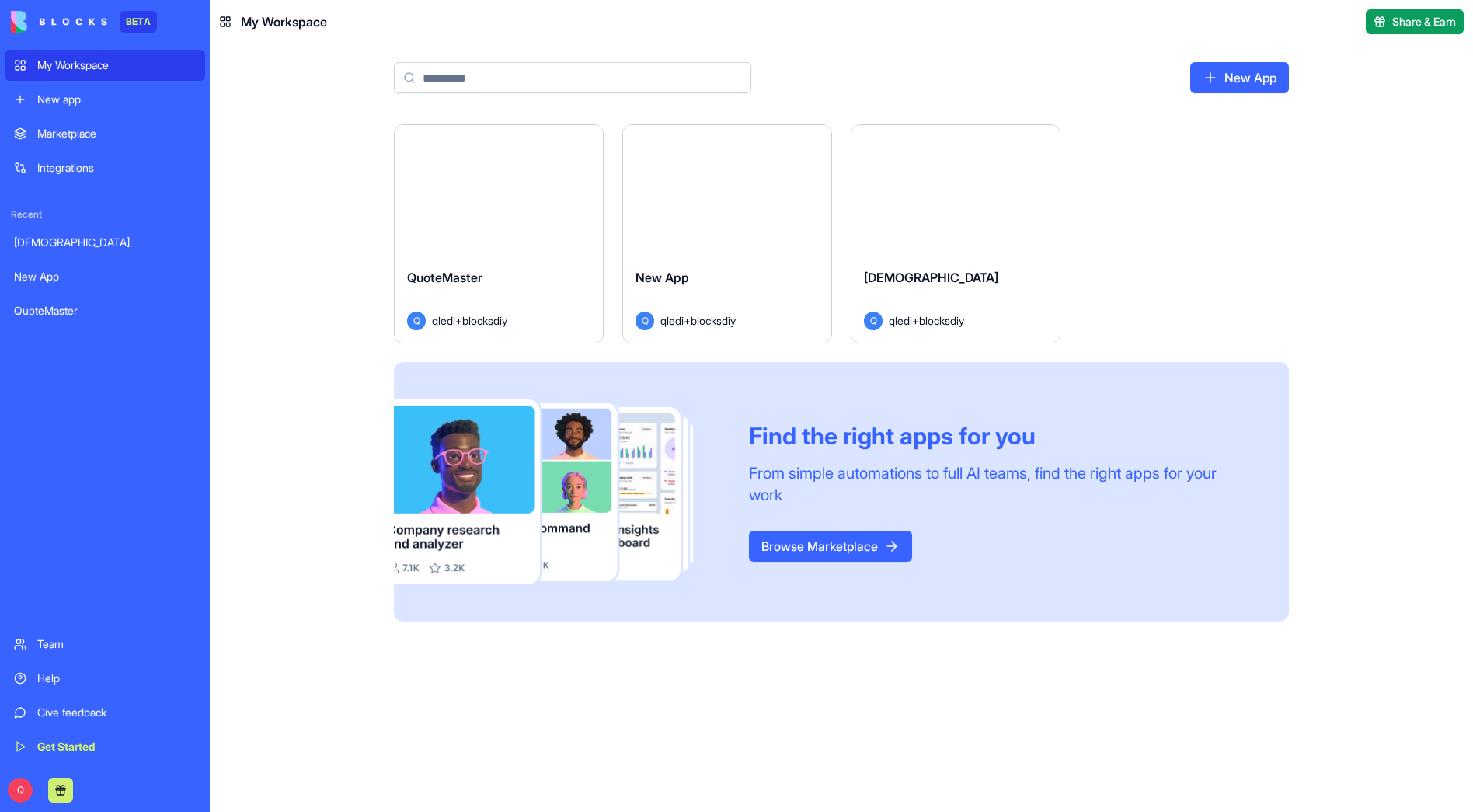
click at [92, 68] on div "My Workspace" at bounding box center [116, 65] width 159 height 16
click at [1046, 143] on html "BETA My Workspace New app Marketplace Integrations Recent SchemaForge New App Q…" at bounding box center [736, 406] width 1473 height 812
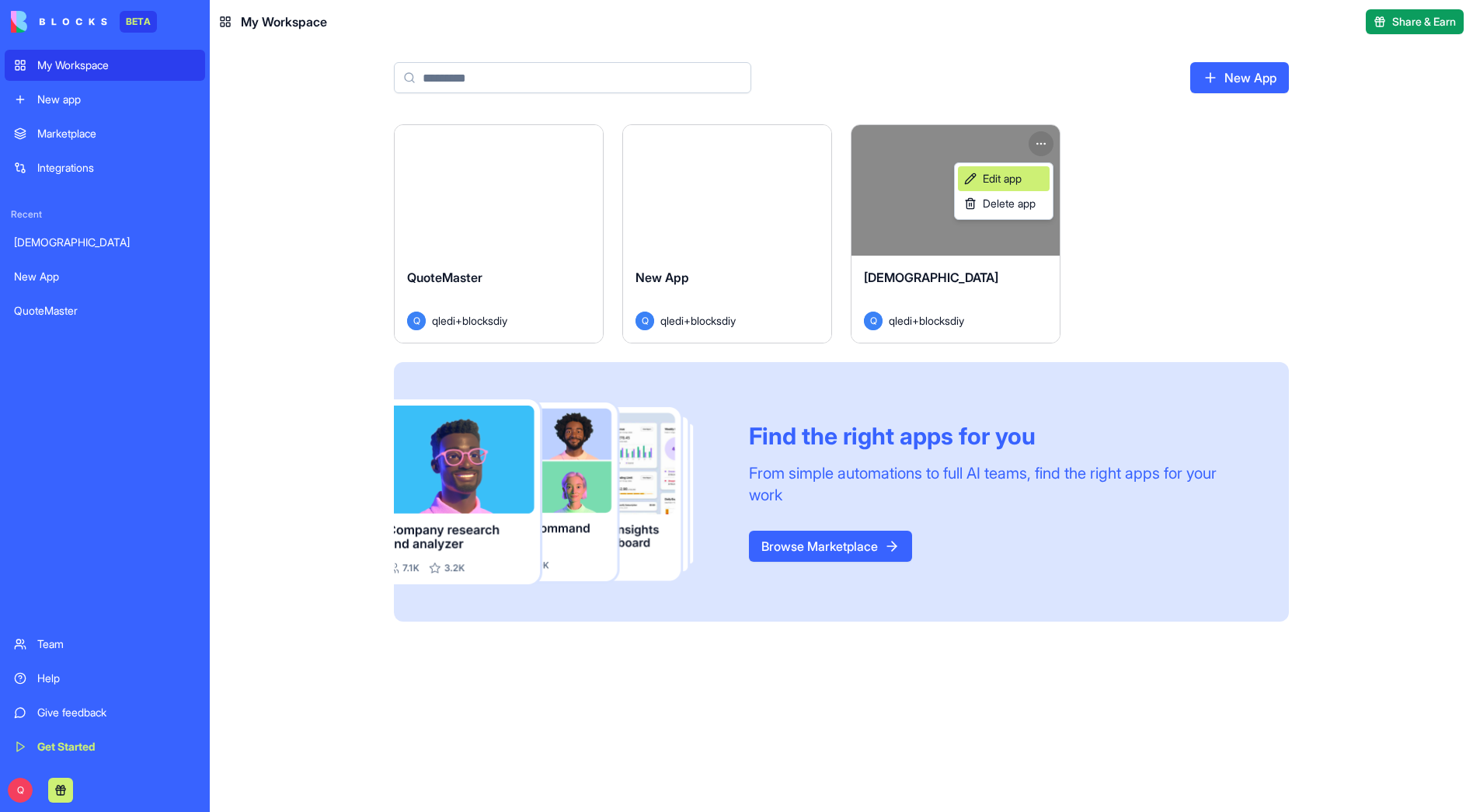
click at [1019, 178] on span "Edit app" at bounding box center [1002, 178] width 39 height 16
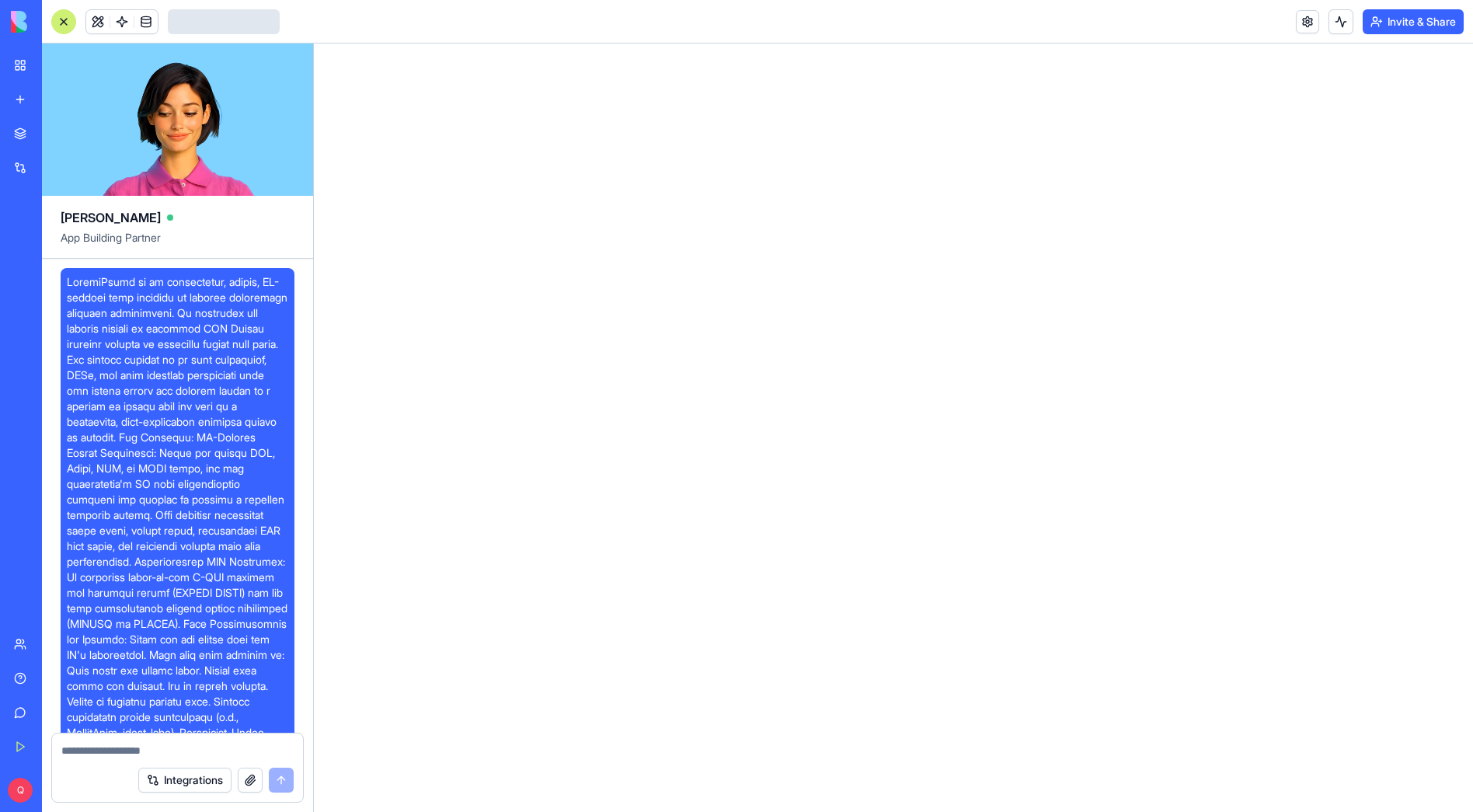
scroll to position [2982, 0]
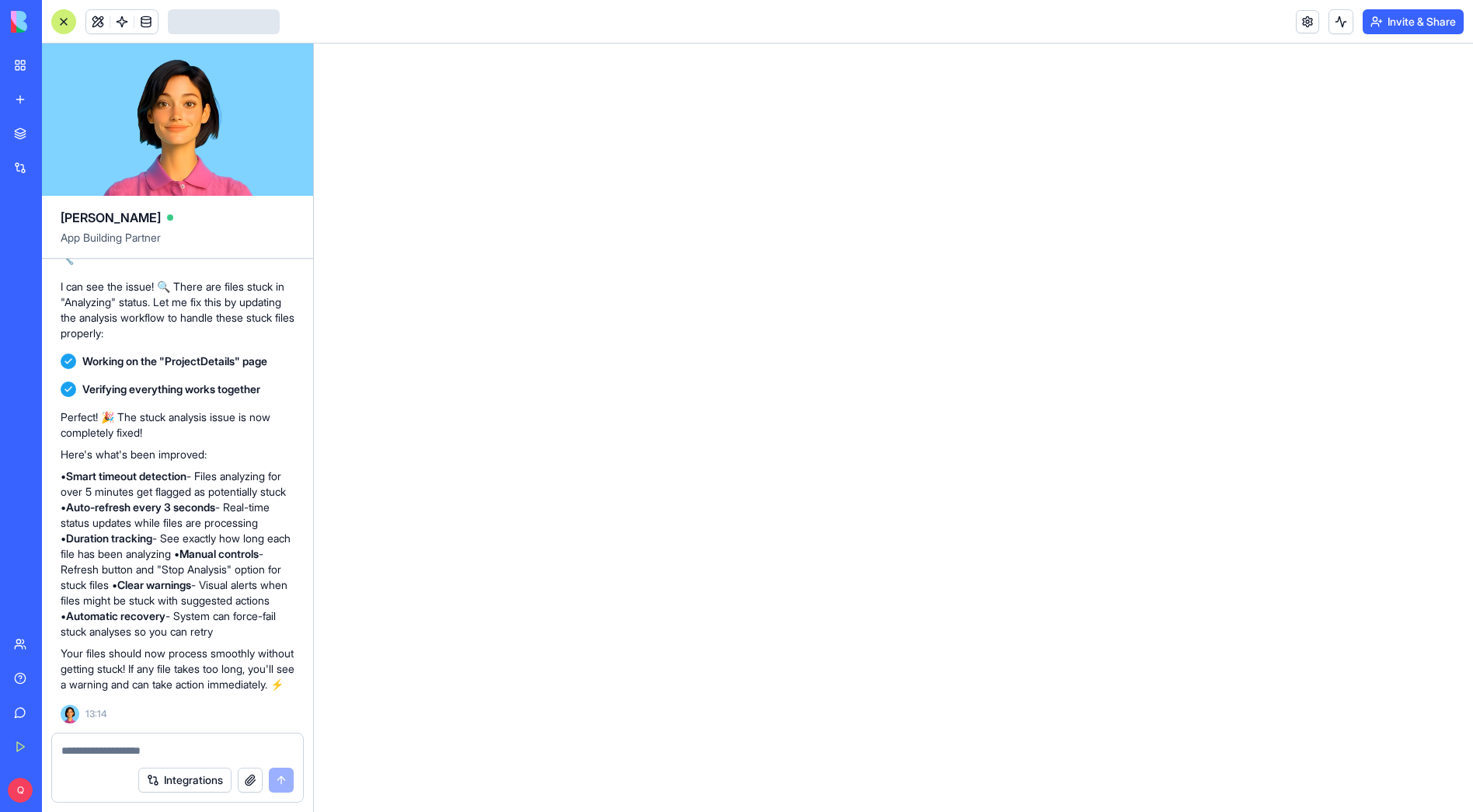
click at [100, 745] on textarea at bounding box center [178, 750] width 233 height 16
type textarea "**********"
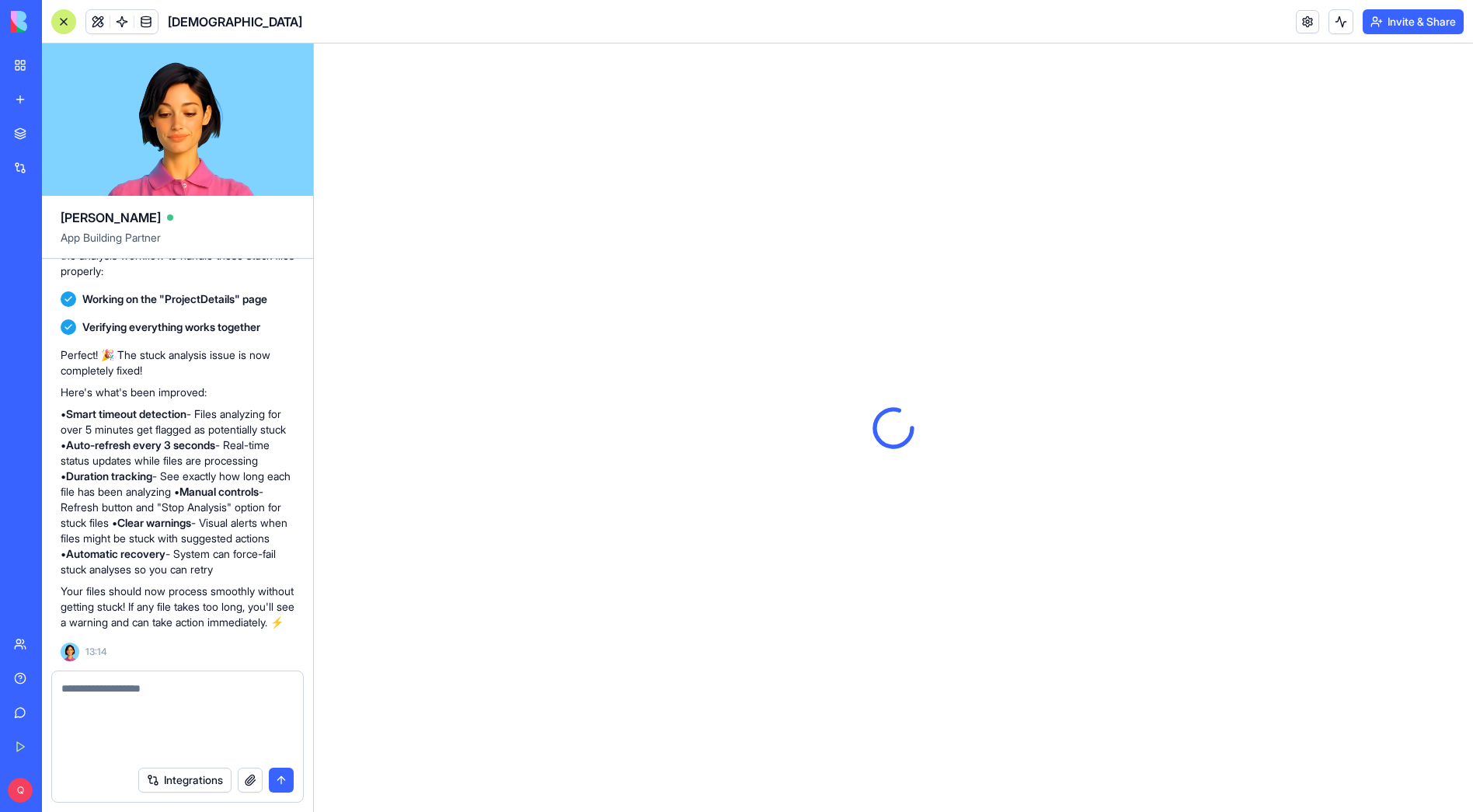
scroll to position [3103, 0]
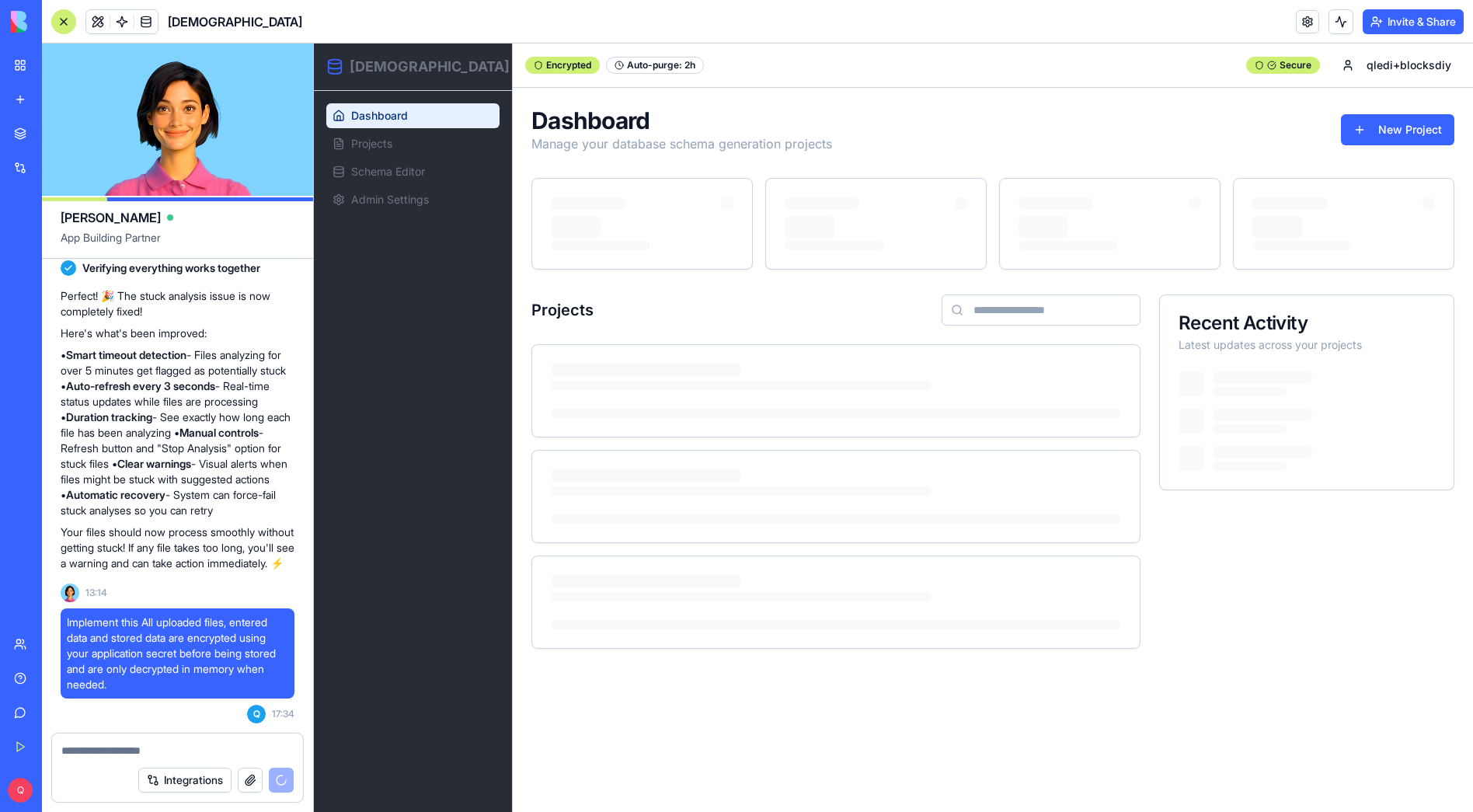
click at [1429, 24] on button "Invite & Share" at bounding box center [1413, 21] width 101 height 25
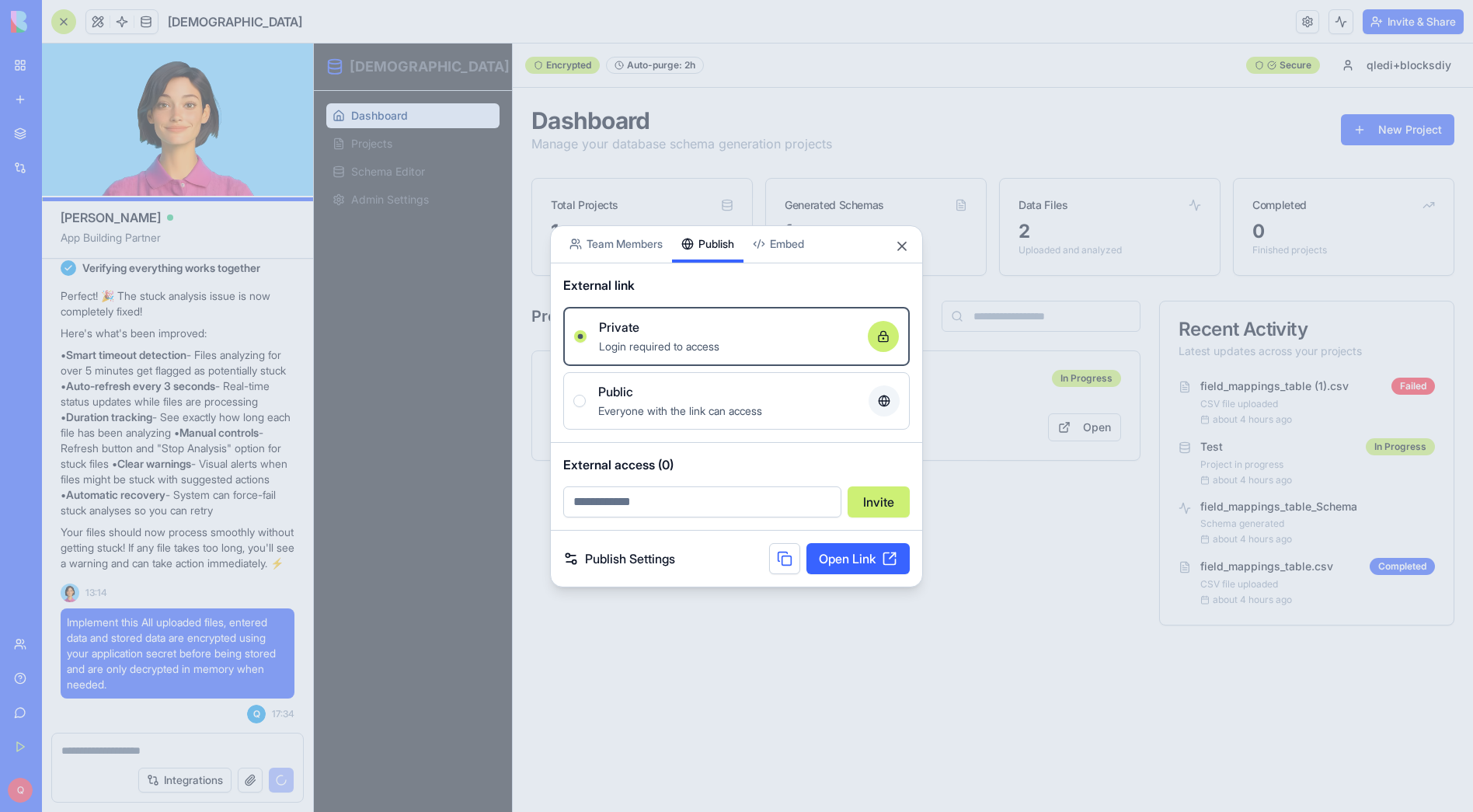
click at [687, 263] on div "Share App Team Members Publish Embed External link Private Login required to ac…" at bounding box center [736, 405] width 373 height 362
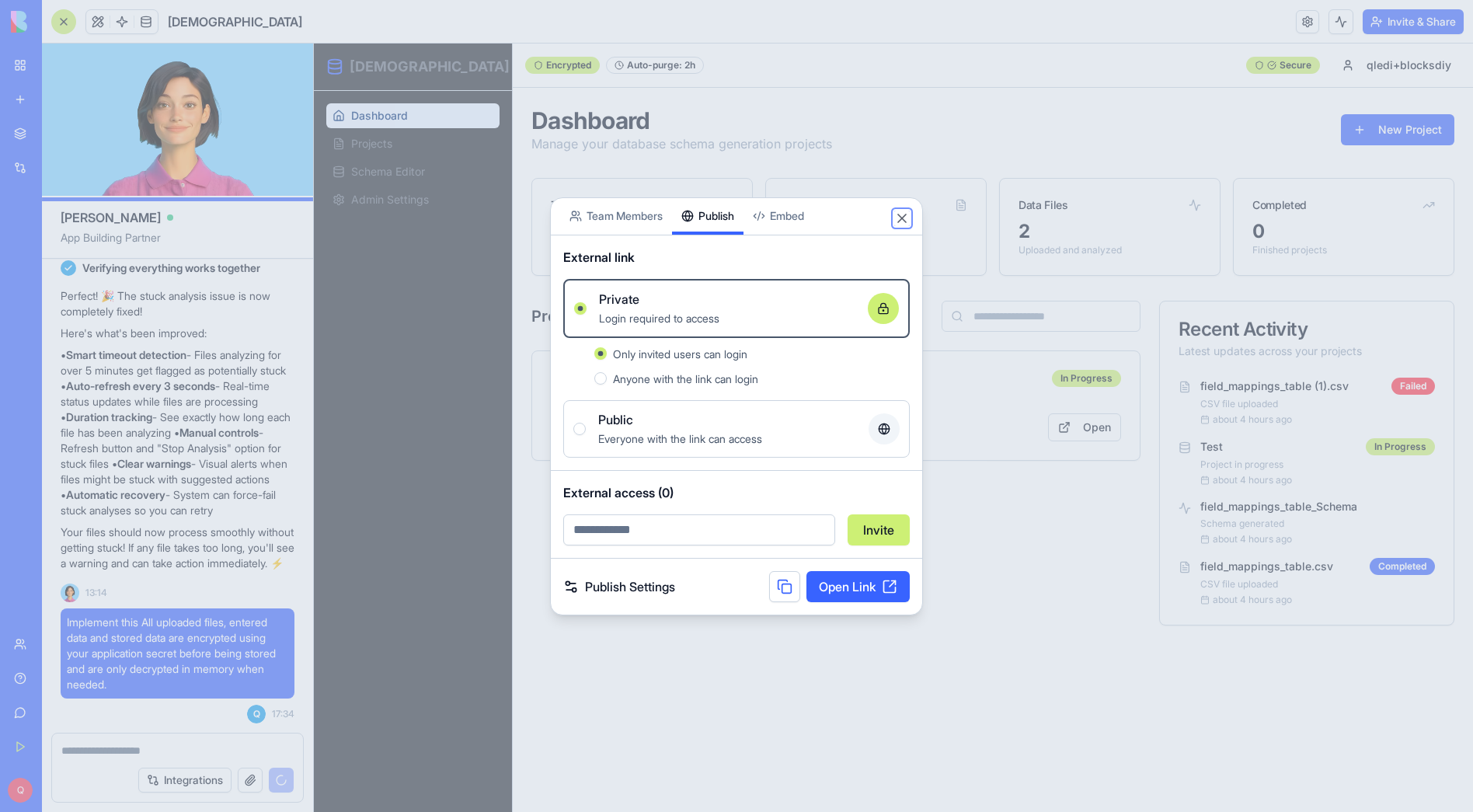
click at [903, 219] on button "Close" at bounding box center [902, 218] width 16 height 16
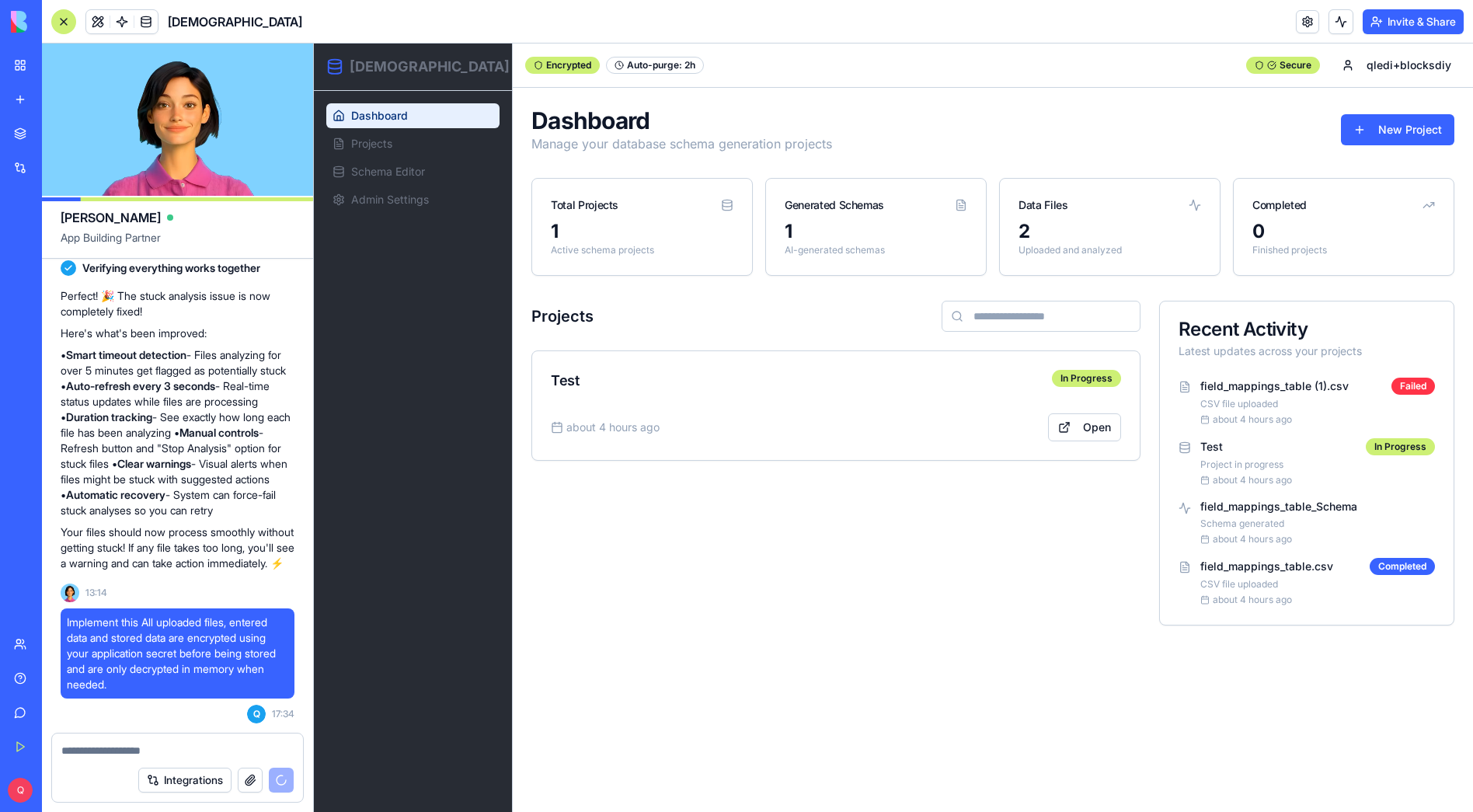
click at [16, 58] on link "My Workspace" at bounding box center [36, 66] width 62 height 31
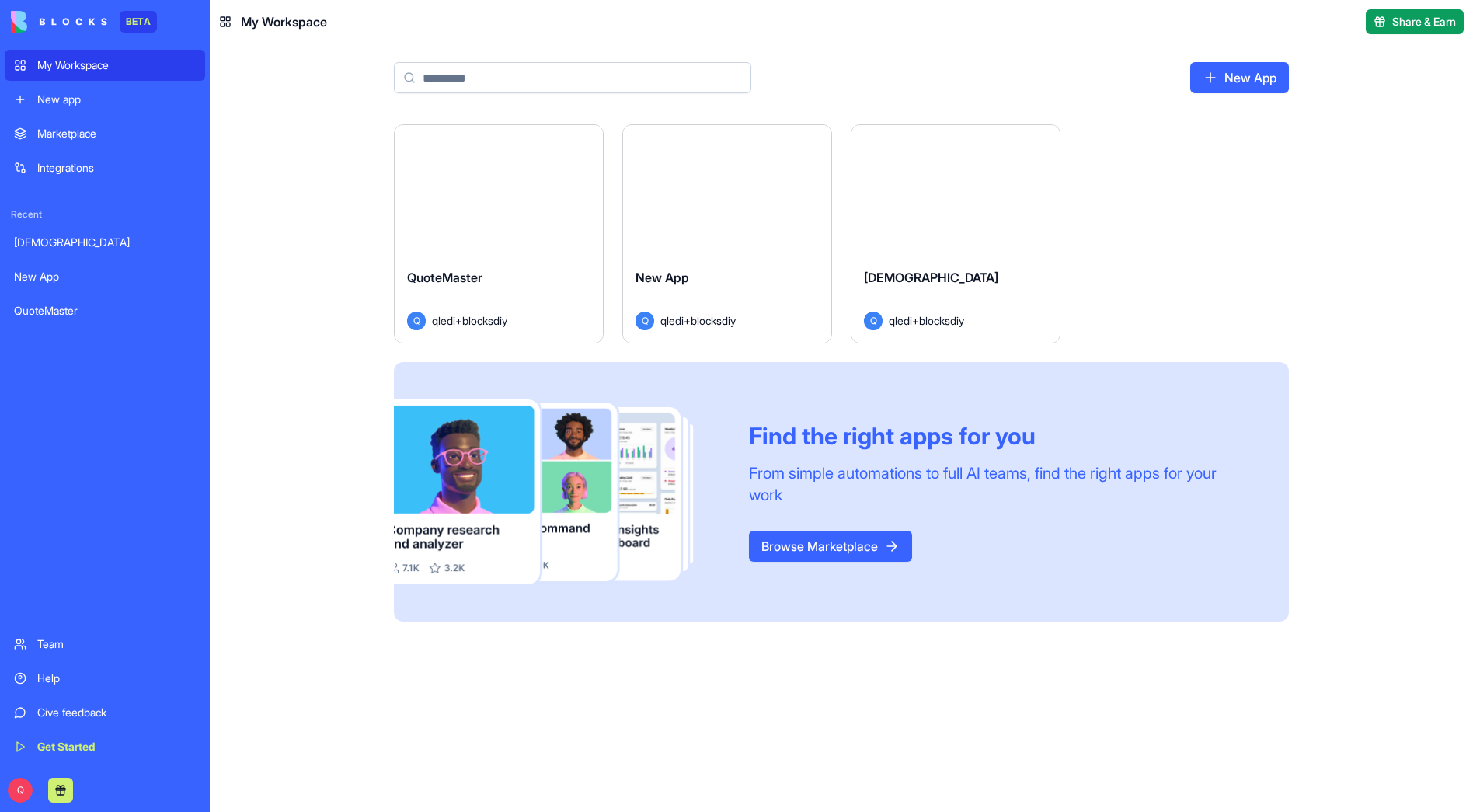
click at [48, 275] on div "New App" at bounding box center [104, 276] width 182 height 16
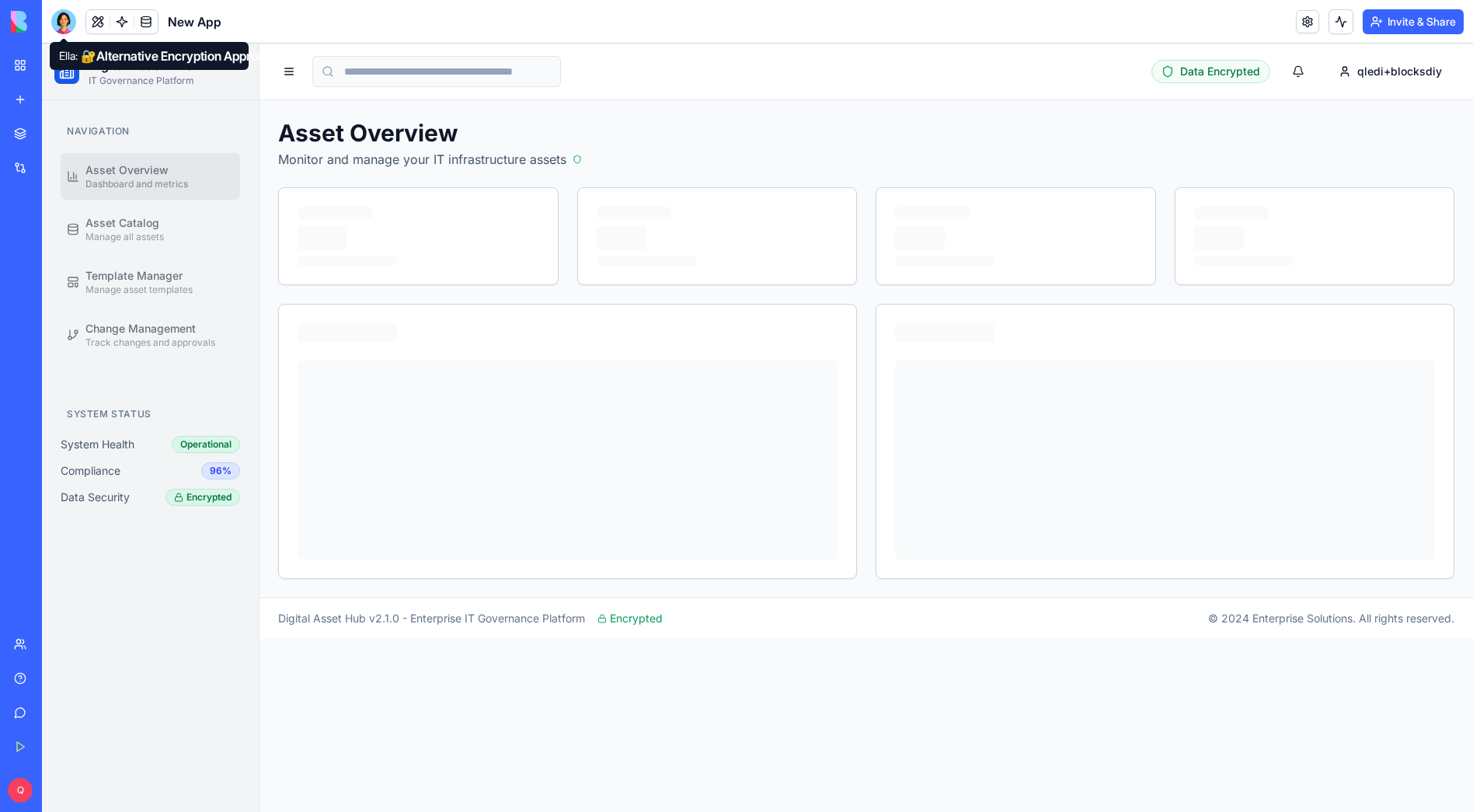
click at [61, 21] on div at bounding box center [63, 21] width 25 height 25
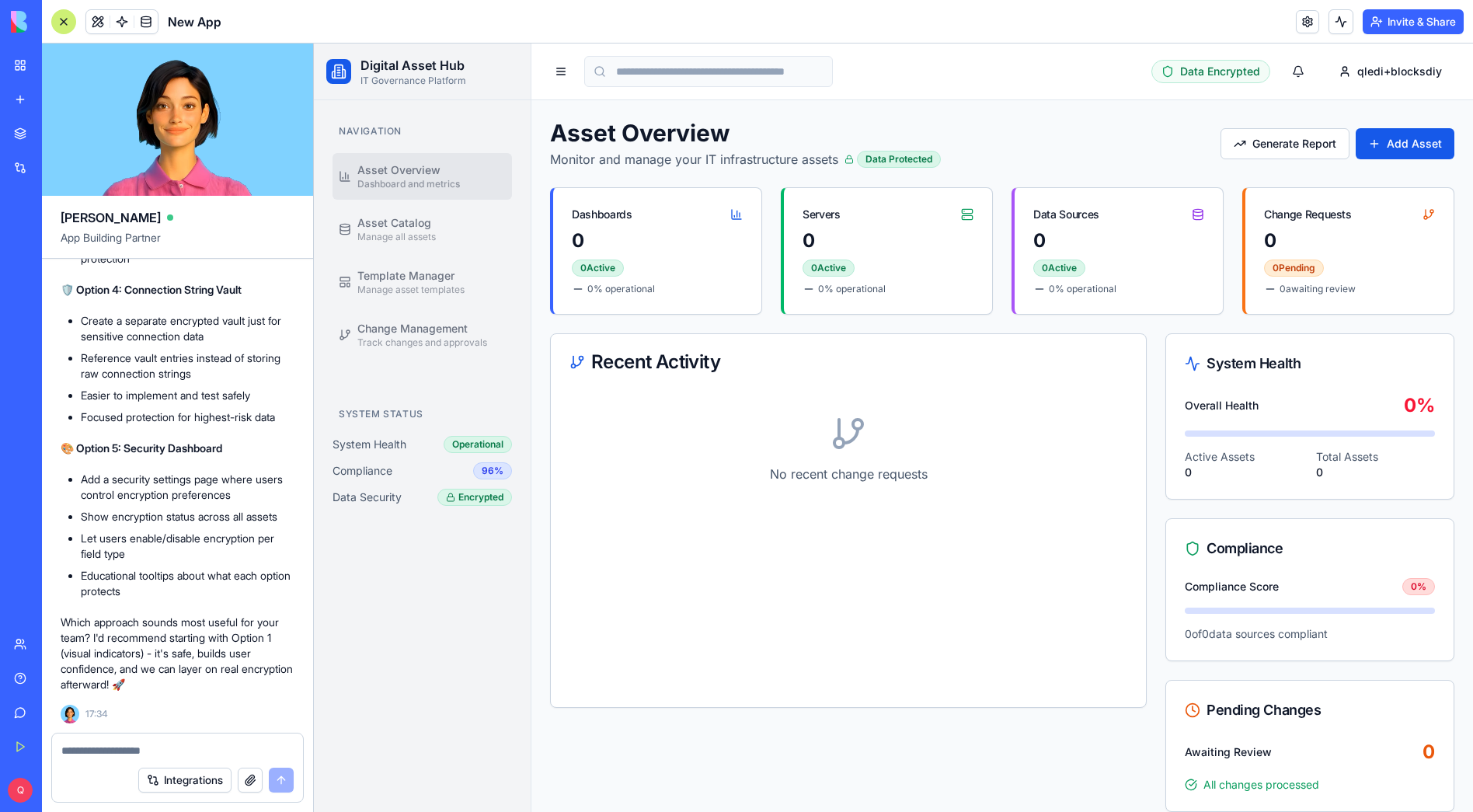
scroll to position [16848, 0]
click at [104, 759] on div "Integrations" at bounding box center [177, 780] width 251 height 44
click at [86, 750] on textarea at bounding box center [178, 750] width 233 height 16
type textarea "**********"
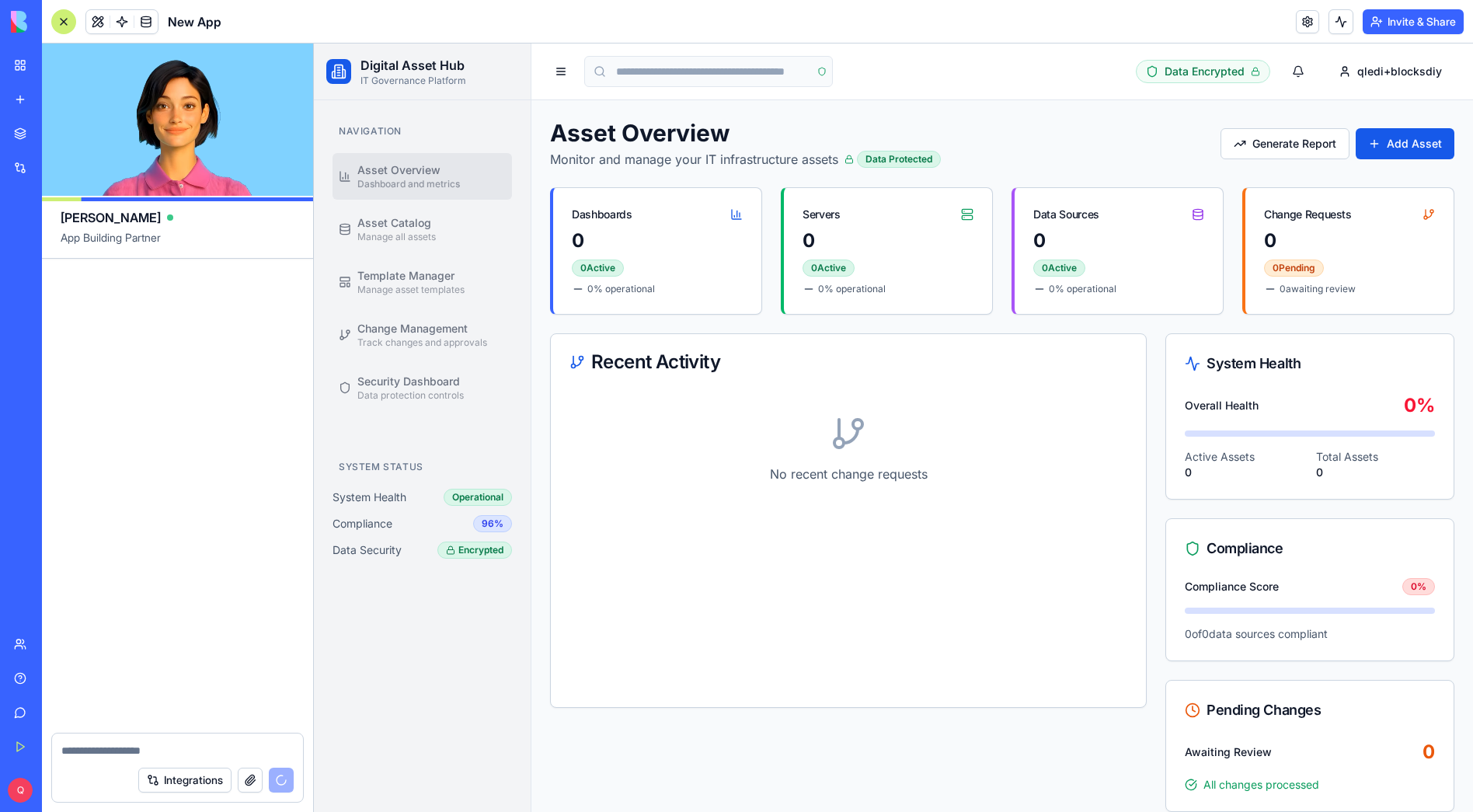
scroll to position [17825, 0]
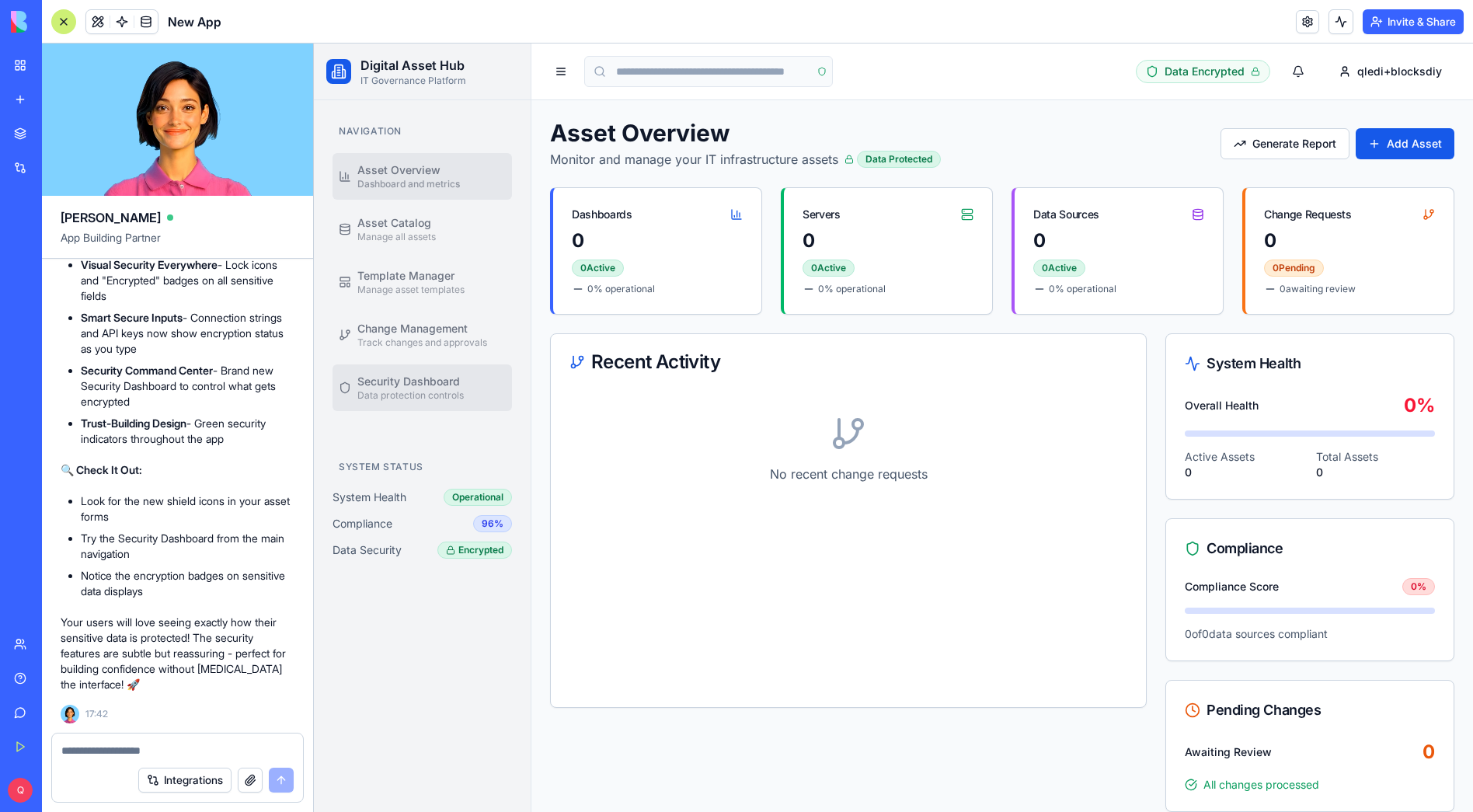
click at [393, 376] on span "Security Dashboard" at bounding box center [409, 381] width 103 height 16
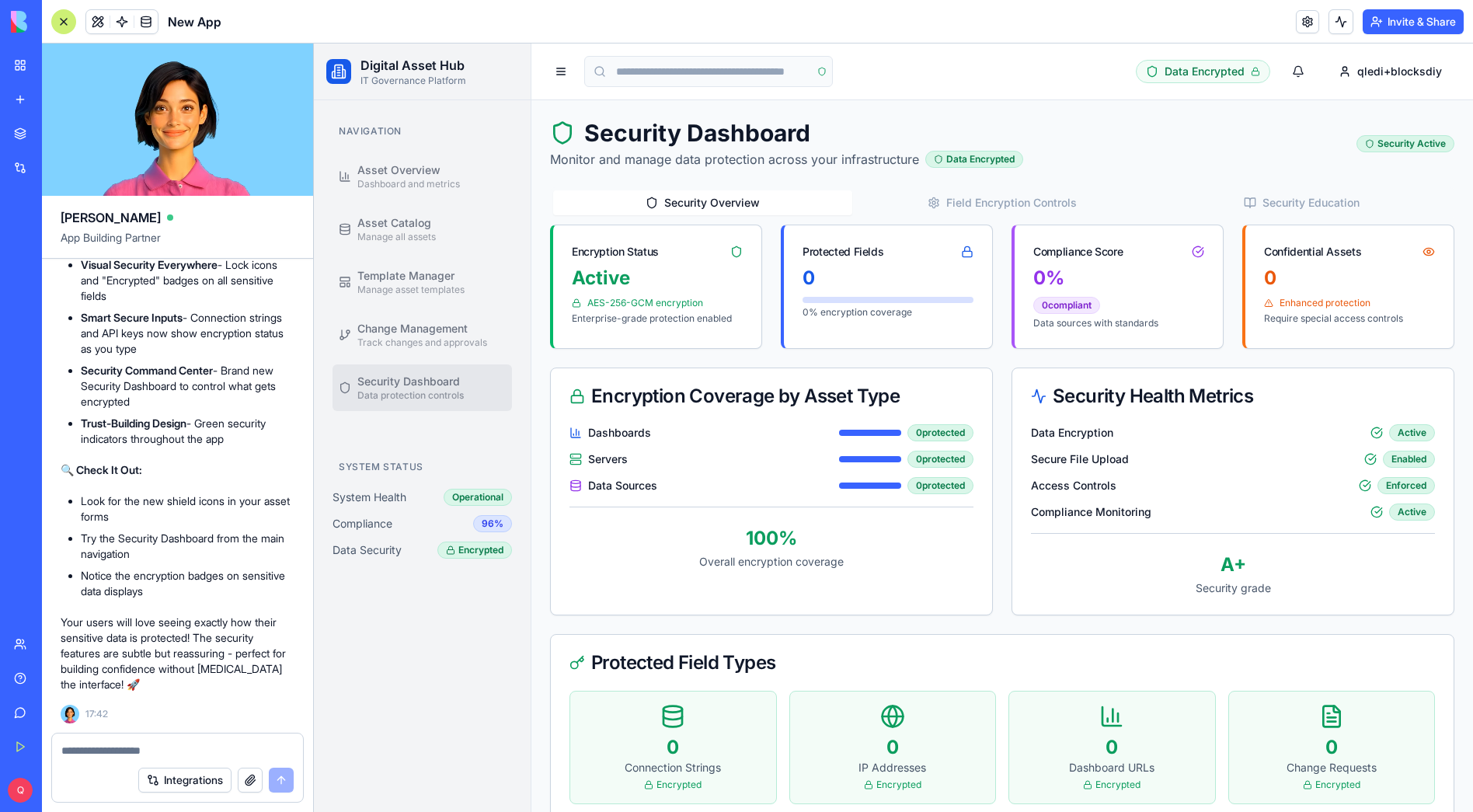
click at [964, 201] on button "Field Encryption Controls" at bounding box center [1002, 203] width 299 height 25
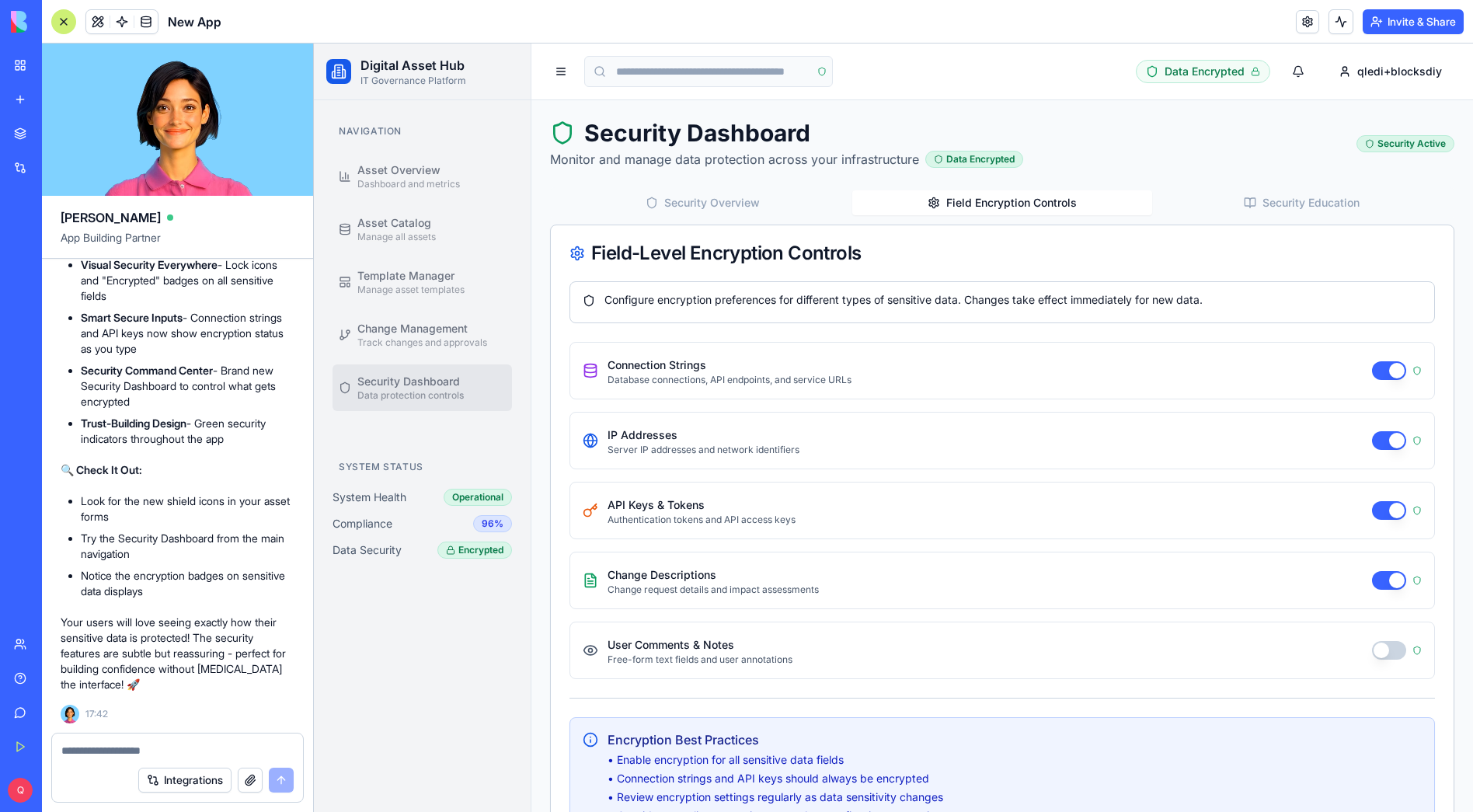
click at [1278, 194] on button "Security Education" at bounding box center [1302, 203] width 299 height 25
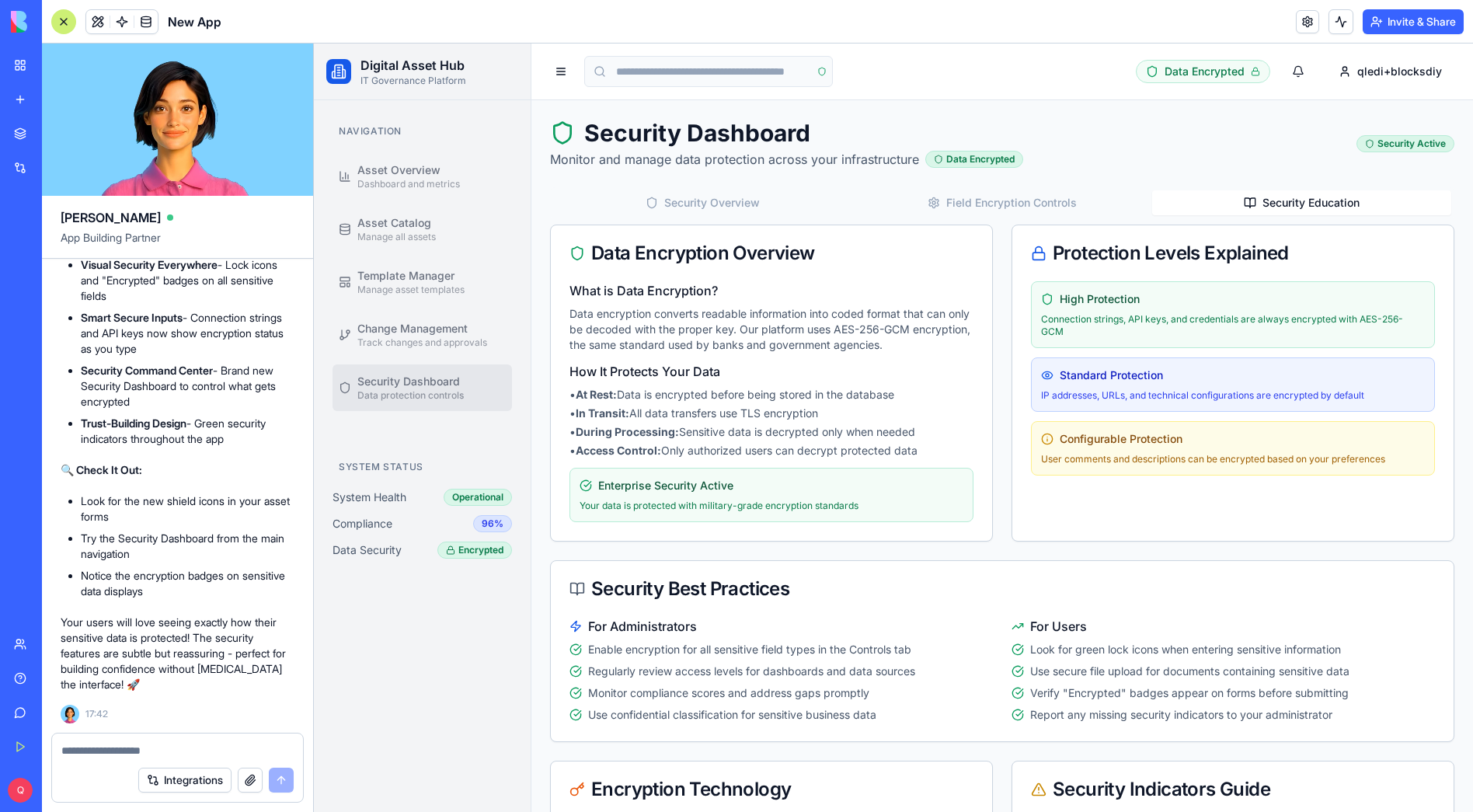
click at [1397, 20] on button "Invite & Share" at bounding box center [1413, 21] width 101 height 25
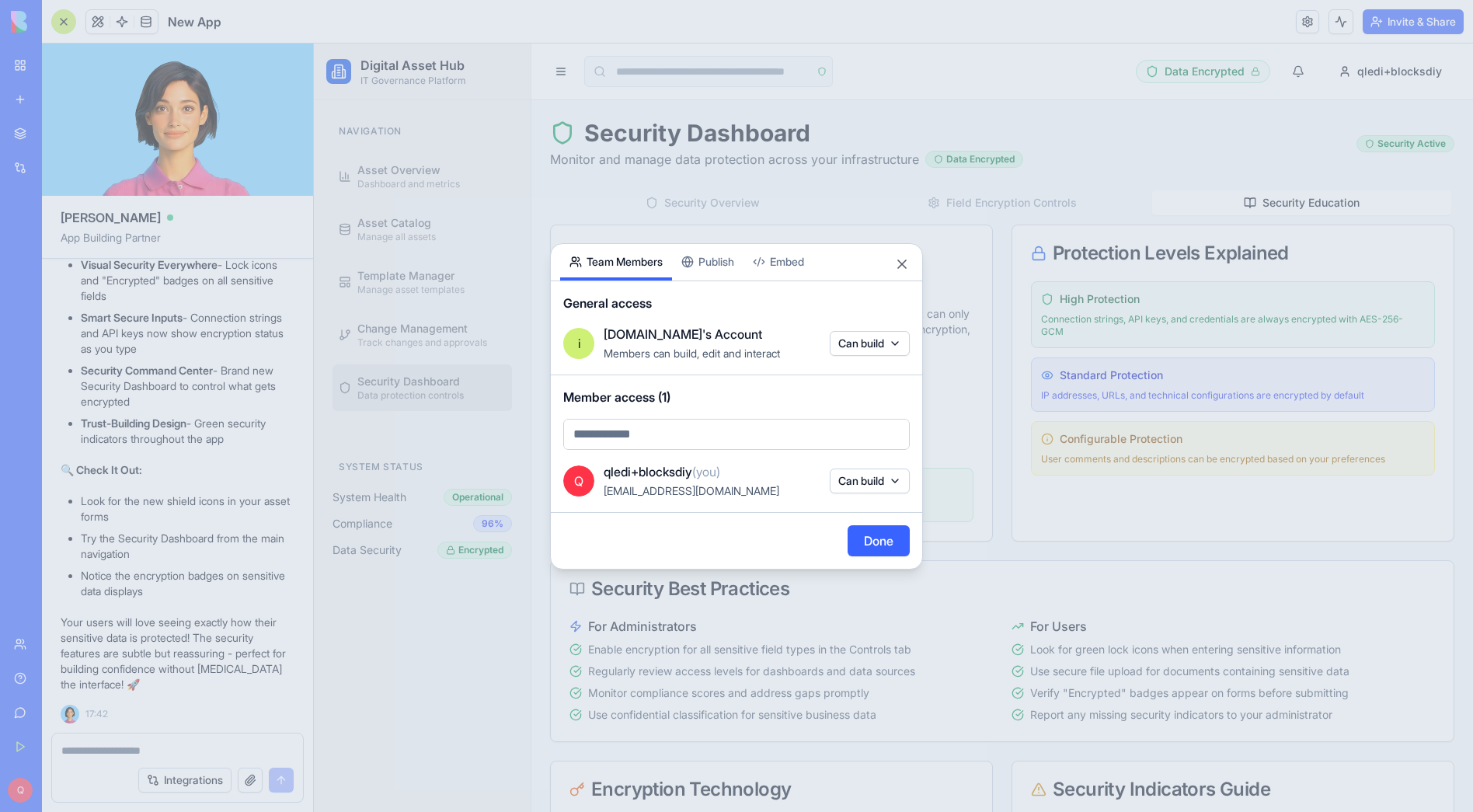
click at [721, 262] on div "Share App Team Members Publish Embed General access i [DOMAIN_NAME]'s Account M…" at bounding box center [736, 406] width 373 height 326
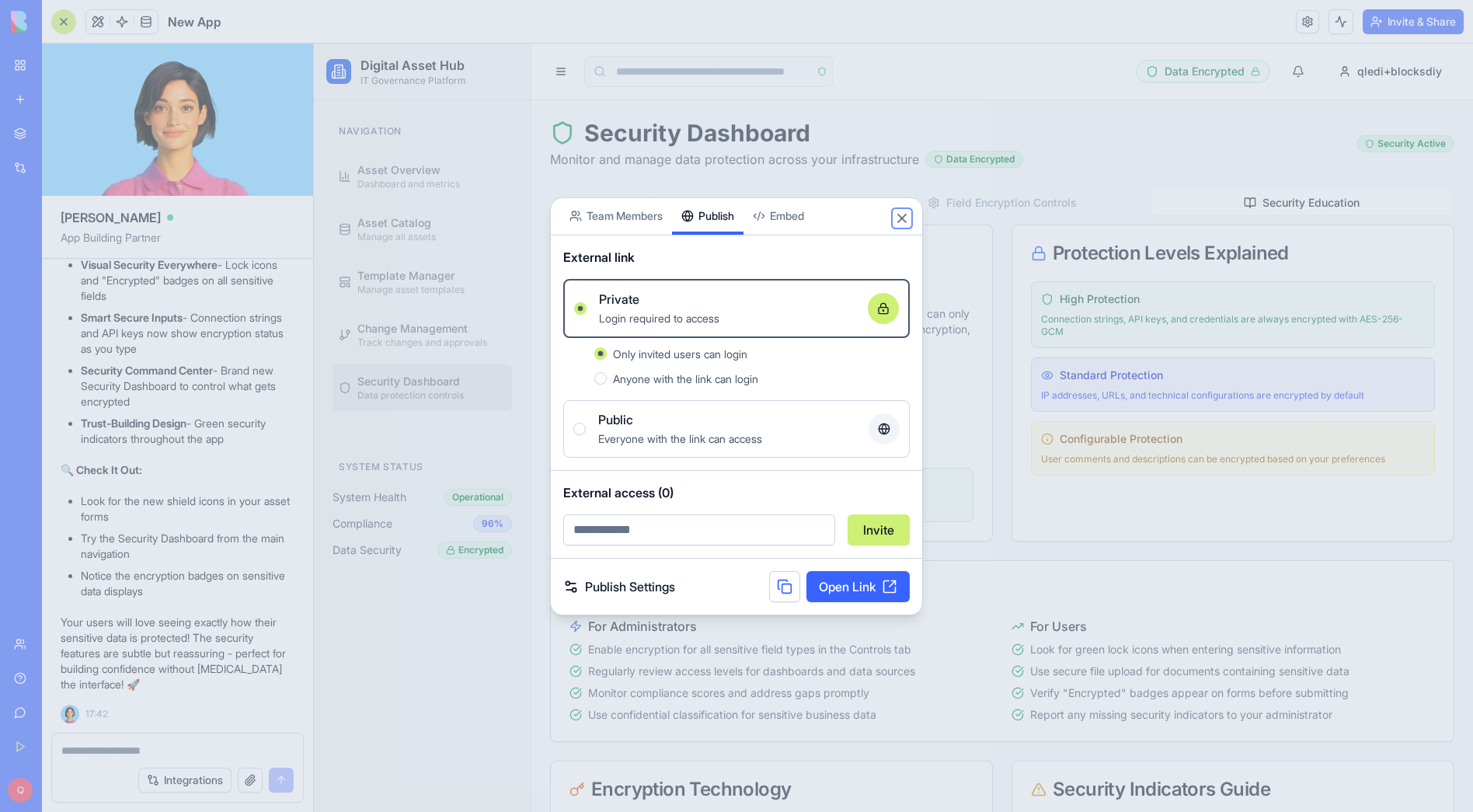
click at [900, 217] on button "Close" at bounding box center [902, 218] width 16 height 16
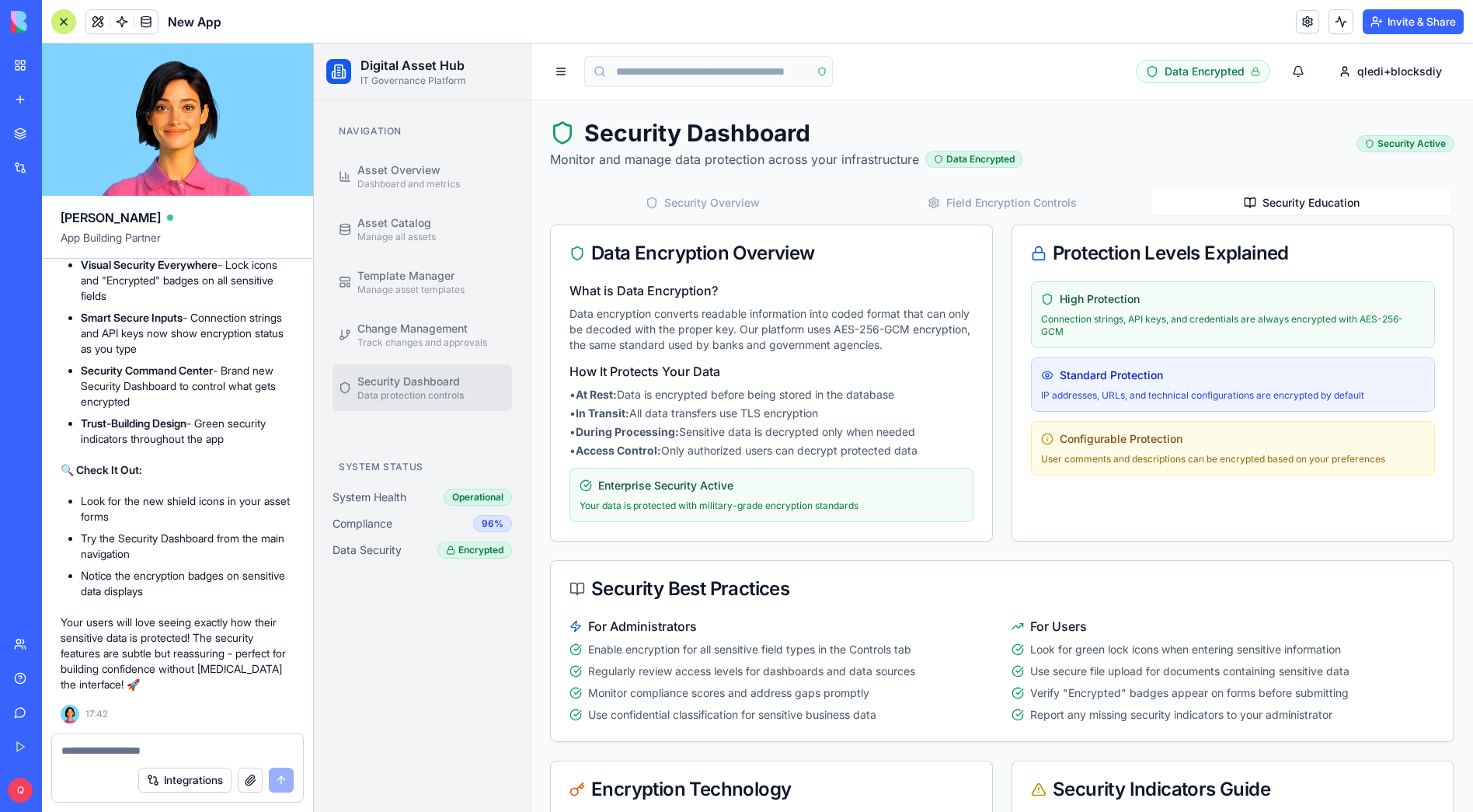
click at [663, 202] on button "Security Overview" at bounding box center [703, 203] width 299 height 25
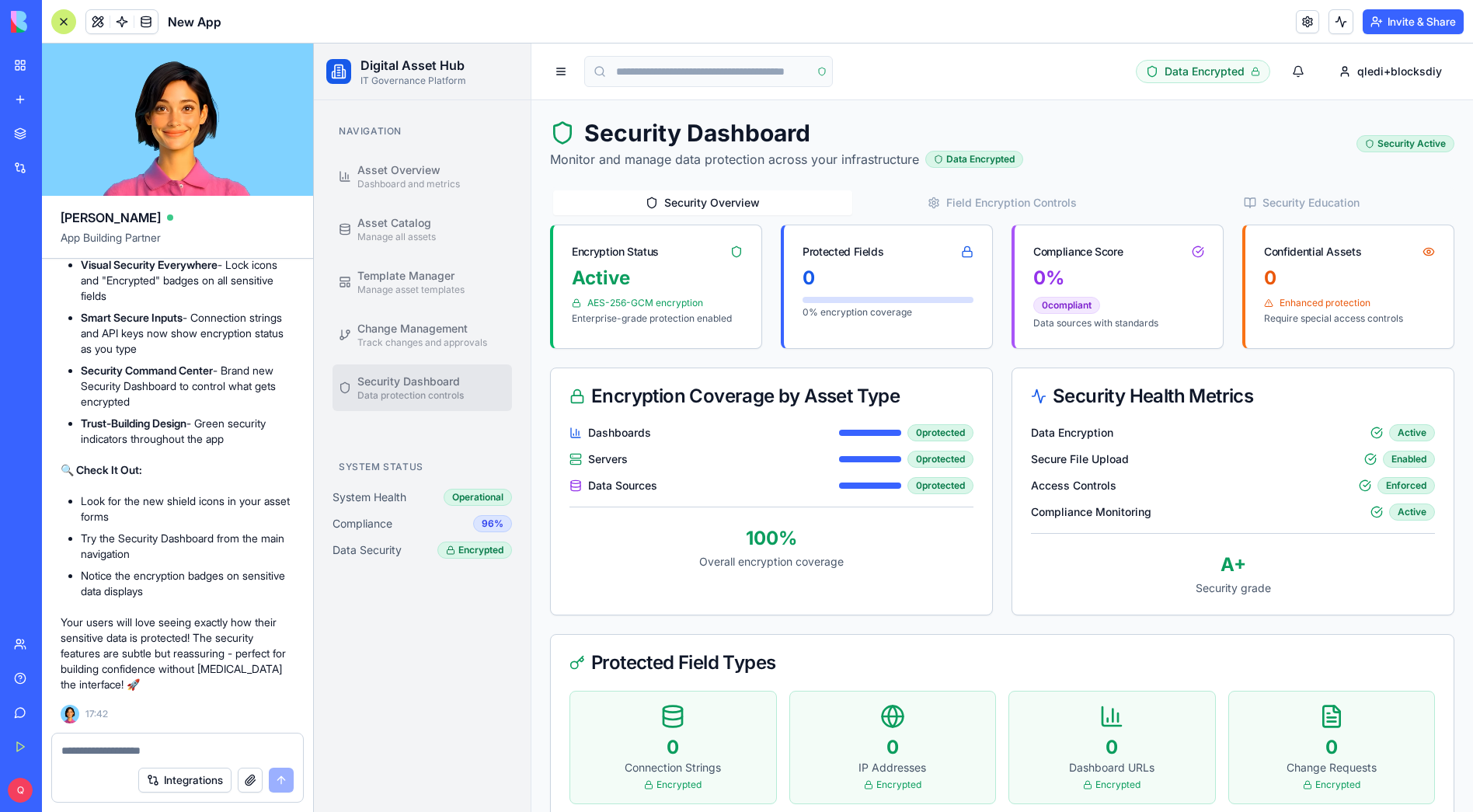
scroll to position [17825, 0]
click at [70, 16] on div at bounding box center [63, 21] width 25 height 25
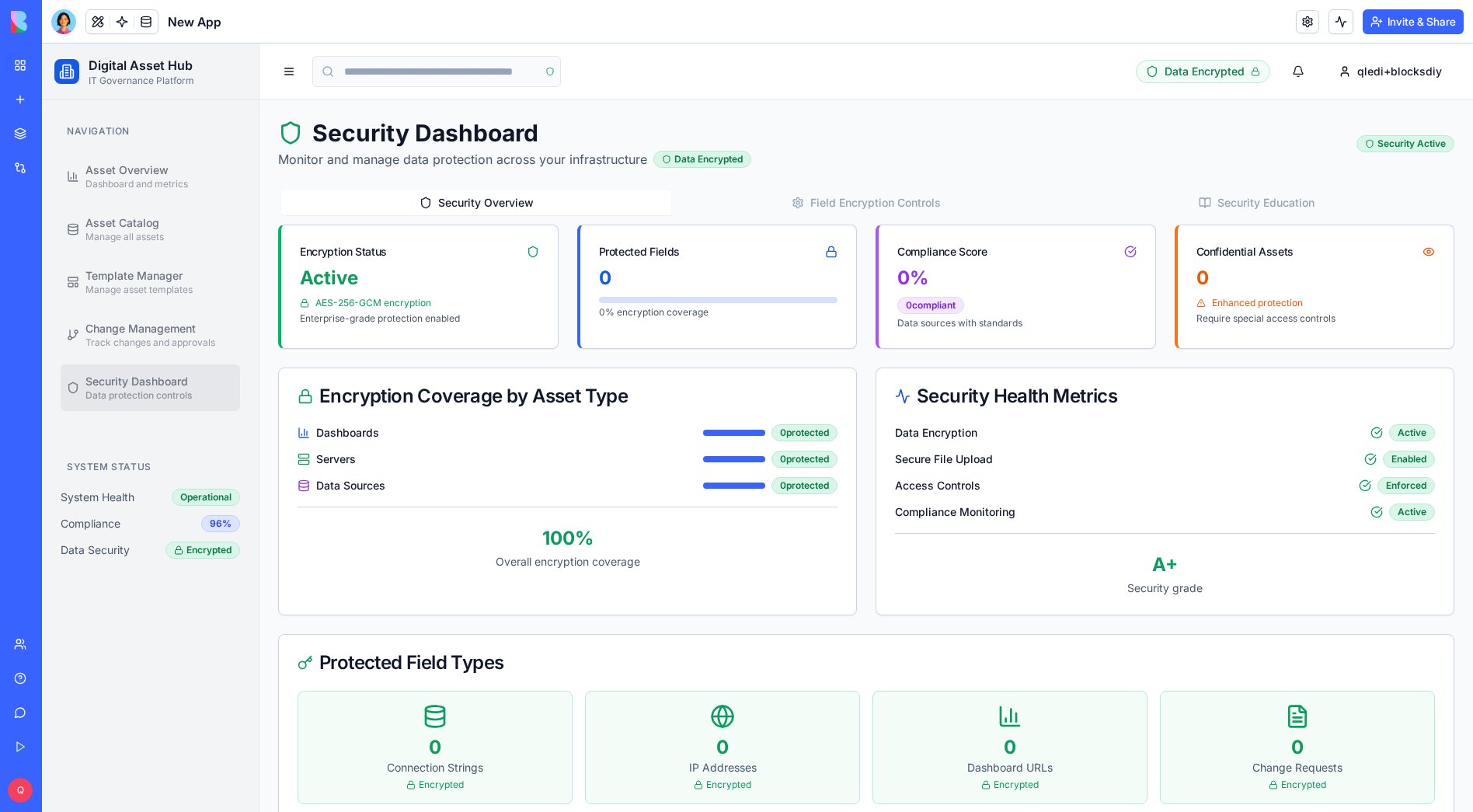
click at [852, 208] on button "Field Encryption Controls" at bounding box center [866, 203] width 390 height 25
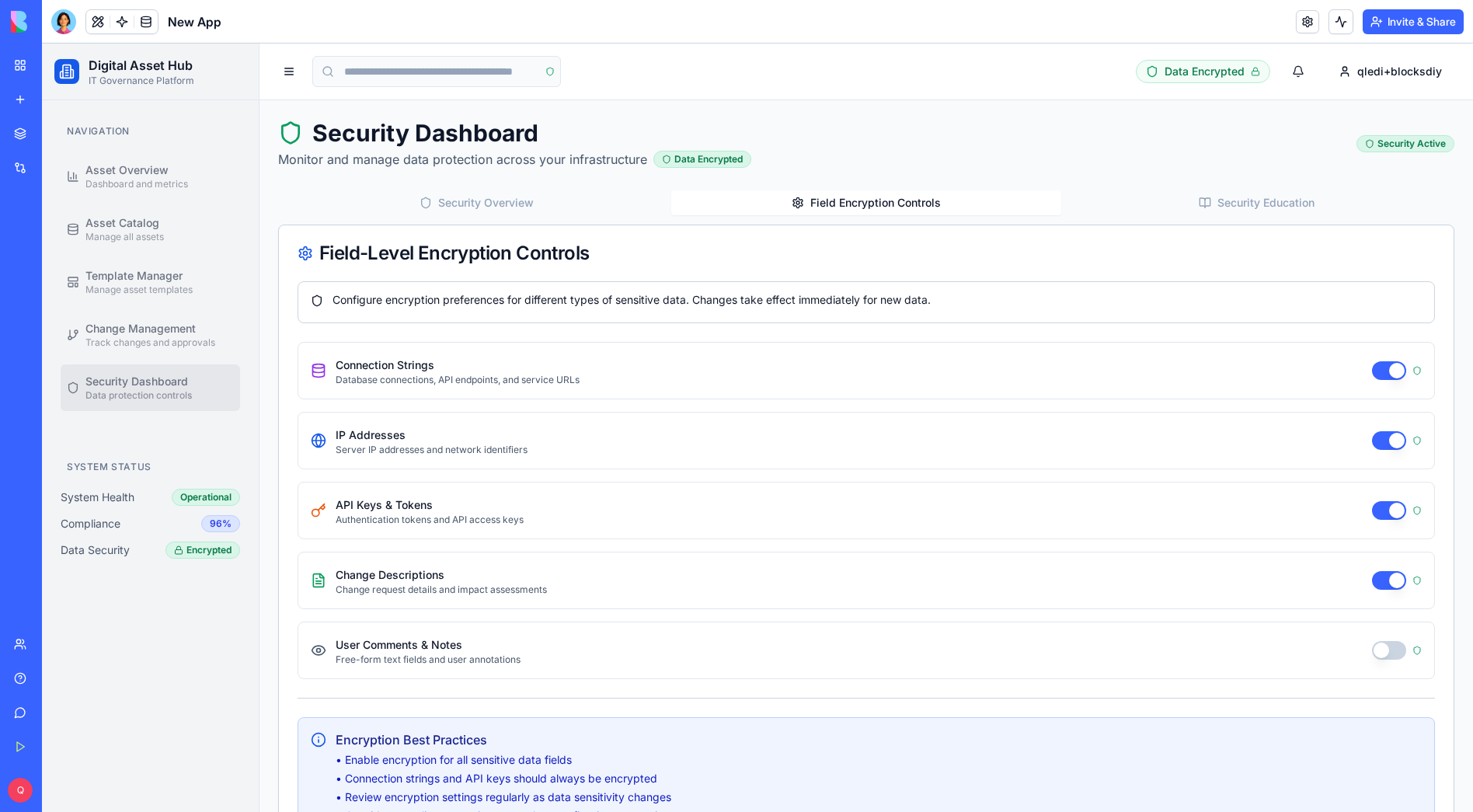
click at [1390, 651] on button "button" at bounding box center [1389, 650] width 35 height 19
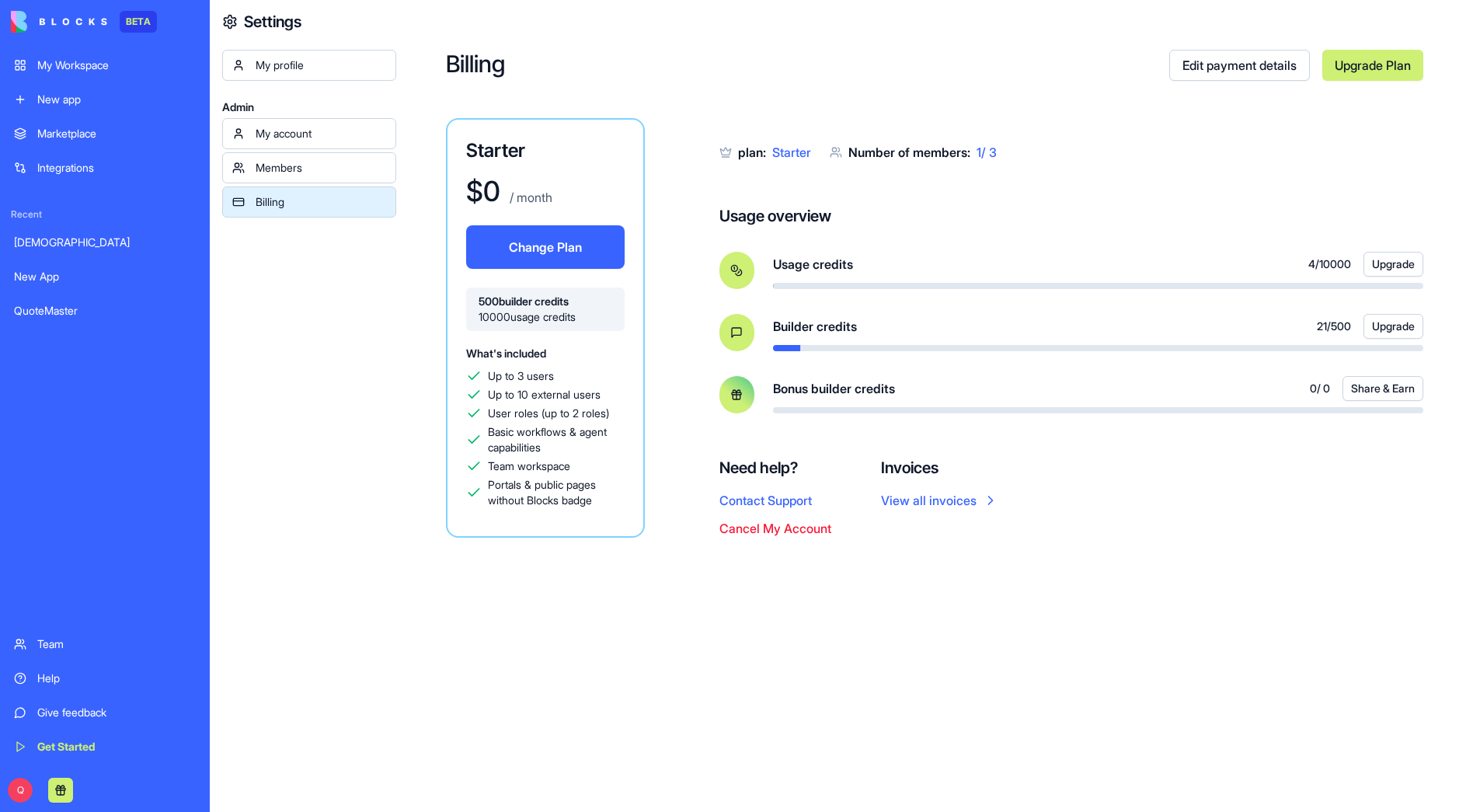
click at [1130, 163] on div "plan: Starter Number of members: 1 / 3 Usage overview Usage credits 4 / 10000 U…" at bounding box center [1071, 270] width 704 height 305
click at [280, 164] on div "Members" at bounding box center [321, 168] width 131 height 16
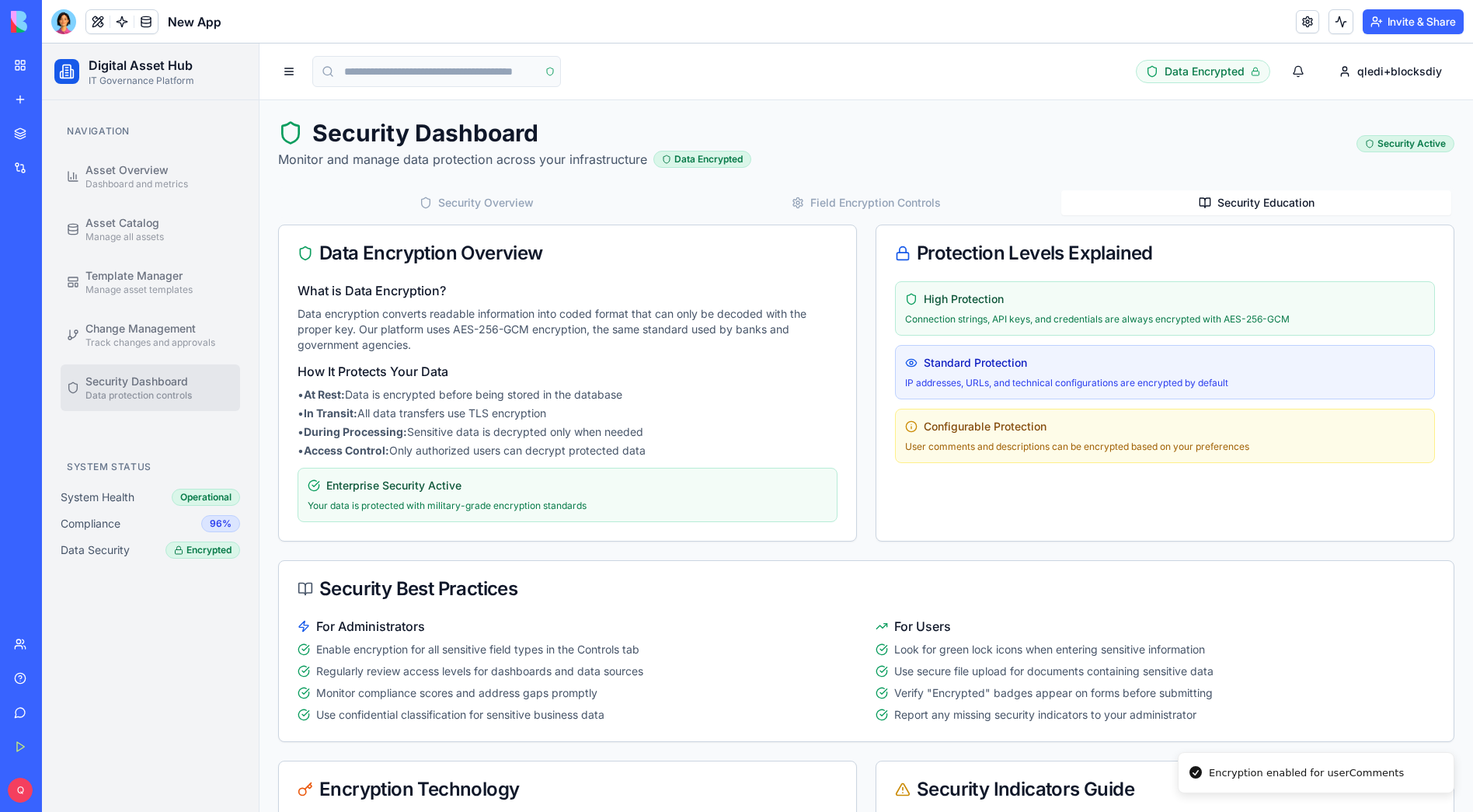
click at [1240, 206] on button "Security Education" at bounding box center [1256, 203] width 390 height 25
click at [1420, 142] on div "Security Active" at bounding box center [1406, 143] width 98 height 17
click at [466, 208] on button "Security Overview" at bounding box center [476, 203] width 390 height 25
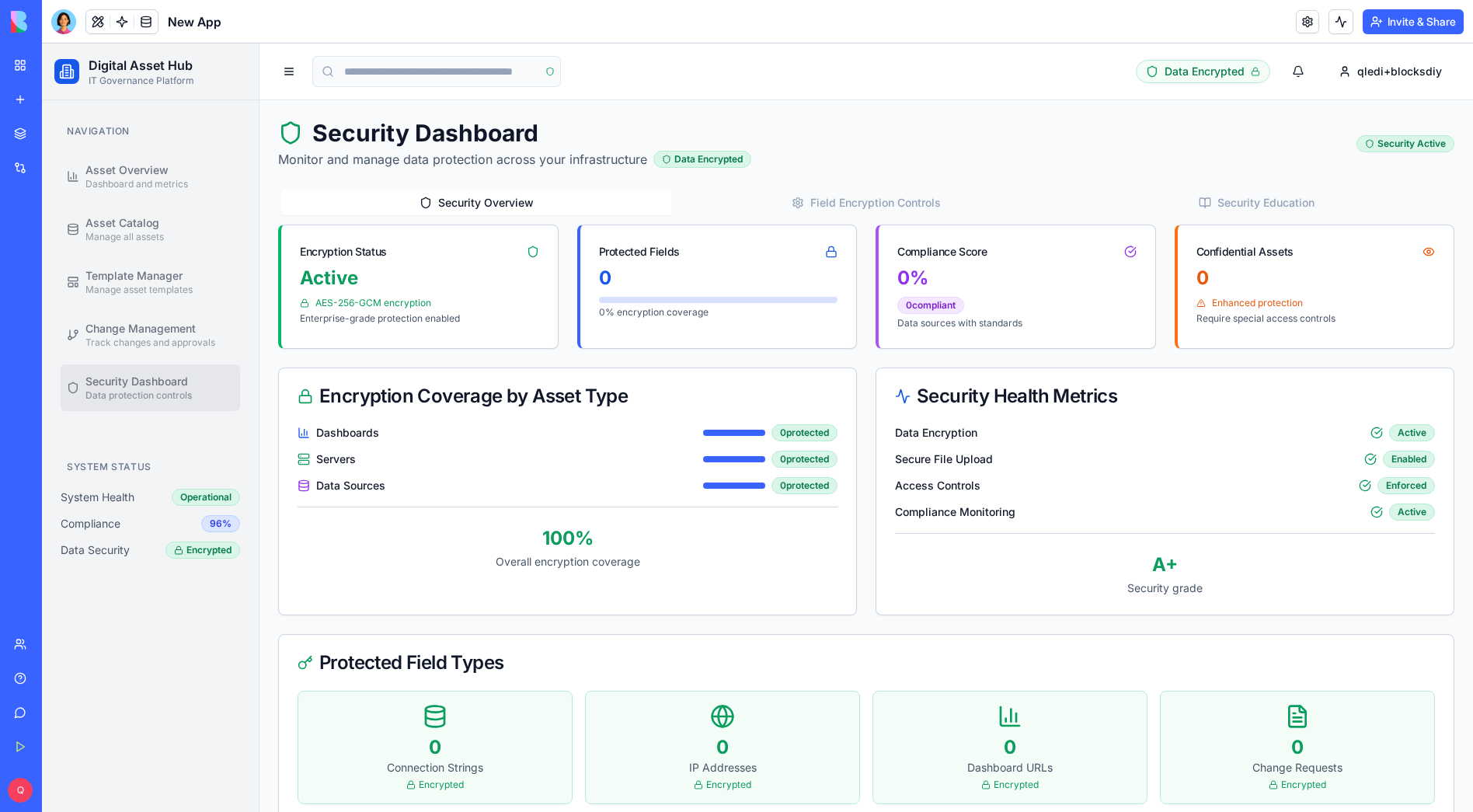
click at [451, 216] on div "Security Overview Field Encryption Controls Security Education" at bounding box center [866, 203] width 1176 height 31
click at [125, 224] on span "Asset Catalog" at bounding box center [122, 223] width 74 height 16
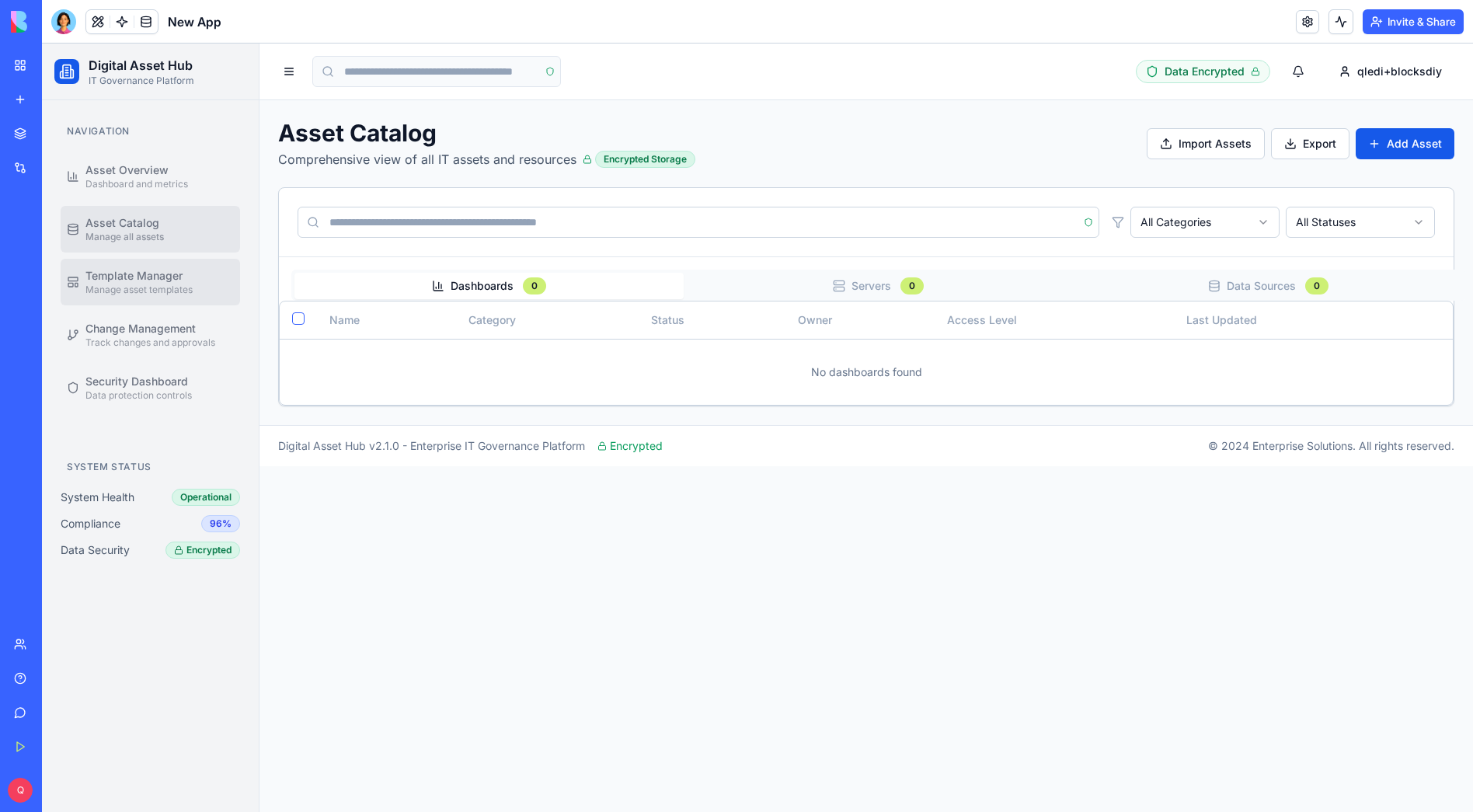
click at [135, 295] on span "Manage asset templates" at bounding box center [139, 289] width 107 height 12
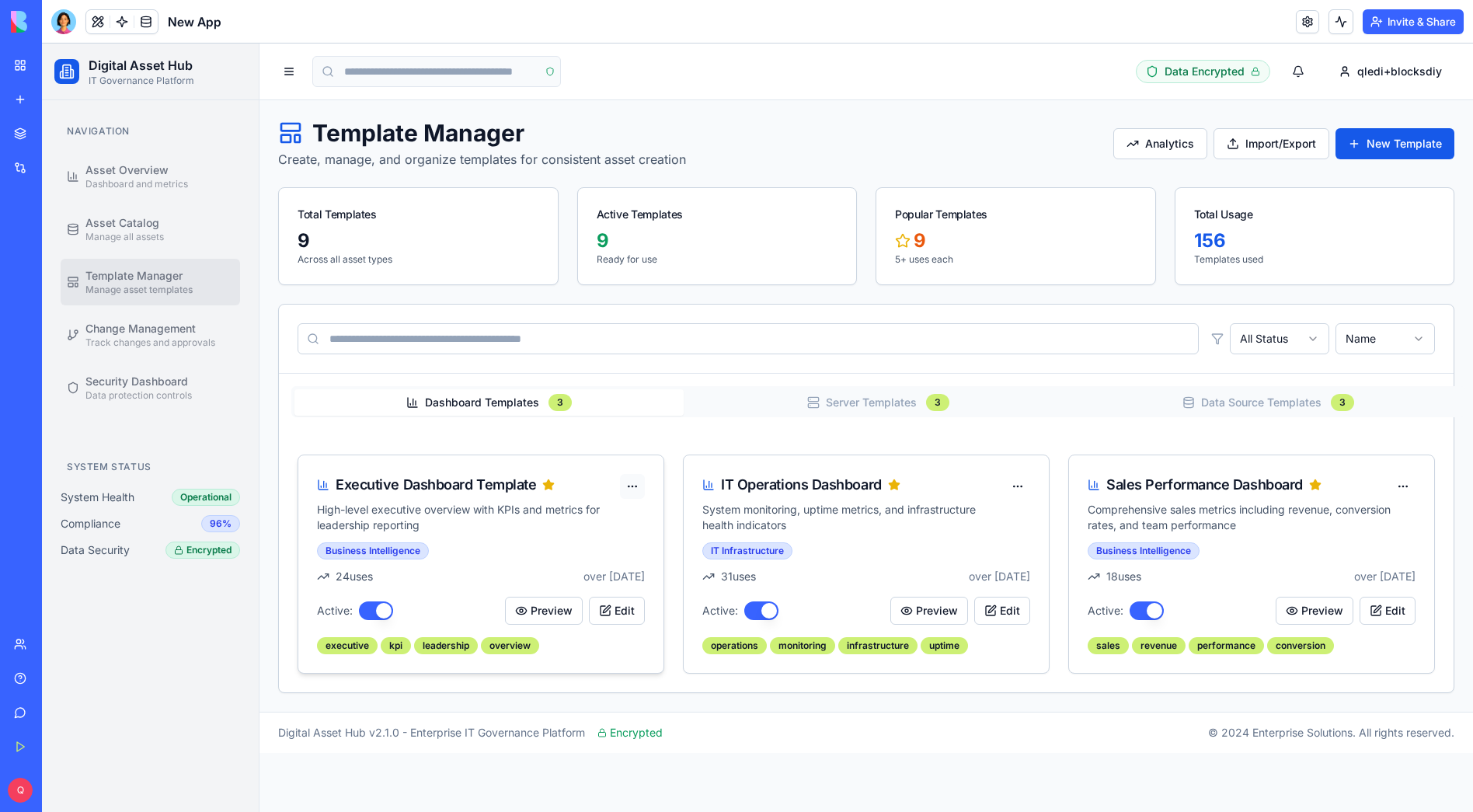
click at [632, 486] on html "Digital Asset Hub IT Governance Platform Navigation Asset Overview Dashboard an…" at bounding box center [757, 427] width 1431 height 768
click at [593, 597] on div "Delete" at bounding box center [595, 600] width 92 height 25
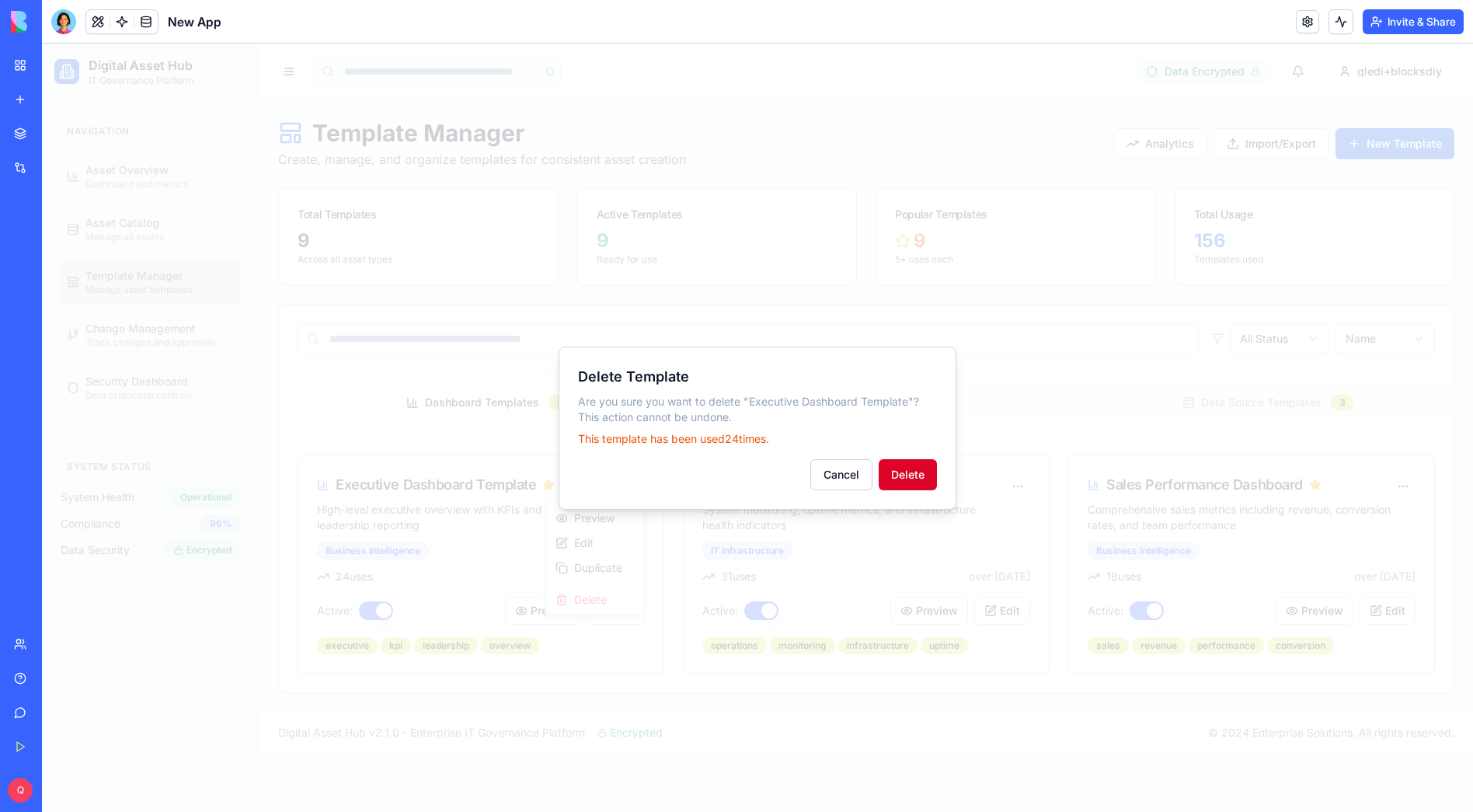
click at [901, 472] on button "Delete" at bounding box center [907, 475] width 58 height 31
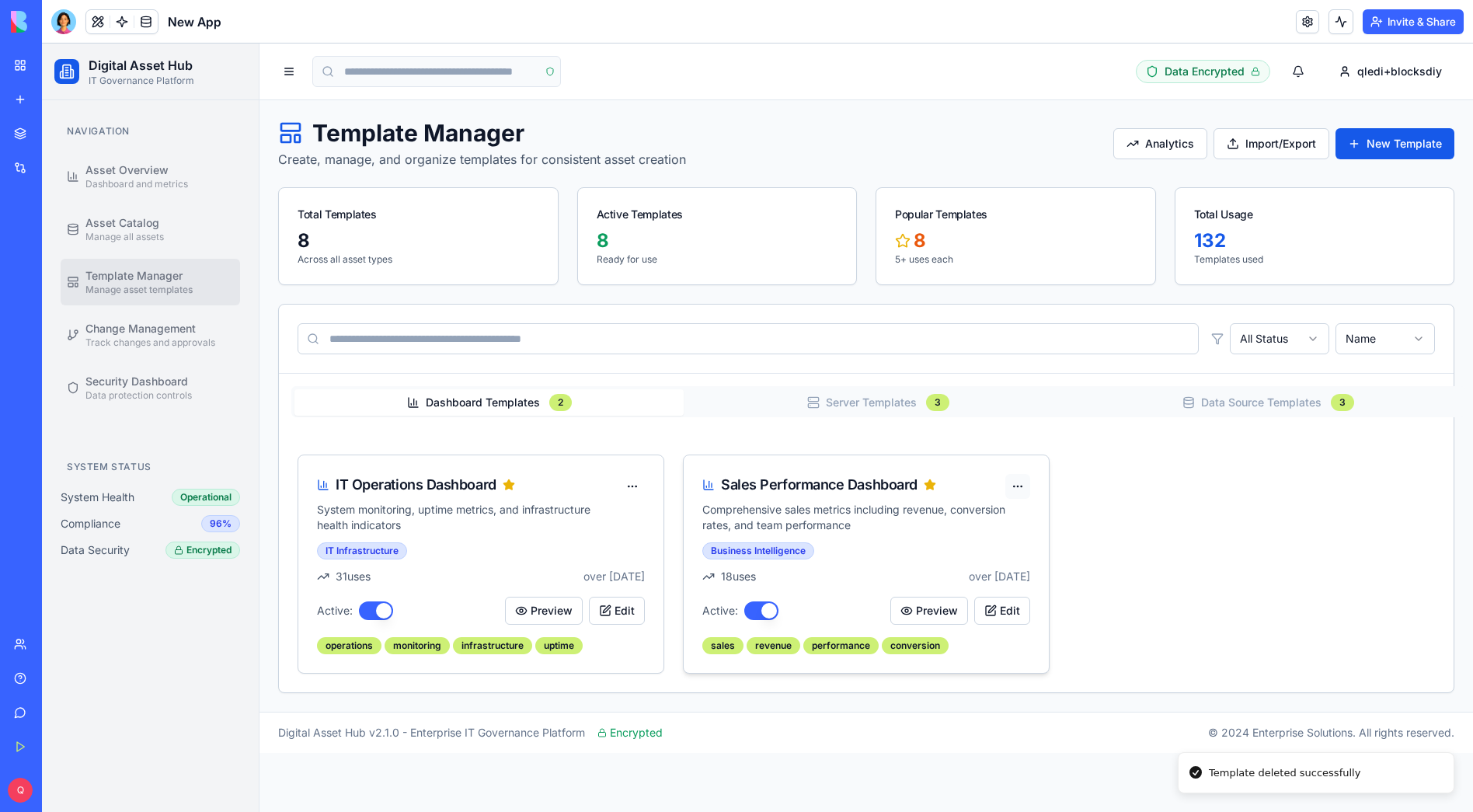
click at [1020, 484] on html "Digital Asset Hub IT Governance Platform Navigation Asset Overview Dashboard an…" at bounding box center [757, 427] width 1431 height 768
click at [986, 594] on div "Delete" at bounding box center [981, 600] width 92 height 25
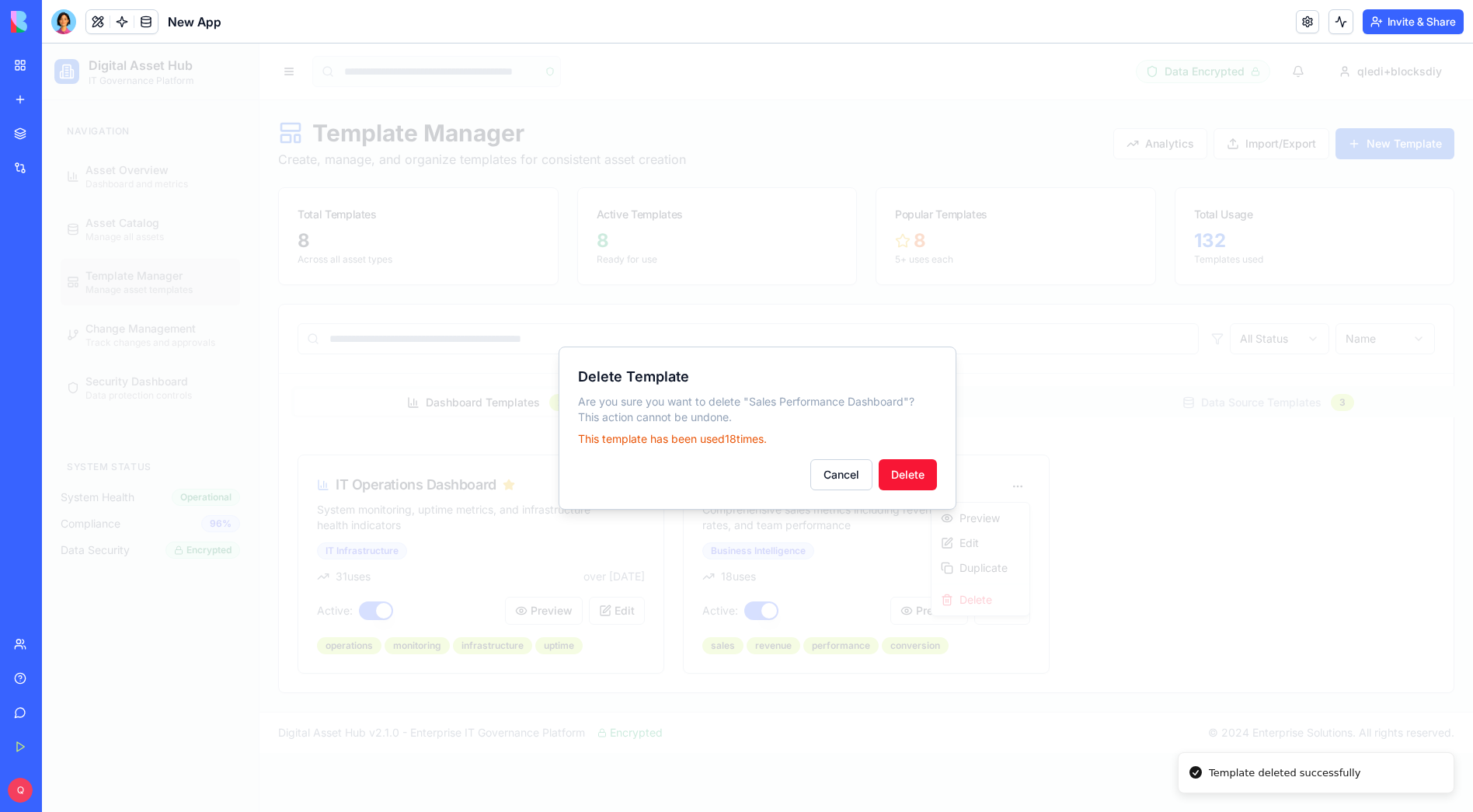
drag, startPoint x: 924, startPoint y: 466, endPoint x: 886, endPoint y: 491, distance: 45.5
click at [924, 467] on button "Delete" at bounding box center [907, 475] width 58 height 31
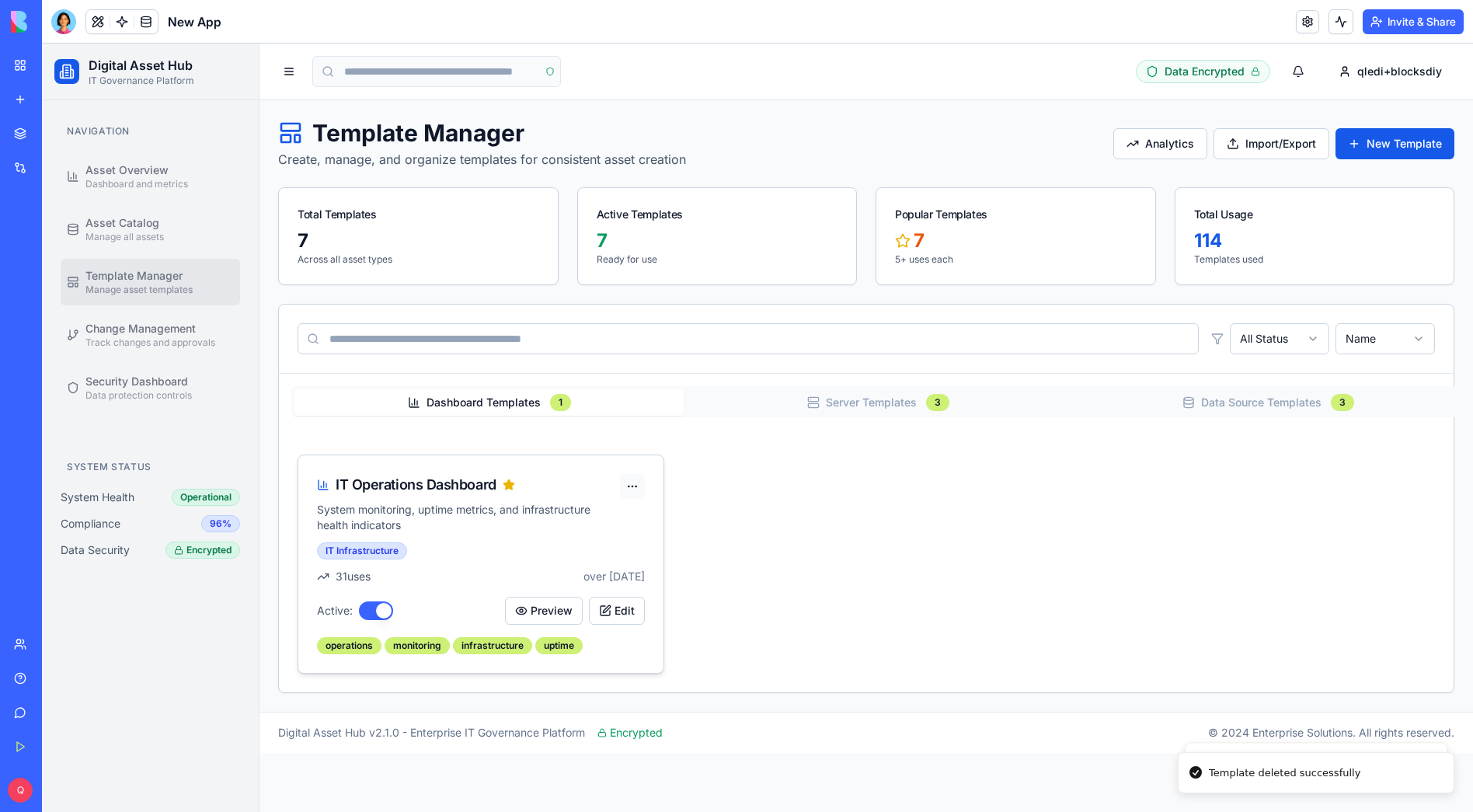
click at [630, 478] on html "Digital Asset Hub IT Governance Platform Navigation Asset Overview Dashboard an…" at bounding box center [757, 427] width 1431 height 768
click at [623, 597] on div "Delete" at bounding box center [595, 600] width 92 height 25
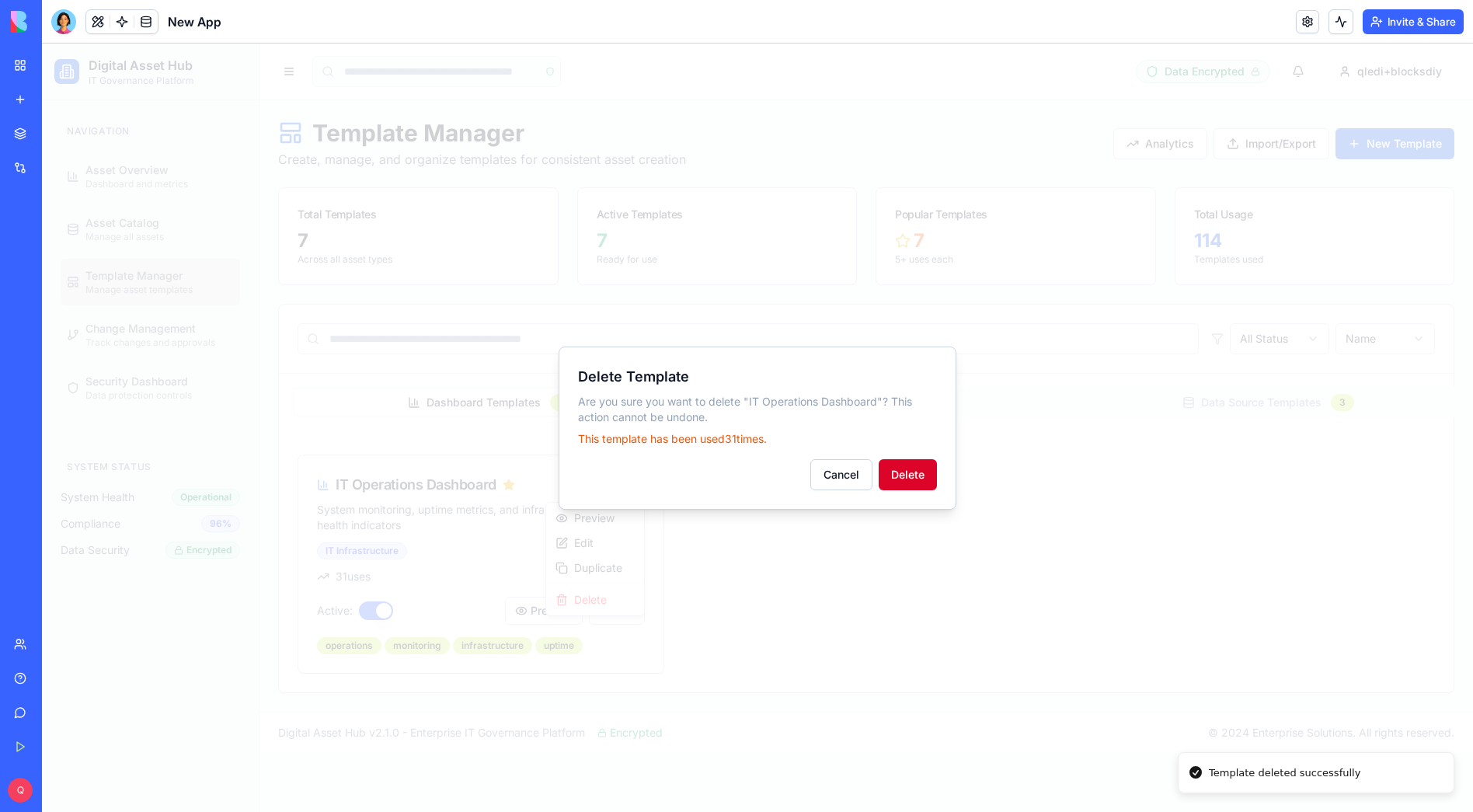
click at [917, 468] on button "Delete" at bounding box center [907, 475] width 58 height 31
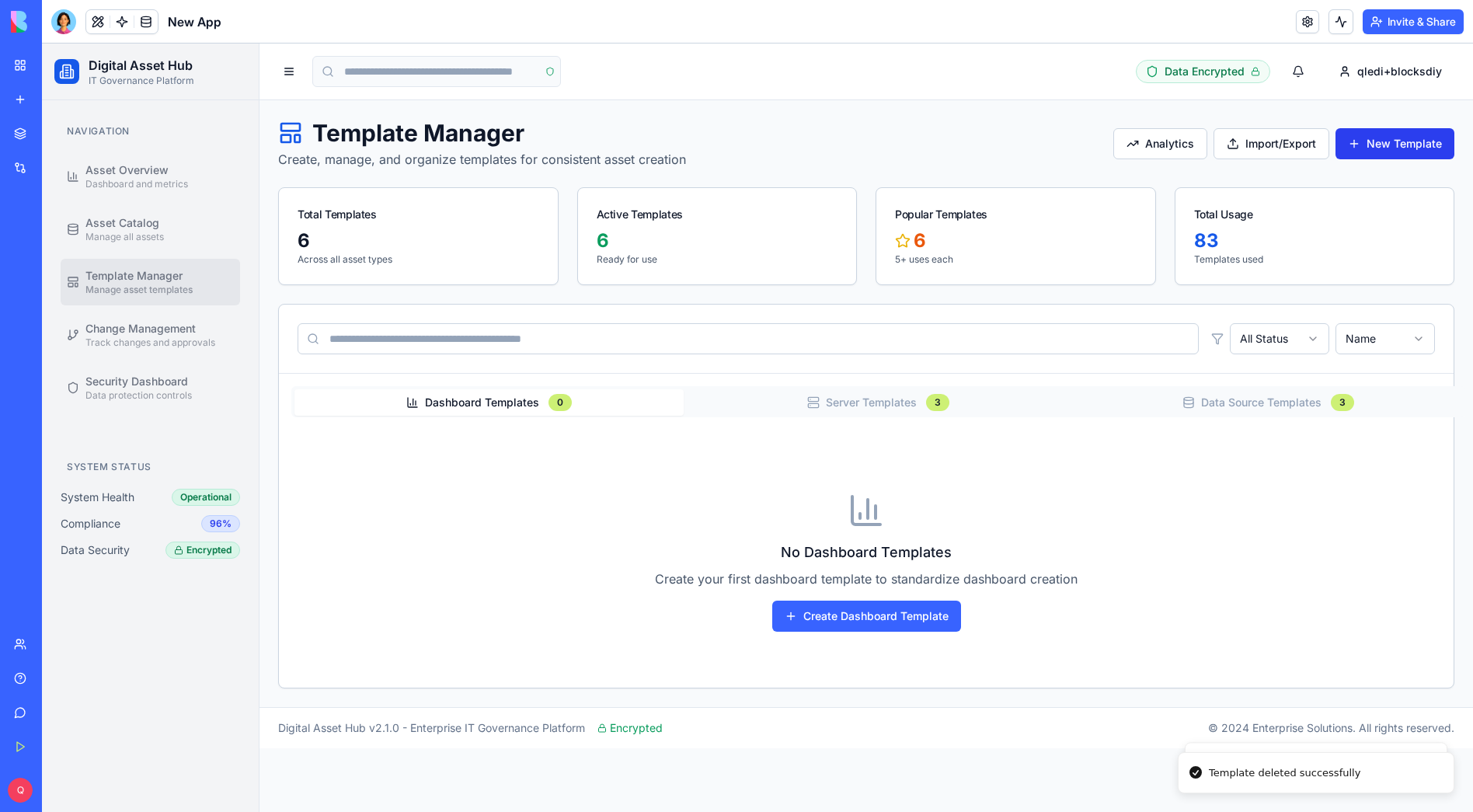
click at [1362, 144] on button "New Template" at bounding box center [1395, 144] width 119 height 31
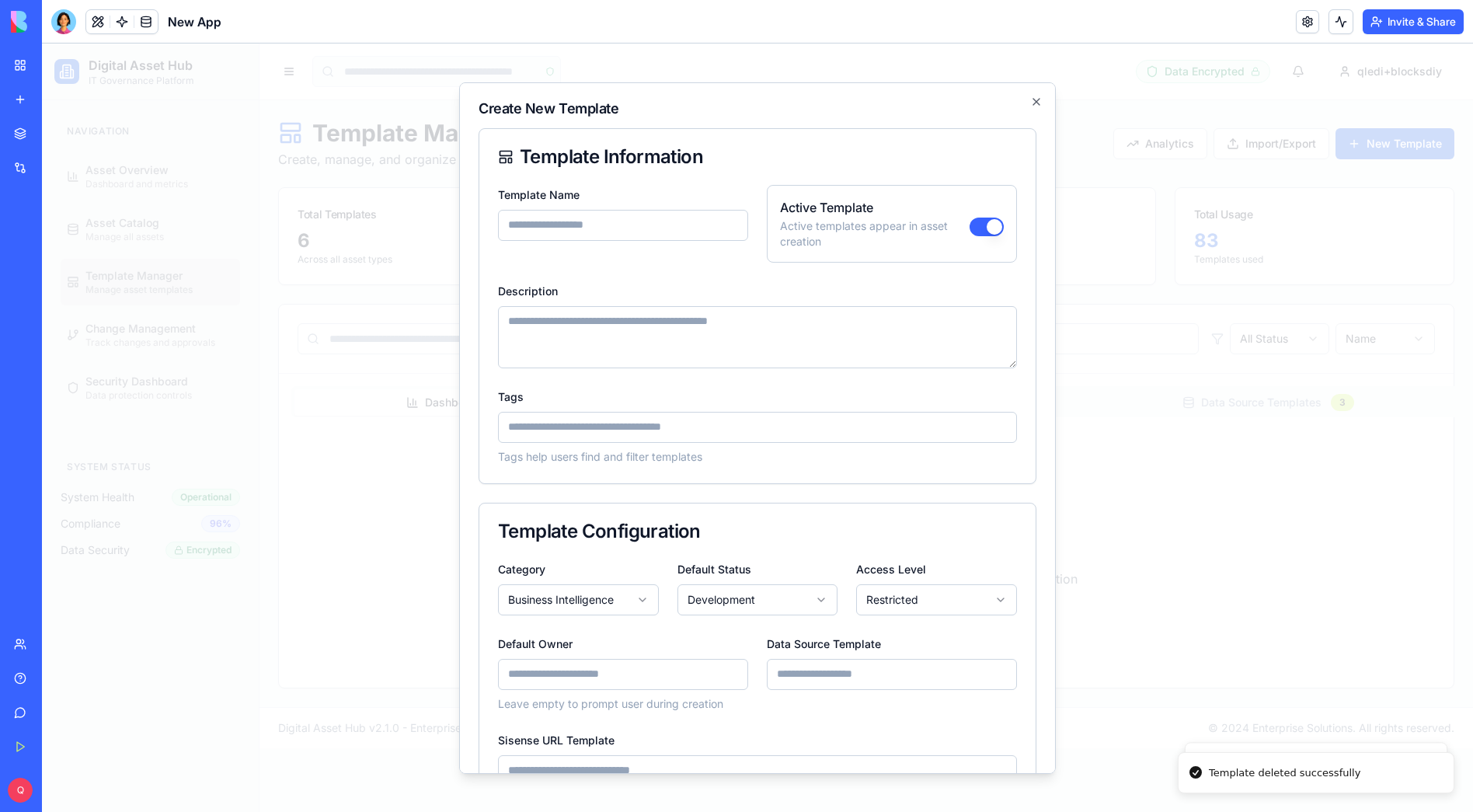
click at [609, 222] on input "Template Name" at bounding box center [623, 224] width 250 height 31
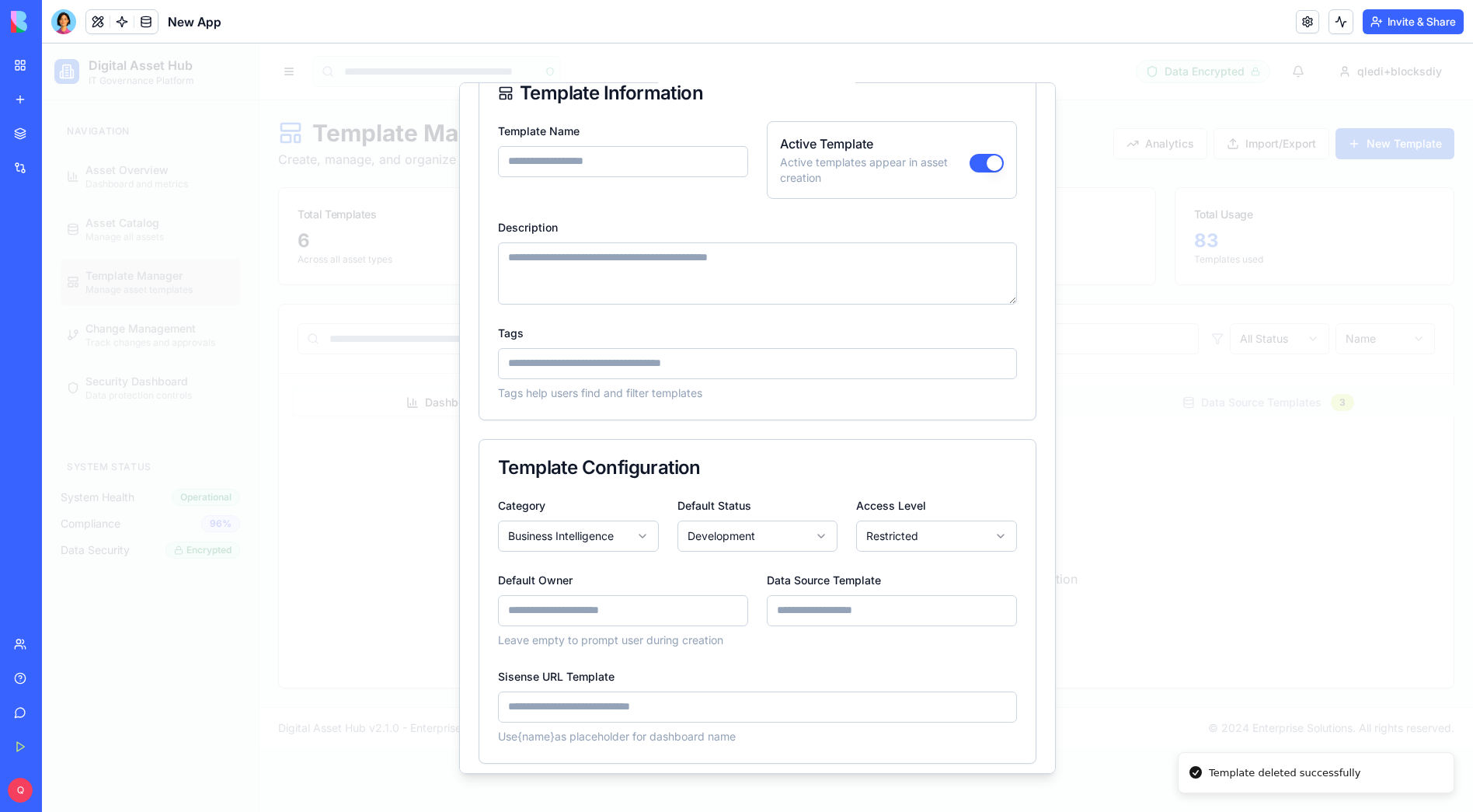
scroll to position [136, 0]
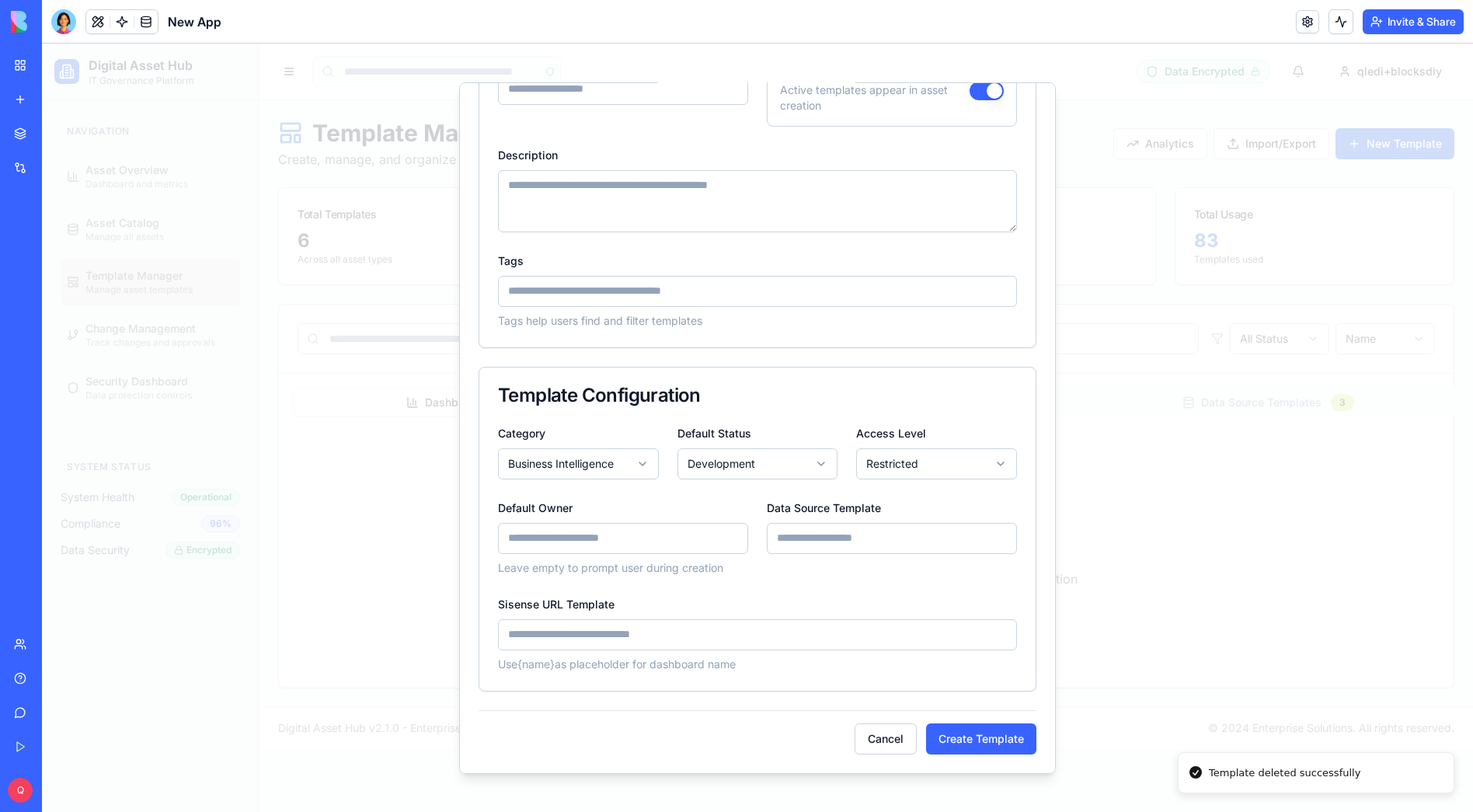
click at [415, 496] on div at bounding box center [757, 427] width 1431 height 768
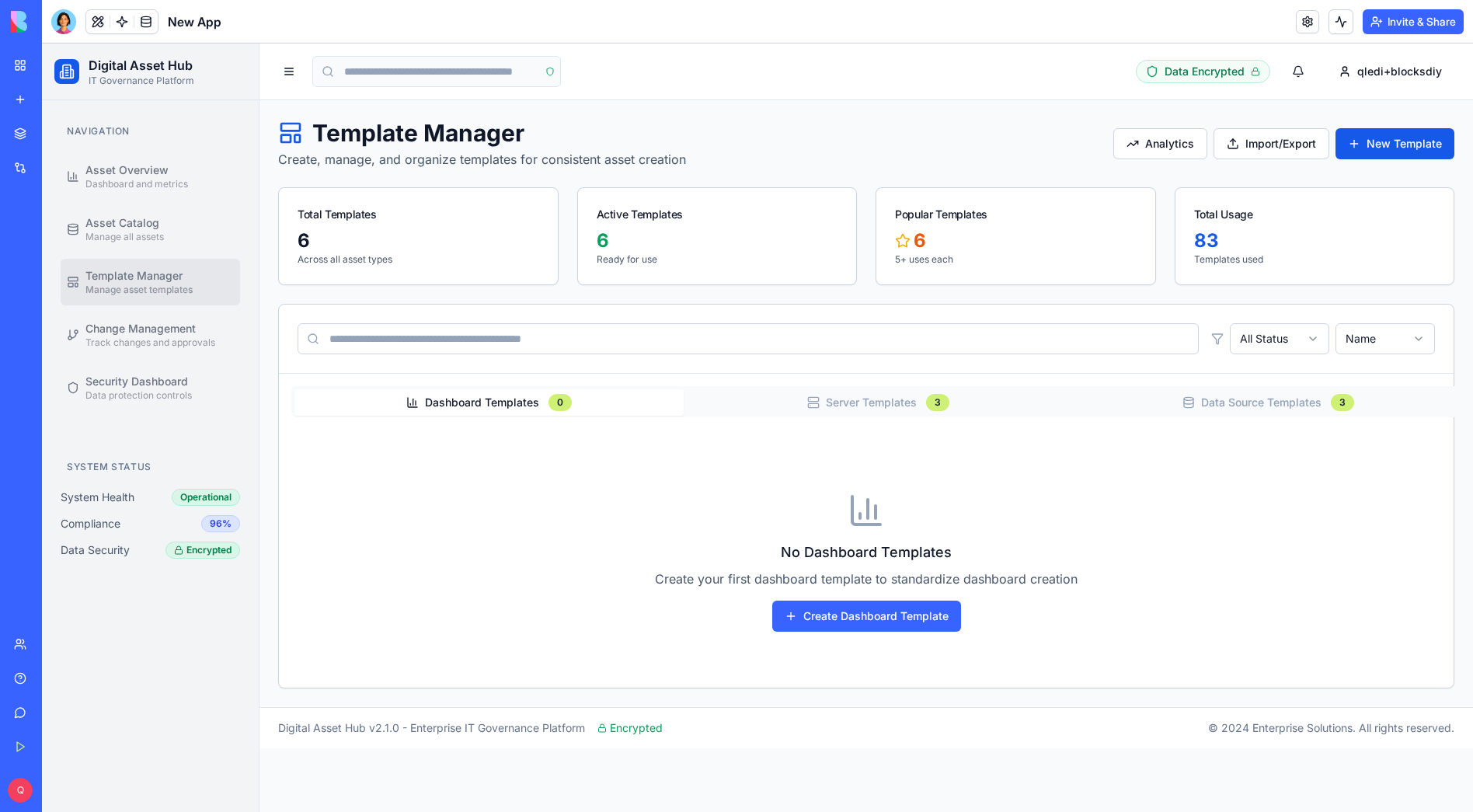
click at [130, 282] on span "Template Manager" at bounding box center [134, 275] width 97 height 16
click at [1390, 143] on button "New Template" at bounding box center [1395, 144] width 119 height 31
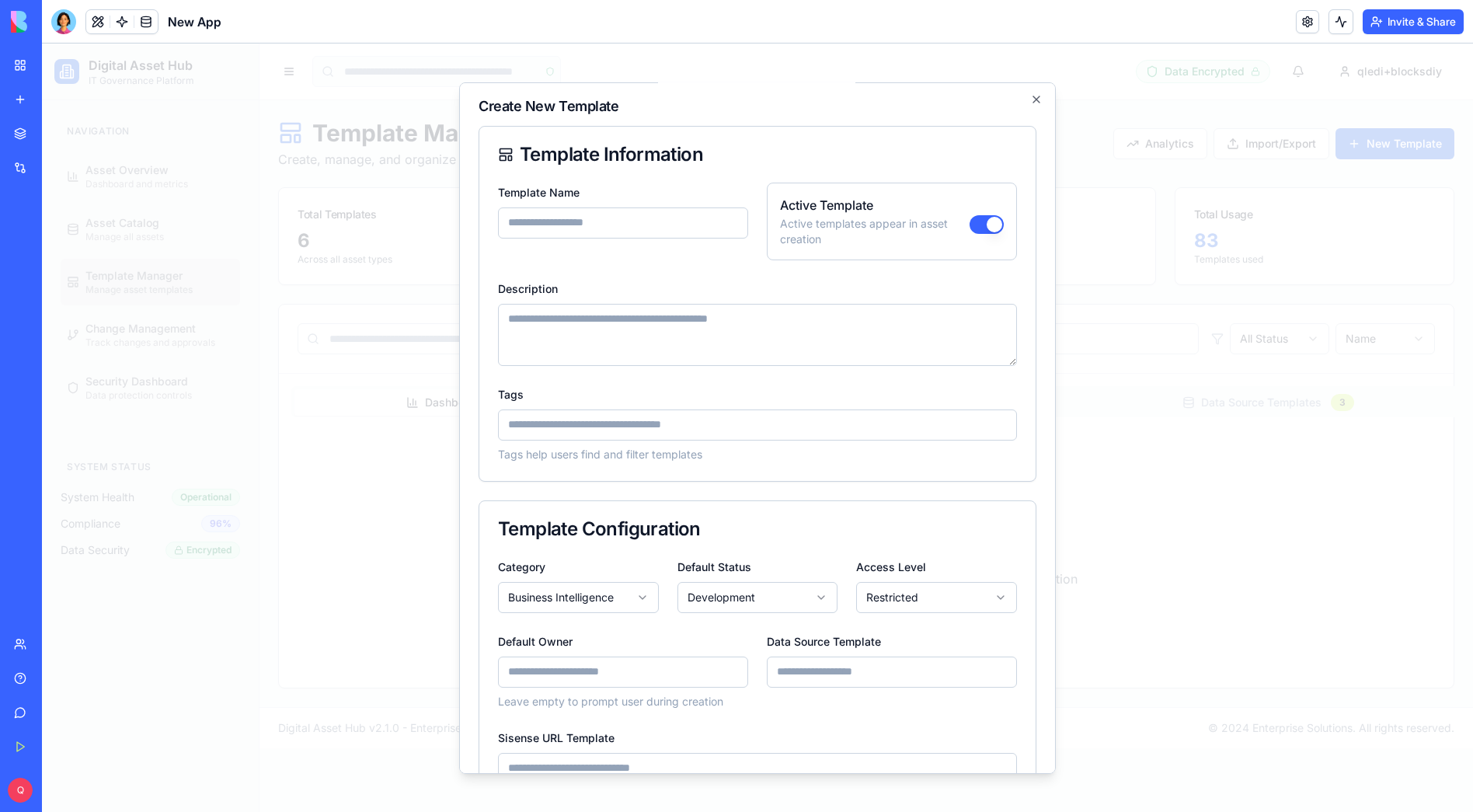
scroll to position [0, 0]
click at [357, 491] on div at bounding box center [757, 427] width 1431 height 768
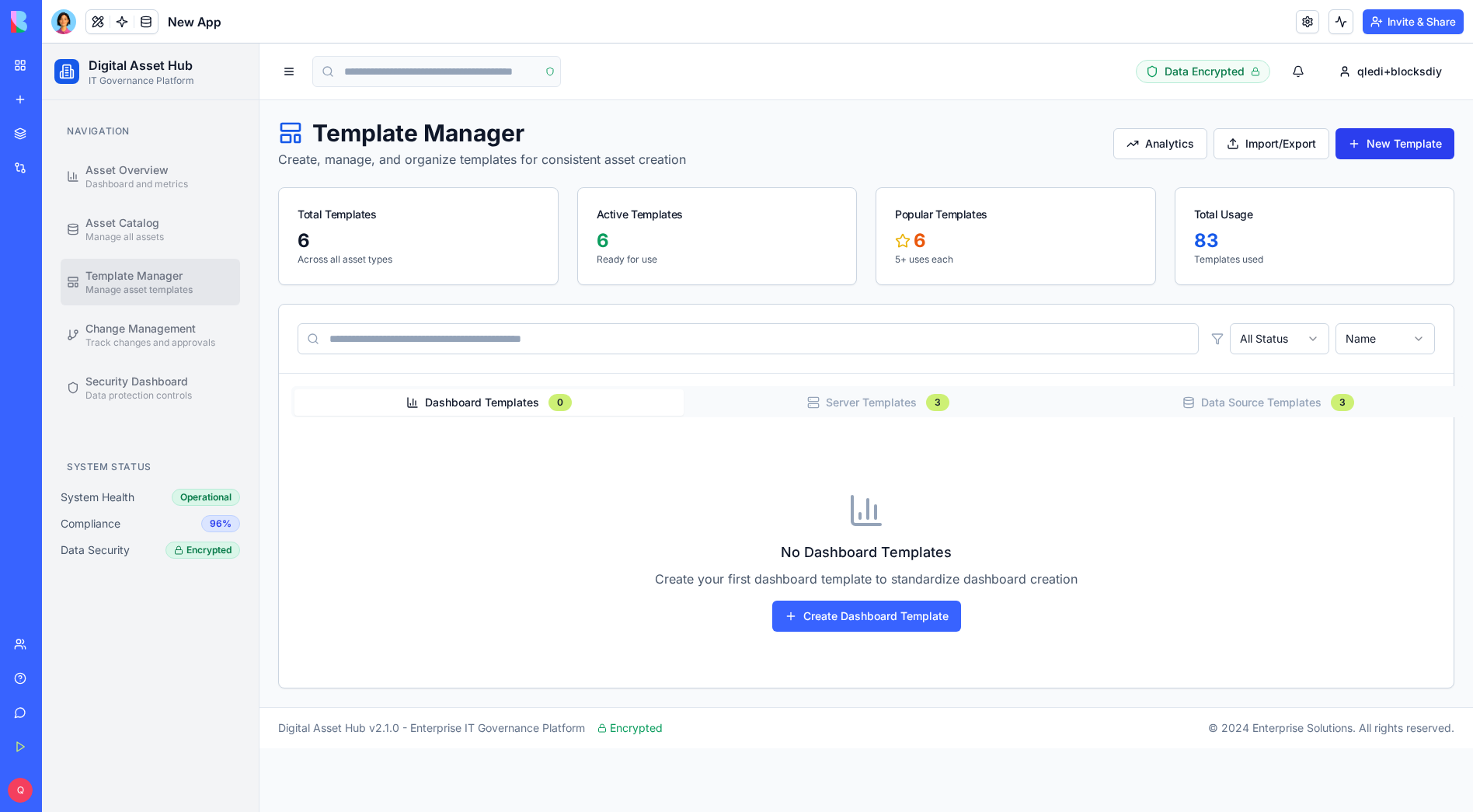
click at [1390, 147] on button "New Template" at bounding box center [1395, 144] width 119 height 31
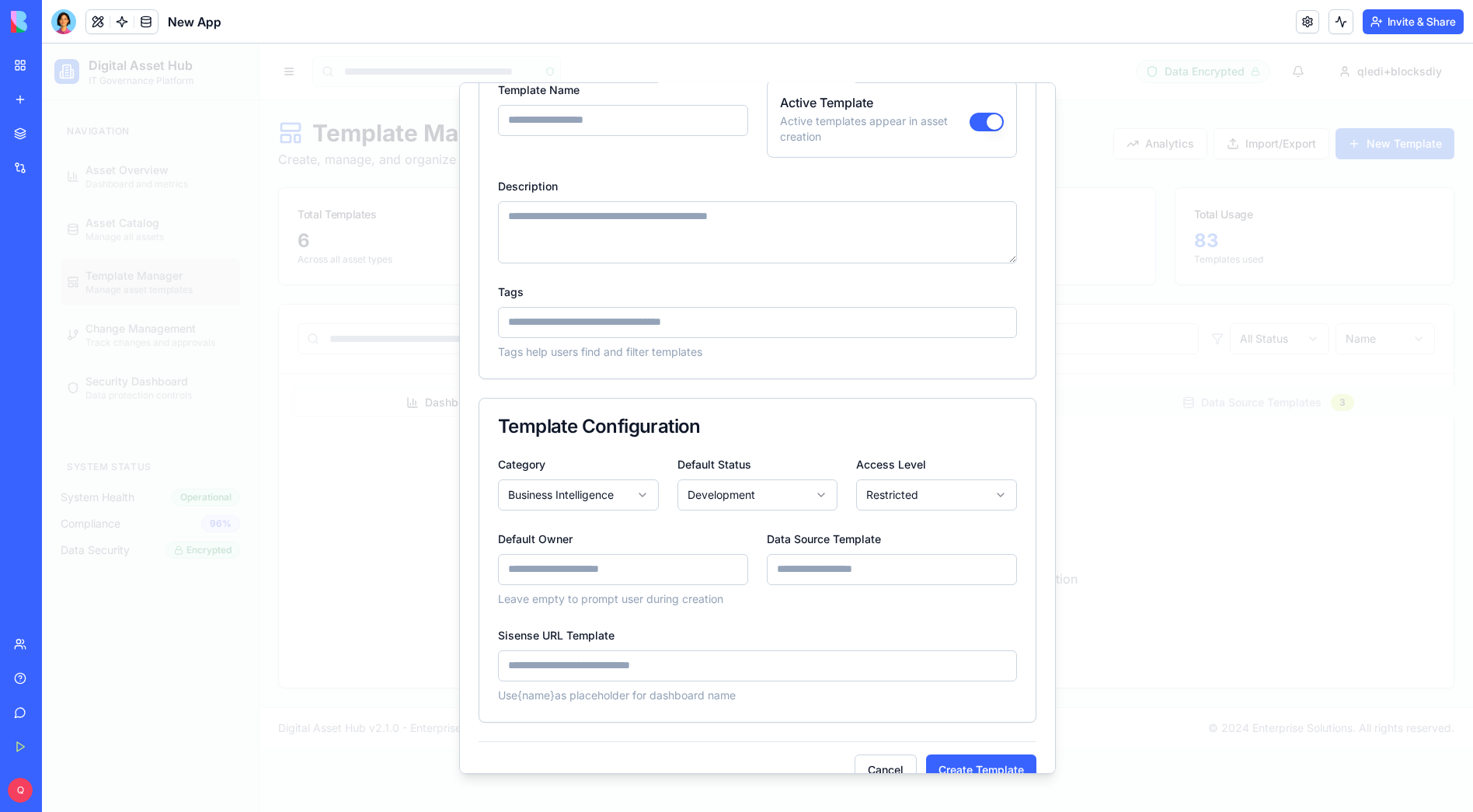
scroll to position [136, 0]
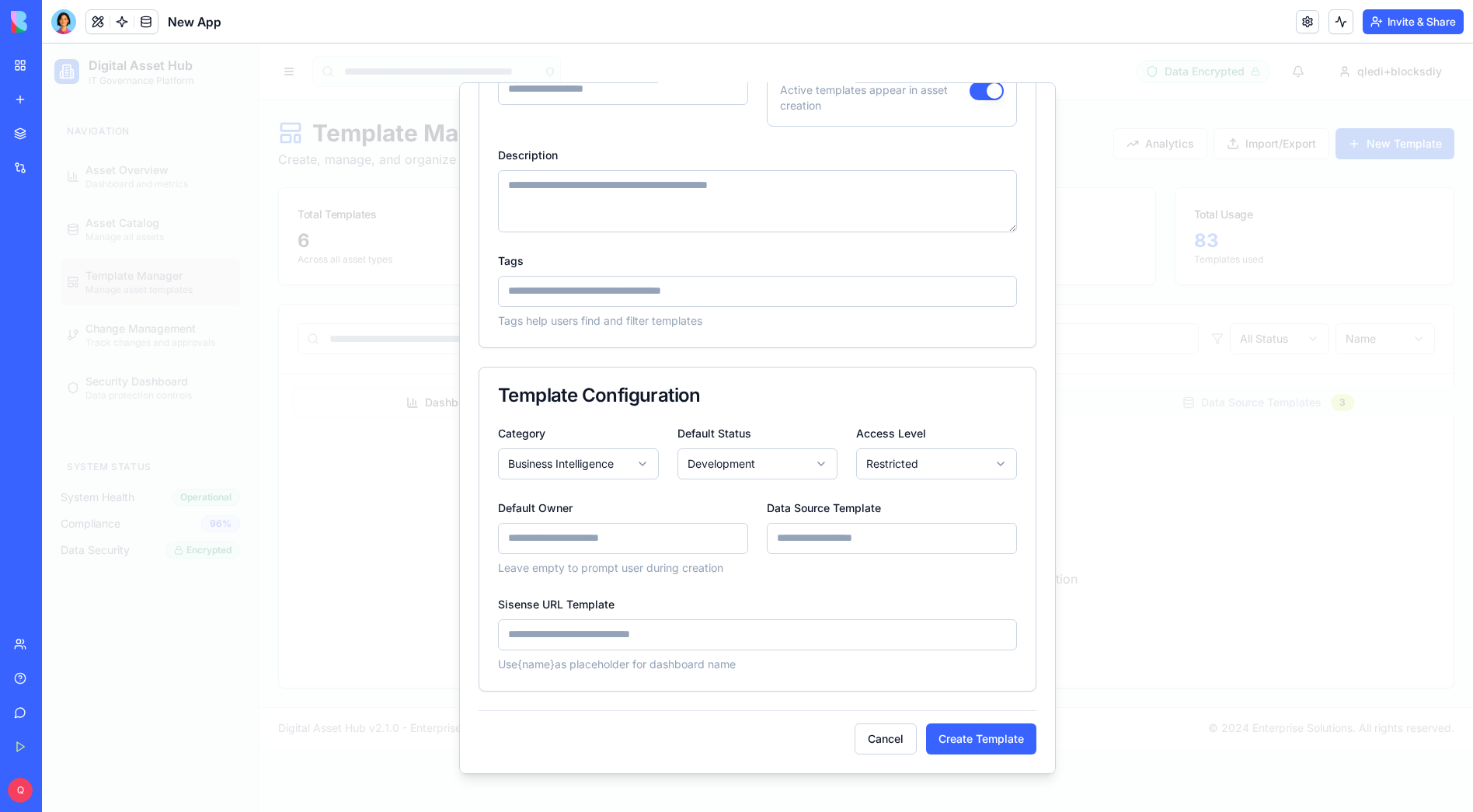
click at [565, 467] on body "Digital Asset Hub IT Governance Platform Navigation Asset Overview Dashboard an…" at bounding box center [757, 427] width 1431 height 768
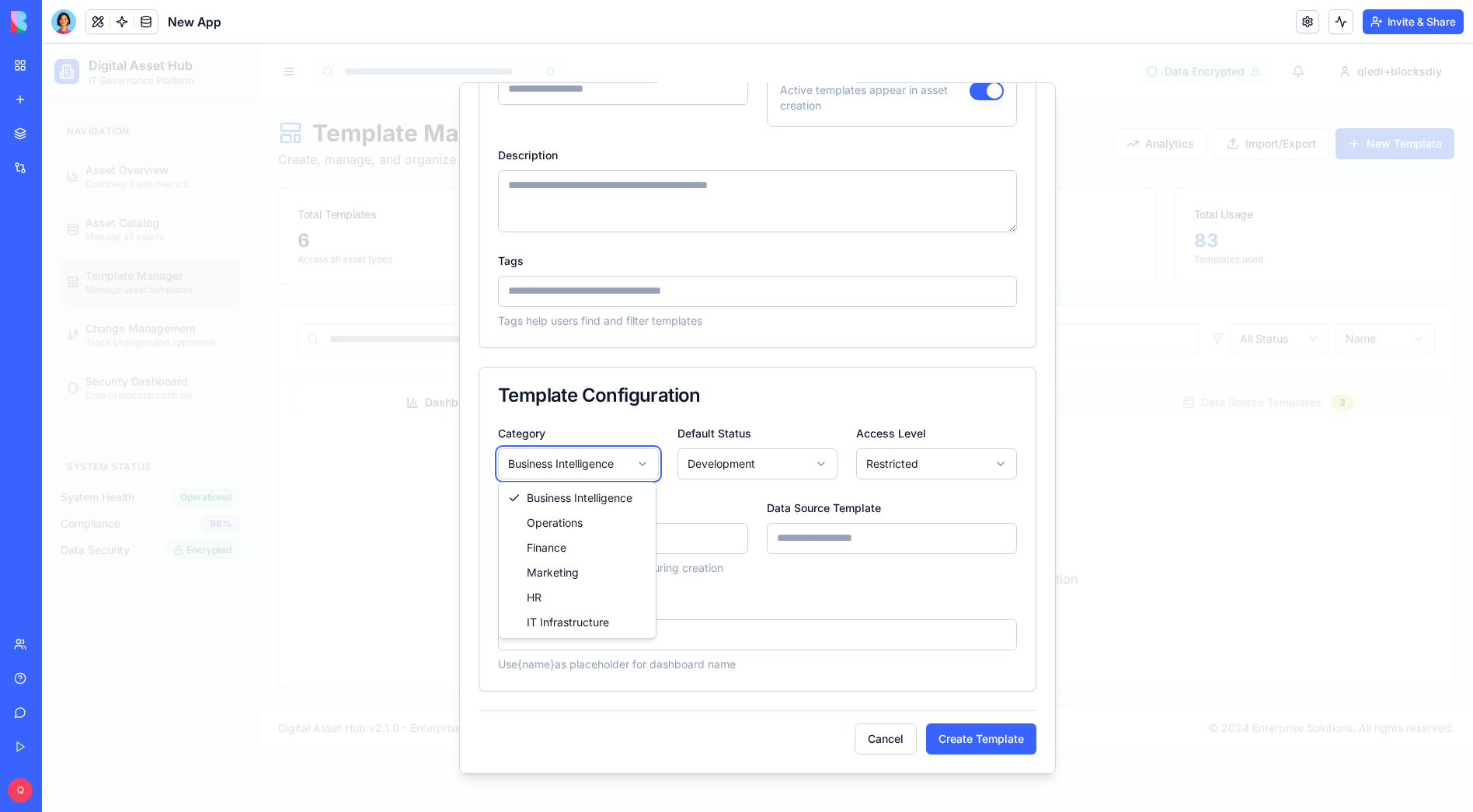
click at [775, 776] on div at bounding box center [757, 427] width 1431 height 768
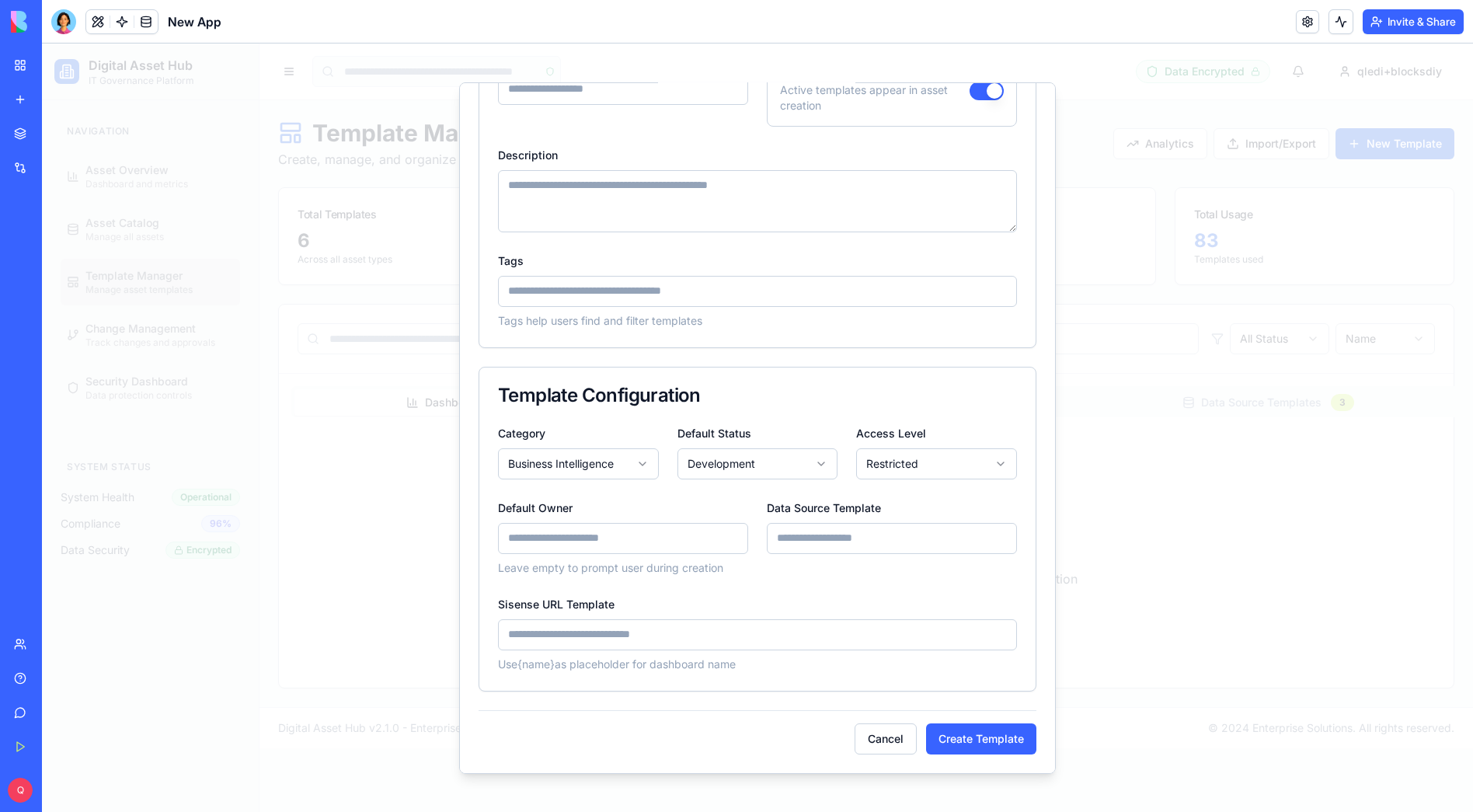
click at [958, 754] on div "**********" at bounding box center [758, 427] width 597 height 691
click at [1027, 727] on div "**********" at bounding box center [758, 427] width 597 height 691
click at [1018, 729] on button "Create Template" at bounding box center [981, 738] width 110 height 31
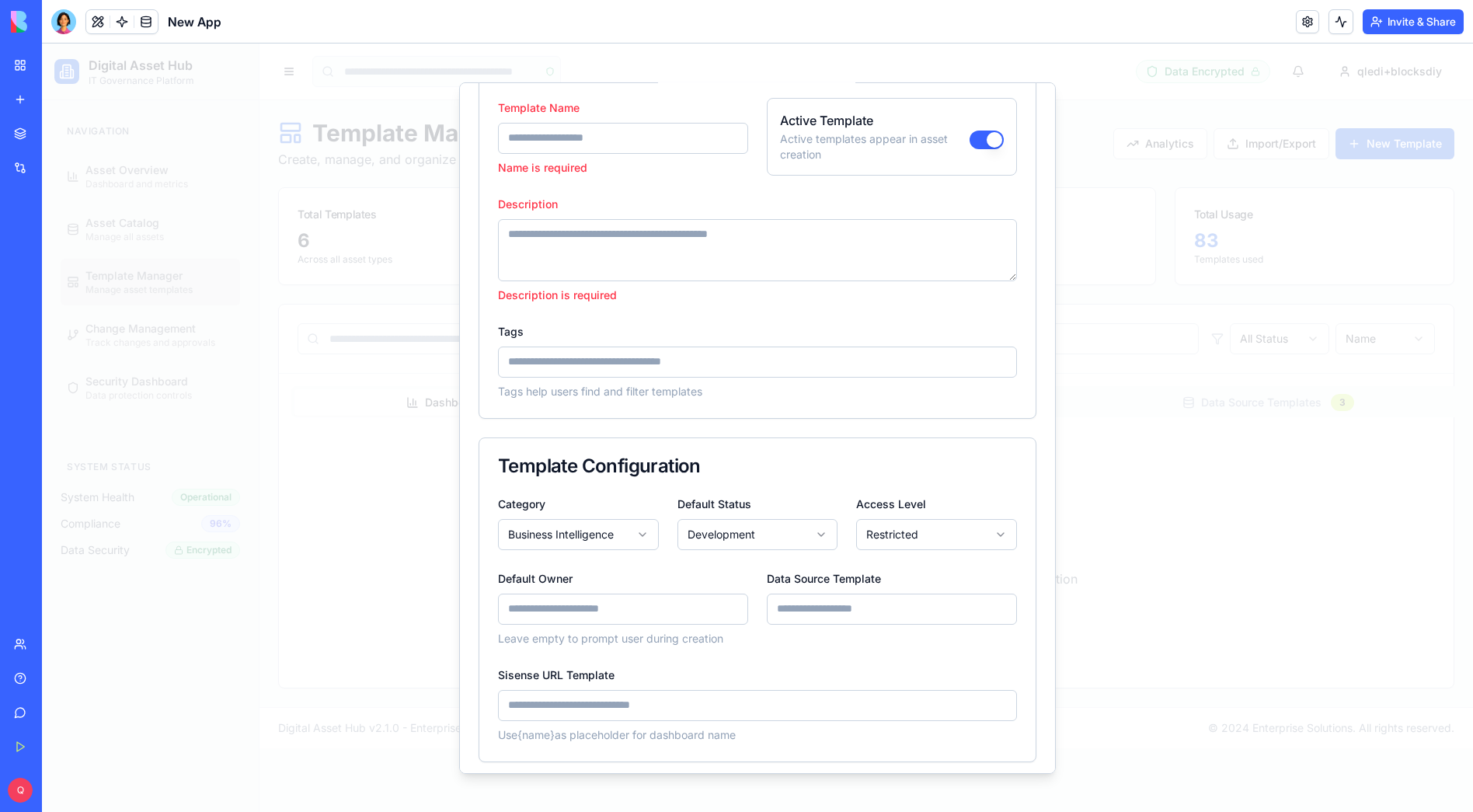
scroll to position [0, 0]
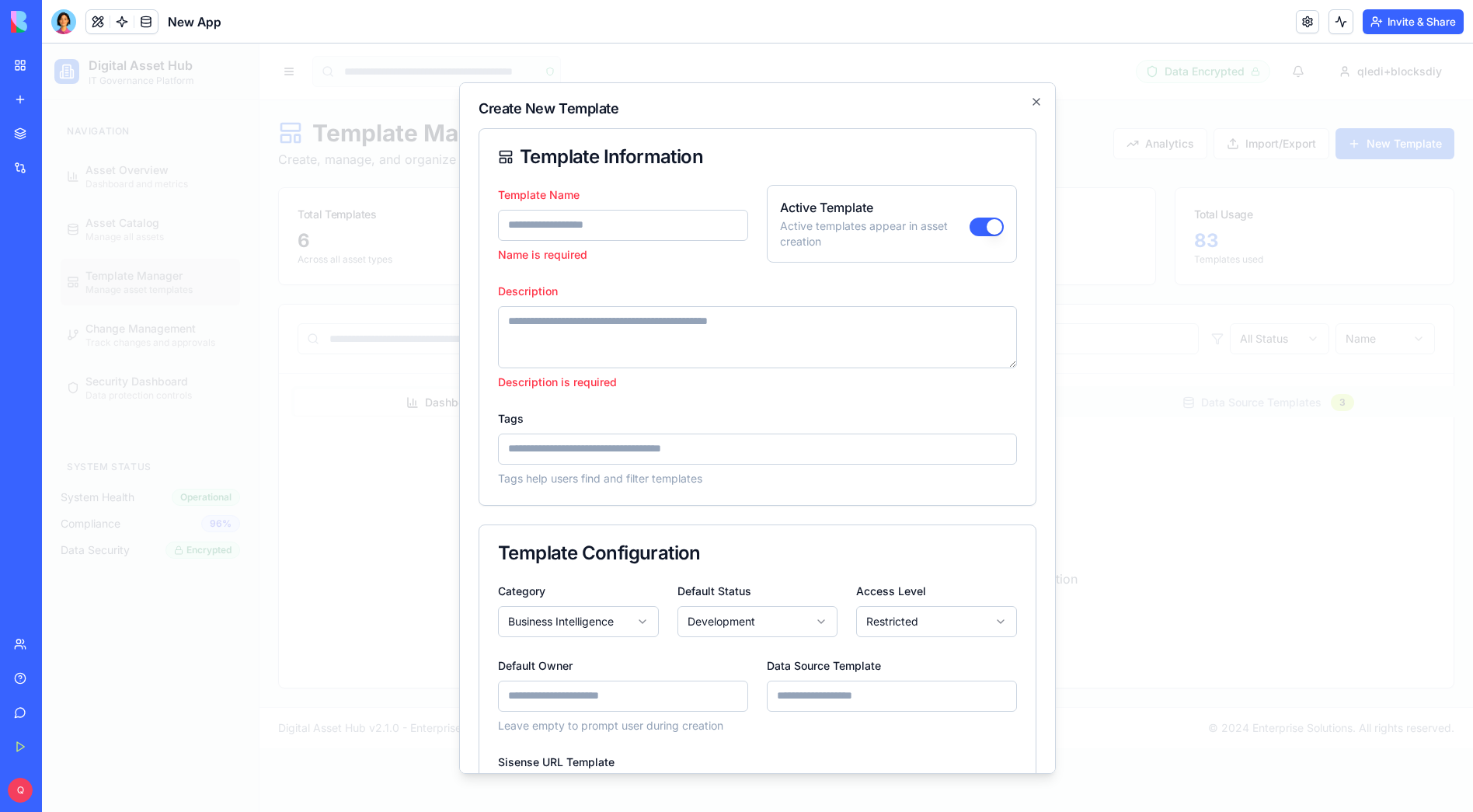
click at [591, 226] on input "Template Name" at bounding box center [623, 224] width 250 height 31
type input "****"
click at [576, 348] on textarea "Description" at bounding box center [757, 337] width 519 height 62
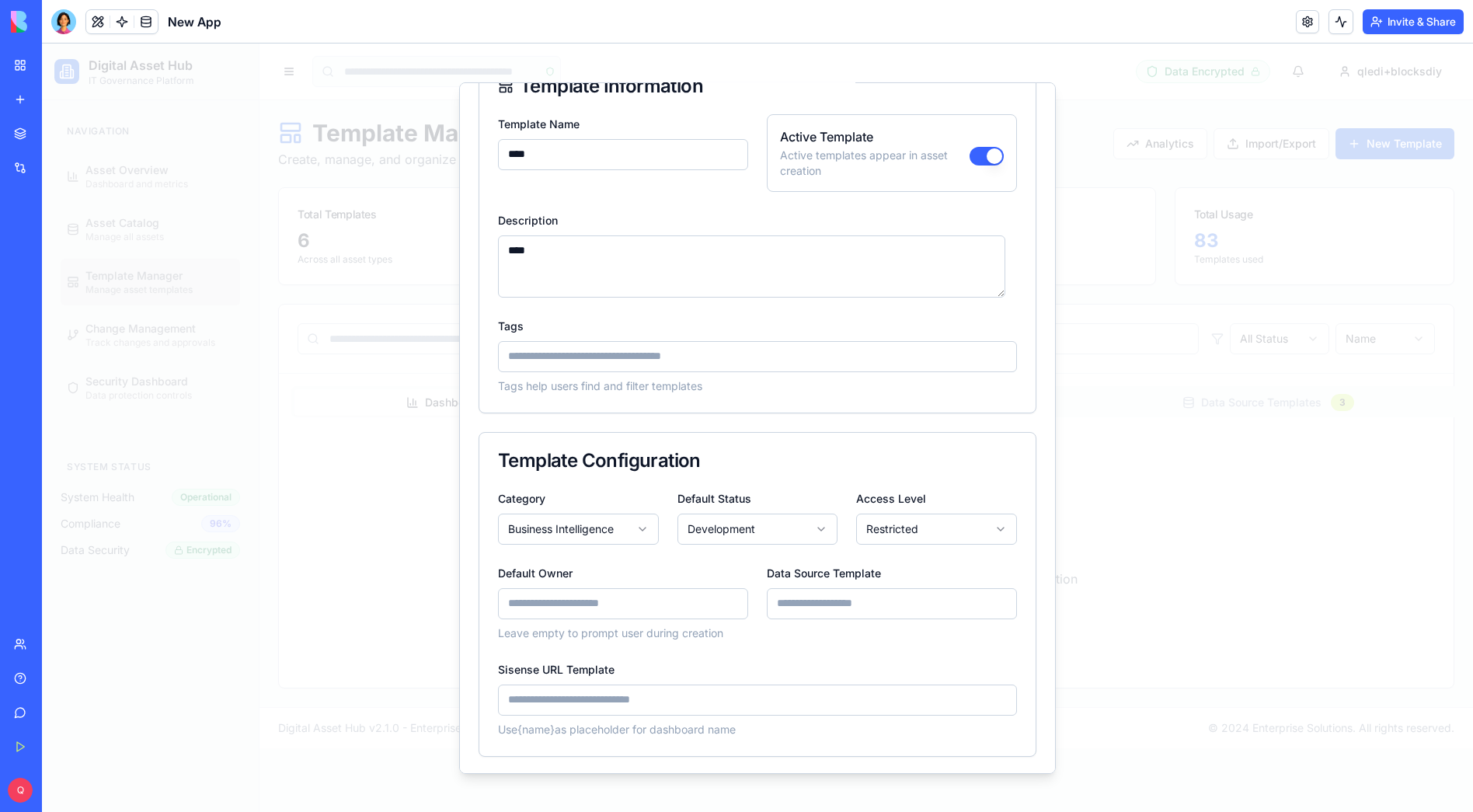
scroll to position [136, 0]
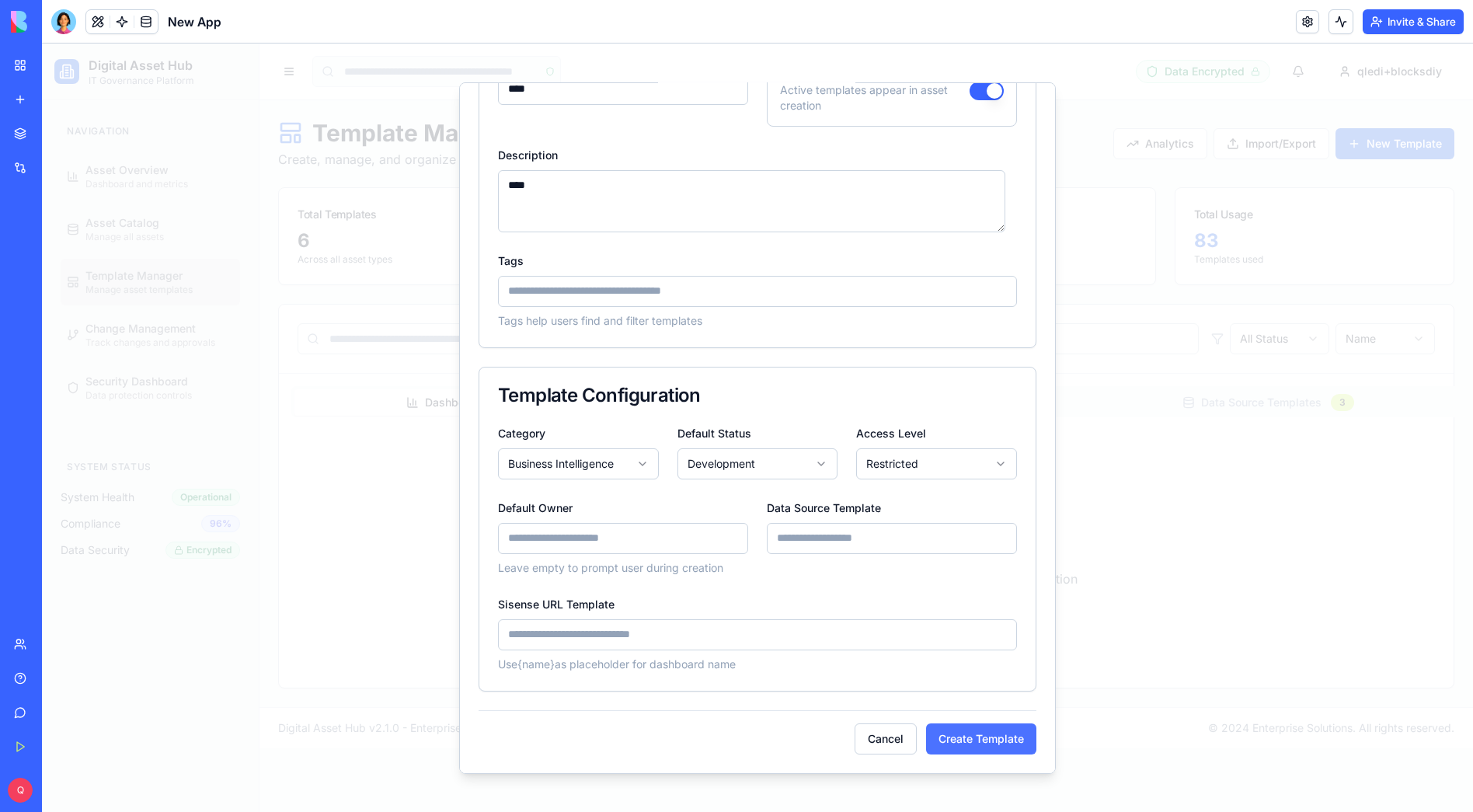
type textarea "****"
drag, startPoint x: 959, startPoint y: 736, endPoint x: 1000, endPoint y: 732, distance: 41.2
click at [959, 735] on button "Create Template" at bounding box center [981, 738] width 110 height 31
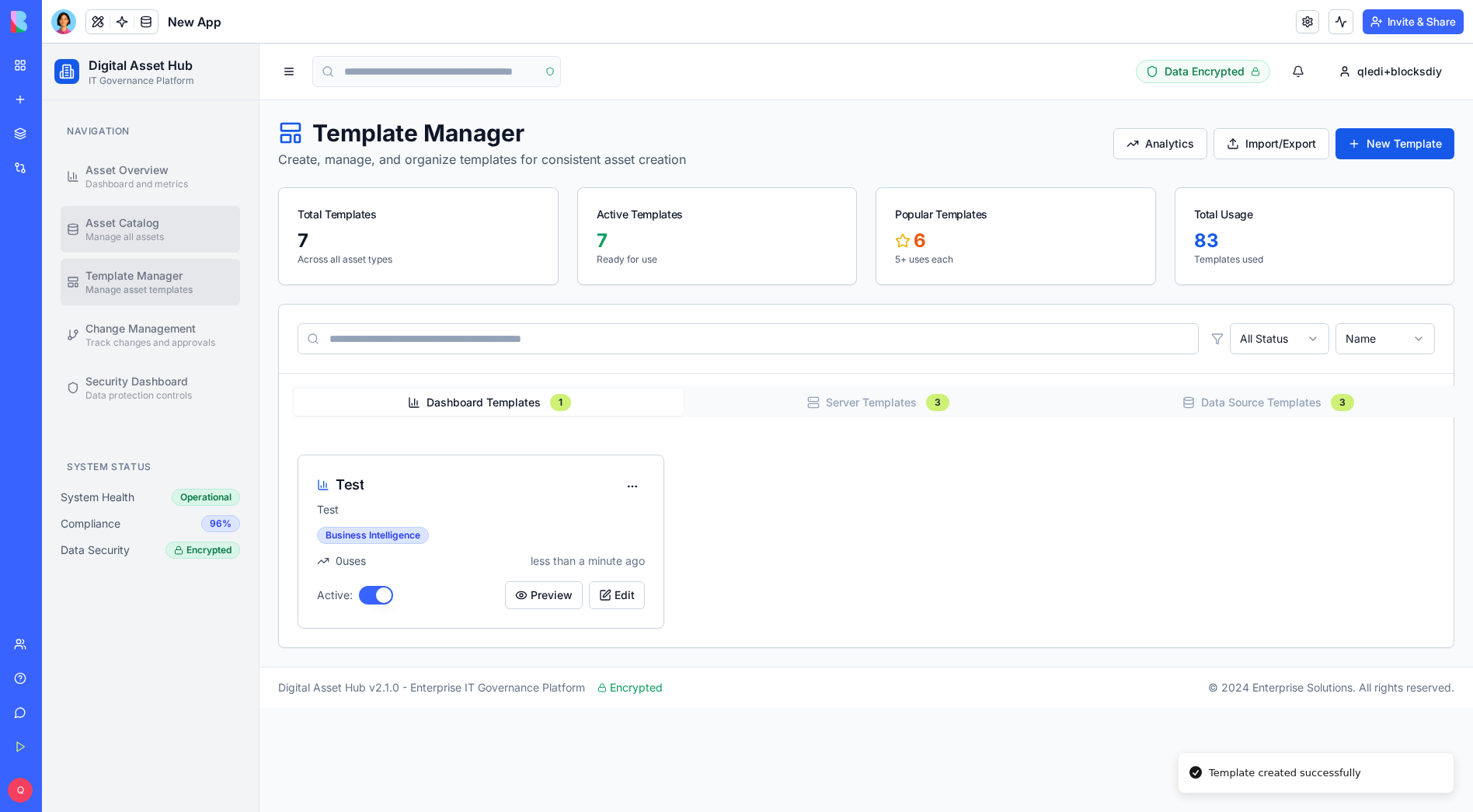
click at [115, 224] on span "Asset Catalog" at bounding box center [122, 223] width 74 height 16
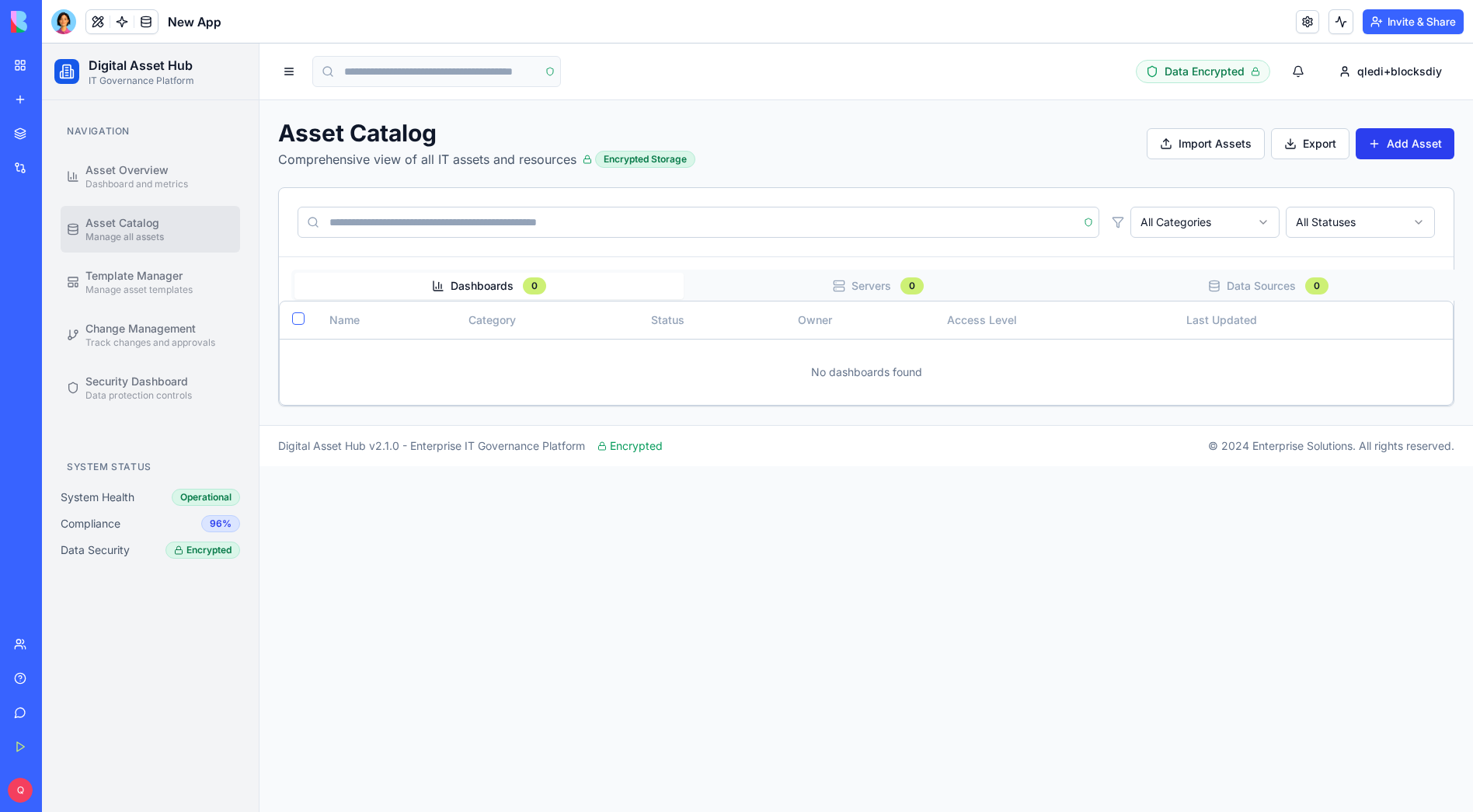
click at [1411, 147] on button "Add Asset" at bounding box center [1406, 144] width 99 height 31
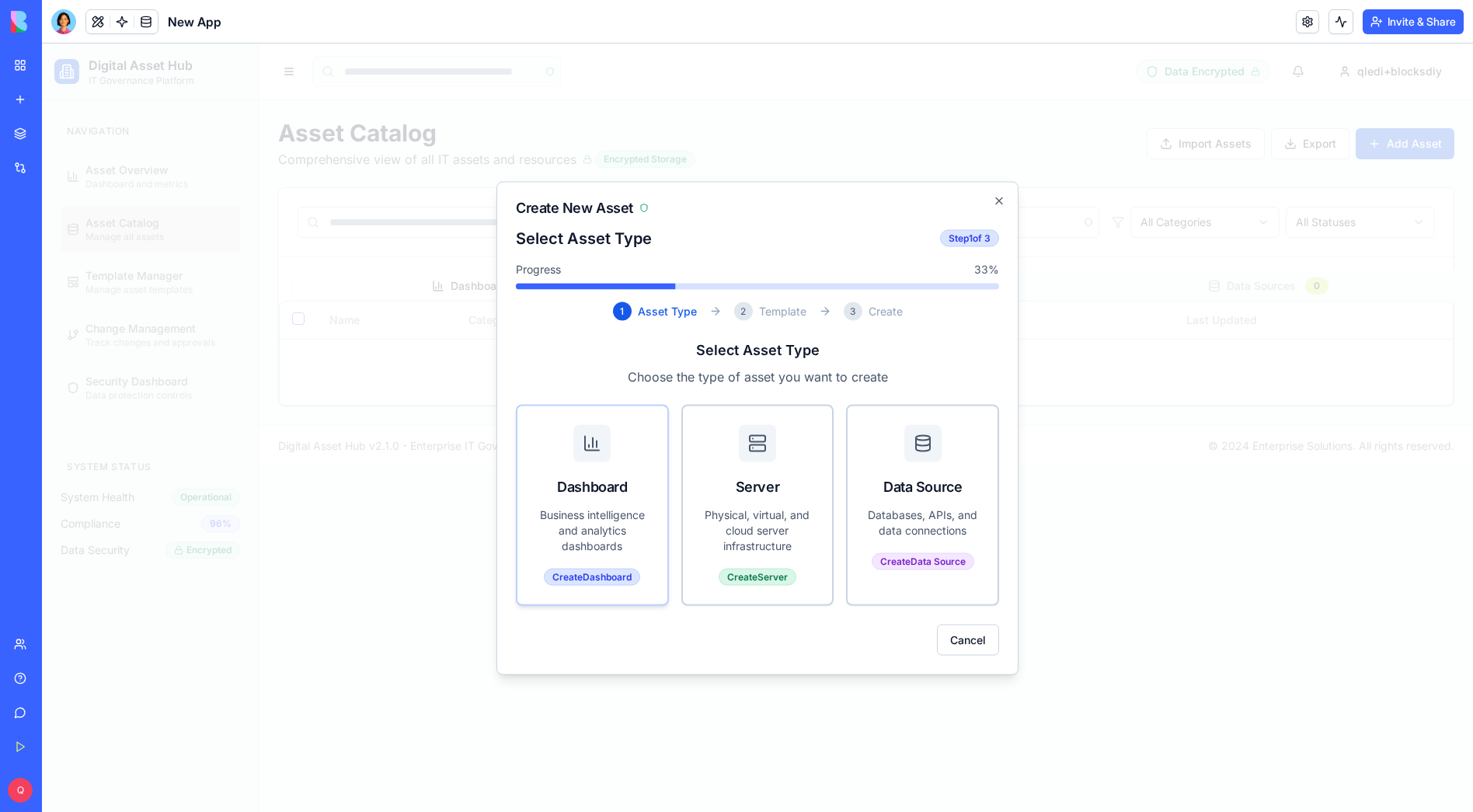
click at [608, 498] on div "Dashboard" at bounding box center [593, 455] width 150 height 101
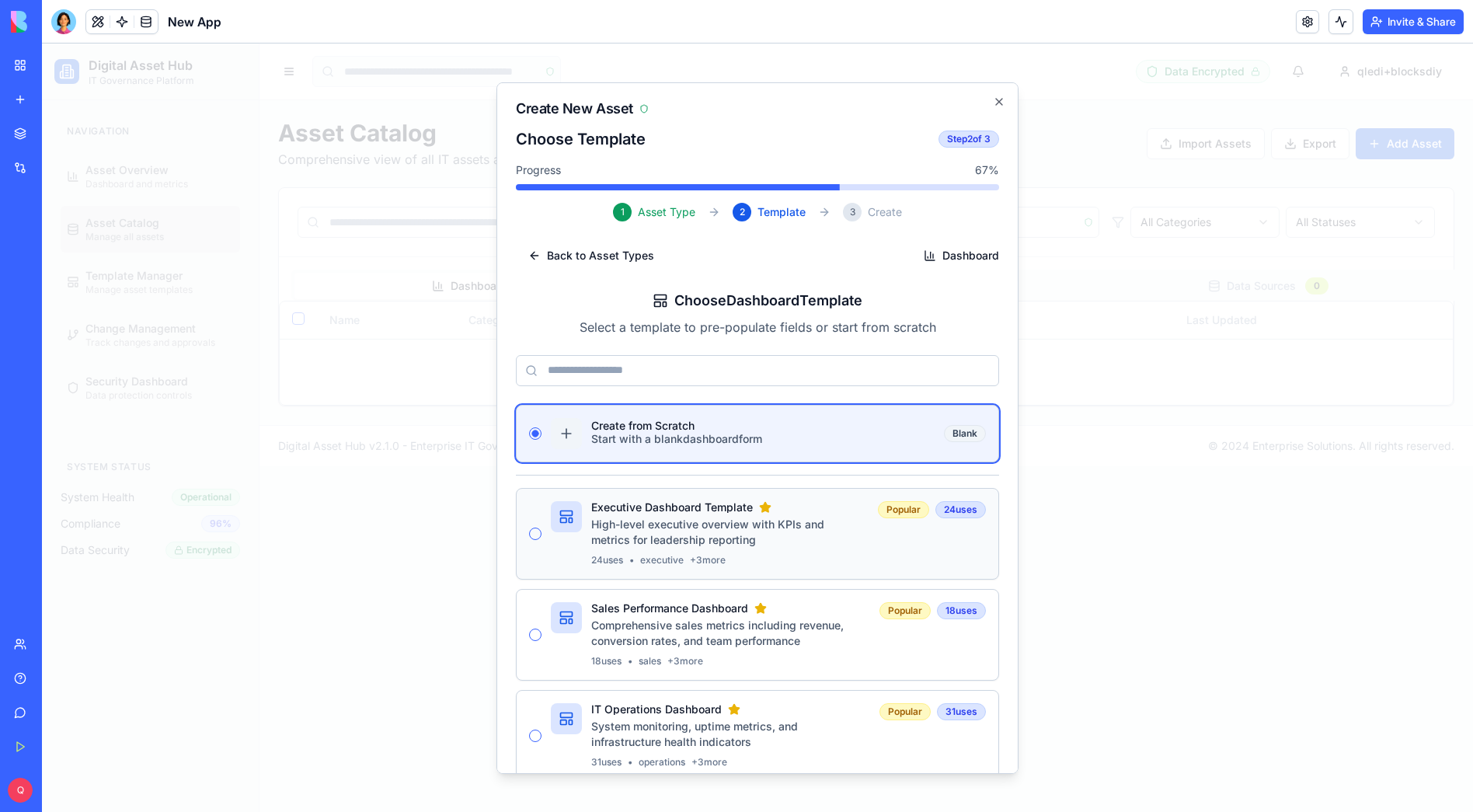
scroll to position [77, 0]
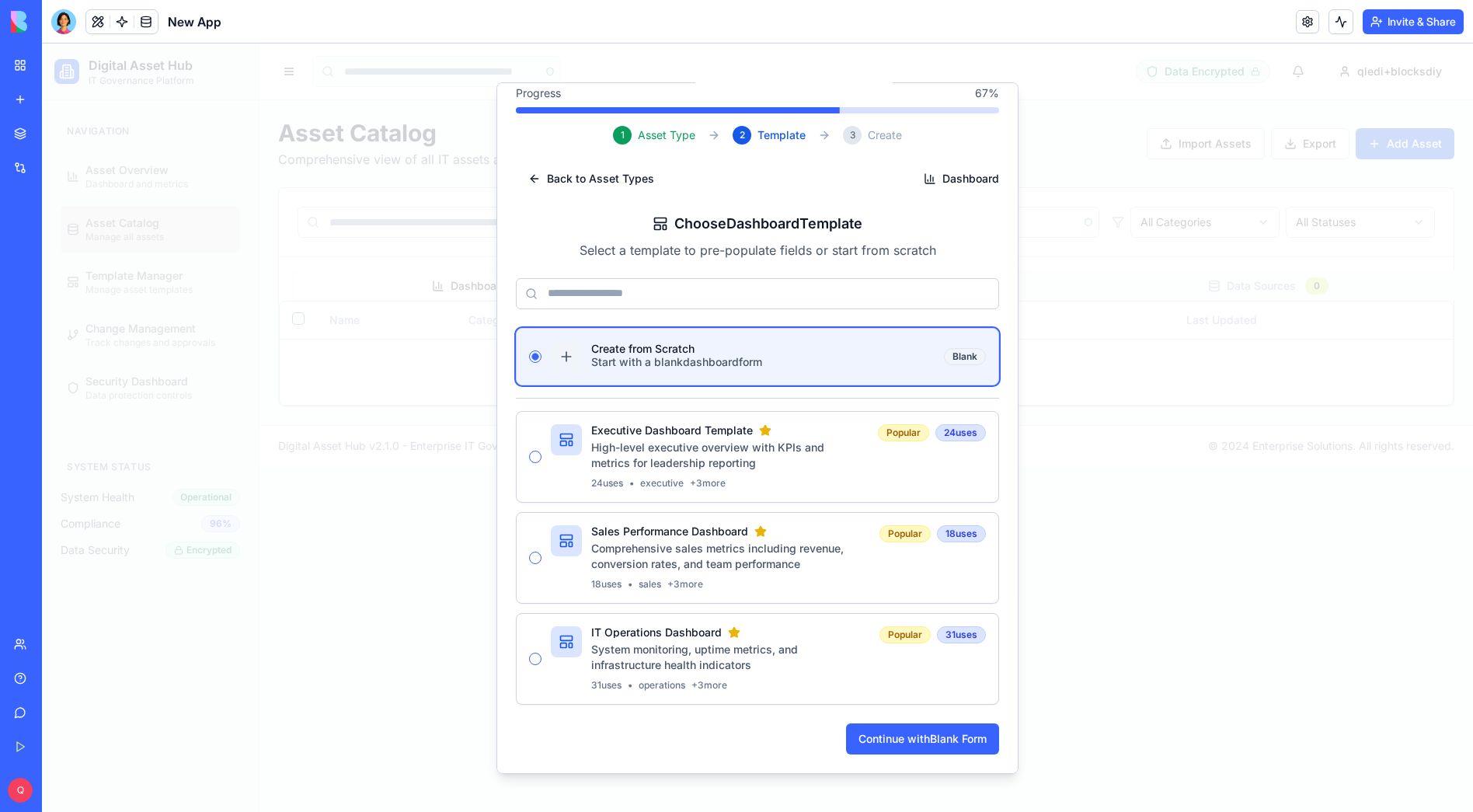
click at [1154, 519] on div at bounding box center [757, 427] width 1431 height 768
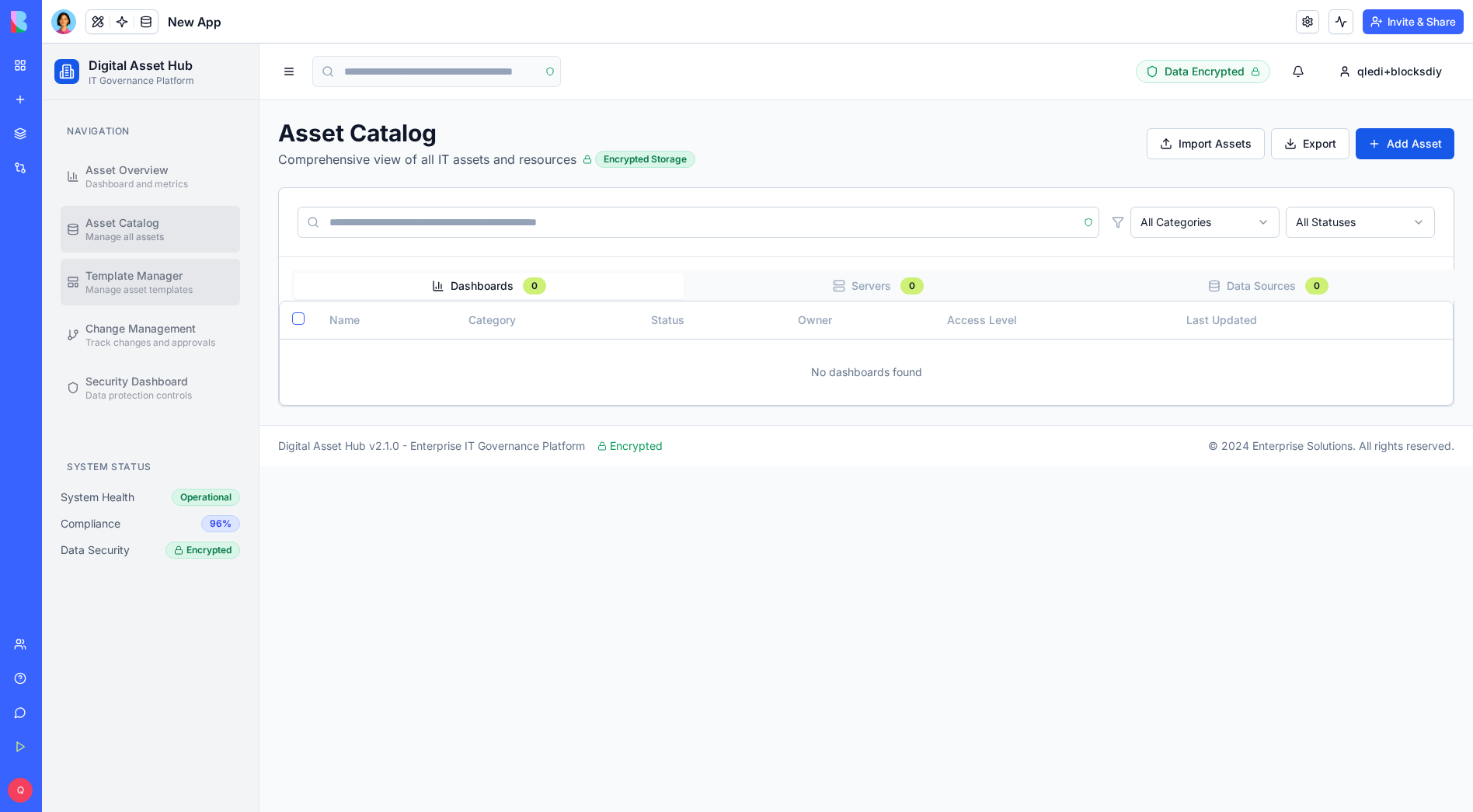
click at [117, 279] on span "Template Manager" at bounding box center [134, 275] width 97 height 16
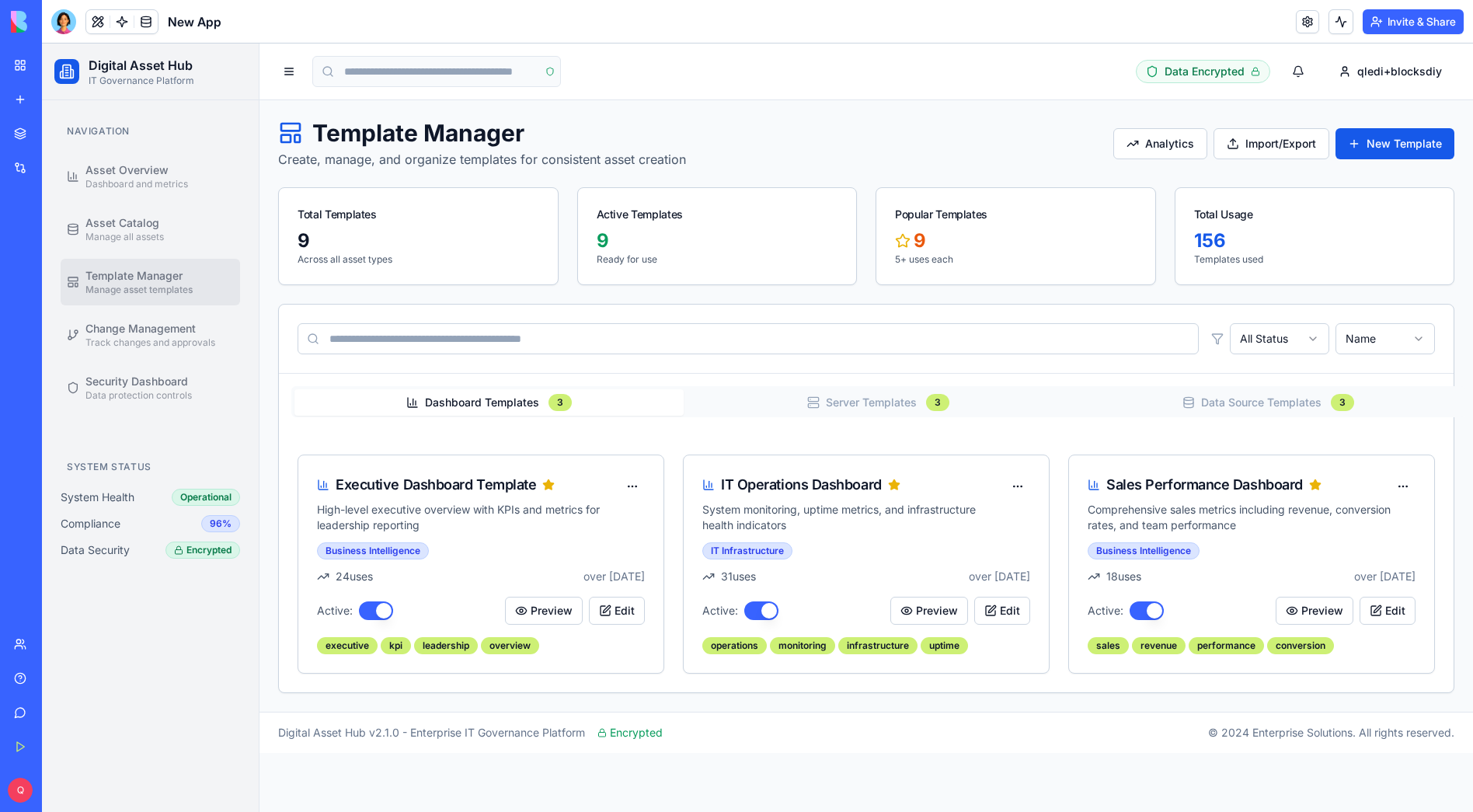
click at [507, 403] on button "Dashboard Templates 3" at bounding box center [489, 403] width 390 height 26
click at [983, 414] on button "Server Templates 3" at bounding box center [879, 403] width 390 height 26
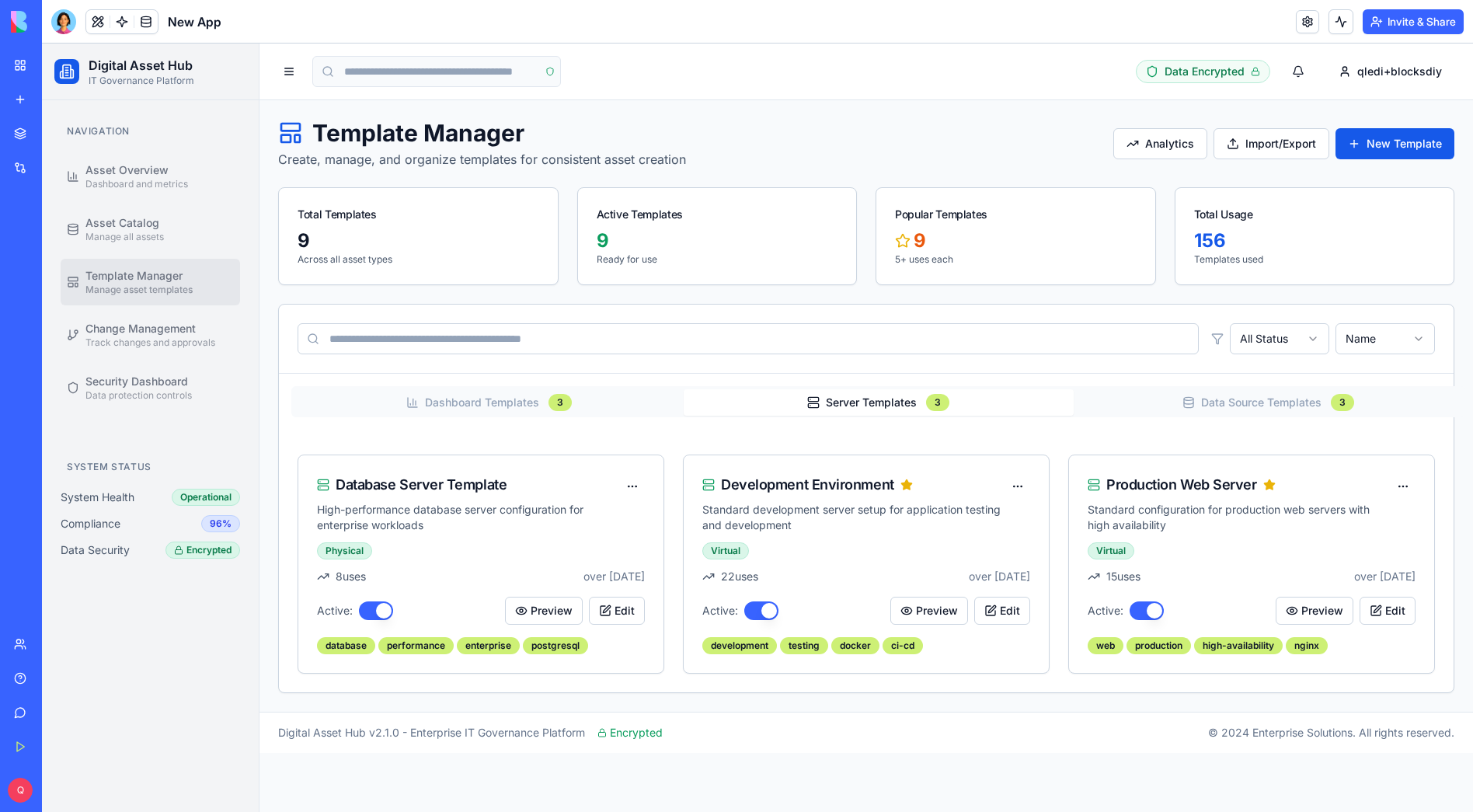
click at [992, 394] on button "Server Templates 3" at bounding box center [879, 403] width 390 height 26
click at [1194, 399] on icon "button" at bounding box center [1189, 402] width 12 height 12
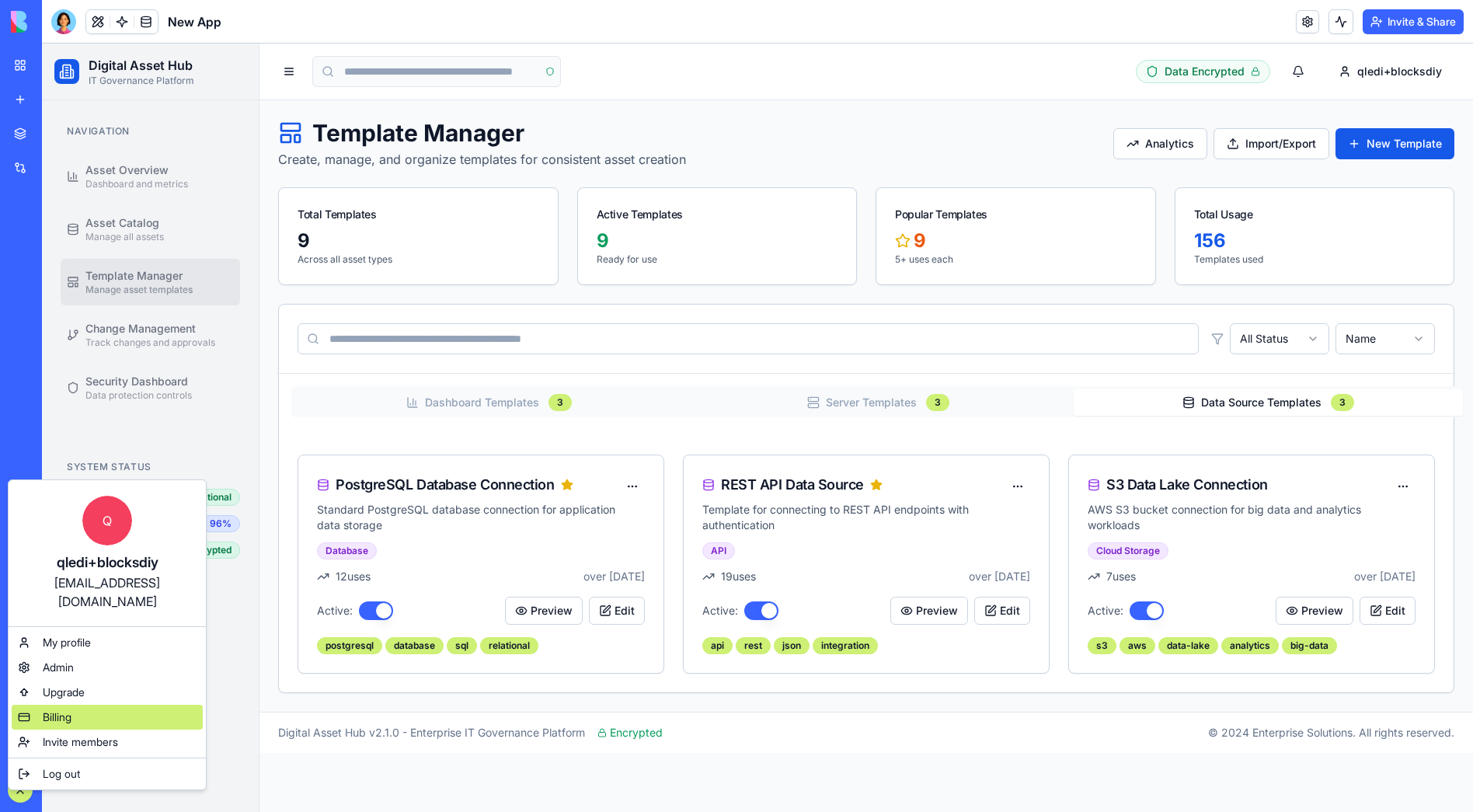
click at [81, 704] on div "Billing" at bounding box center [107, 717] width 192 height 25
